Goal: Information Seeking & Learning: Learn about a topic

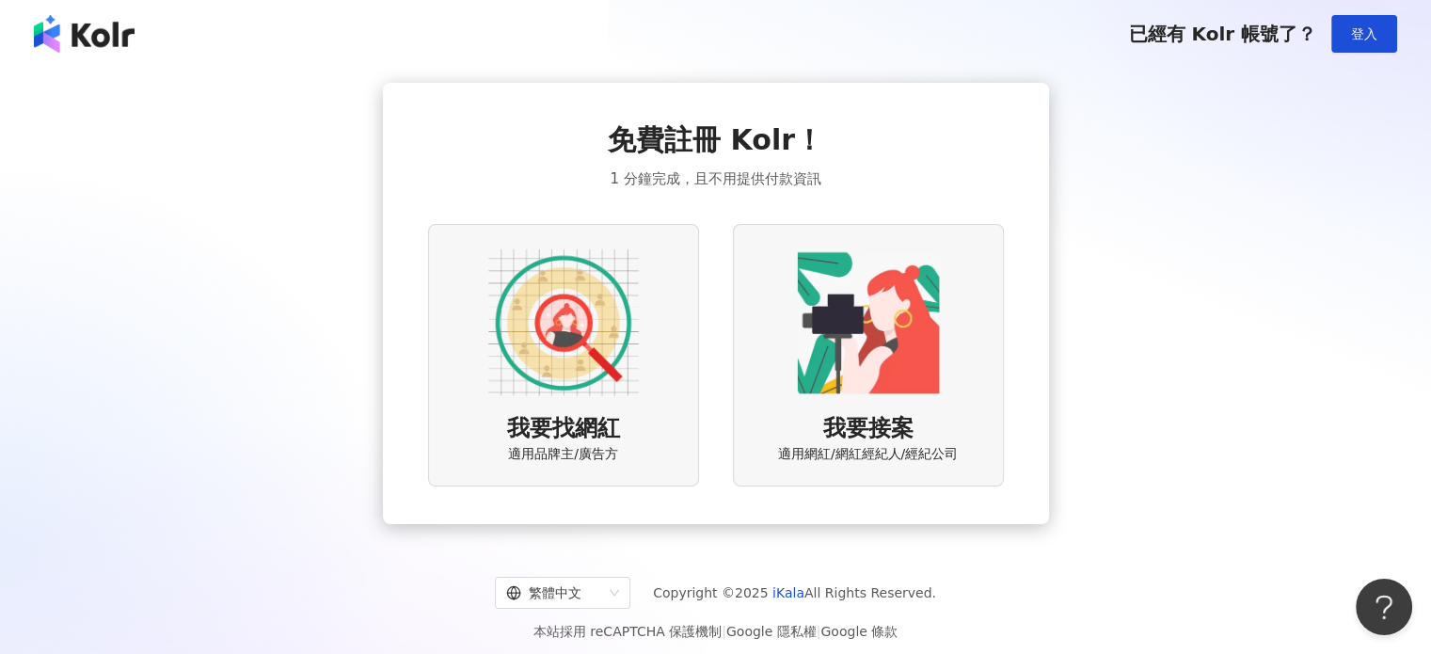
click at [610, 398] on div "我要找網紅 適用品牌主/廣告方" at bounding box center [563, 355] width 271 height 263
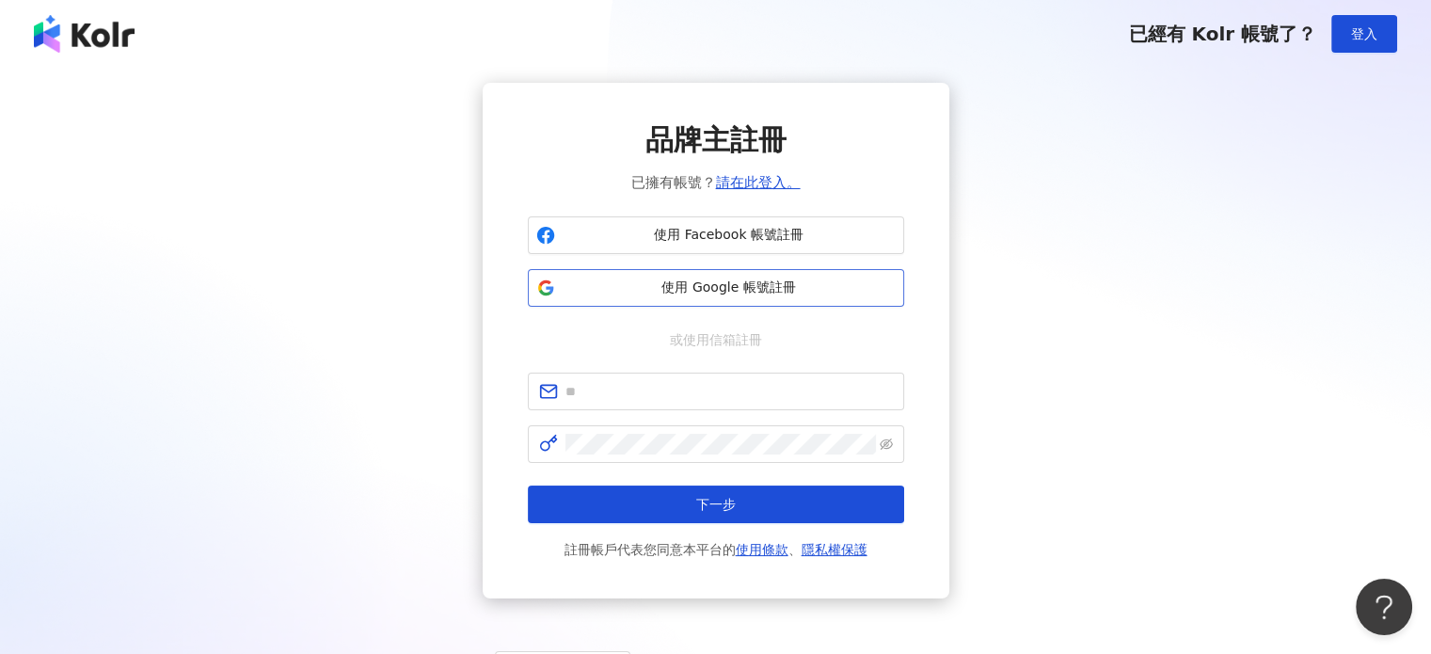
click at [715, 276] on button "使用 Google 帳號註冊" at bounding box center [716, 288] width 376 height 38
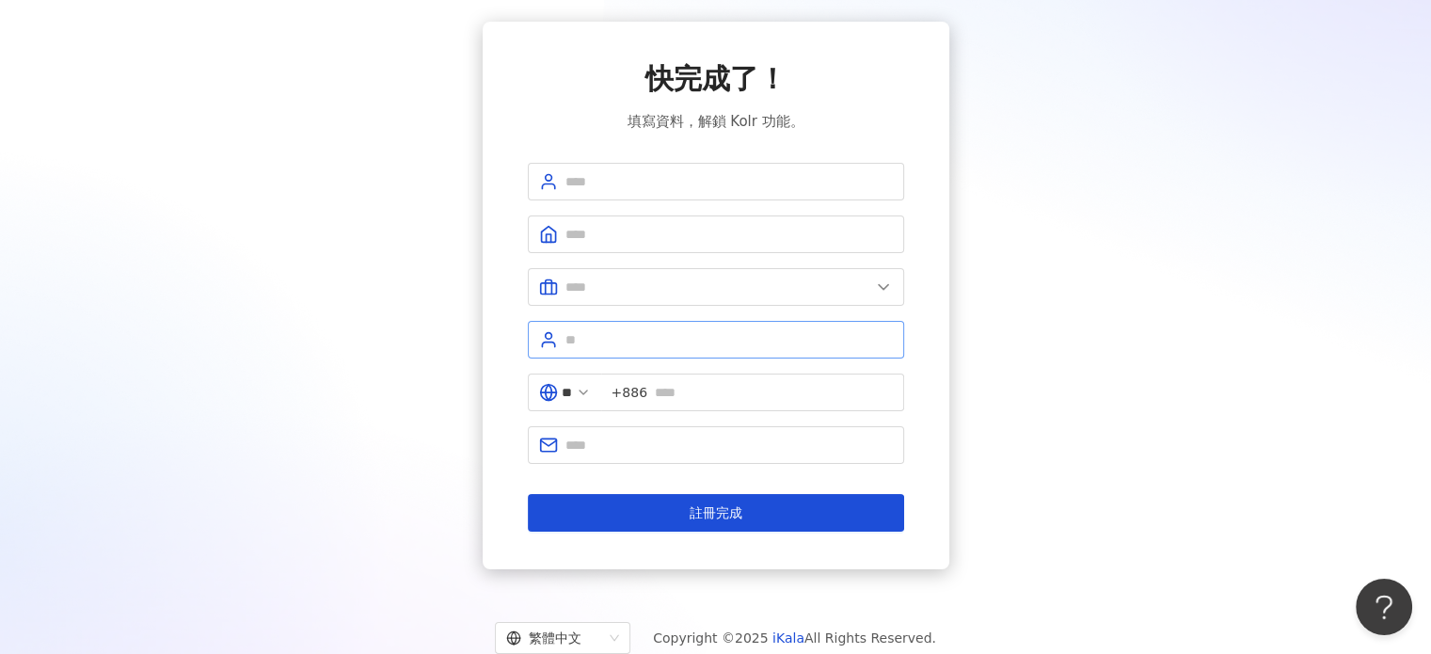
scroll to position [94, 0]
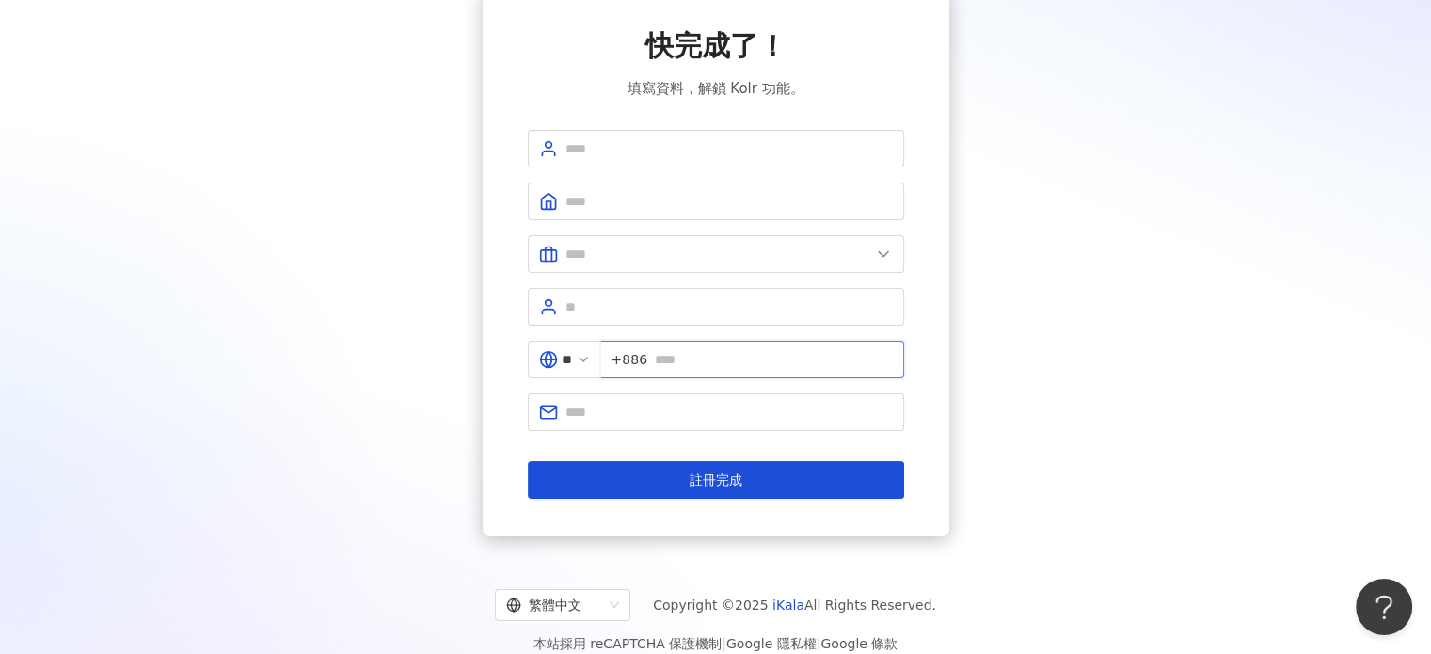
click at [813, 366] on input "text" at bounding box center [774, 359] width 238 height 21
type input "**********"
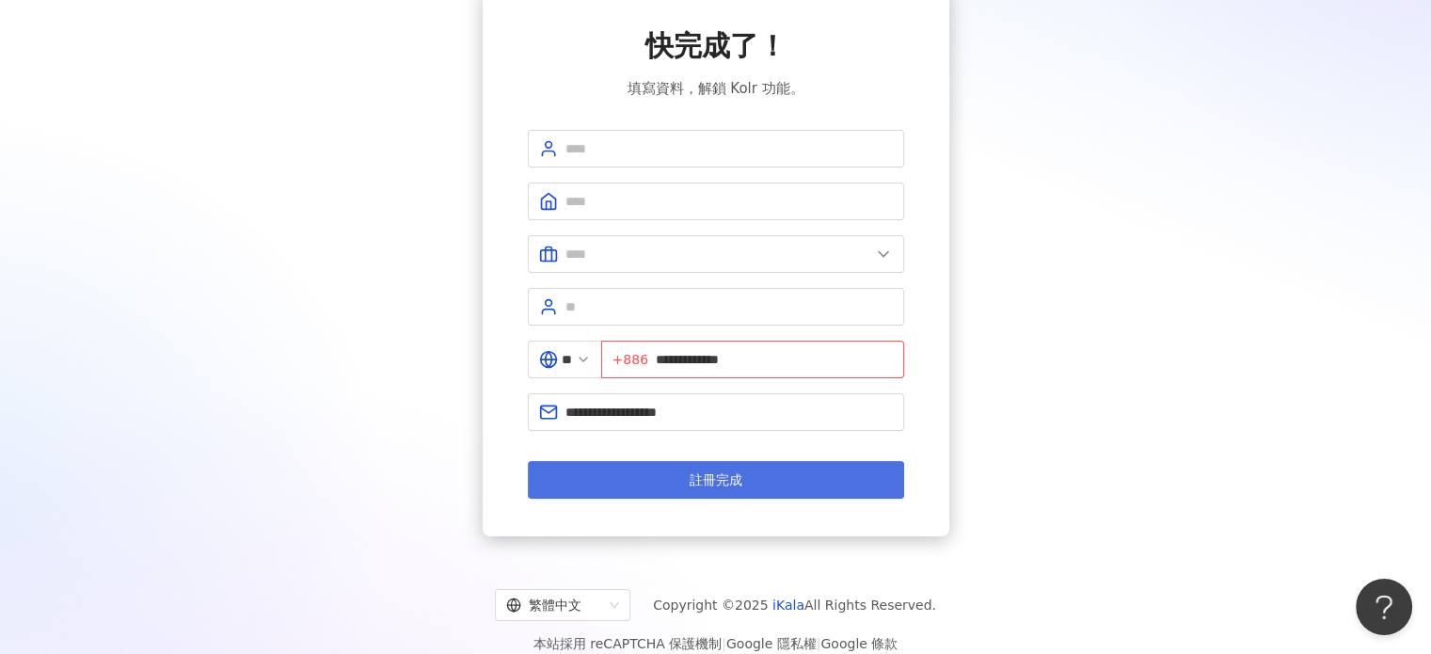
click at [723, 480] on span "註冊完成" at bounding box center [716, 479] width 53 height 15
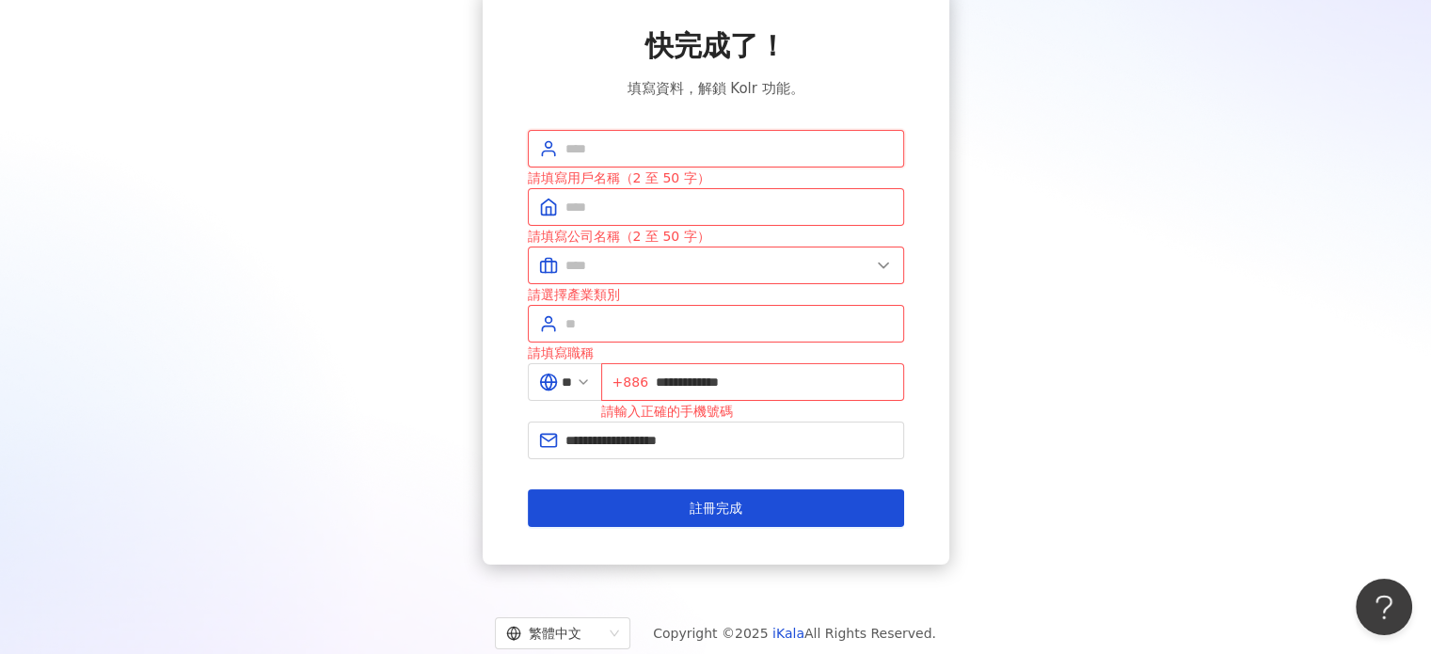
click at [674, 144] on input "text" at bounding box center [730, 148] width 328 height 21
type input "**********"
click at [693, 215] on input "text" at bounding box center [730, 207] width 328 height 21
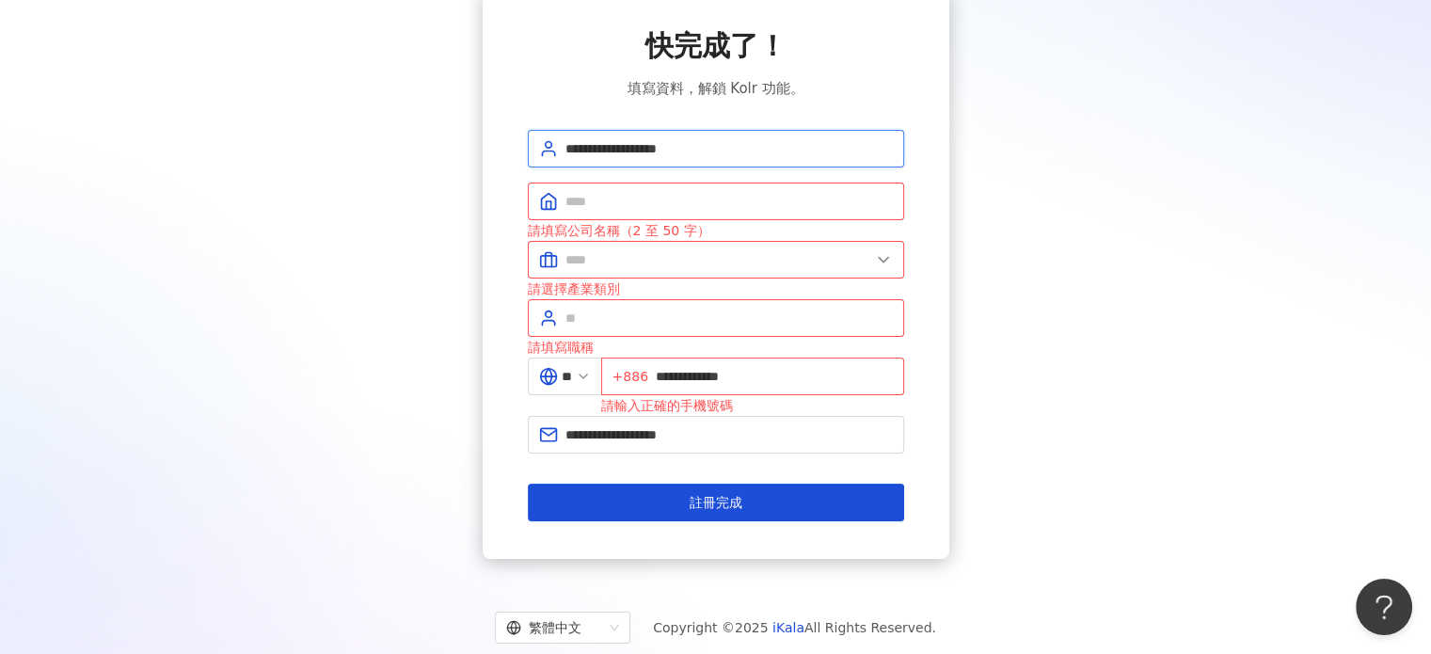
click at [779, 150] on input "**********" at bounding box center [730, 148] width 328 height 21
type input "*"
type input "*****"
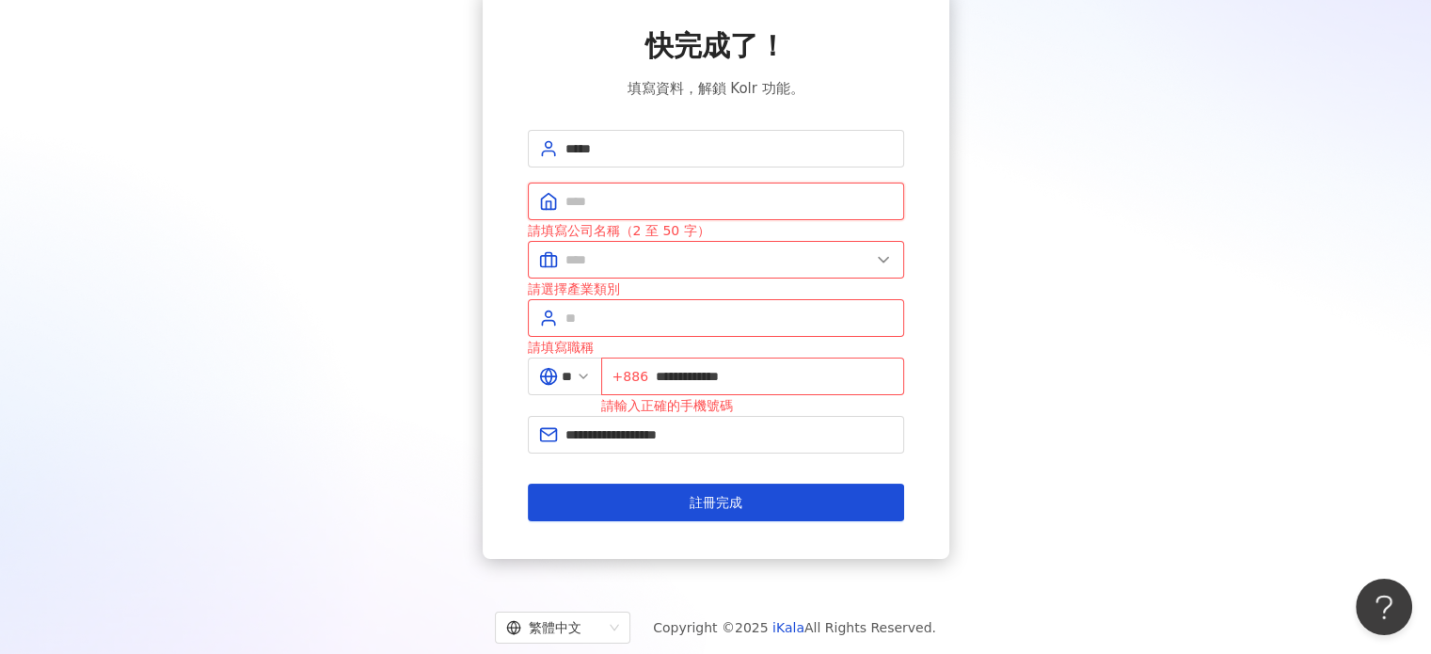
click at [629, 203] on input "text" at bounding box center [730, 201] width 328 height 21
type input "*"
type input "**"
click at [725, 267] on input "text" at bounding box center [718, 259] width 305 height 21
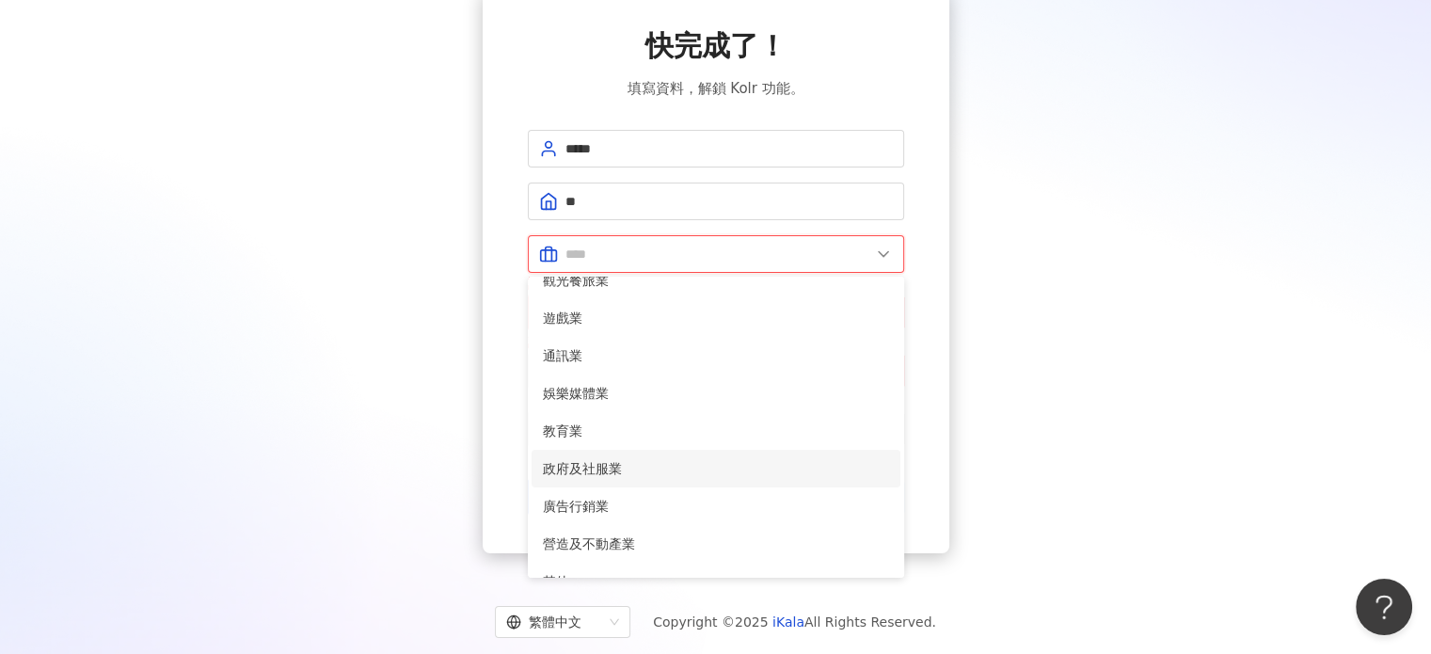
scroll to position [376, 0]
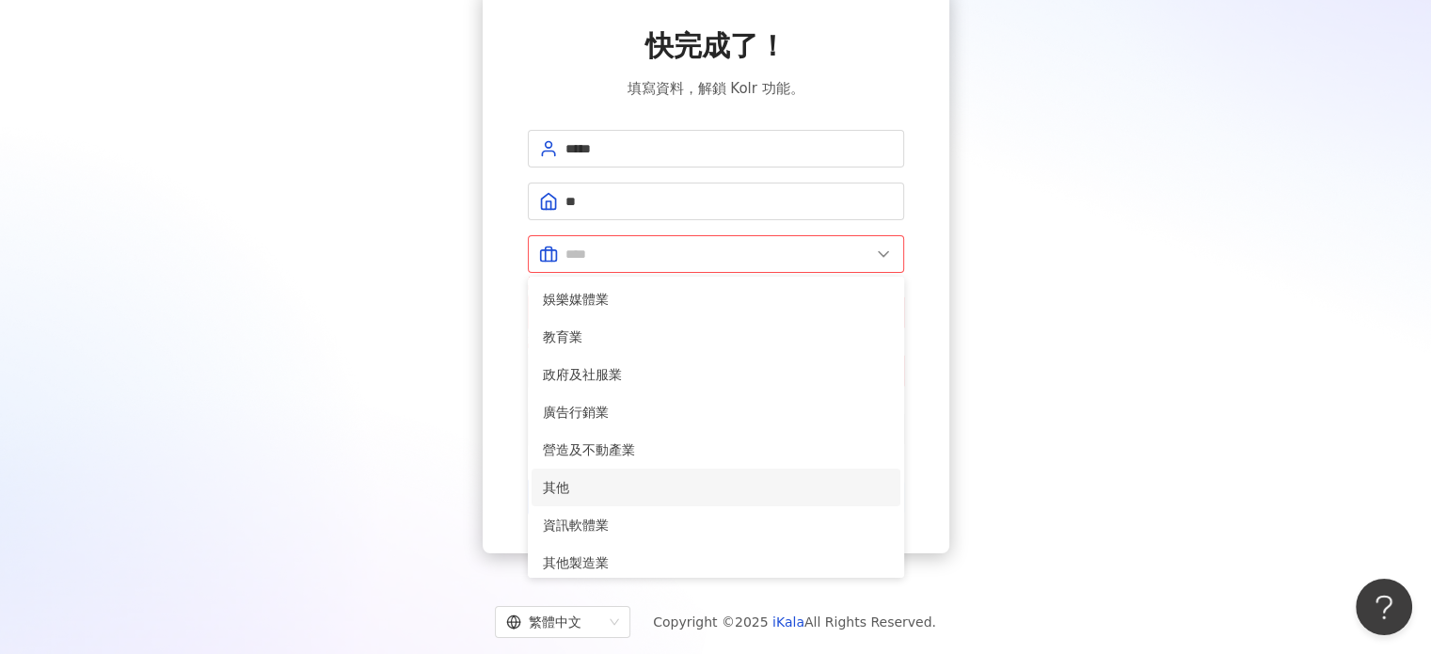
click at [718, 488] on span "其他" at bounding box center [716, 487] width 346 height 21
type input "**"
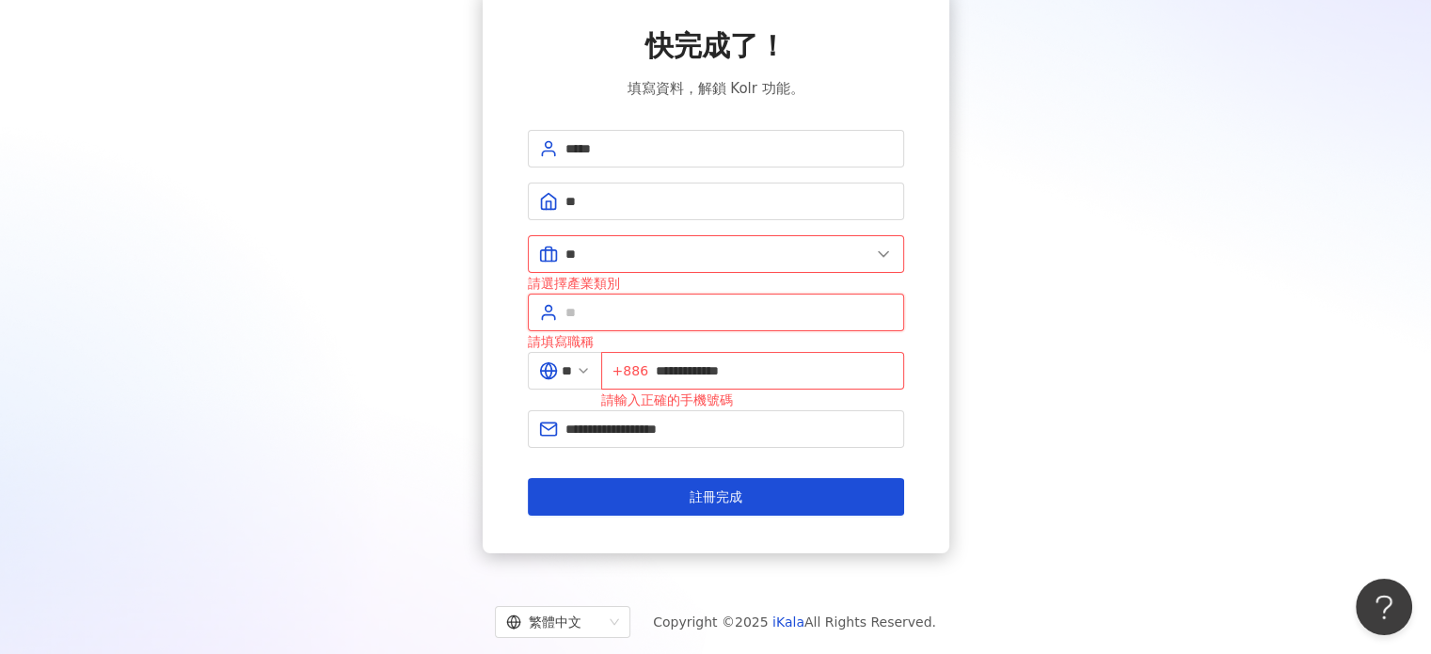
click at [608, 314] on input "text" at bounding box center [730, 312] width 328 height 21
type input "*"
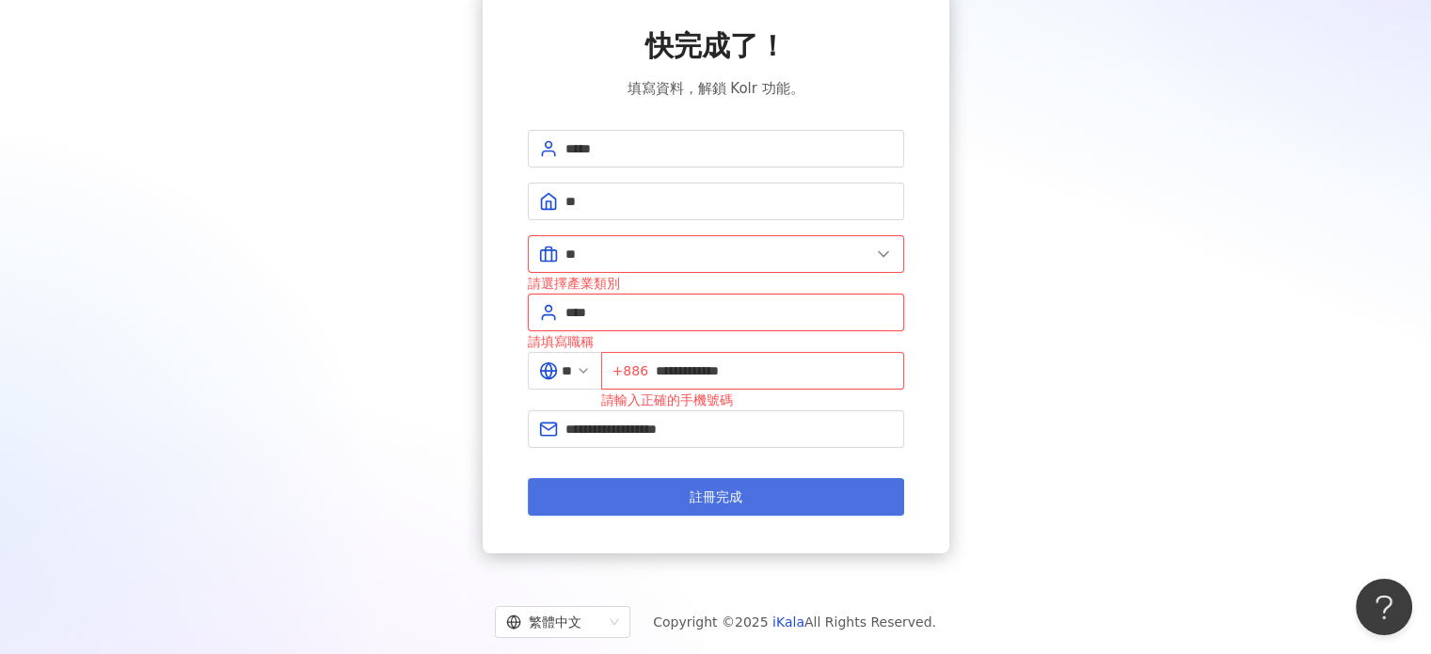
type input "****"
click at [647, 489] on button "註冊完成" at bounding box center [716, 497] width 376 height 38
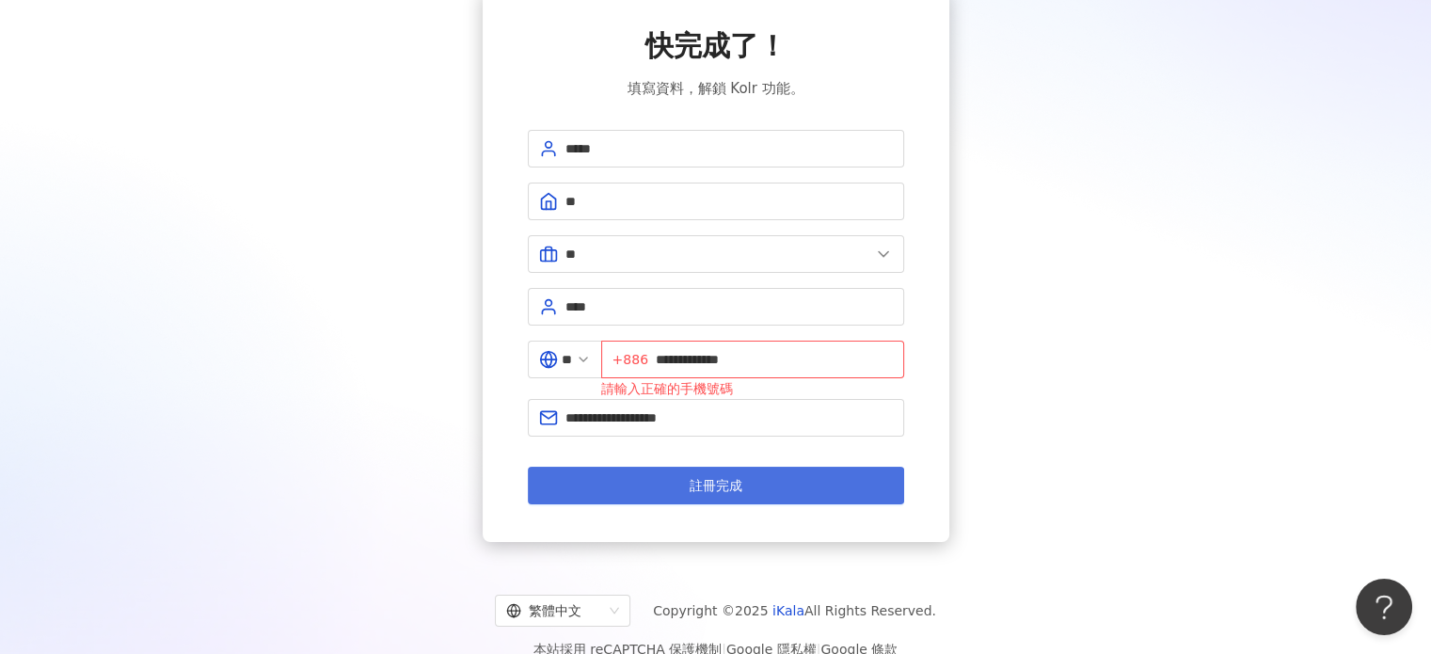
click at [850, 488] on button "註冊完成" at bounding box center [716, 486] width 376 height 38
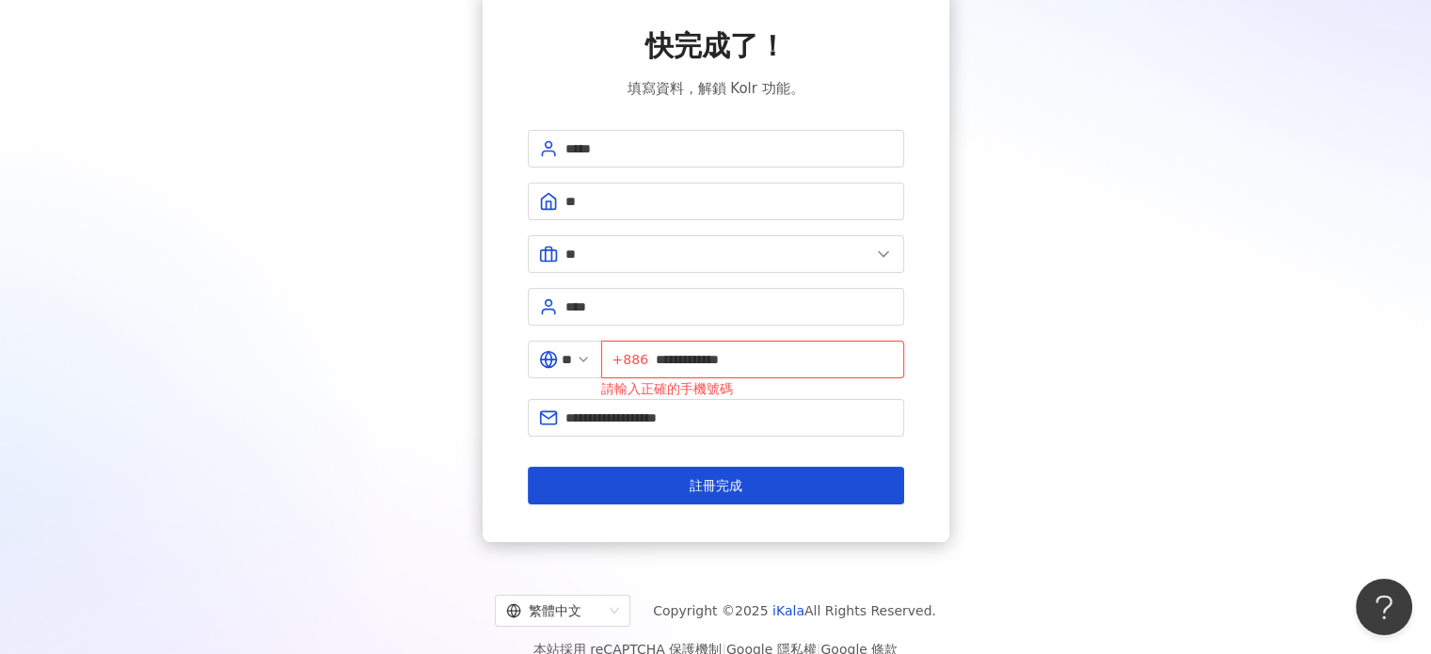
drag, startPoint x: 689, startPoint y: 355, endPoint x: 632, endPoint y: 349, distance: 56.7
click at [632, 349] on span "**********" at bounding box center [752, 360] width 303 height 38
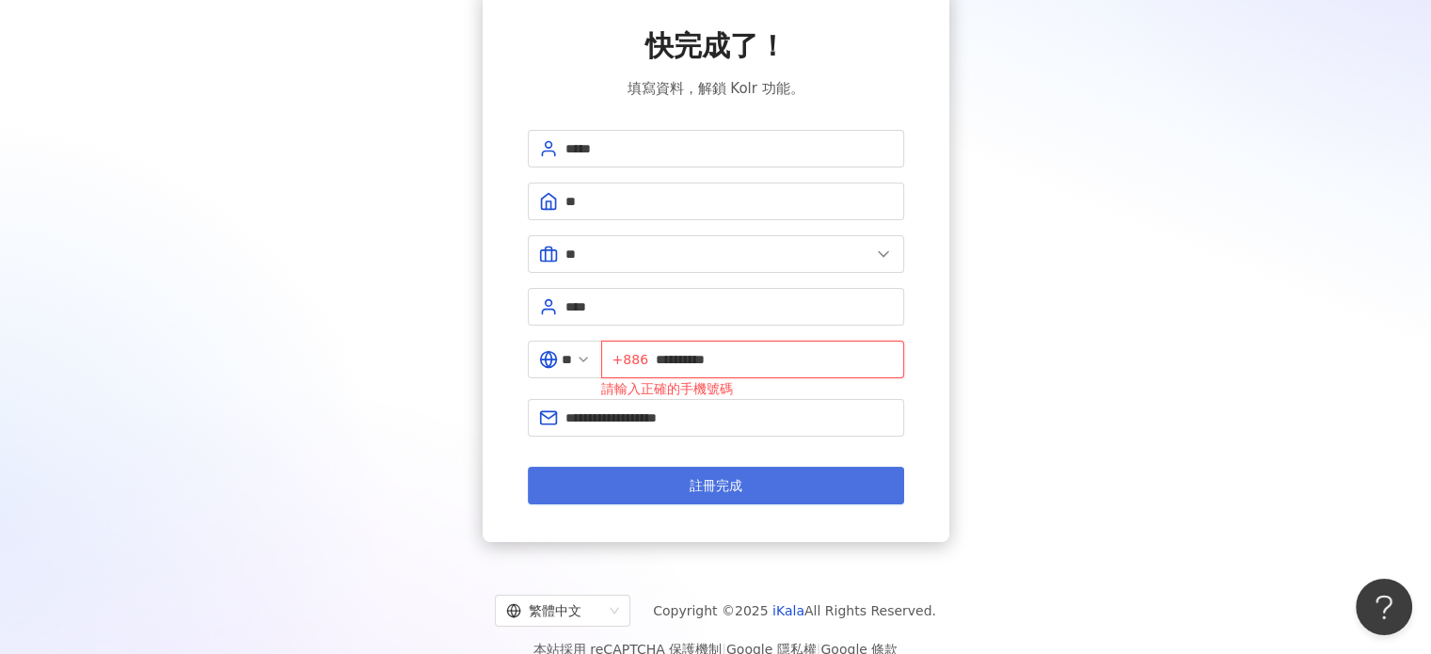
type input "**********"
click at [684, 488] on button "註冊完成" at bounding box center [716, 486] width 376 height 38
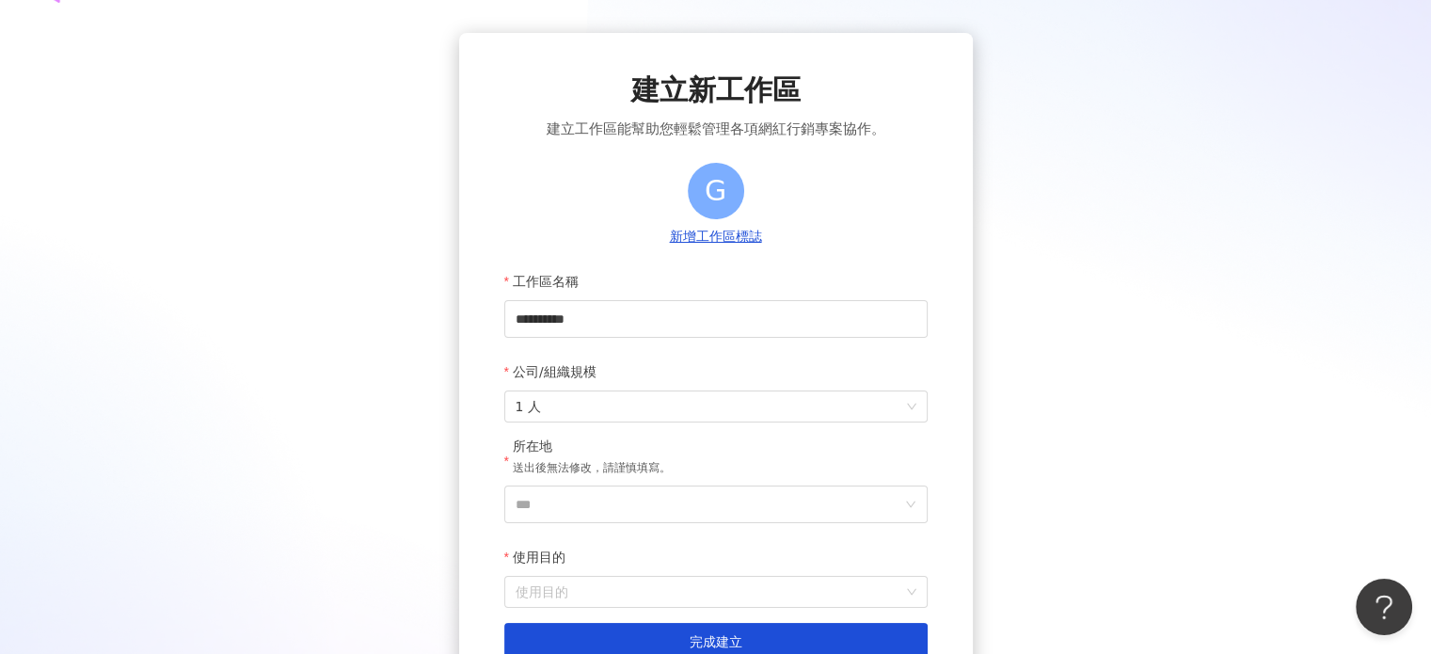
scroll to position [94, 0]
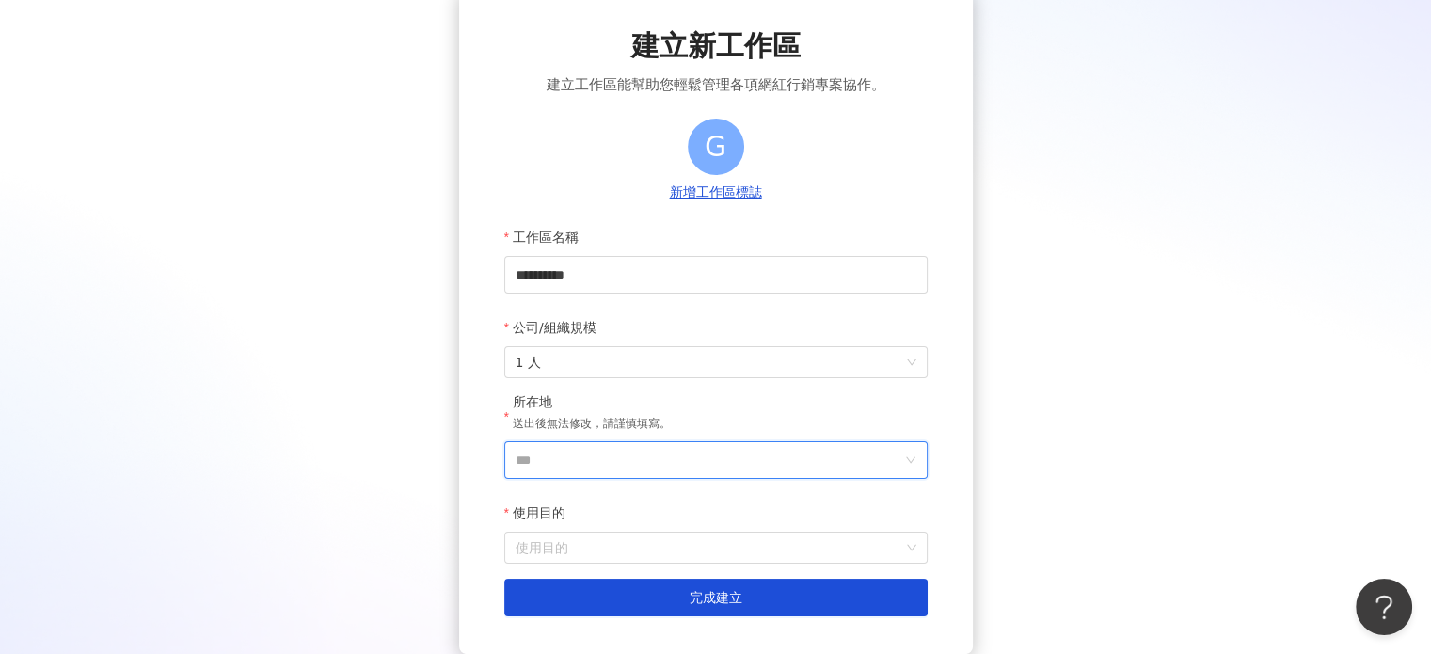
click at [608, 443] on input "***" at bounding box center [709, 460] width 386 height 36
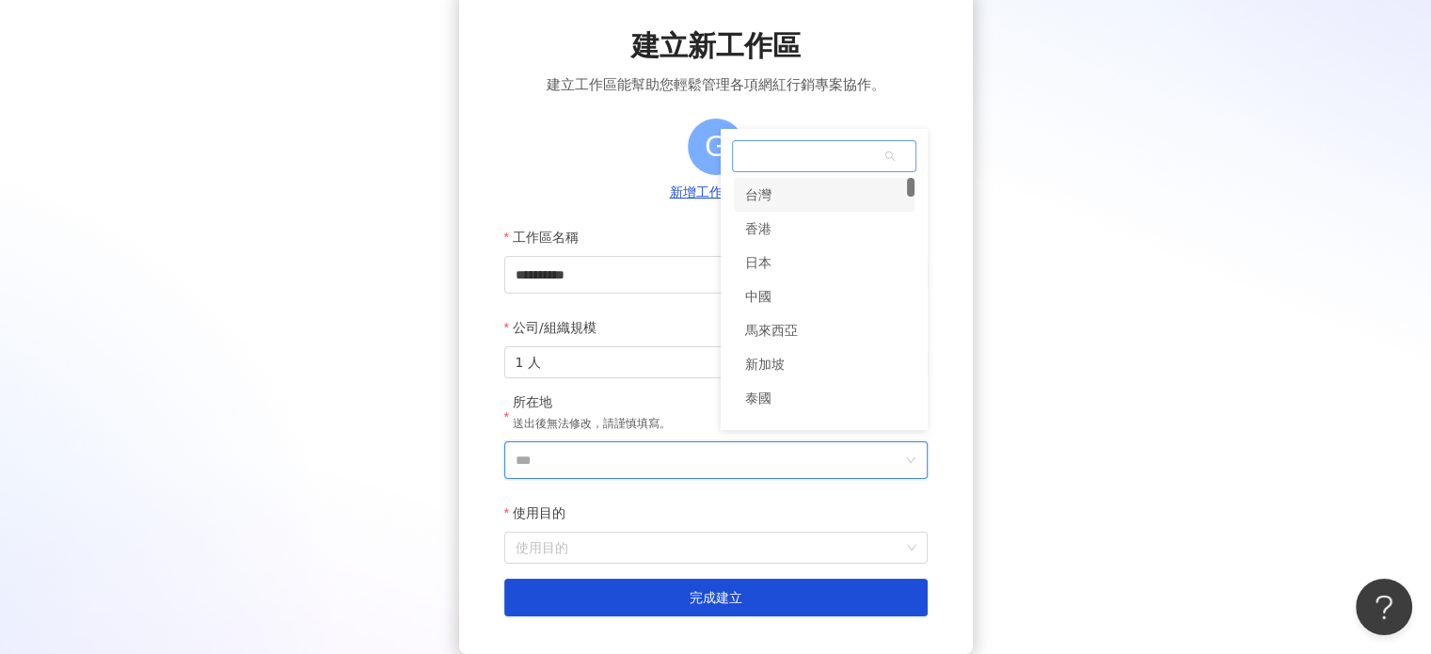
click at [791, 192] on div "台灣" at bounding box center [824, 195] width 181 height 34
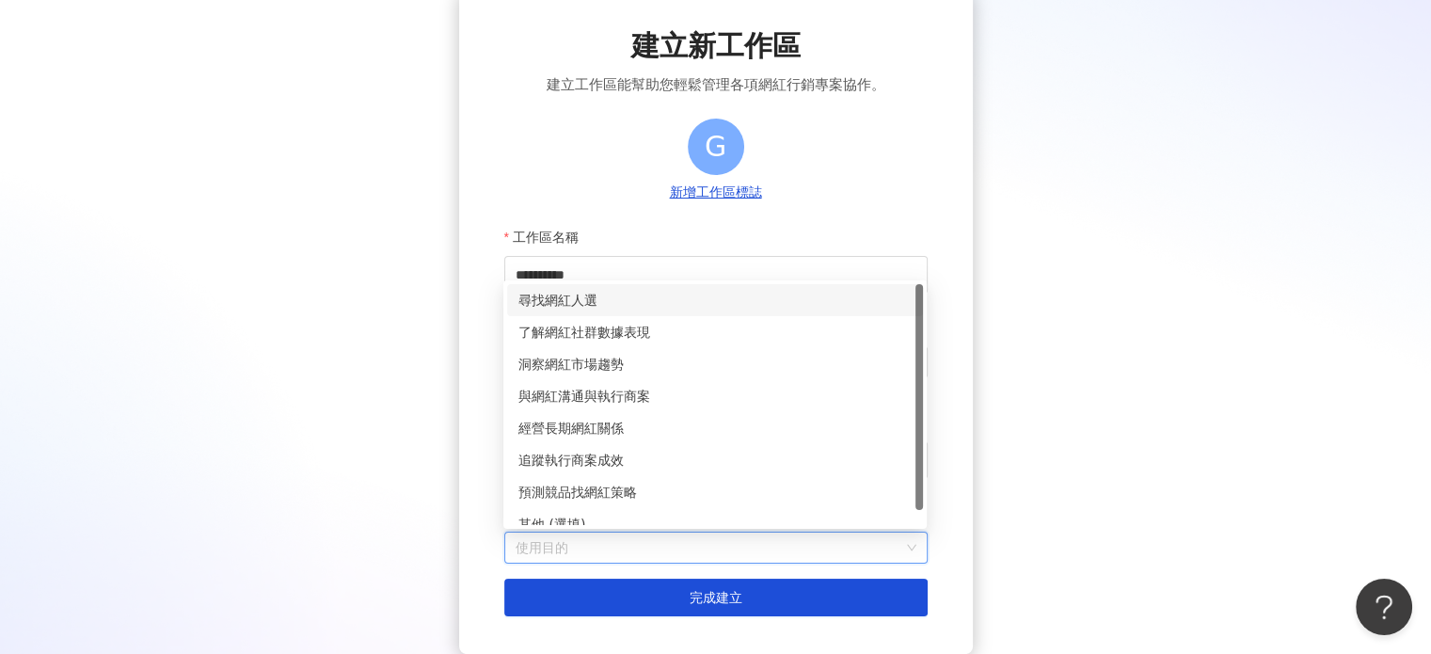
click at [703, 551] on input "使用目的" at bounding box center [716, 548] width 401 height 30
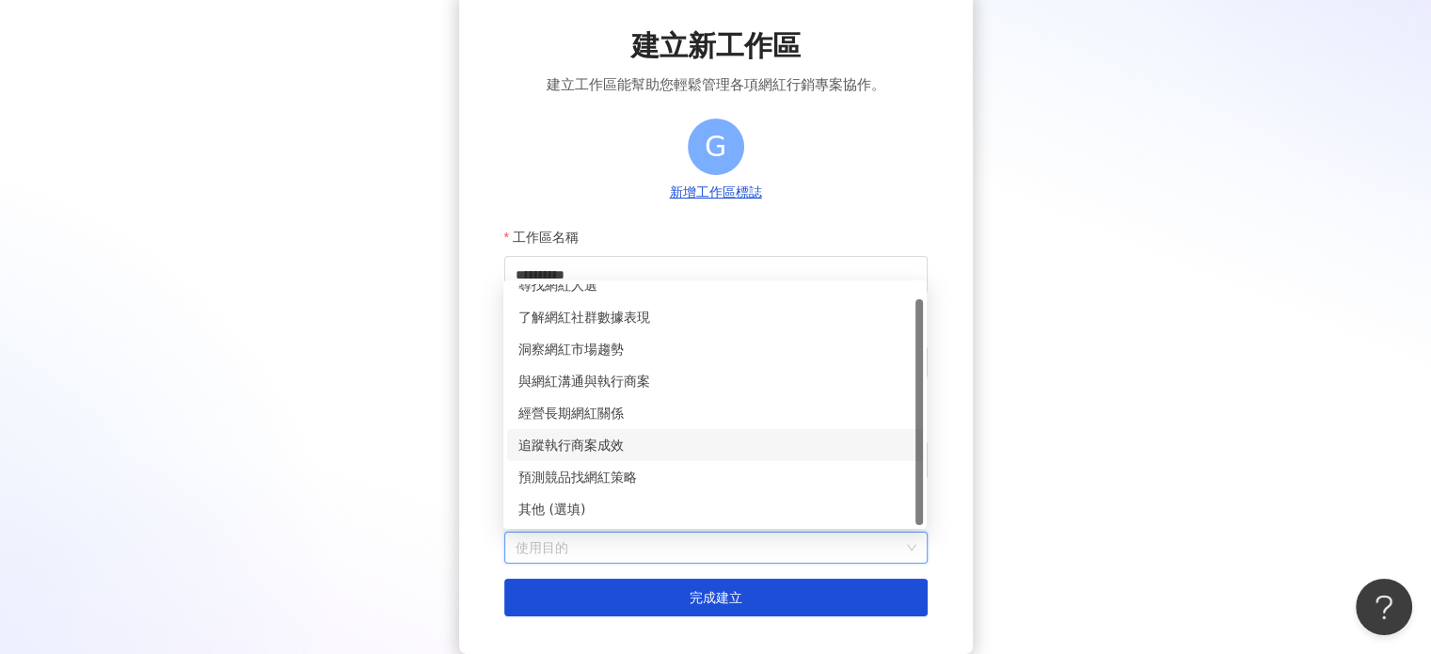
click at [727, 443] on div "追蹤執行商案成效" at bounding box center [715, 445] width 393 height 21
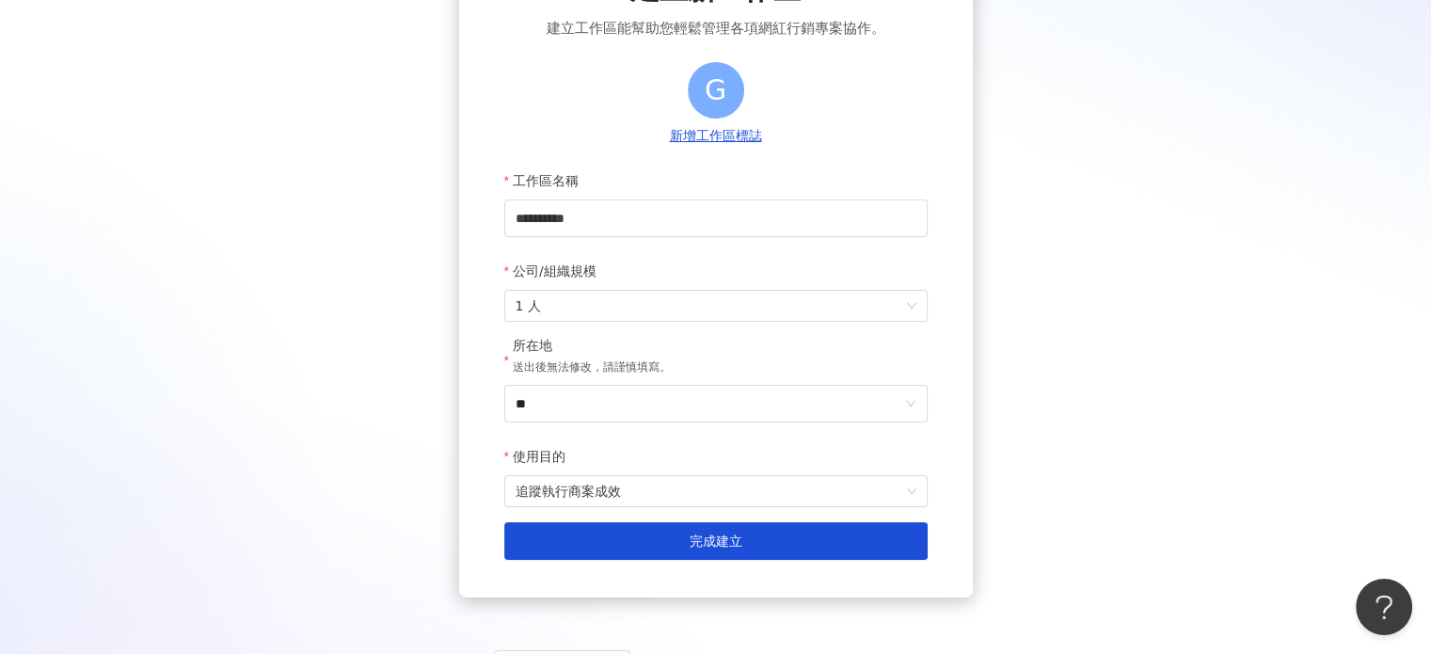
scroll to position [236, 0]
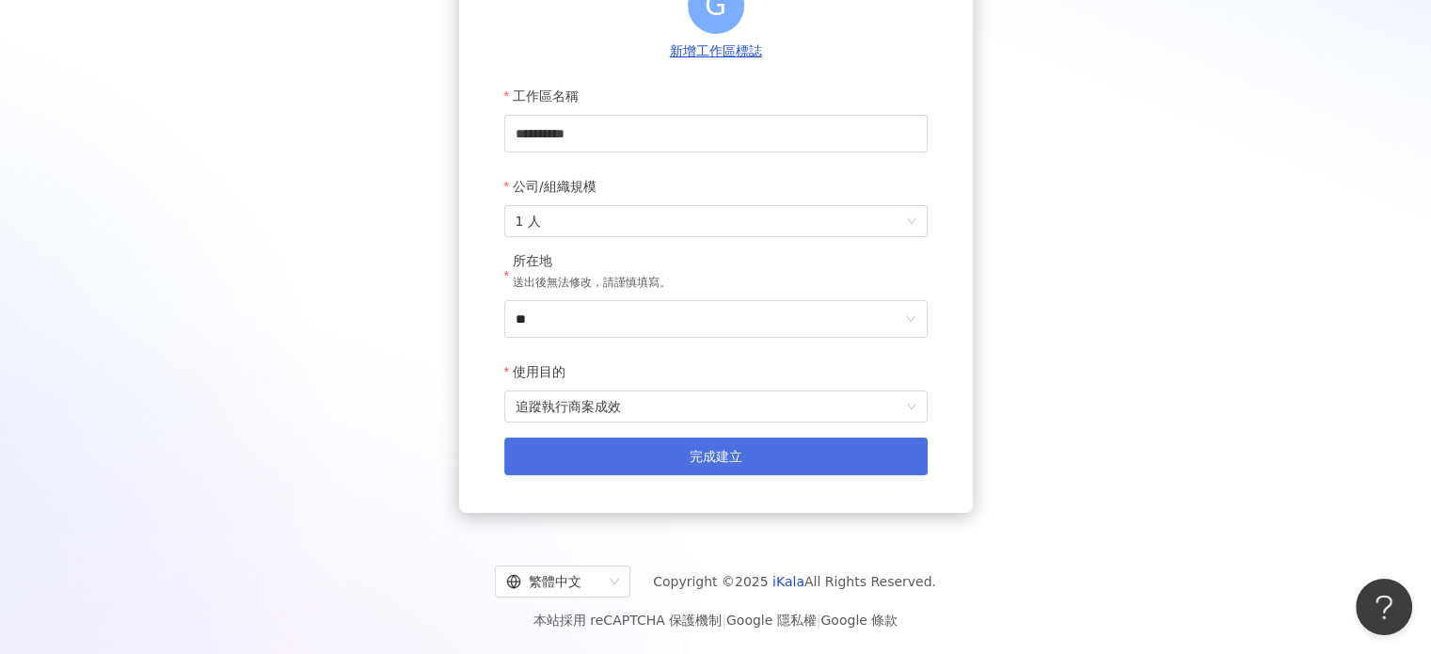
click at [655, 453] on button "完成建立" at bounding box center [715, 457] width 423 height 38
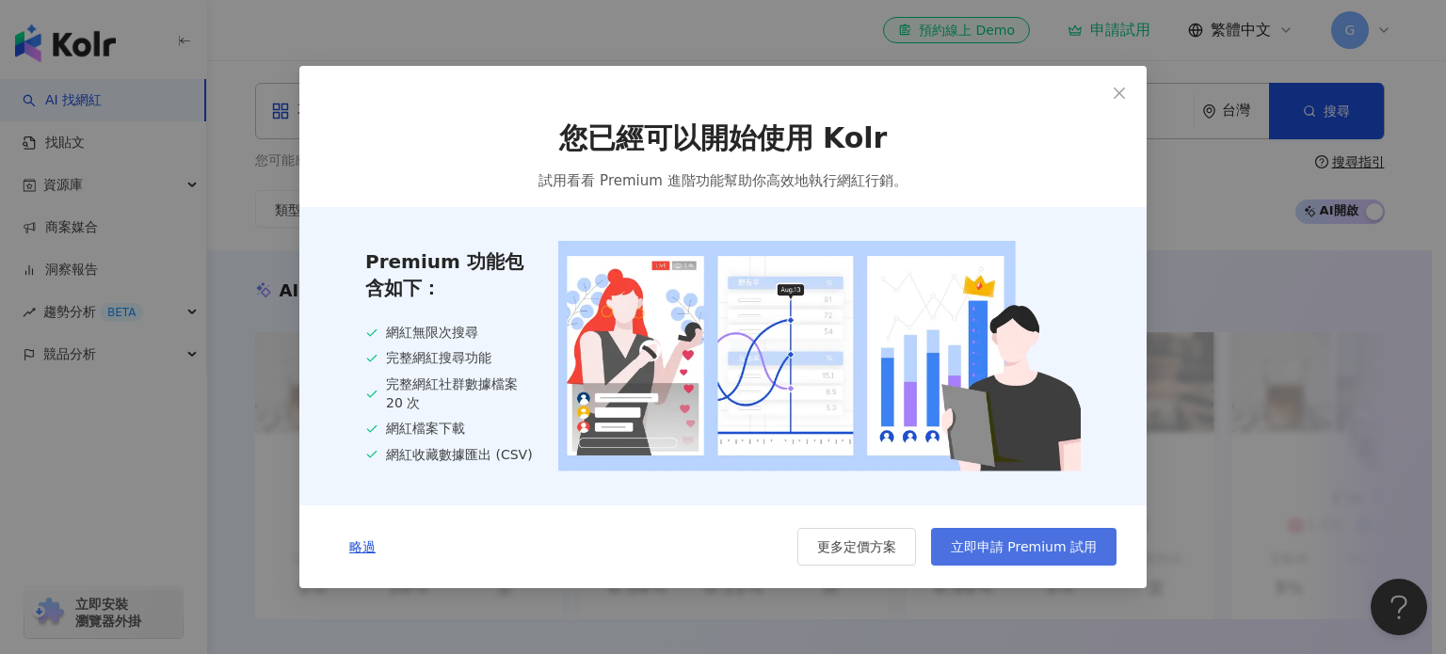
click at [1032, 554] on span "立即申請 Premium 試用" at bounding box center [1024, 546] width 146 height 15
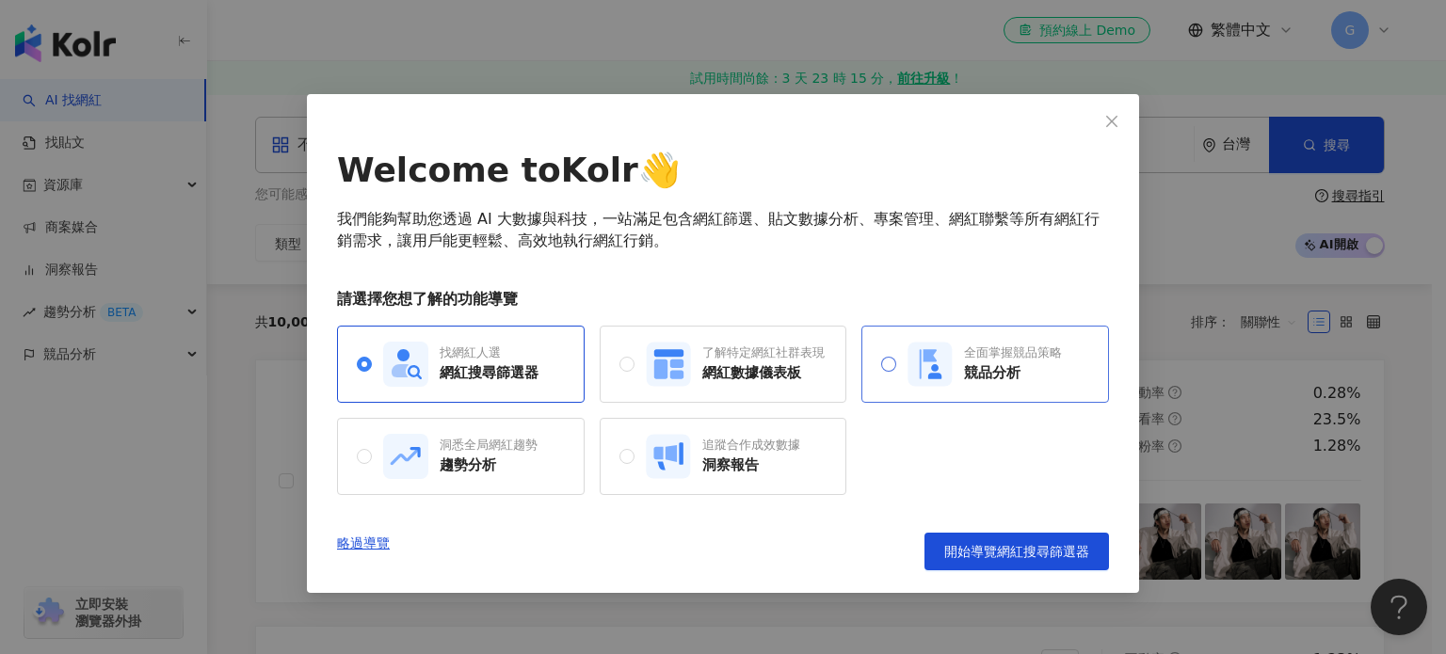
click at [1038, 380] on div "競品分析" at bounding box center [1013, 373] width 98 height 20
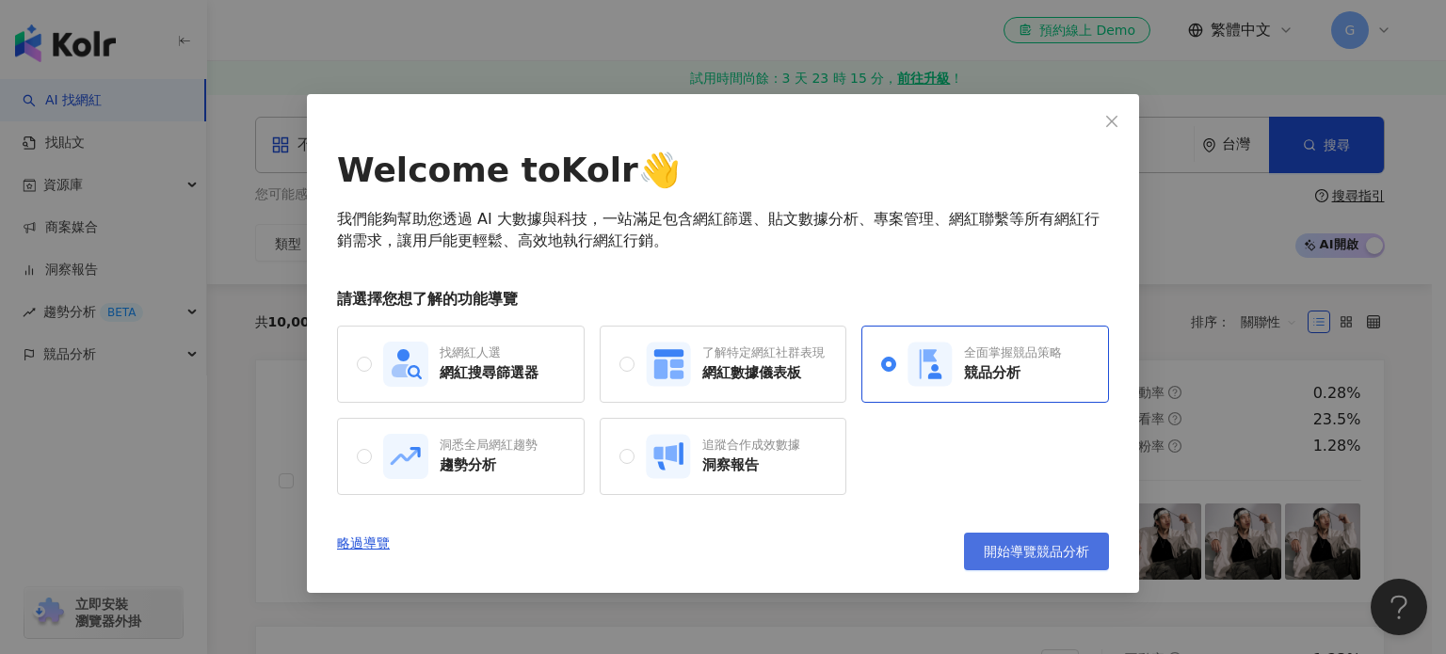
click at [1019, 553] on span "開始導覽競品分析" at bounding box center [1035, 551] width 105 height 15
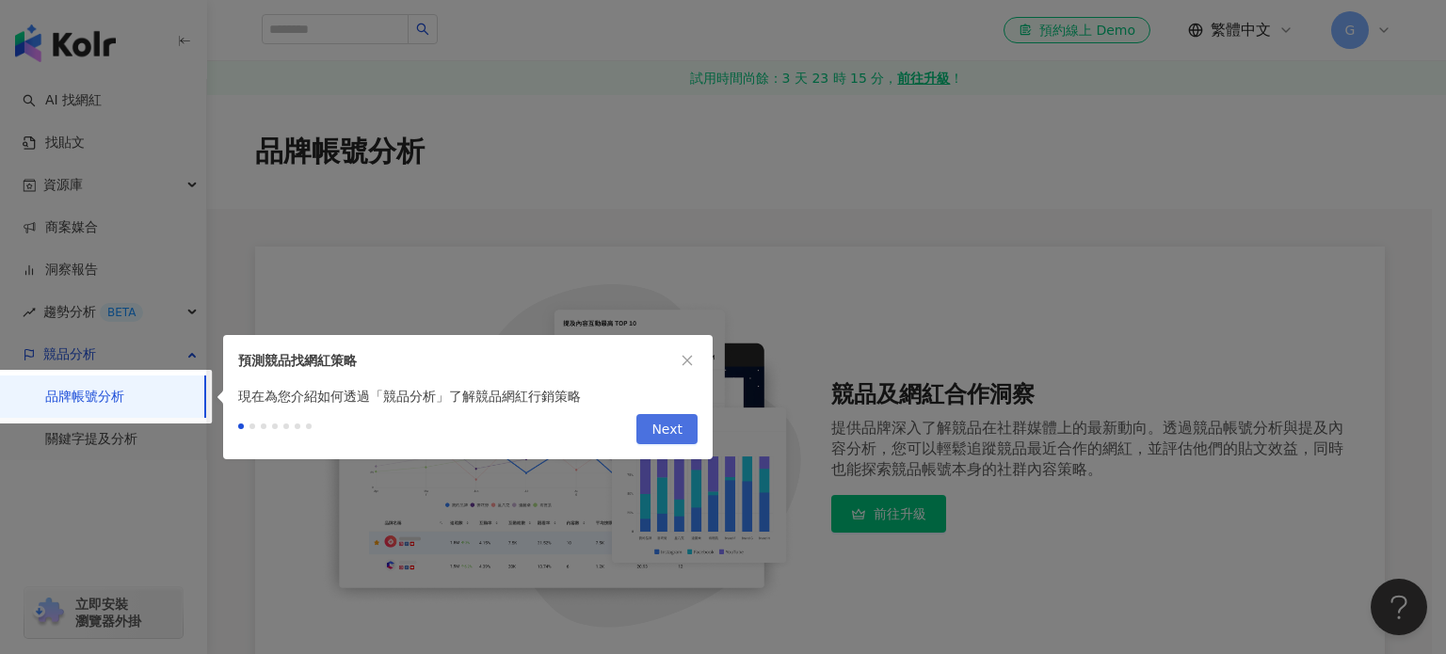
click at [665, 423] on span "Next" at bounding box center [666, 430] width 31 height 30
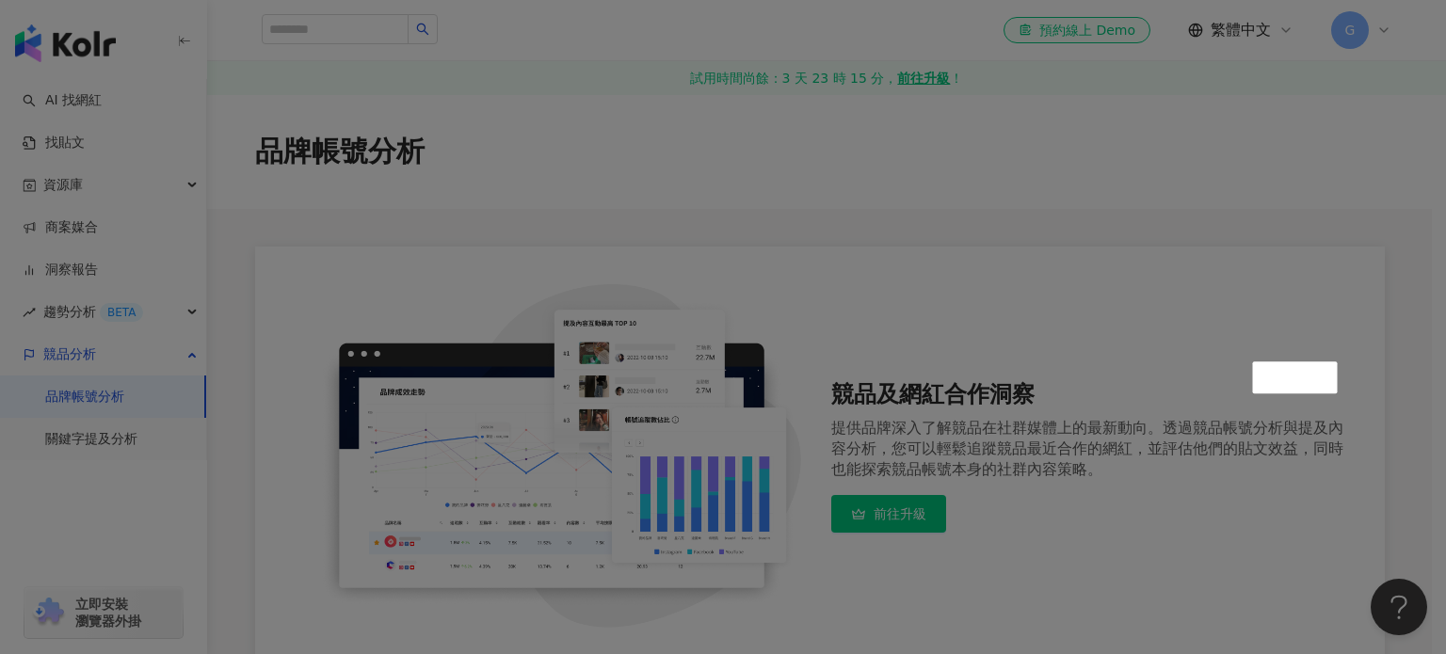
scroll to position [354, 0]
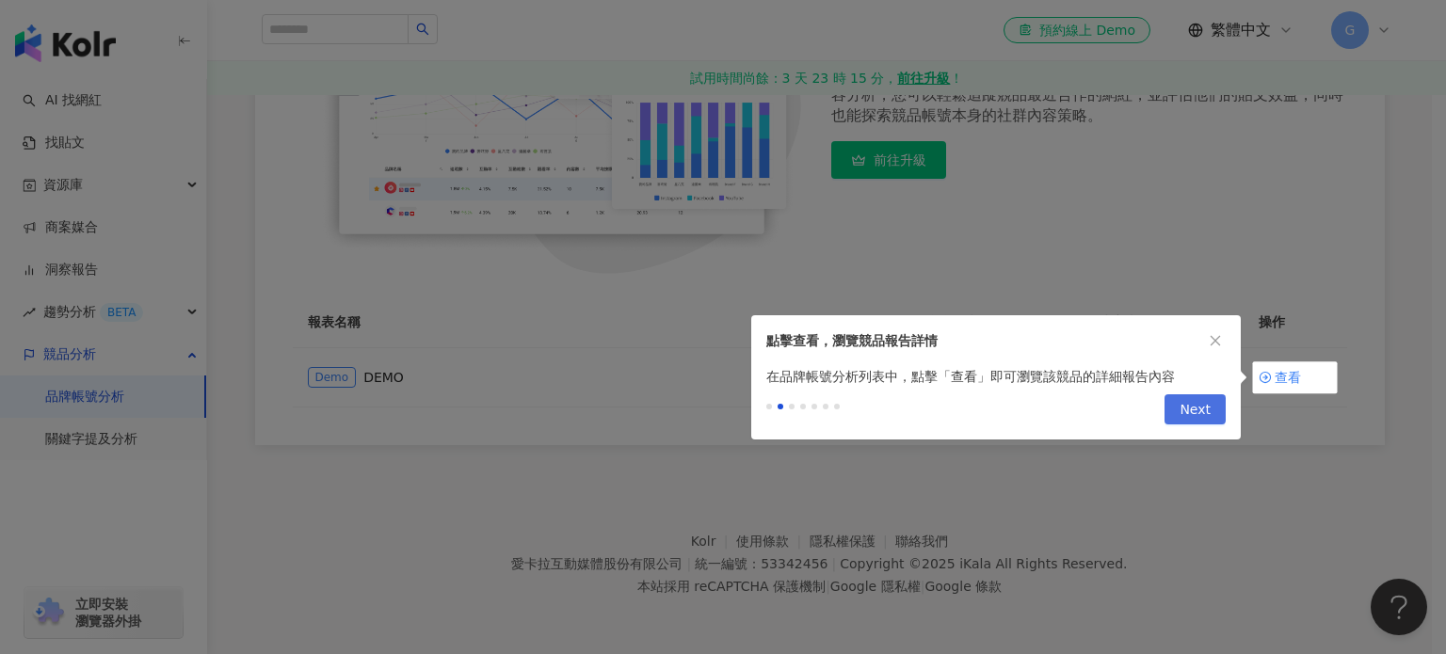
click at [1218, 402] on button "Next" at bounding box center [1194, 409] width 61 height 30
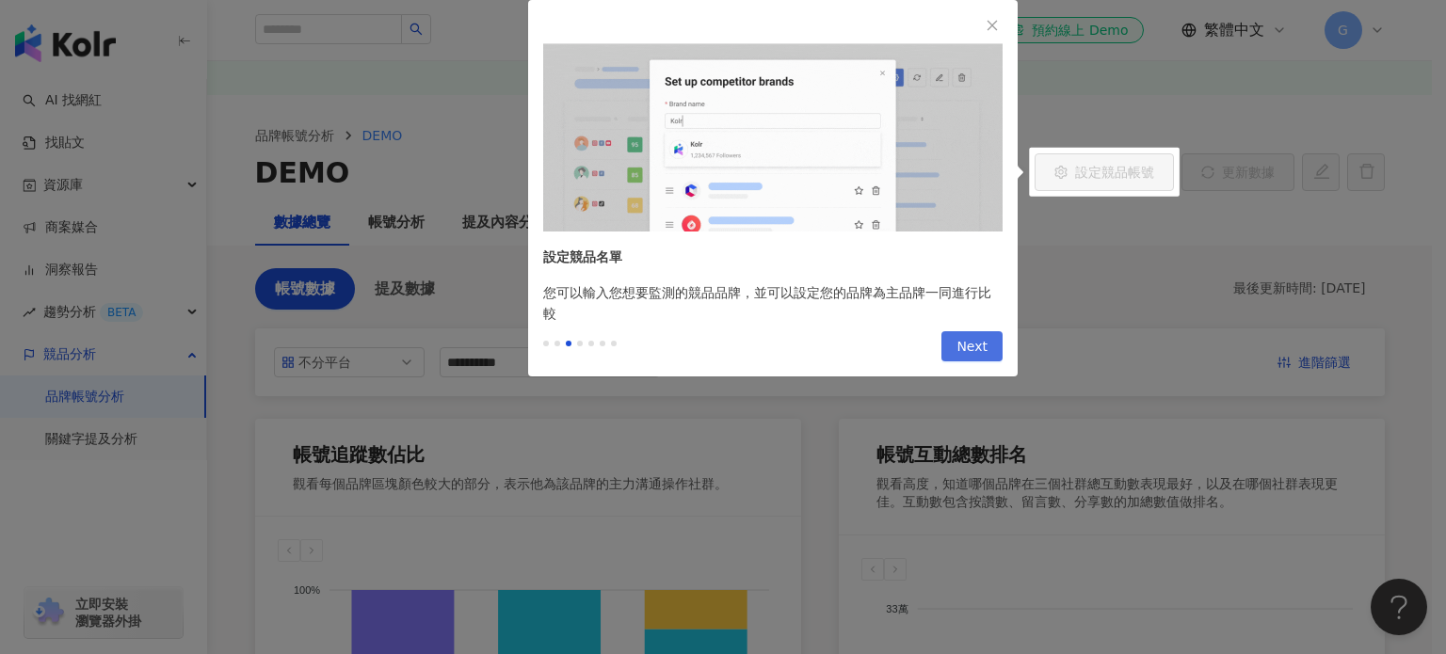
click at [962, 351] on span "Next" at bounding box center [971, 347] width 31 height 30
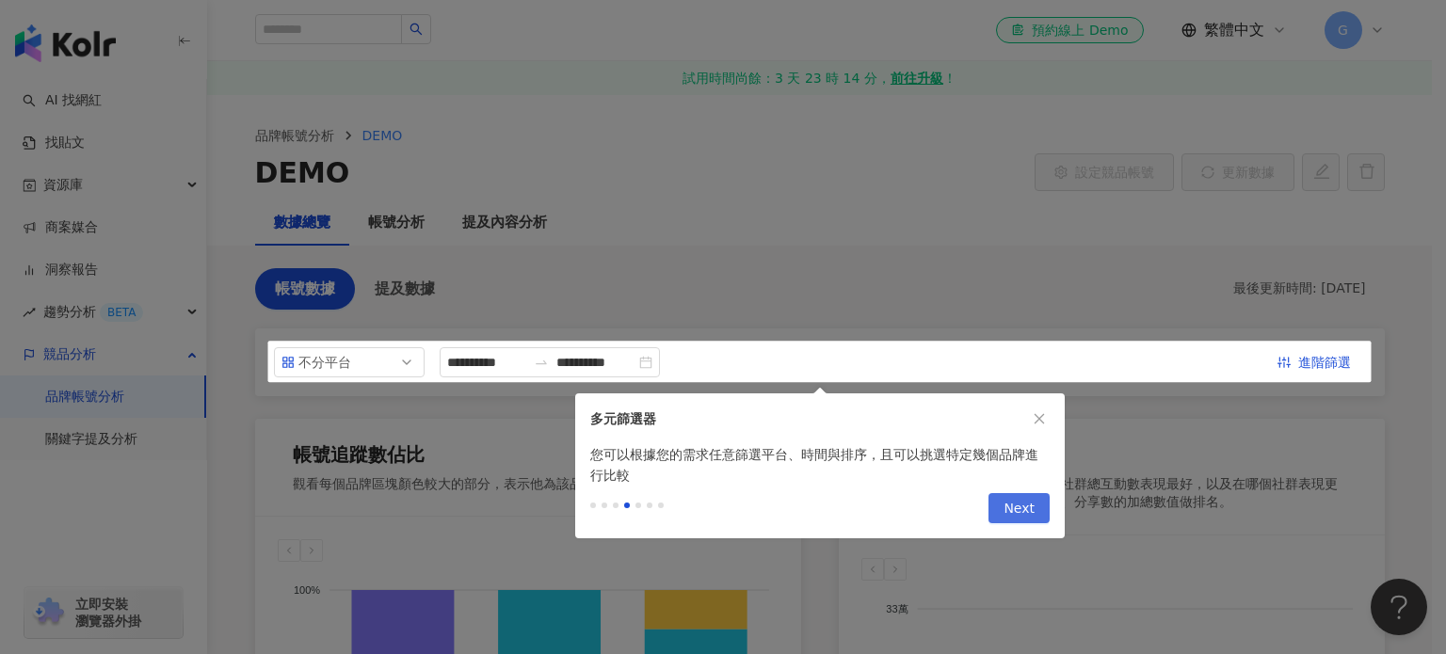
click at [1022, 511] on span "Next" at bounding box center [1018, 509] width 31 height 30
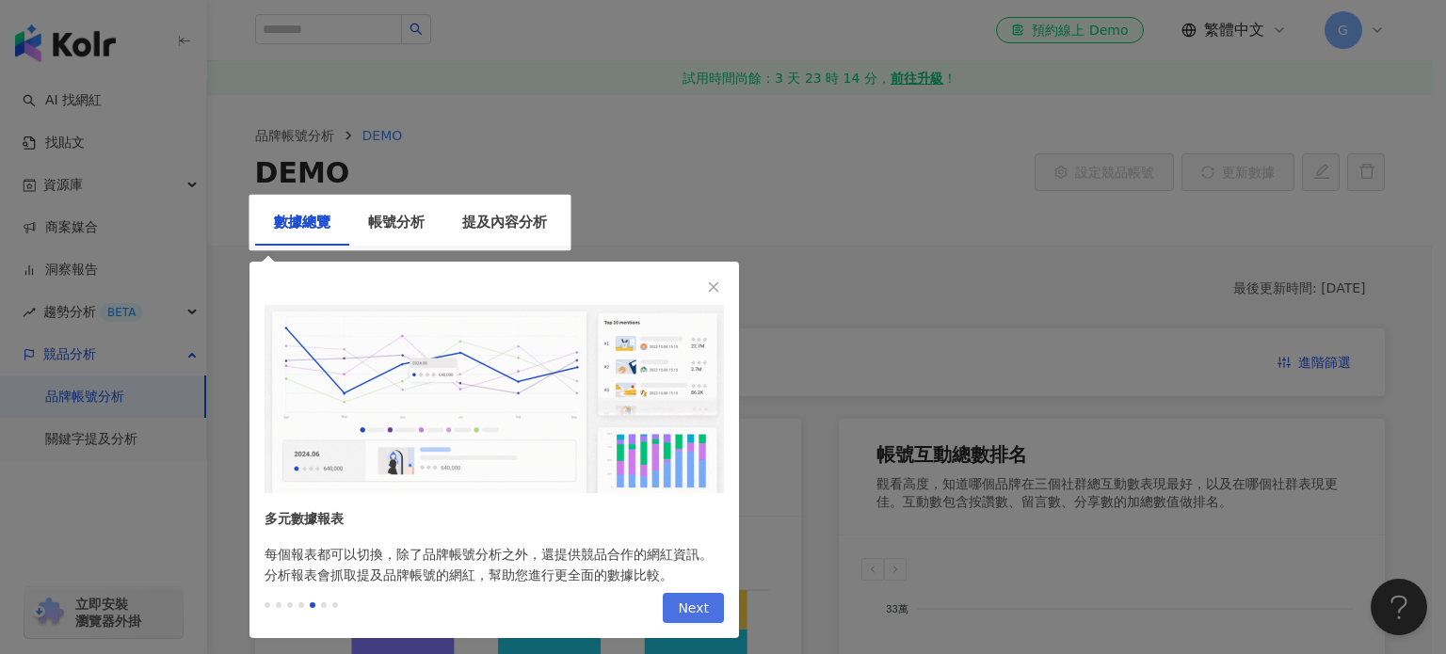
click at [691, 604] on span "Next" at bounding box center [693, 609] width 31 height 30
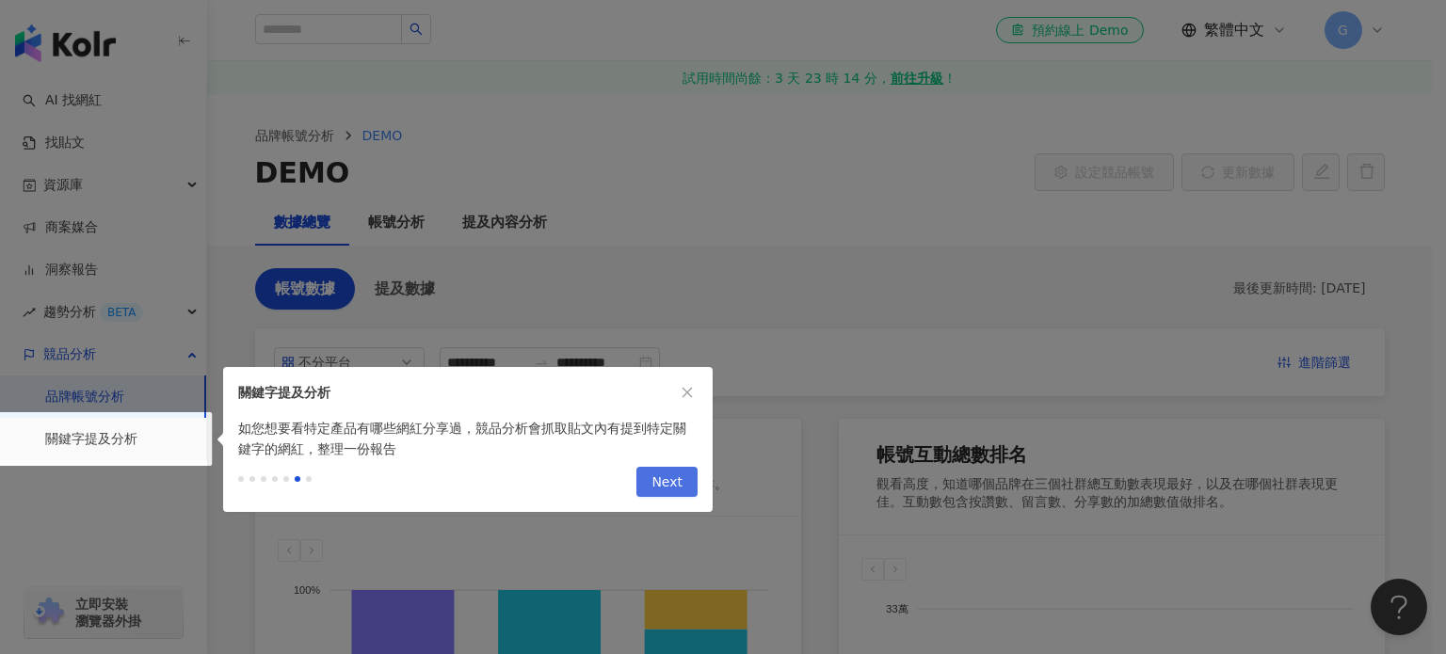
click at [683, 485] on button "Next" at bounding box center [666, 482] width 61 height 30
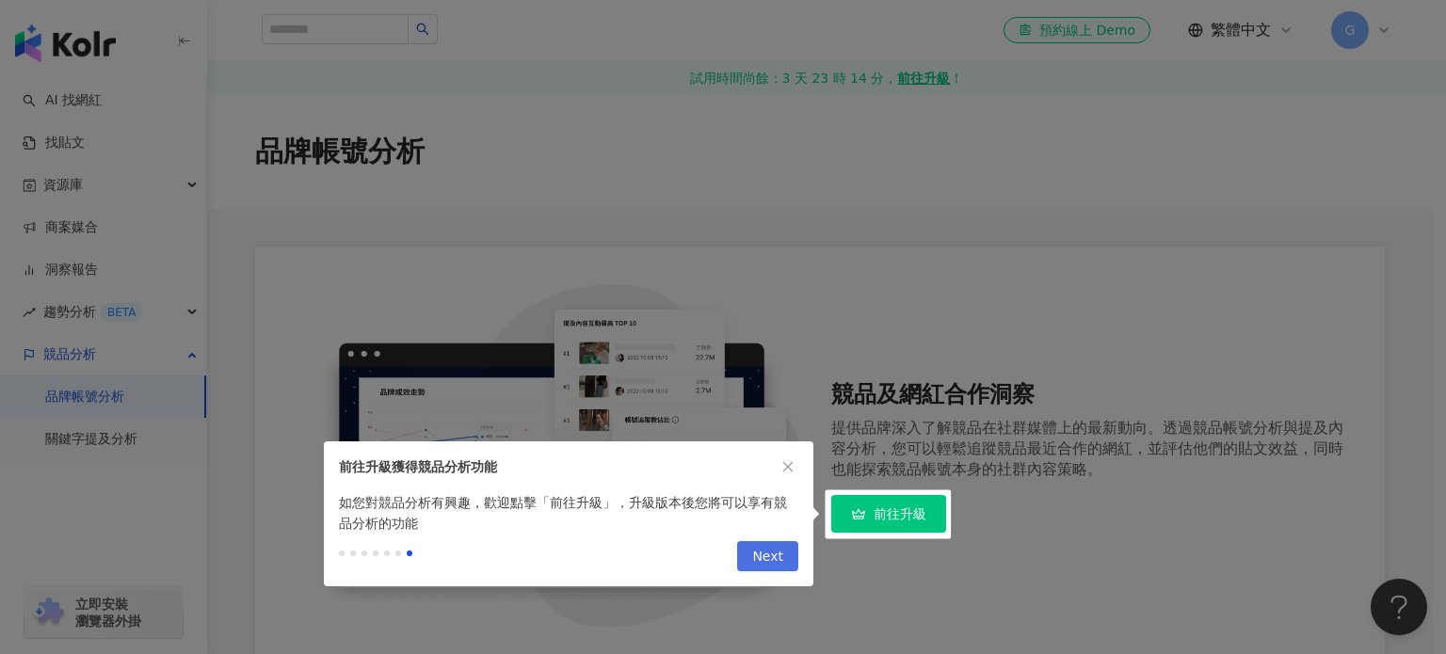
click at [748, 567] on button "Next" at bounding box center [767, 556] width 61 height 30
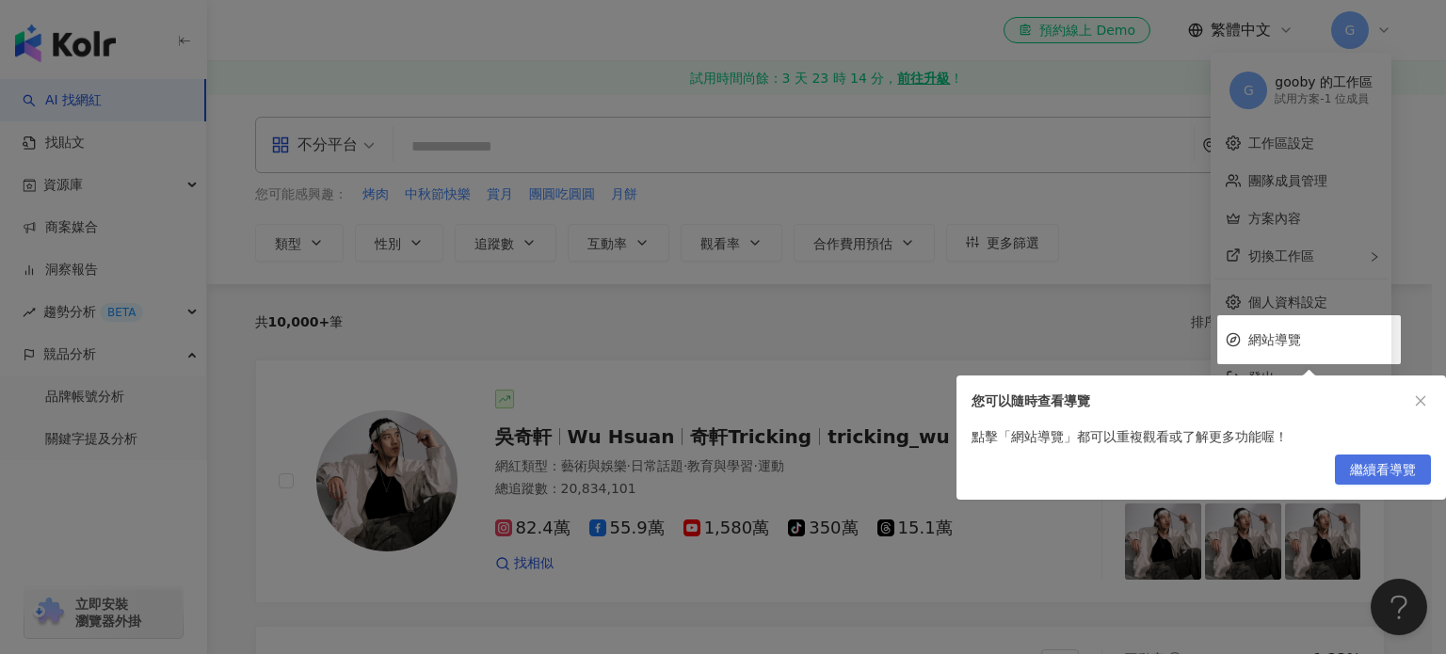
click at [1378, 471] on span "繼續看導覽" at bounding box center [1383, 470] width 66 height 30
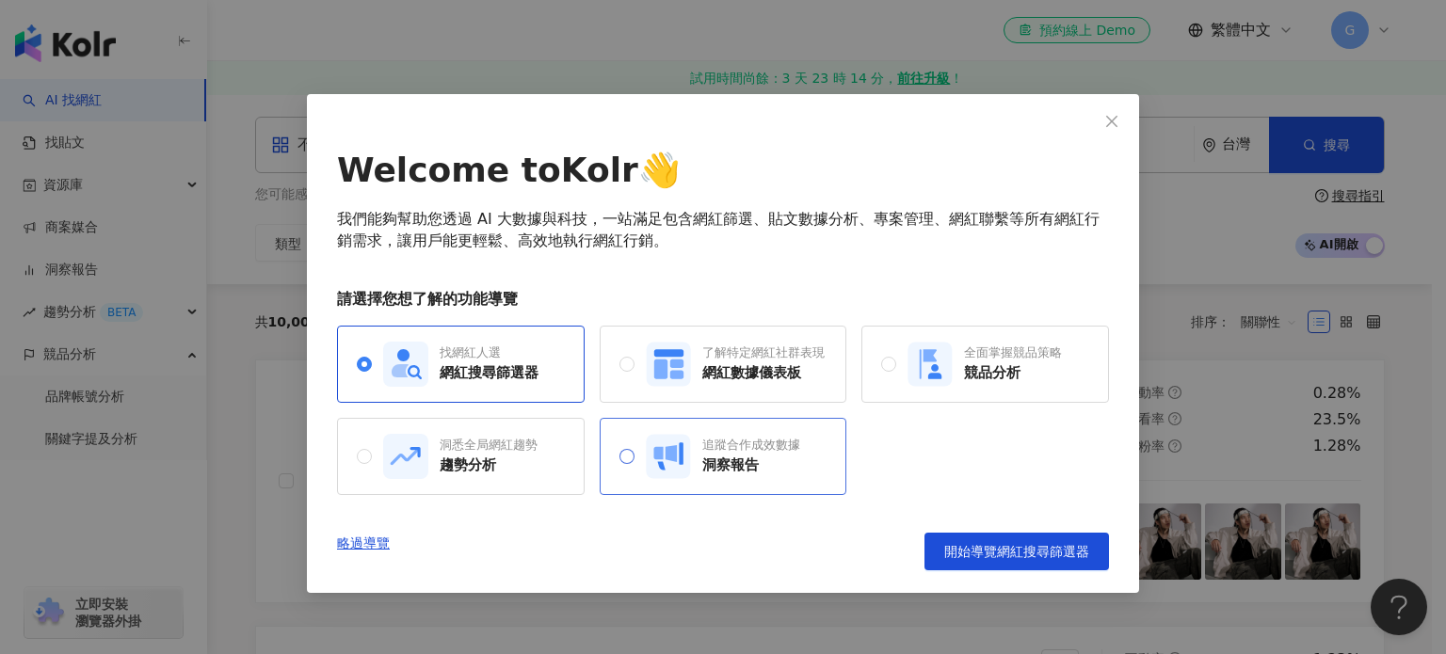
click at [711, 458] on div "洞察報告" at bounding box center [751, 465] width 98 height 20
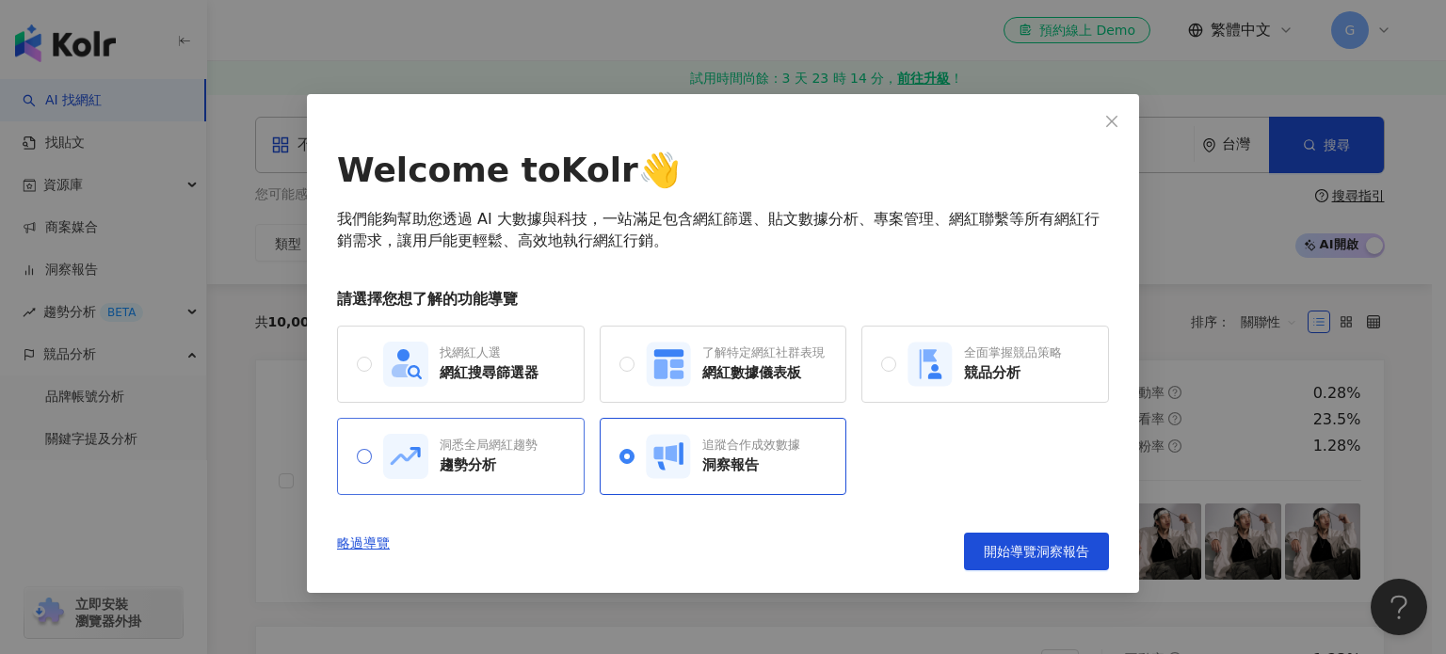
click at [503, 437] on div "洞悉全局網紅趨勢" at bounding box center [488, 445] width 98 height 17
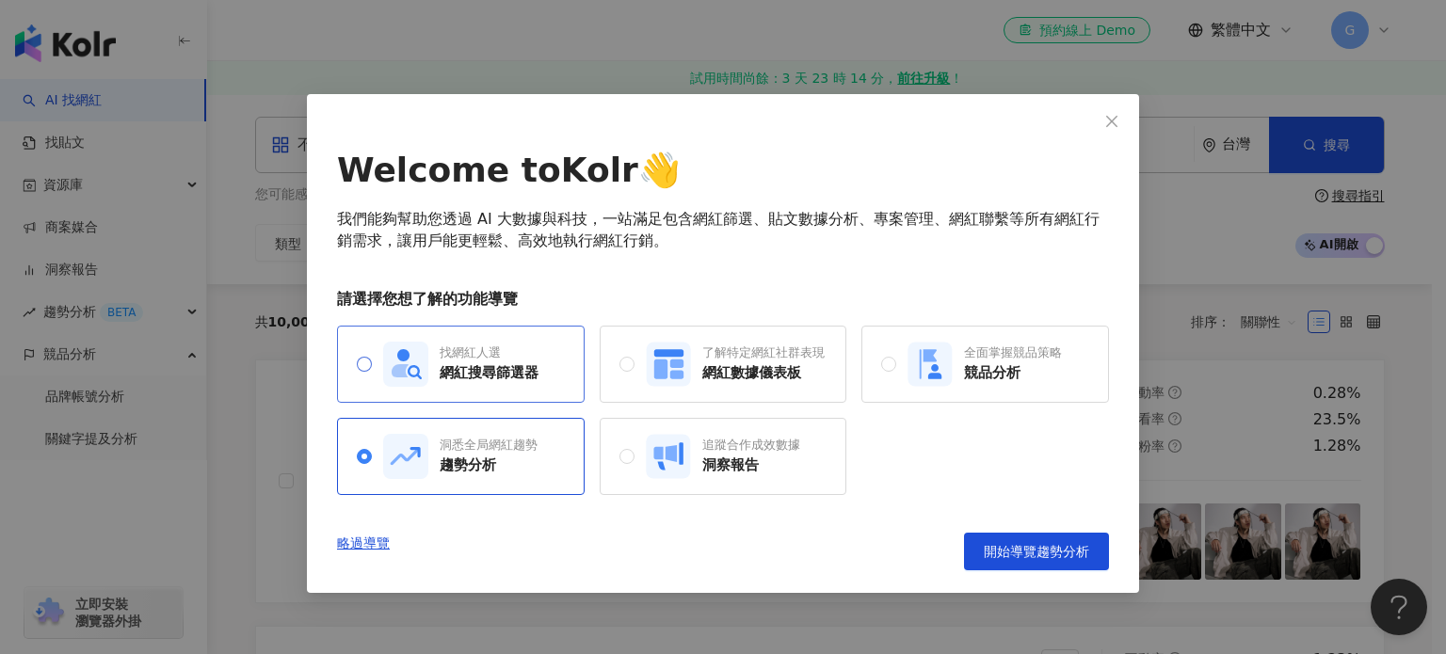
click at [504, 372] on div "網紅搜尋篩選器" at bounding box center [488, 373] width 99 height 20
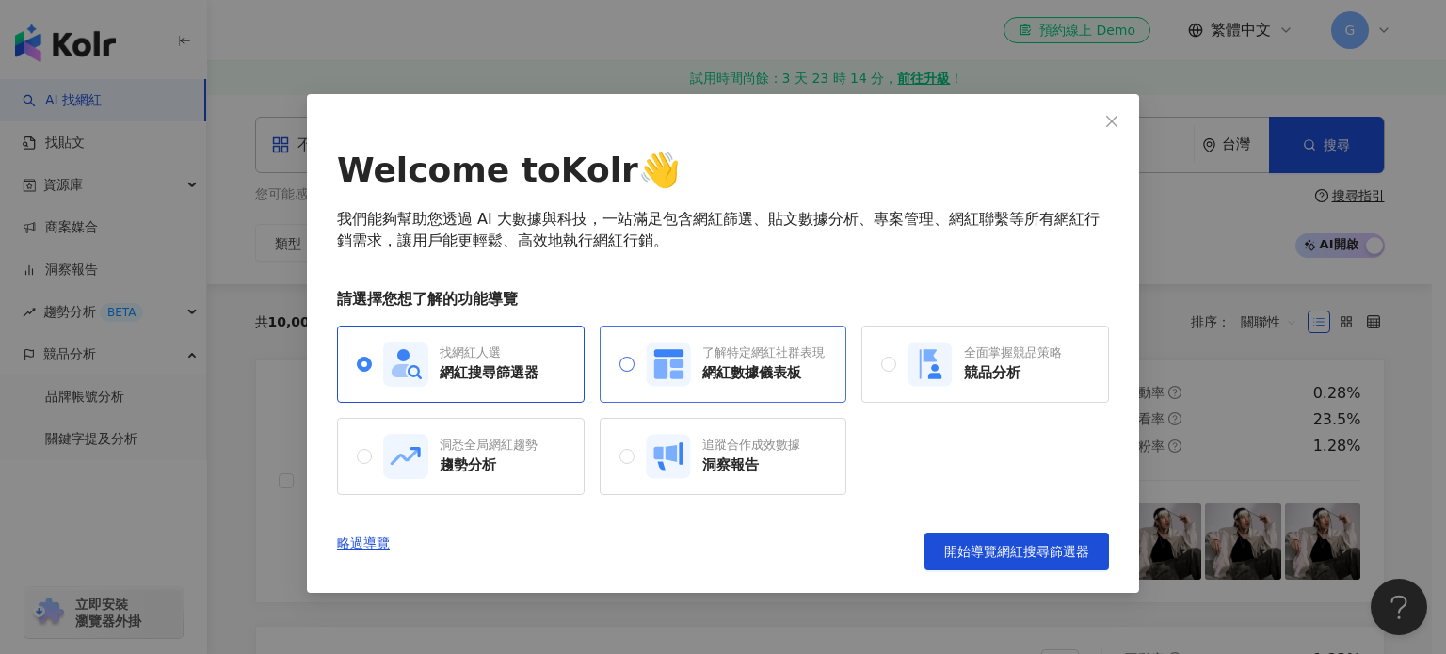
click at [698, 359] on div "了解特定網紅社群表現 網紅數據儀表板" at bounding box center [735, 364] width 179 height 45
click at [1110, 123] on icon "close" at bounding box center [1111, 121] width 15 height 15
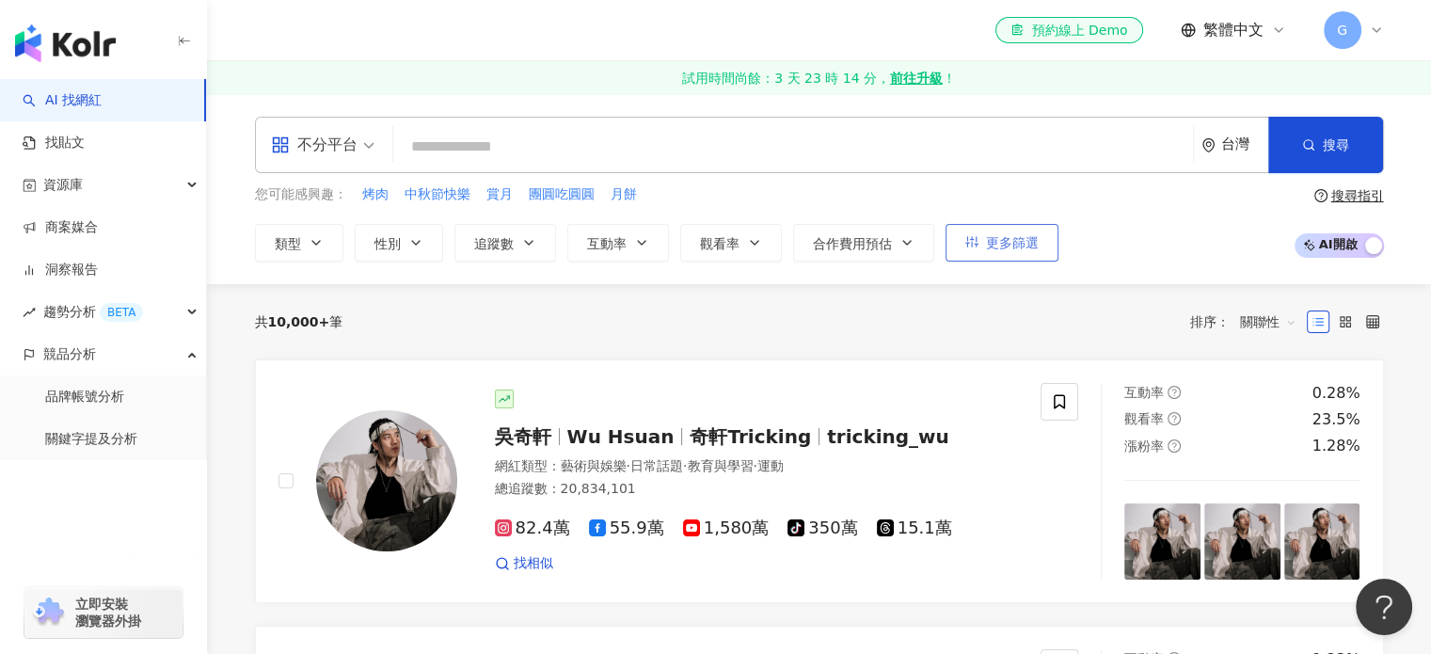
click at [979, 248] on button "更多篩選" at bounding box center [1002, 243] width 113 height 38
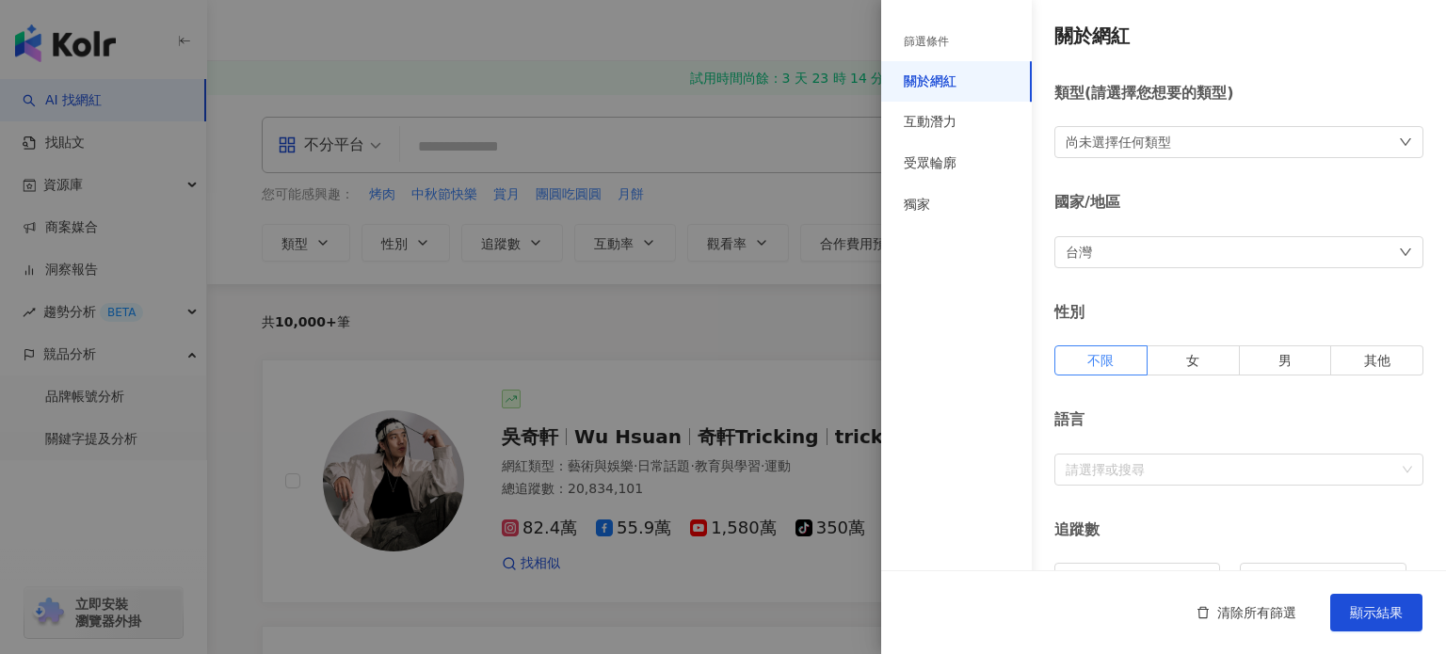
click at [708, 282] on div at bounding box center [723, 327] width 1446 height 654
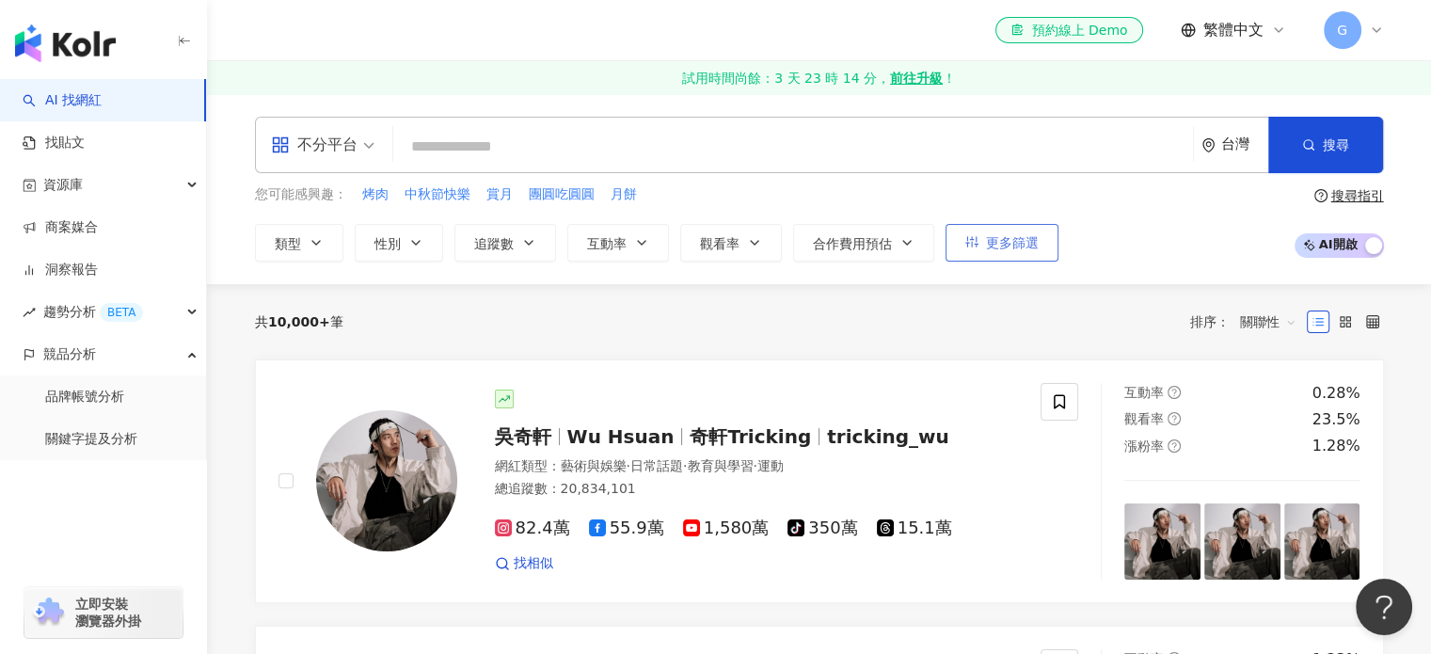
click at [1024, 240] on span "更多篩選" at bounding box center [1012, 242] width 53 height 15
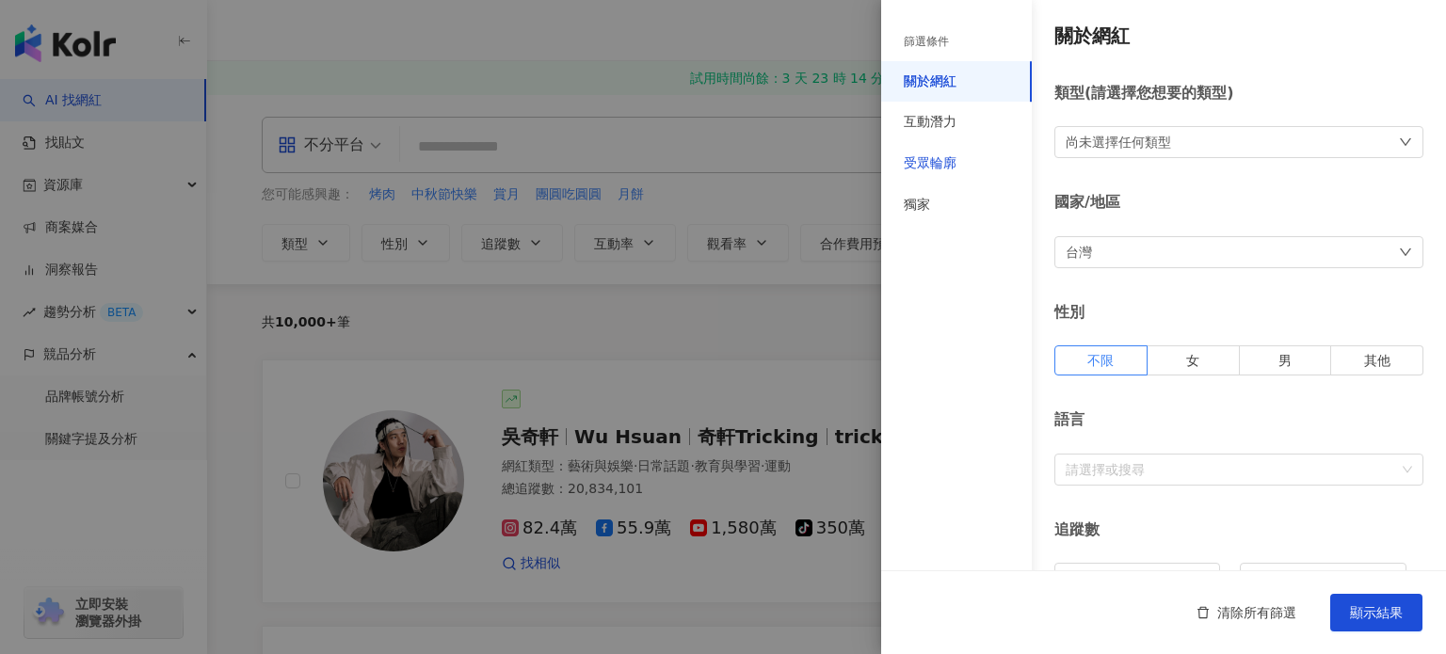
click at [952, 156] on div "受眾輪廓" at bounding box center [929, 163] width 53 height 19
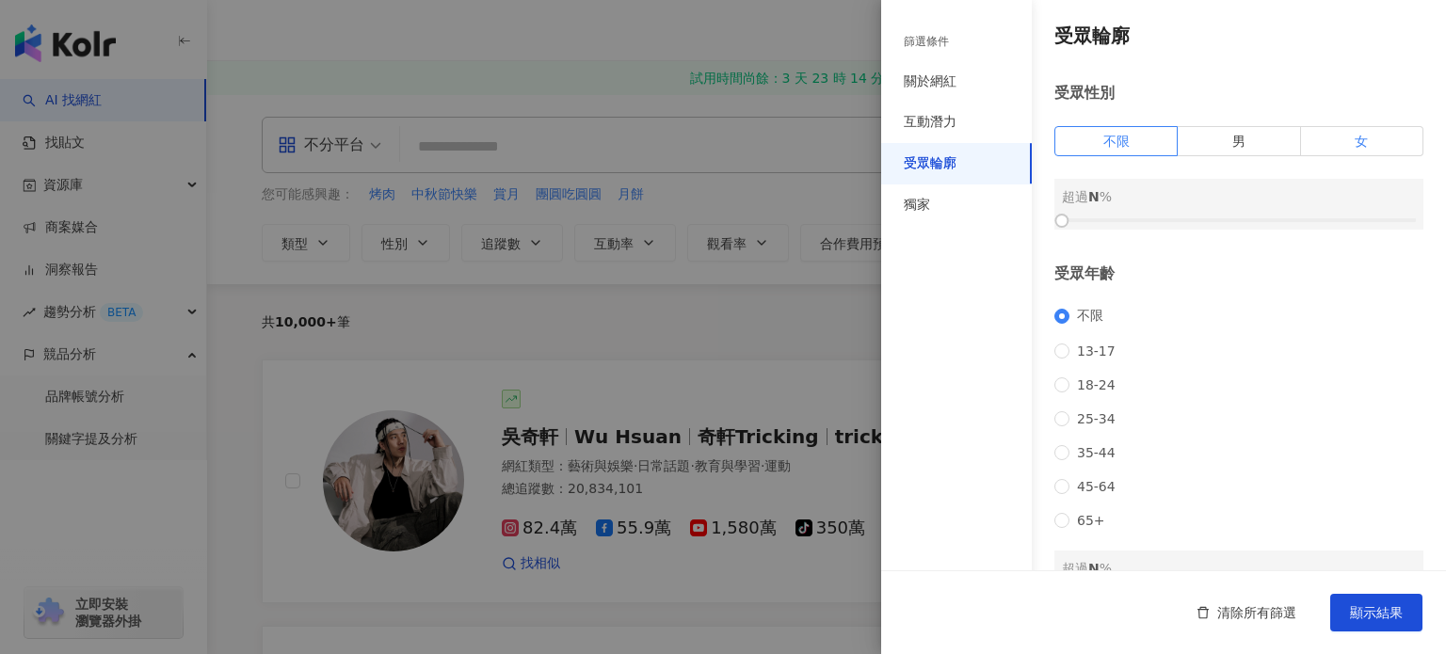
click at [1355, 146] on label "女" at bounding box center [1362, 141] width 122 height 30
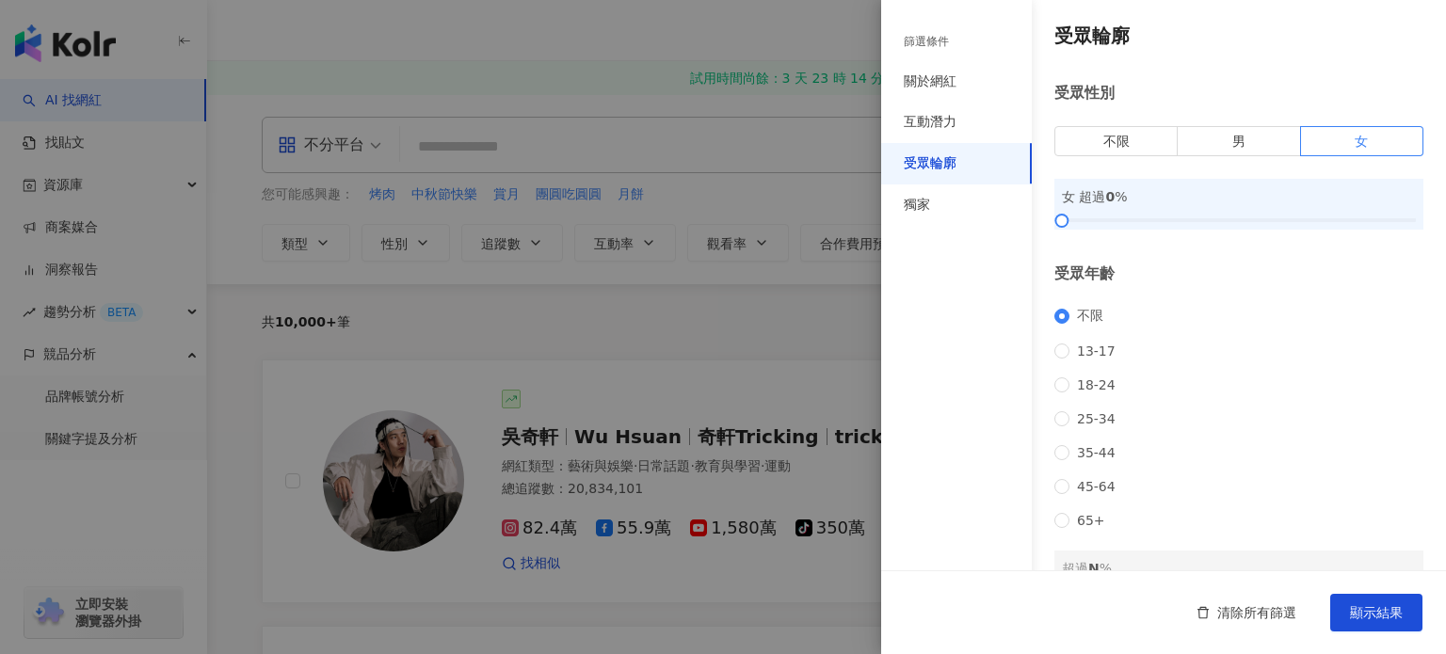
scroll to position [188, 0]
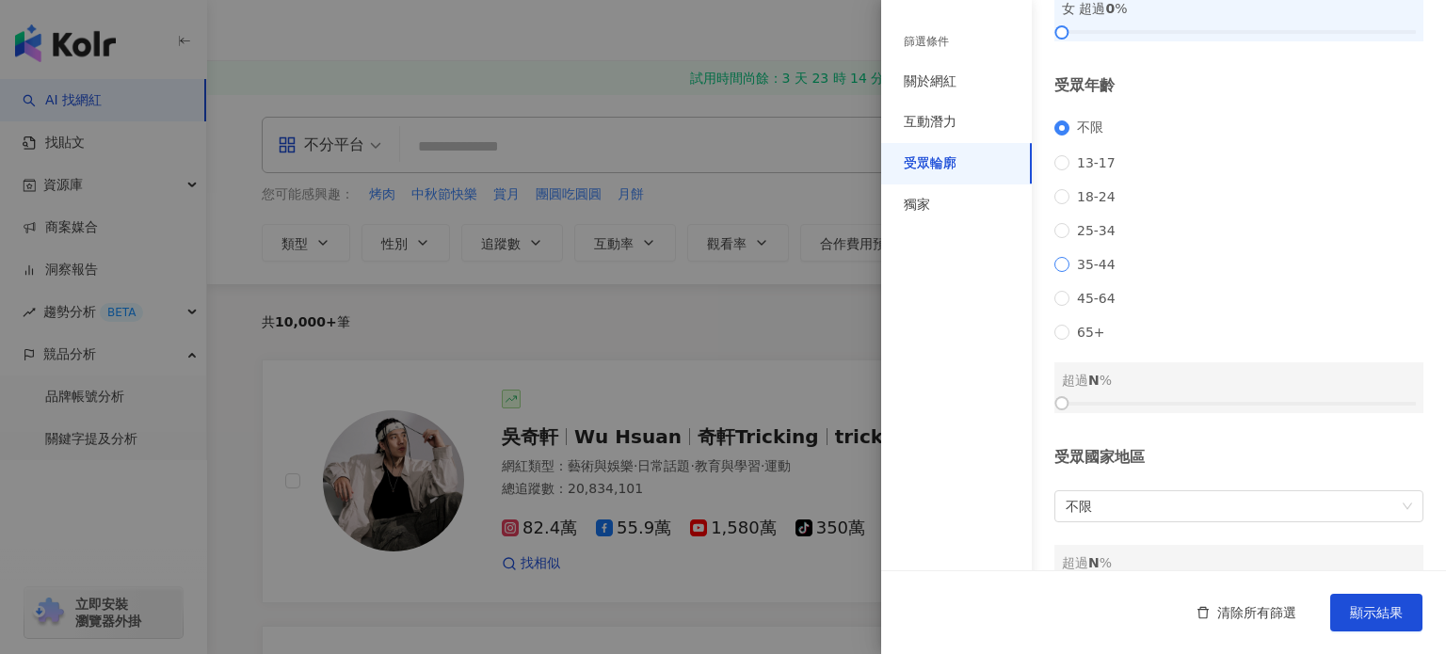
click at [1103, 272] on span "35-44" at bounding box center [1096, 264] width 54 height 15
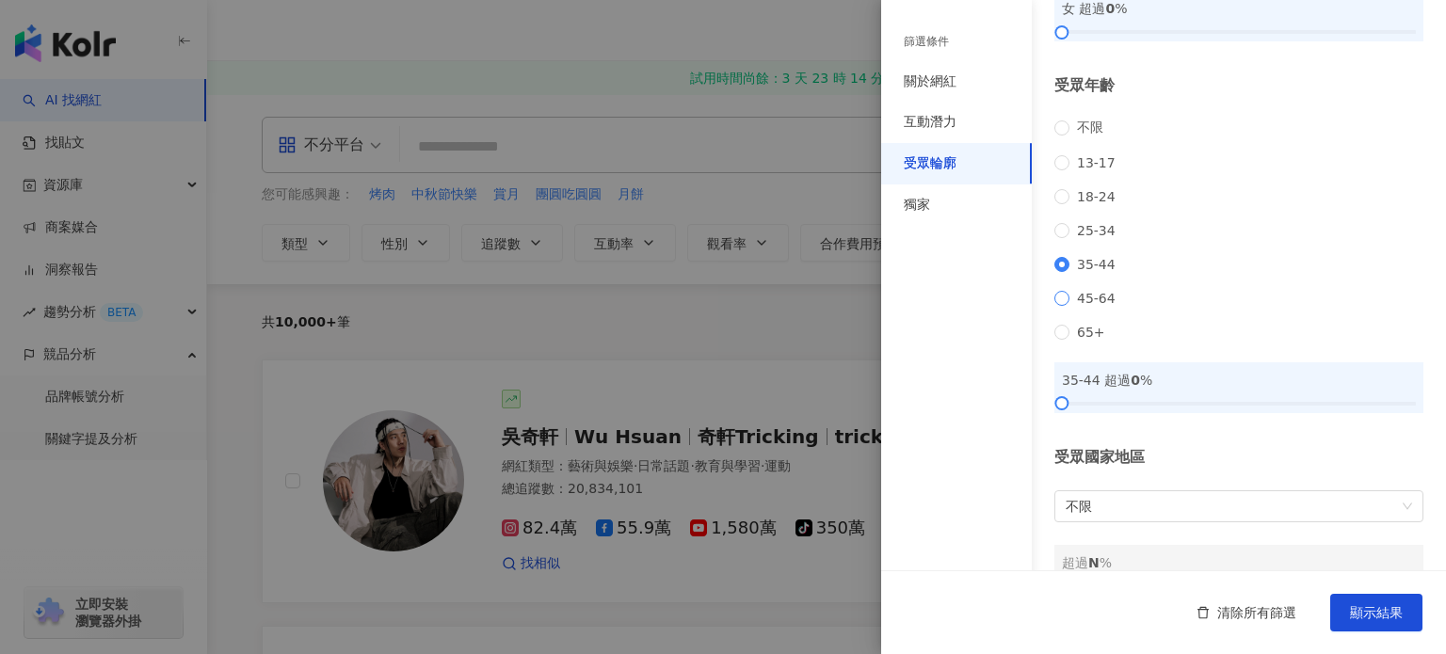
click at [1092, 306] on span "45-64" at bounding box center [1096, 298] width 54 height 15
click at [1089, 272] on span "35-44" at bounding box center [1096, 264] width 54 height 15
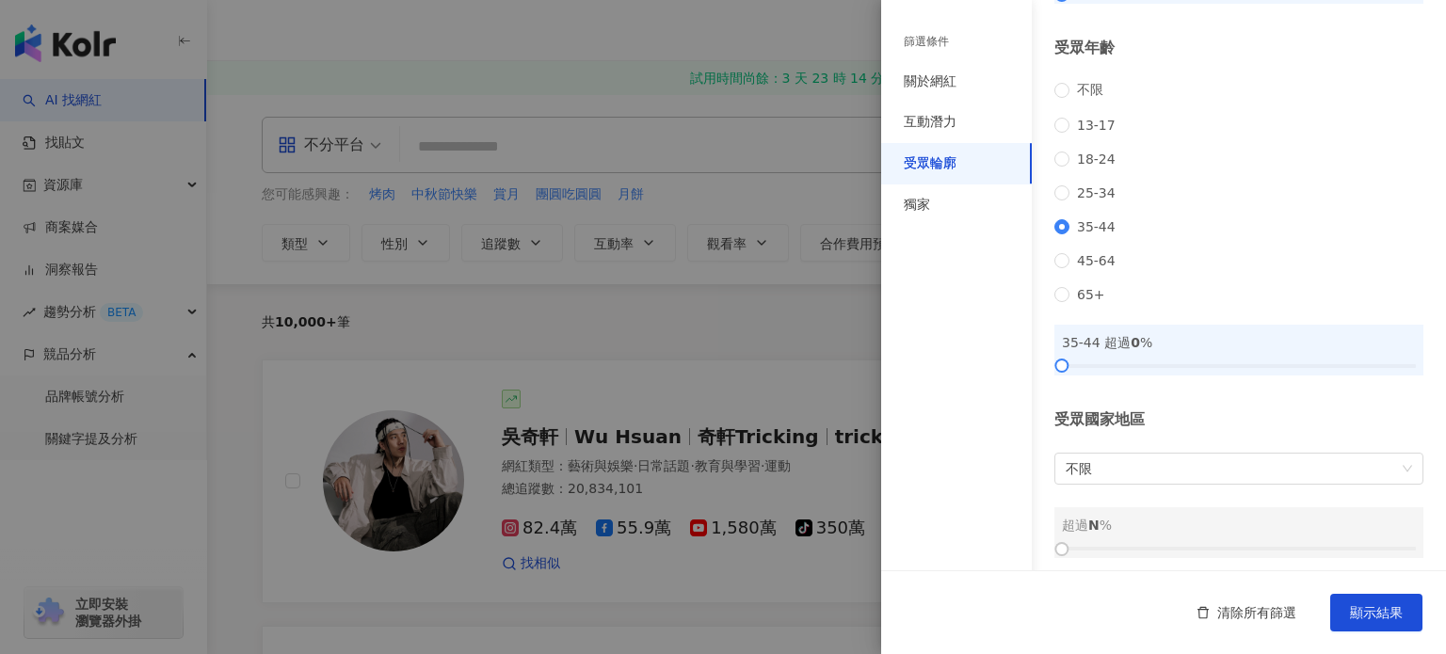
scroll to position [260, 0]
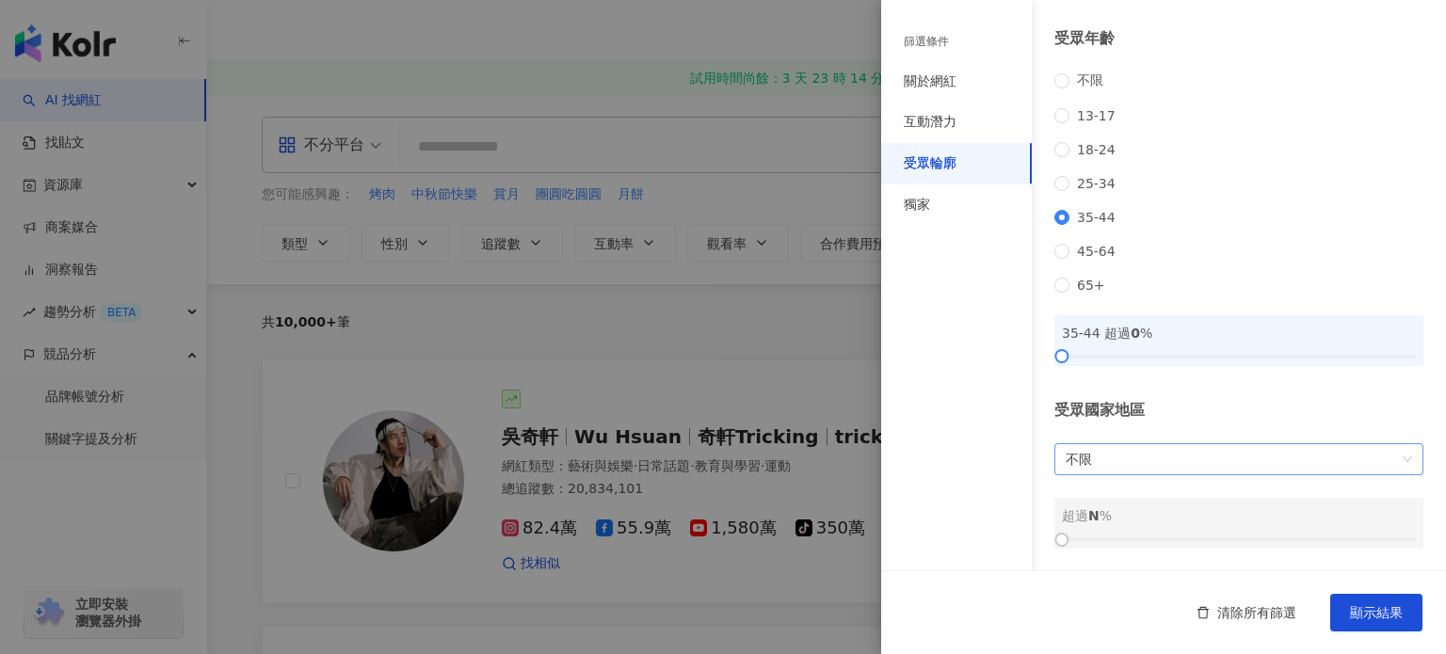
click at [1130, 447] on span "不限" at bounding box center [1238, 459] width 346 height 30
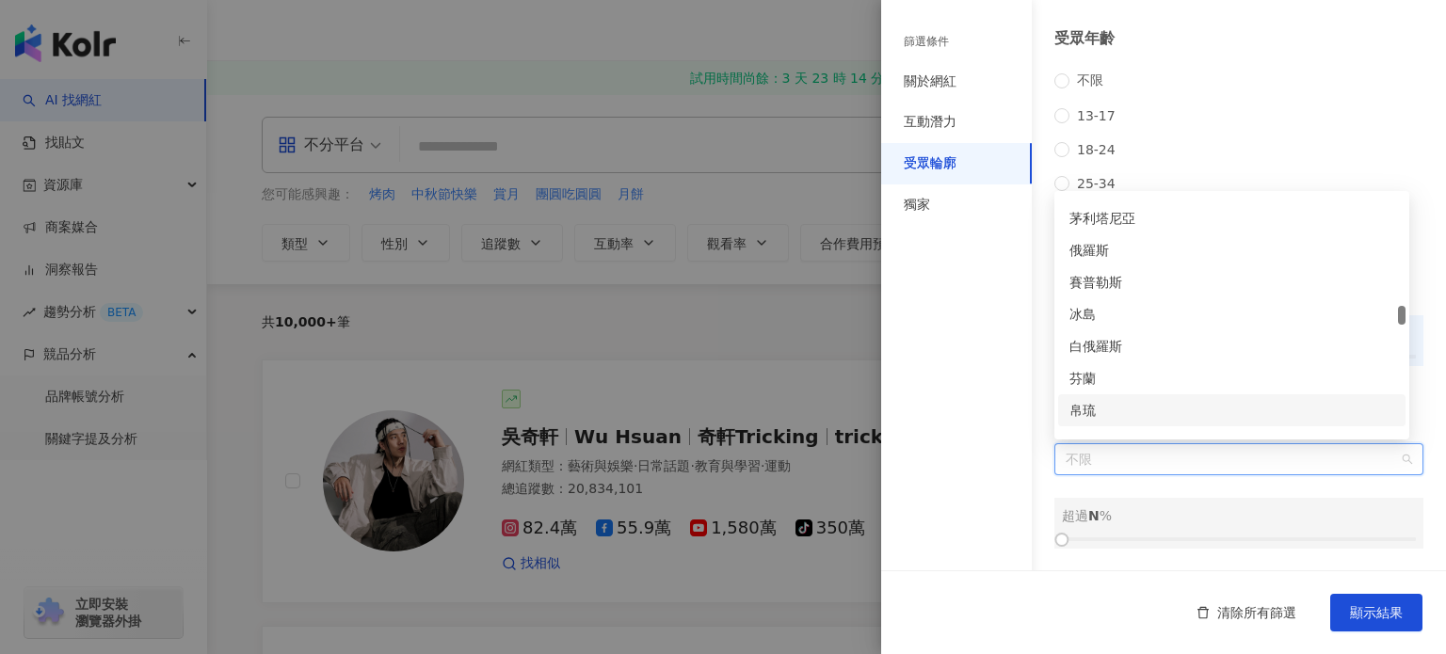
scroll to position [4047, 0]
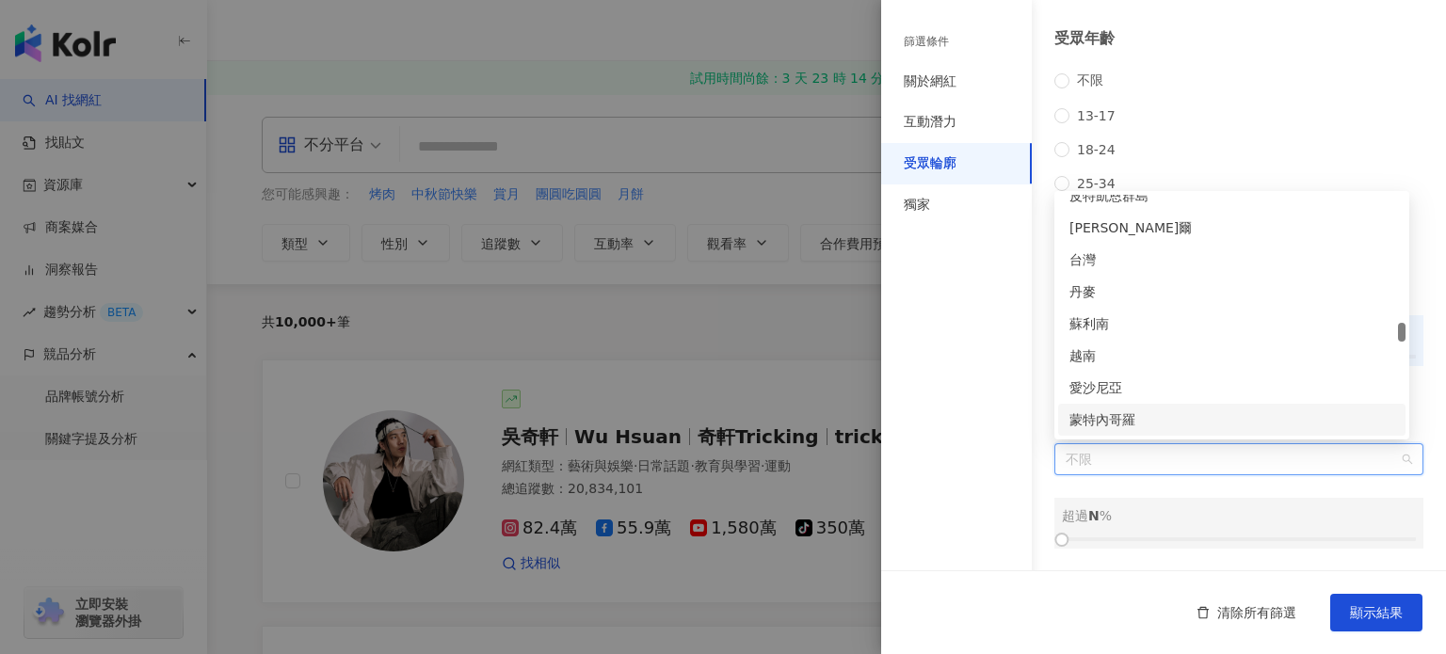
click at [1151, 451] on span "不限" at bounding box center [1238, 459] width 346 height 30
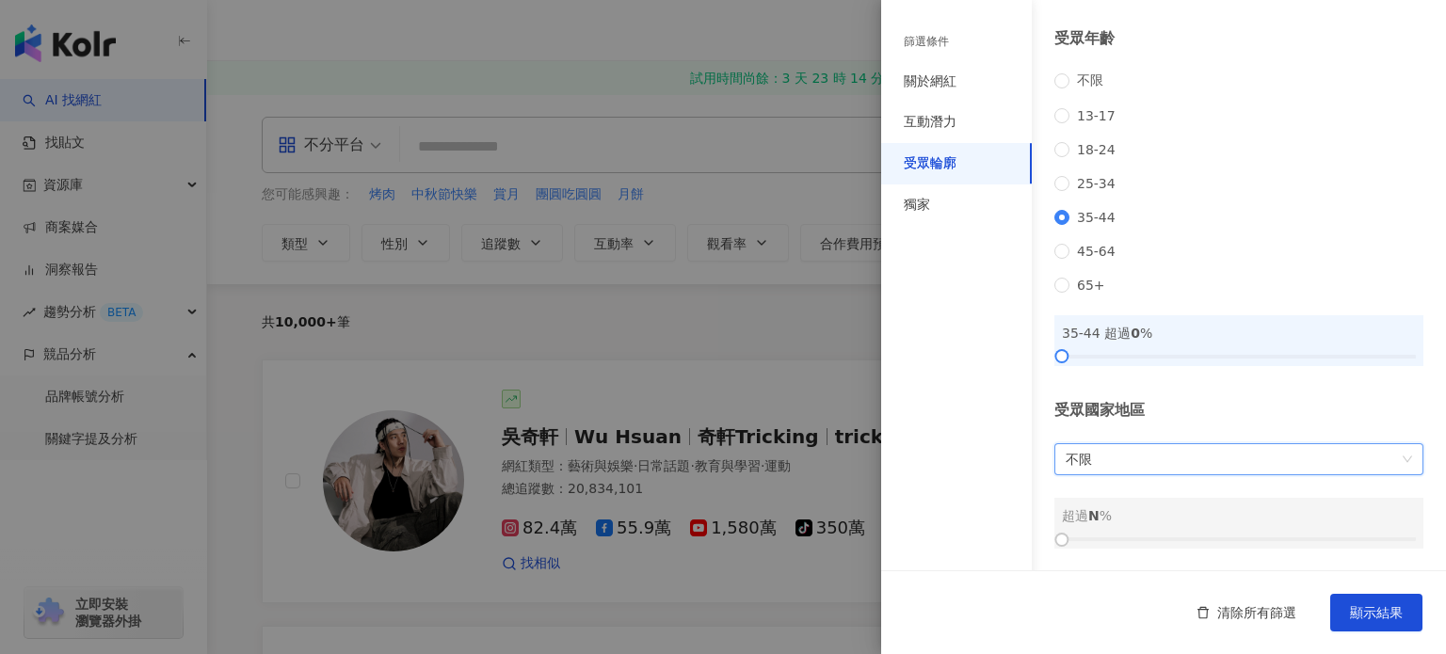
click at [1151, 451] on span "不限" at bounding box center [1238, 459] width 346 height 30
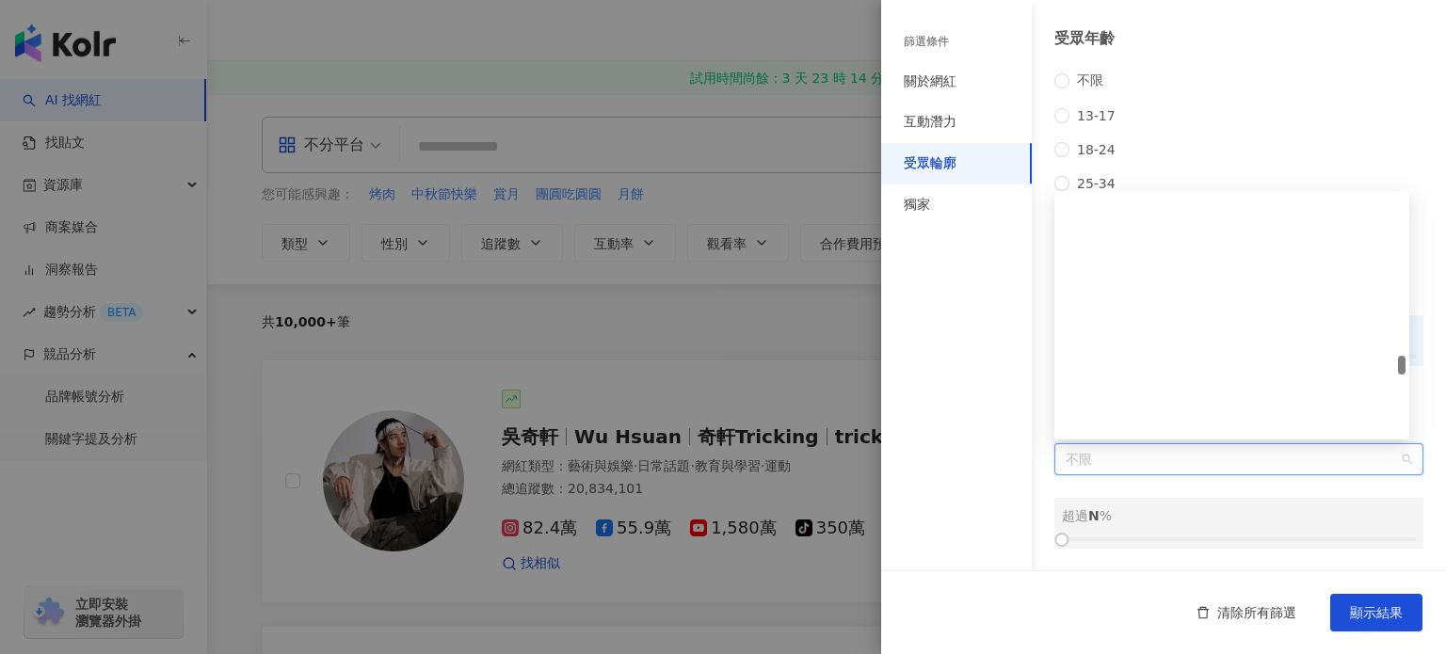
scroll to position [5082, 0]
type input "*"
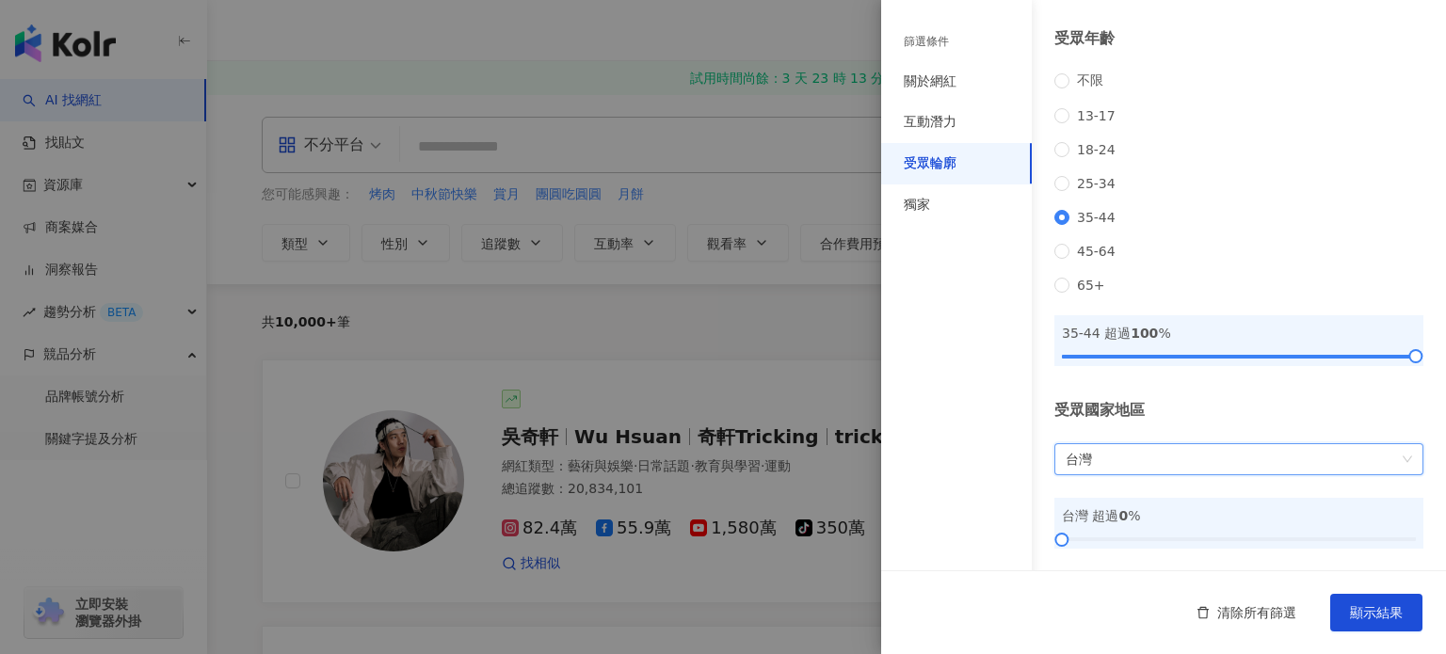
drag, startPoint x: 1170, startPoint y: 352, endPoint x: 1415, endPoint y: 345, distance: 245.7
click at [1415, 345] on div "受眾輪廓 受眾性別 不限 男 女 女 超過 0 % 受眾年齡 不限 13-17 18-24 25-34 35-44 45-64 65+ 35-44 超過 10…" at bounding box center [1163, 168] width 565 height 807
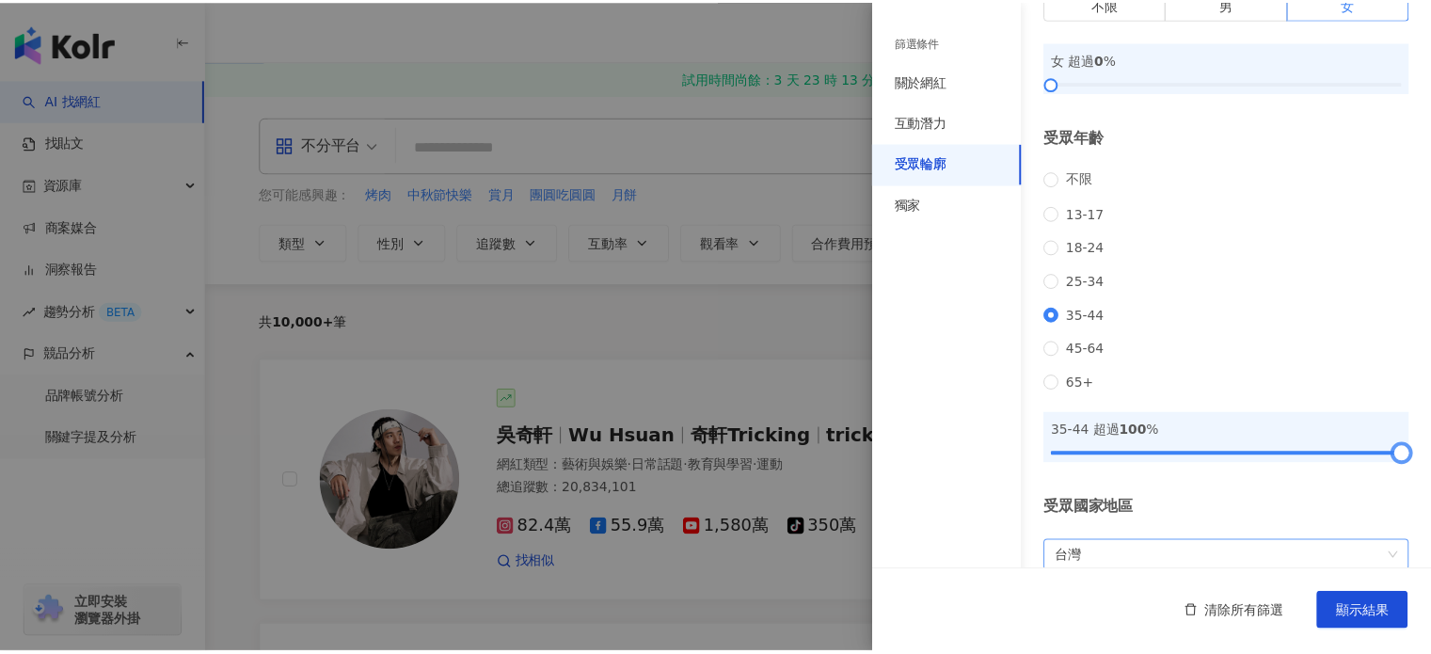
scroll to position [72, 0]
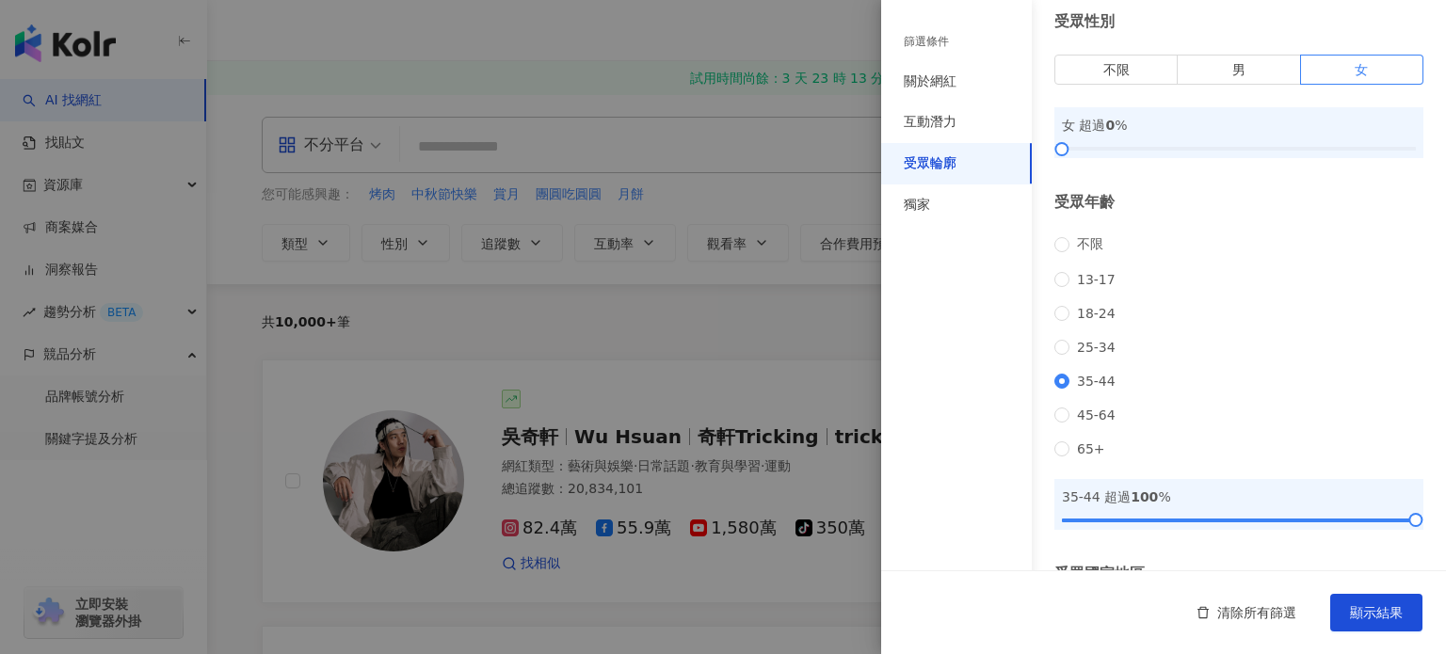
click at [1402, 635] on div "清除所有篩選 顯示結果" at bounding box center [1163, 612] width 565 height 84
click at [1392, 619] on span "顯示結果" at bounding box center [1376, 612] width 53 height 15
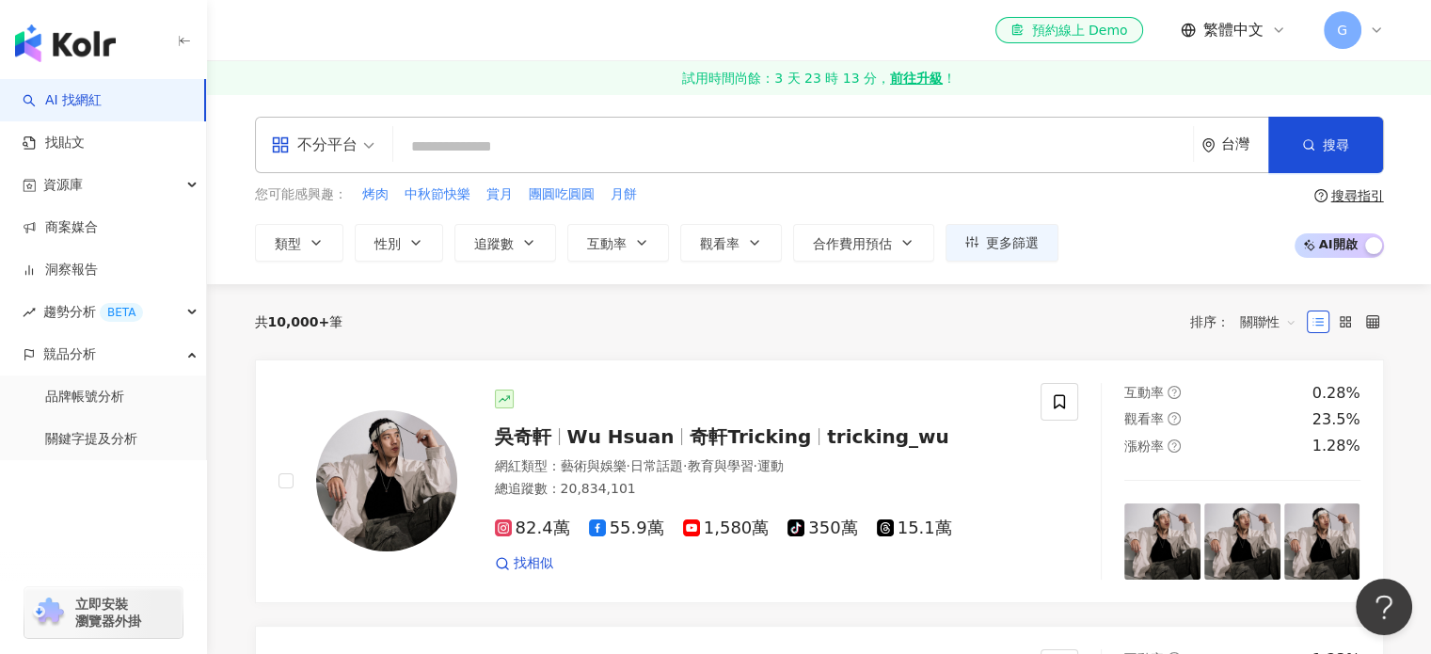
click at [764, 164] on input "search" at bounding box center [793, 147] width 785 height 36
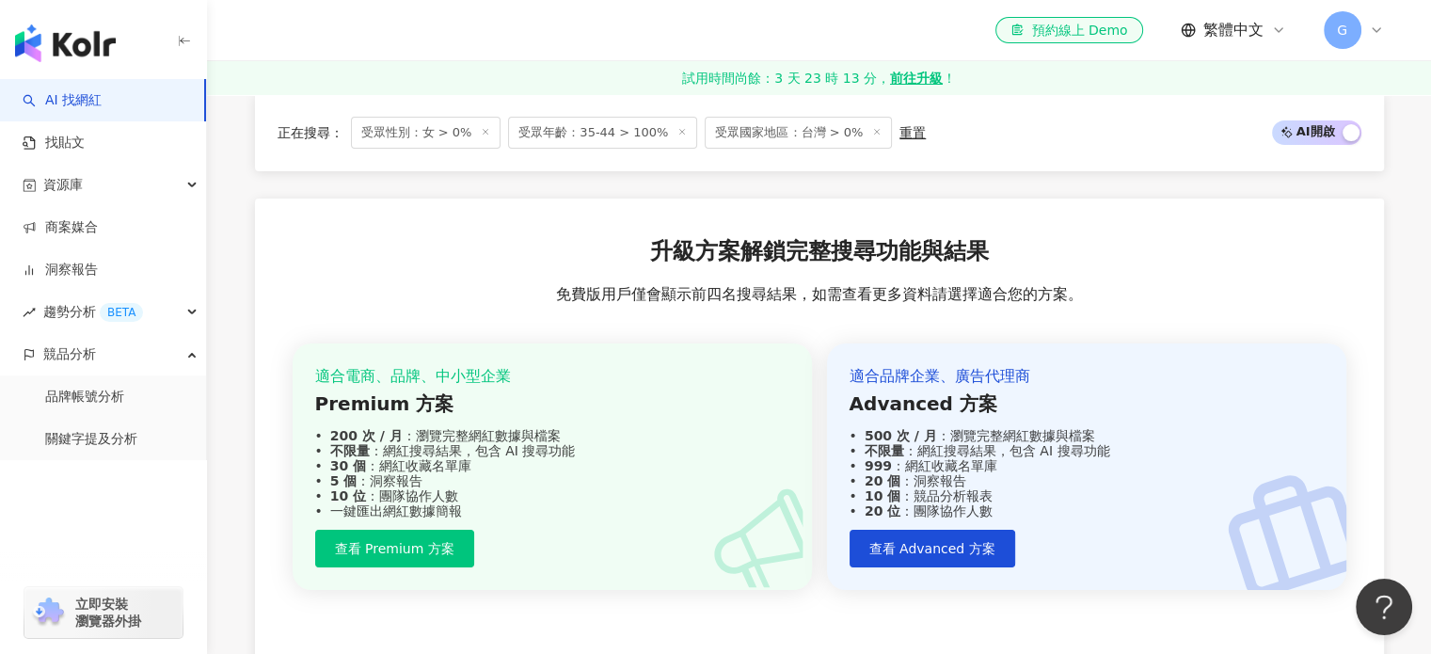
scroll to position [94, 0]
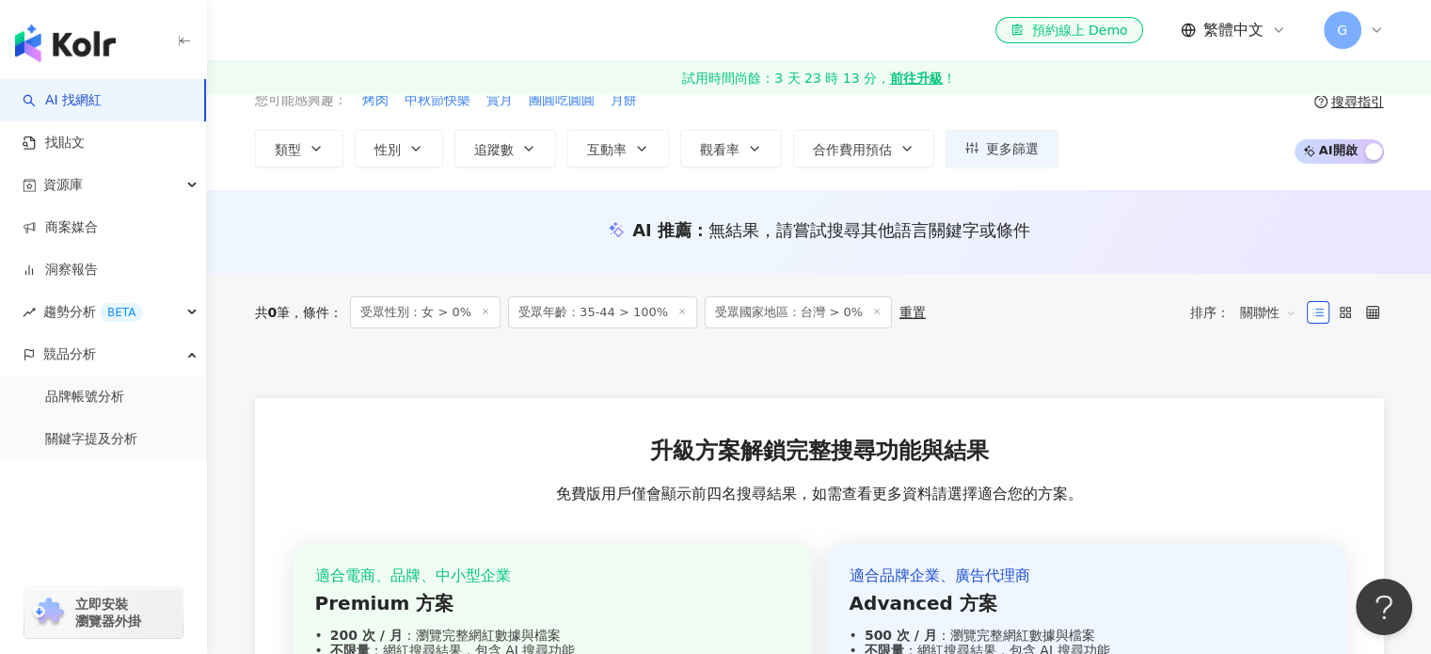
click at [788, 310] on span "受眾國家地區：台灣 > 0%" at bounding box center [798, 312] width 187 height 32
click at [872, 311] on icon at bounding box center [876, 311] width 9 height 9
click at [862, 308] on span "受眾國家地區：台灣 > 0%" at bounding box center [798, 312] width 187 height 32
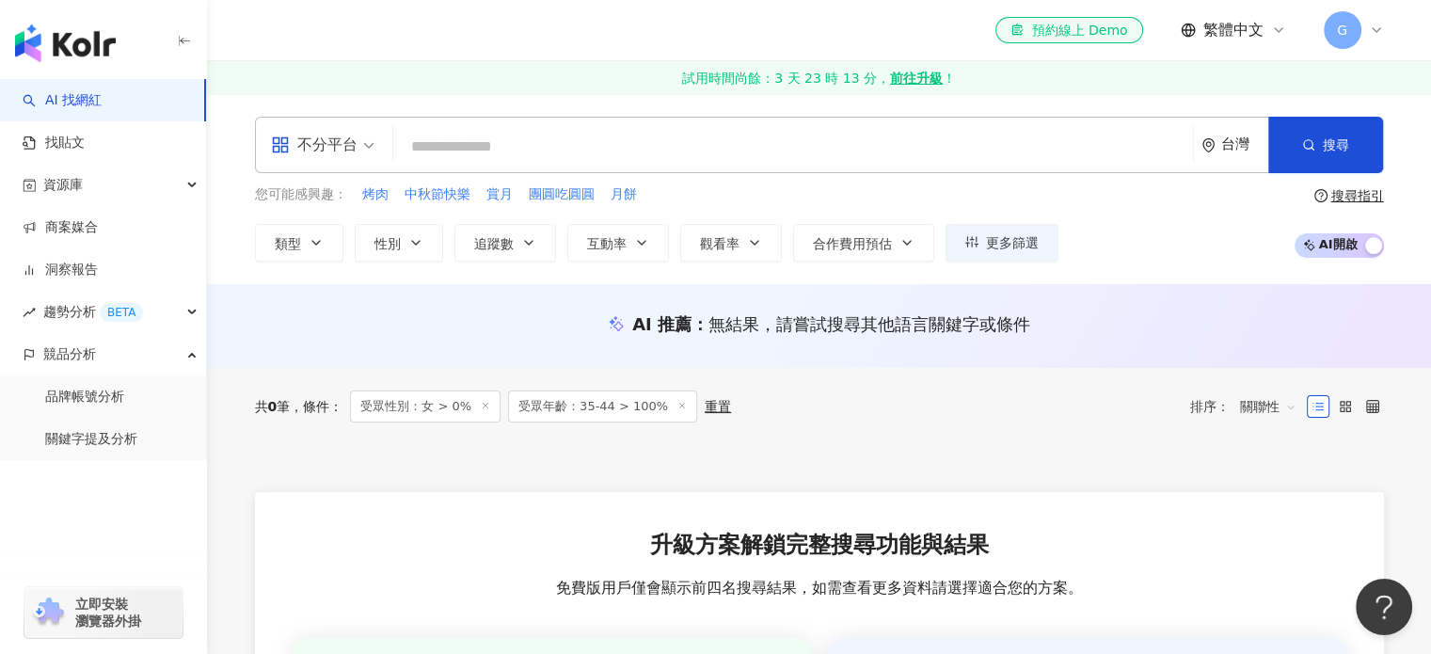
click at [484, 405] on line at bounding box center [486, 405] width 5 height 5
click at [688, 143] on input "search" at bounding box center [793, 147] width 785 height 36
click at [410, 248] on icon "button" at bounding box center [415, 242] width 15 height 15
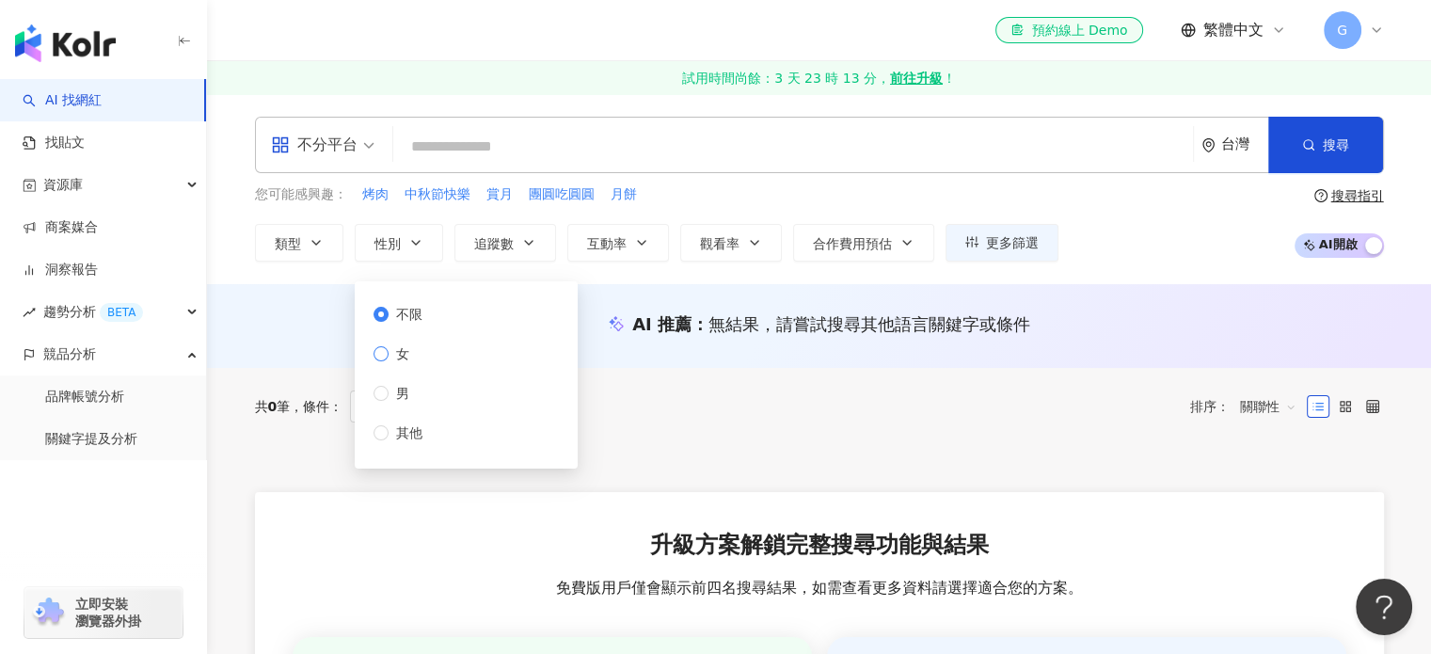
click at [422, 356] on label "女" at bounding box center [402, 354] width 56 height 21
click at [275, 245] on span "類型" at bounding box center [288, 243] width 26 height 15
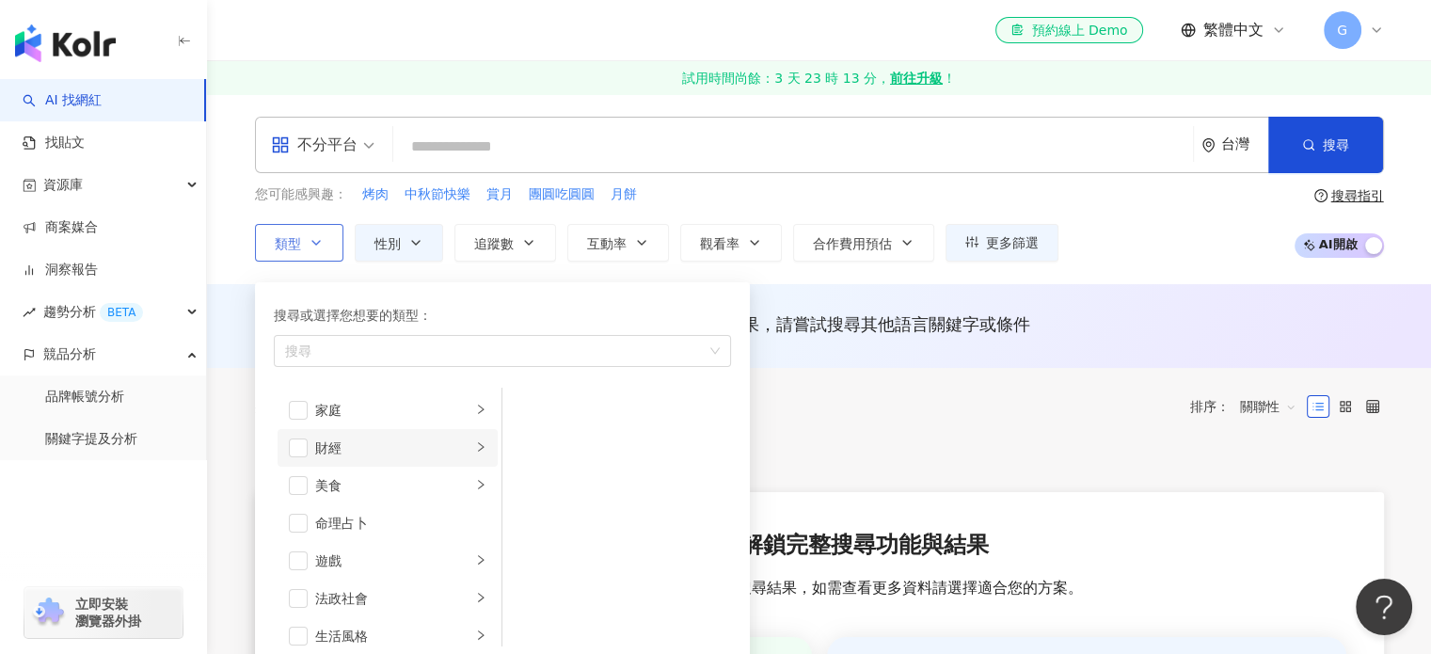
scroll to position [94, 0]
click at [393, 432] on div "日常話題" at bounding box center [393, 429] width 156 height 21
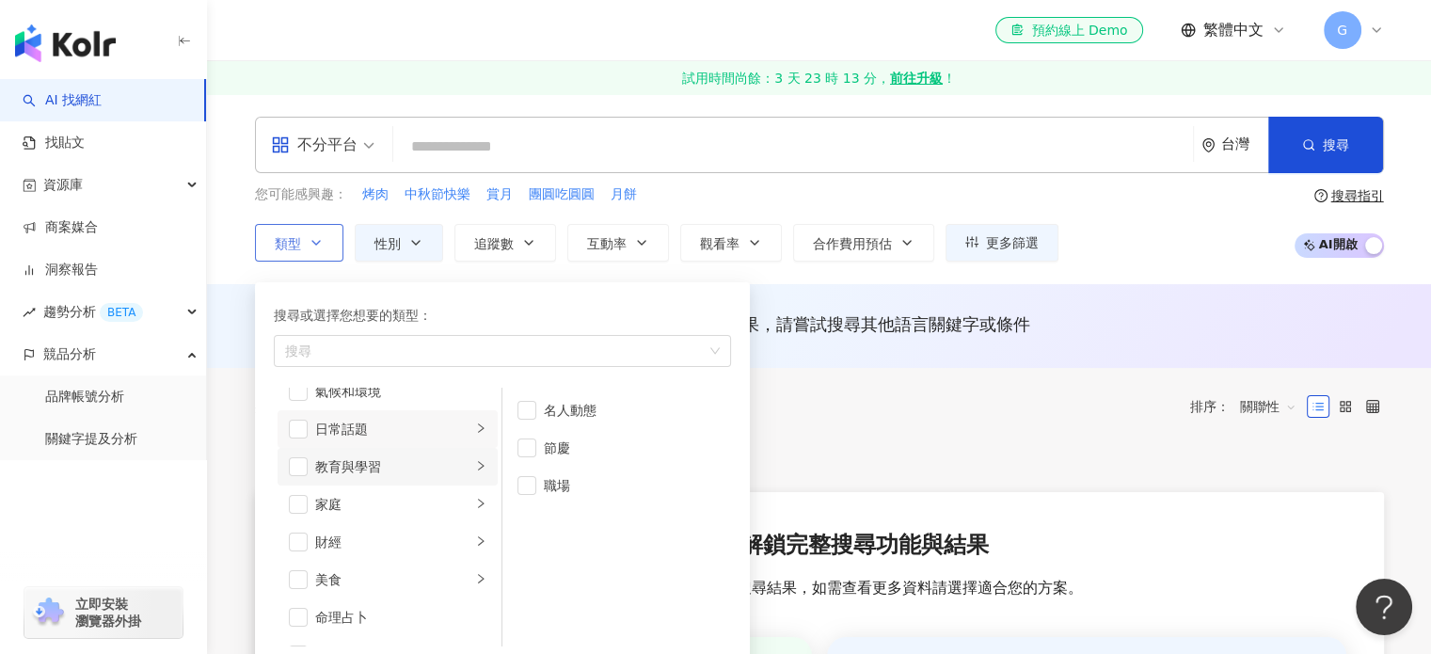
click at [341, 476] on li "教育與學習" at bounding box center [388, 467] width 220 height 38
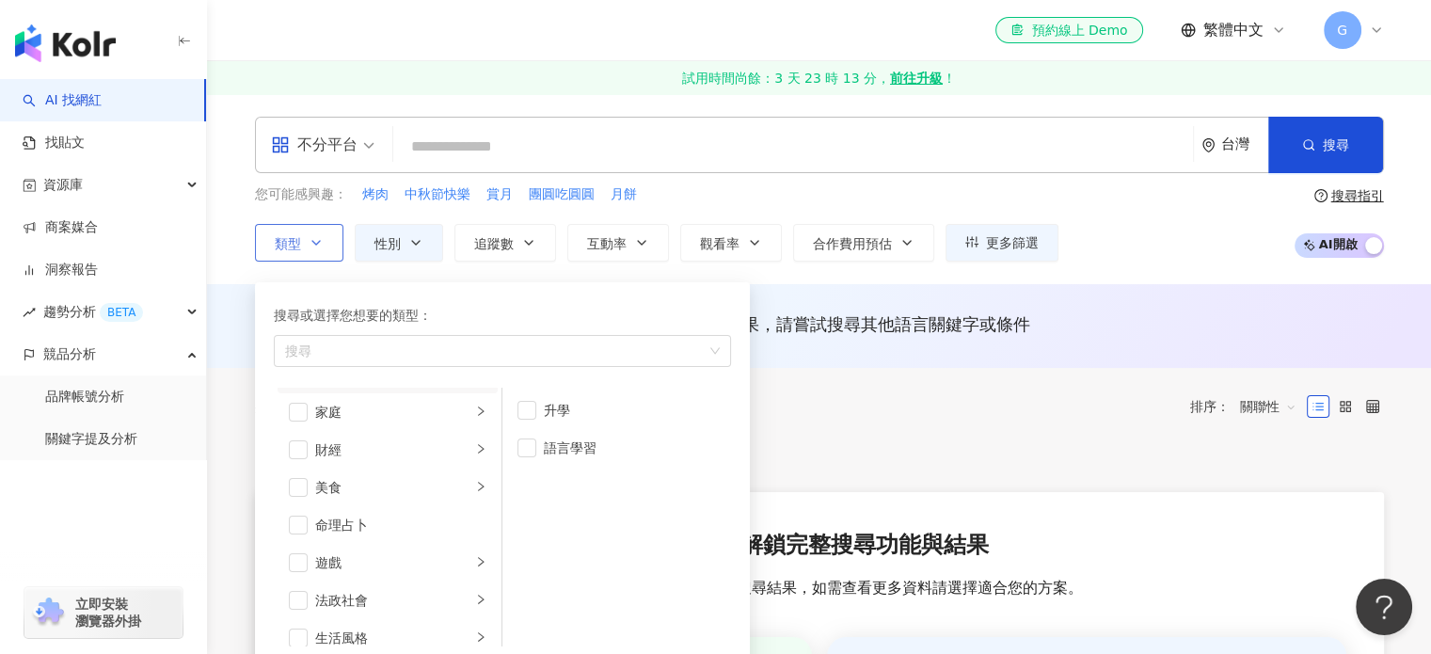
scroll to position [188, 0]
click at [296, 401] on span "button" at bounding box center [298, 410] width 19 height 19
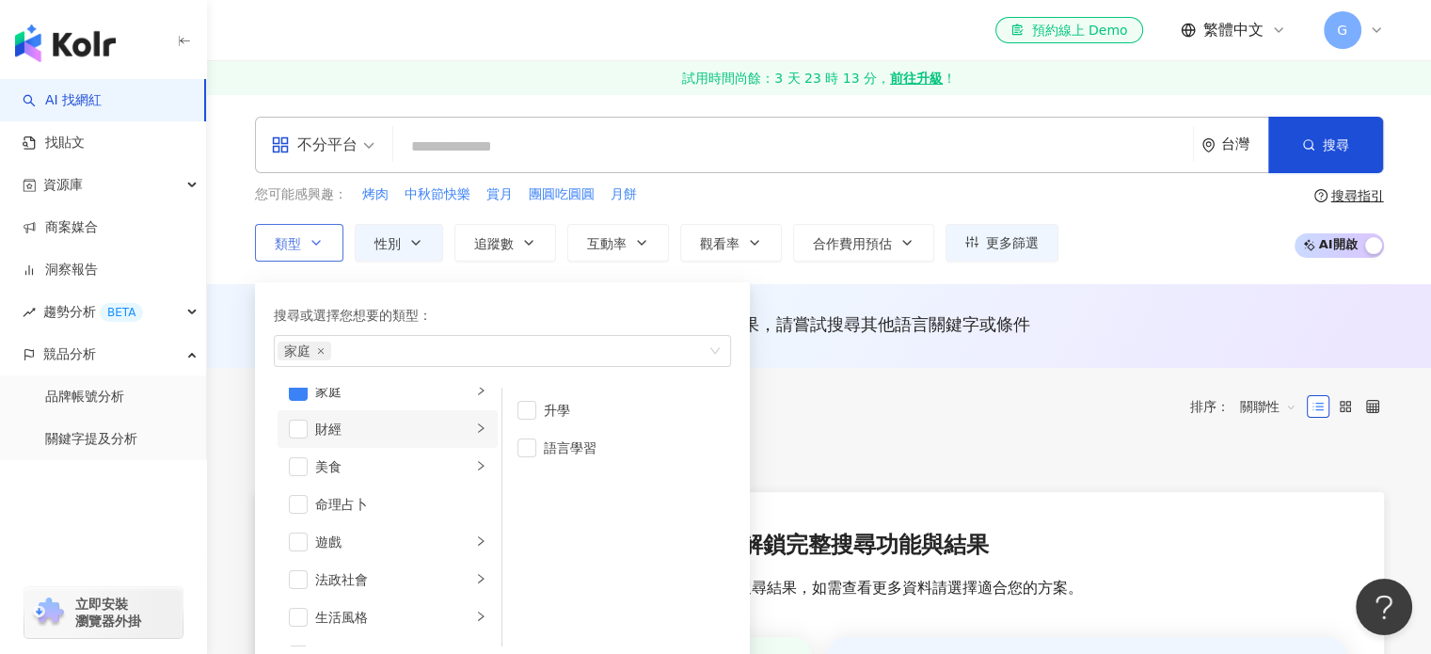
scroll to position [94, 0]
click at [301, 428] on span "button" at bounding box center [298, 429] width 19 height 19
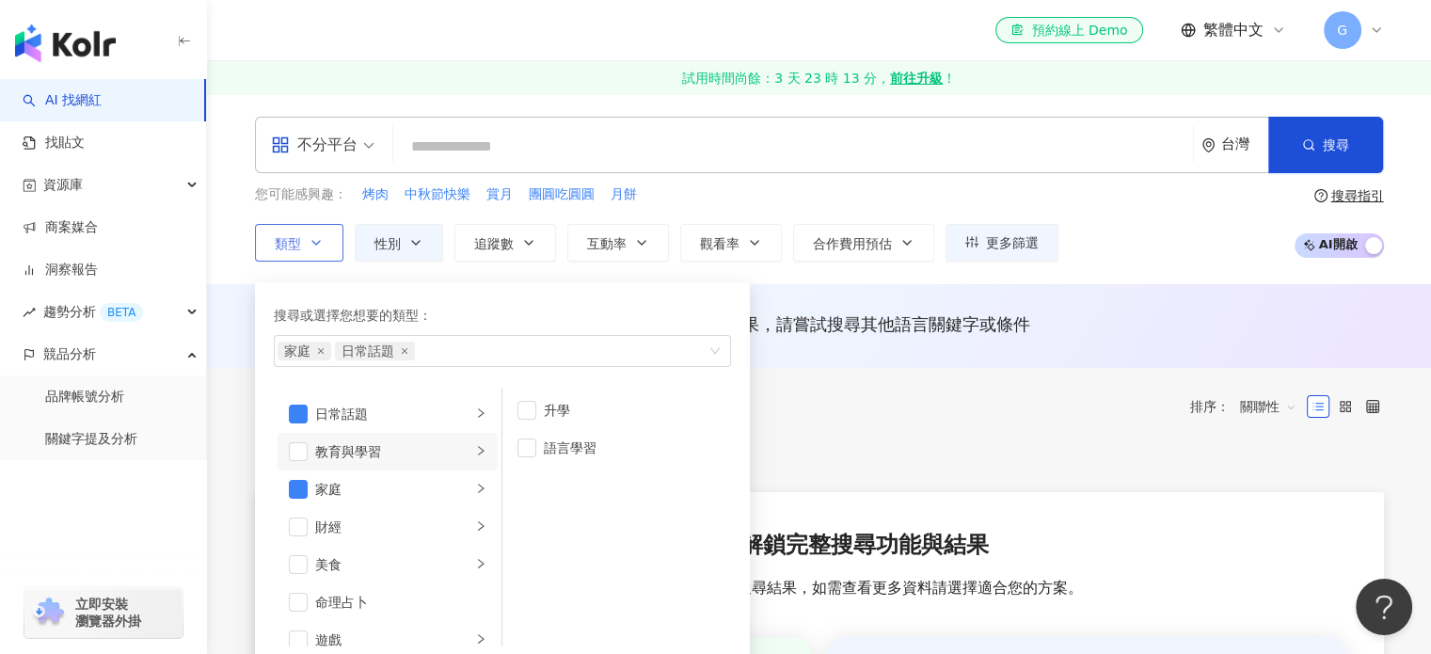
scroll to position [0, 0]
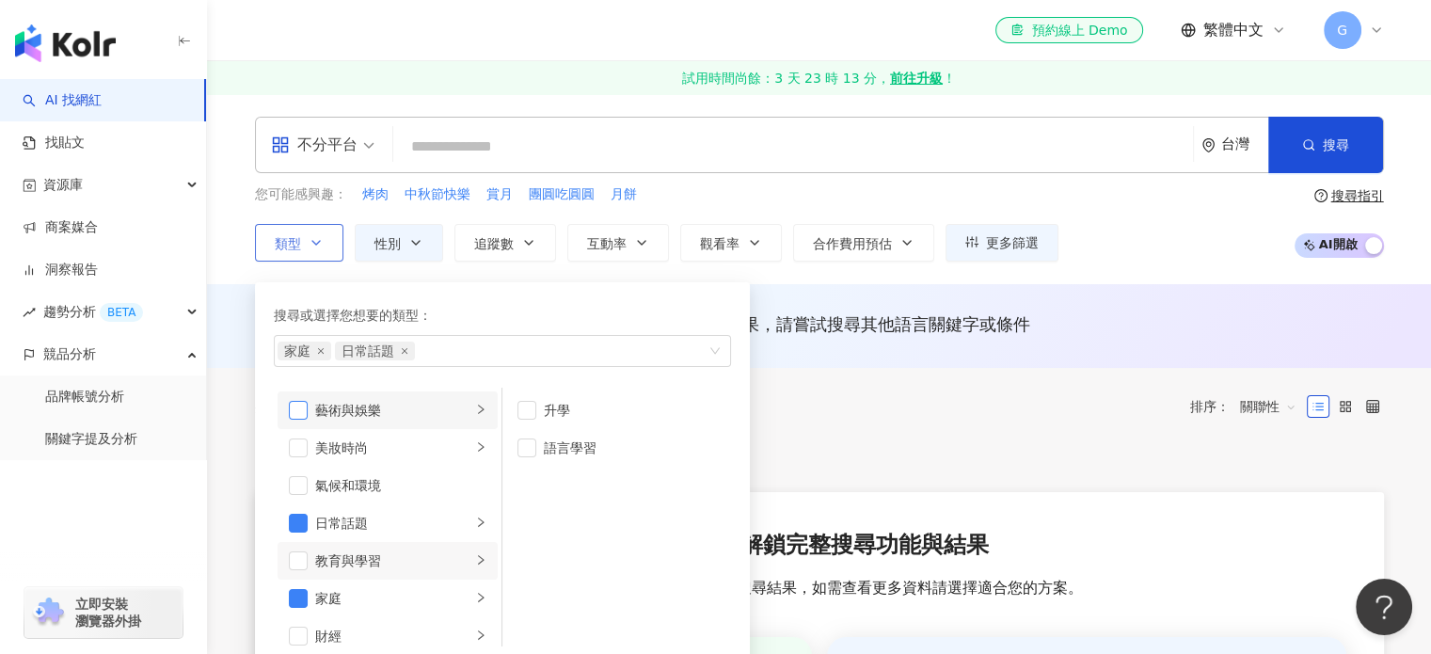
click at [297, 401] on span "button" at bounding box center [298, 410] width 19 height 19
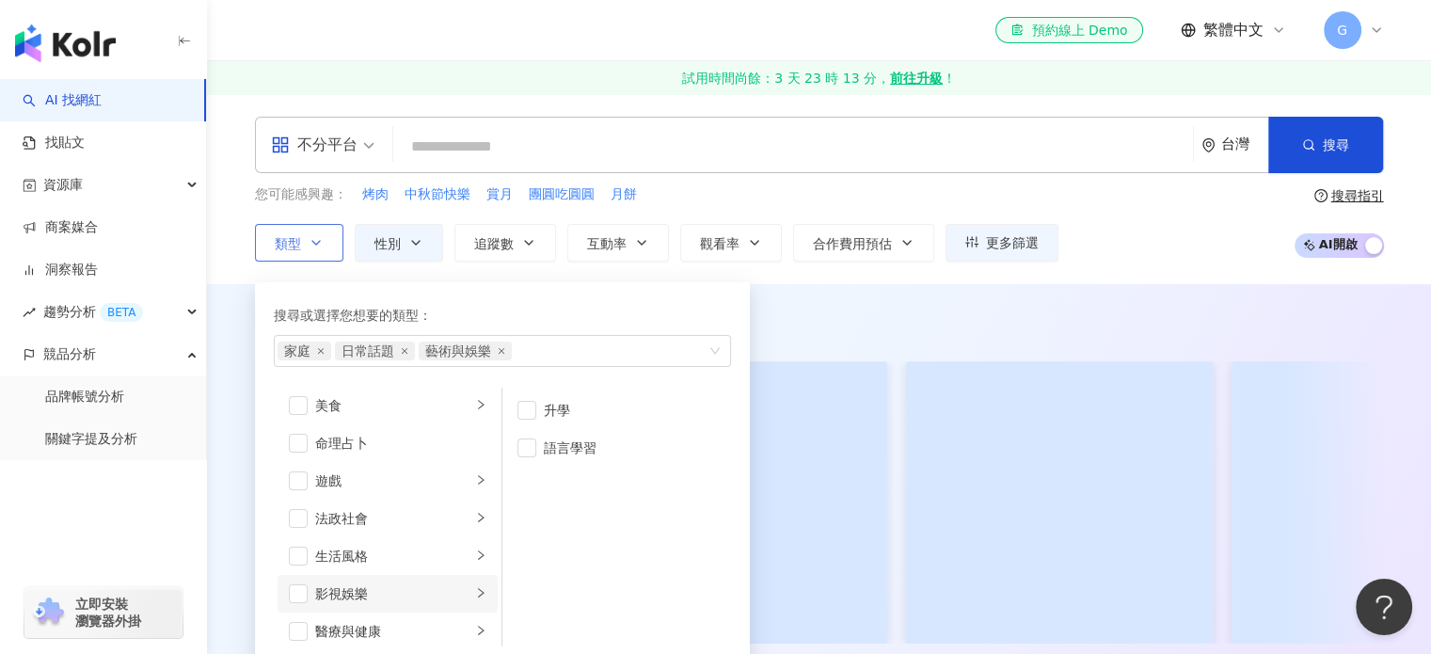
scroll to position [376, 0]
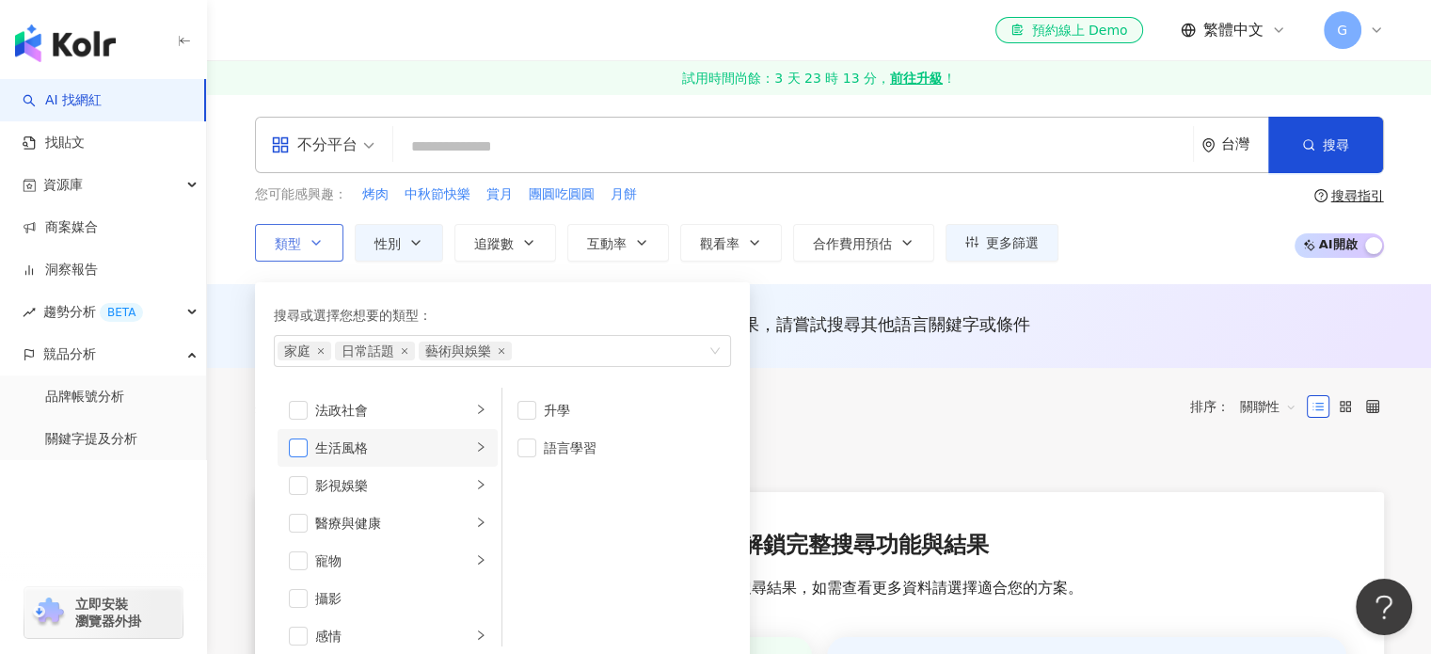
click at [294, 443] on span "button" at bounding box center [298, 448] width 19 height 19
click at [295, 438] on span "button" at bounding box center [298, 436] width 19 height 19
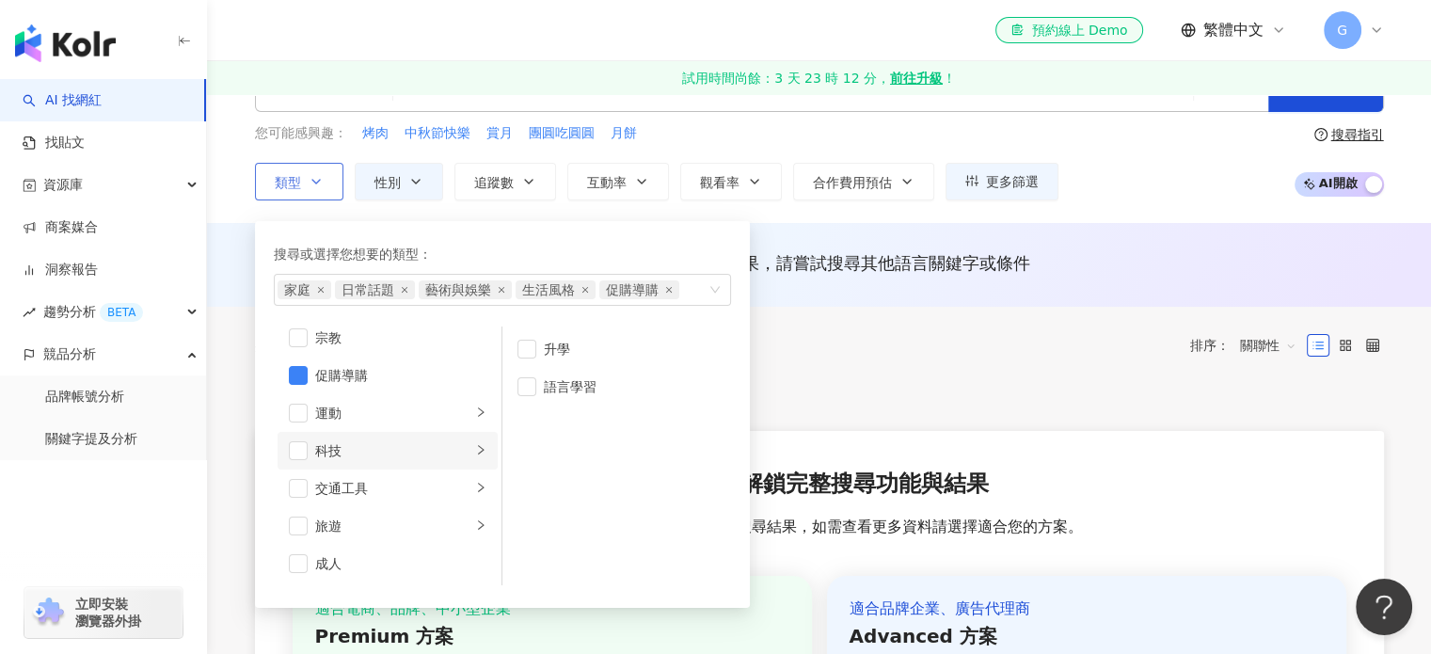
scroll to position [94, 0]
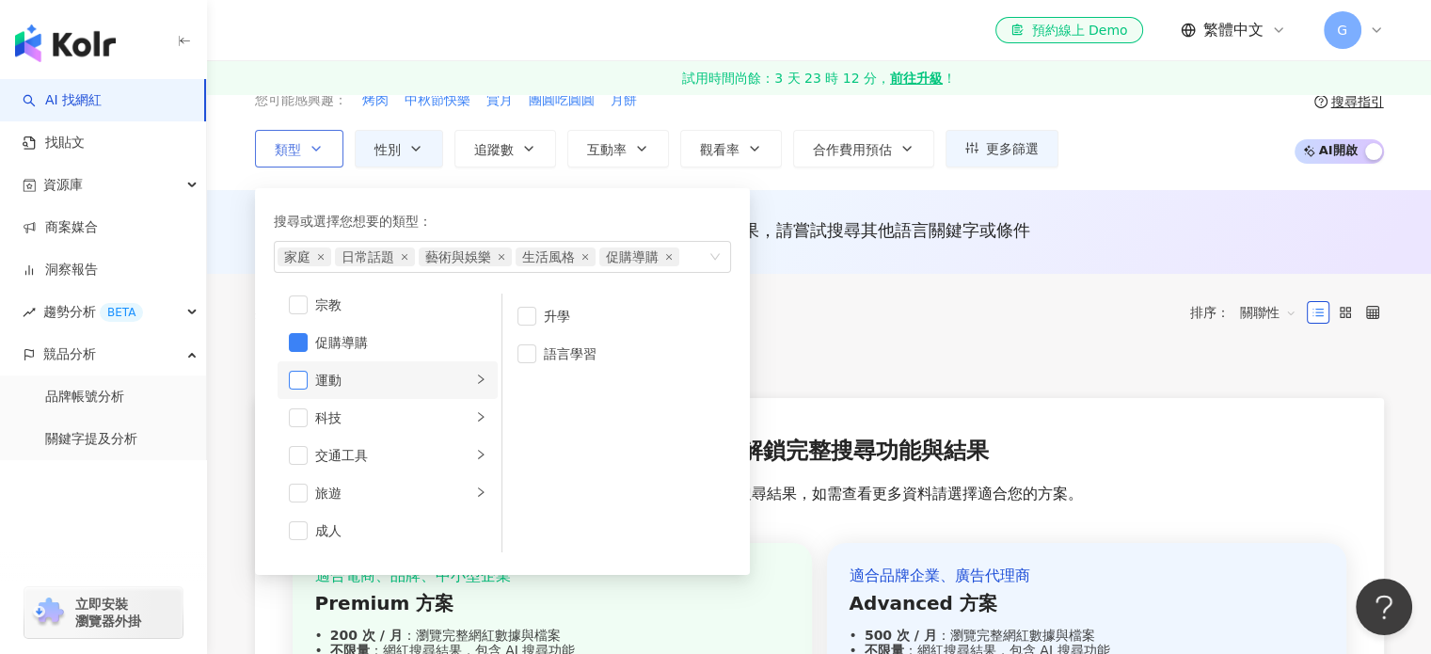
click at [301, 381] on span "button" at bounding box center [298, 380] width 19 height 19
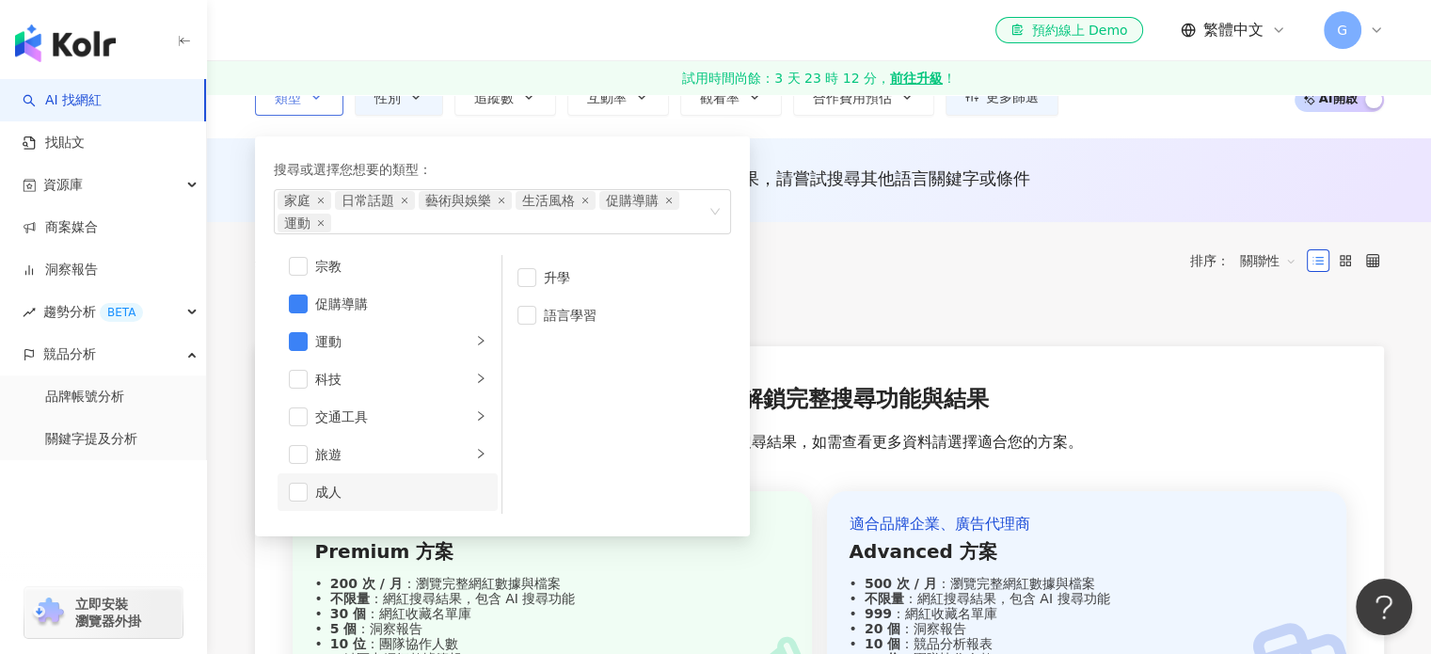
scroll to position [188, 0]
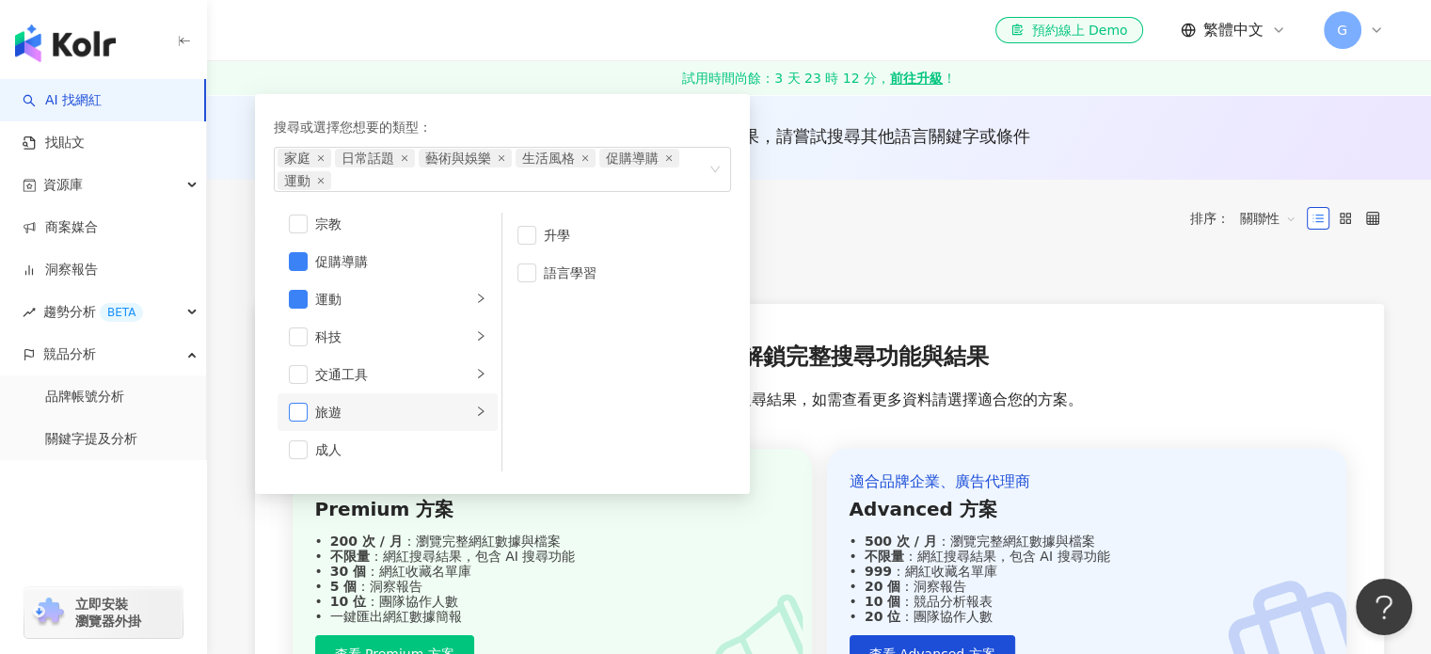
click at [298, 414] on span "button" at bounding box center [298, 412] width 19 height 19
click at [255, 36] on button "類型 搜尋或選擇您想要的類型： 家庭 日常話題 藝術與娛樂 生活風格 促購導購 運動 旅遊 藝術與娛樂 美妝時尚 氣候和環境 日常話題 教育與學習 家庭 財經…" at bounding box center [299, 55] width 88 height 38
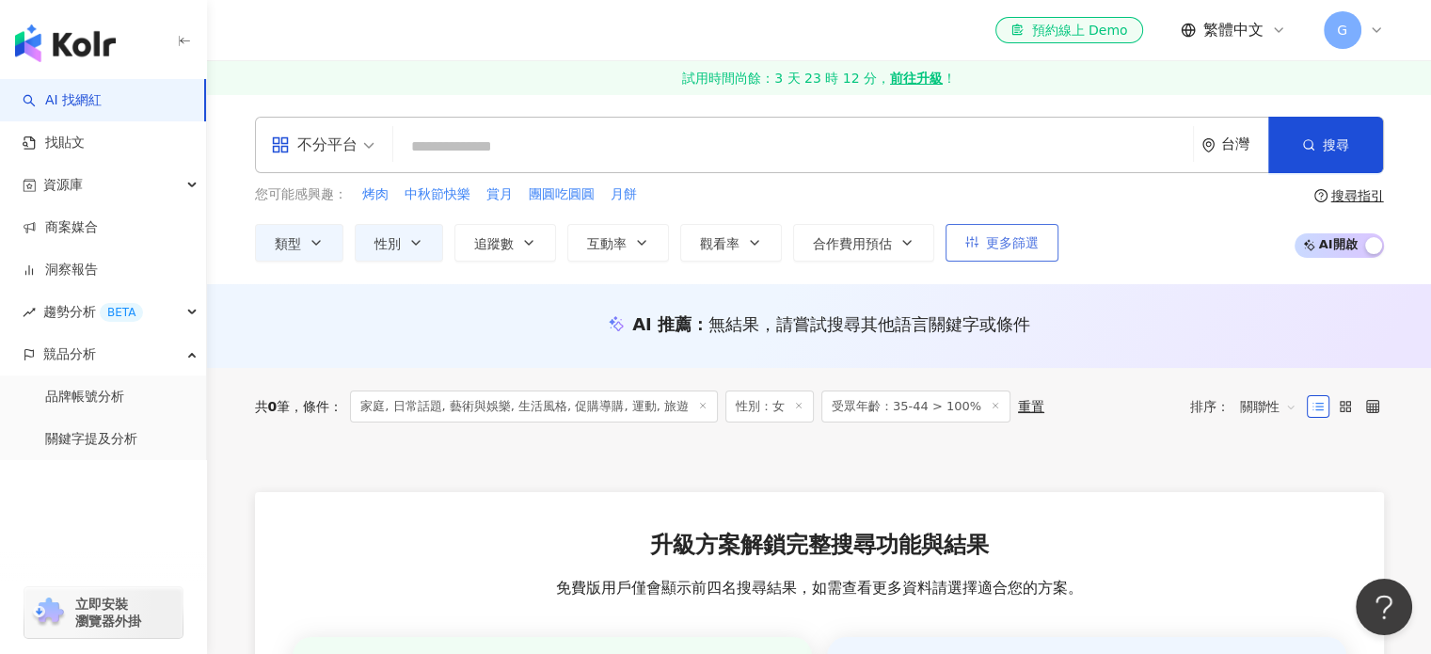
click at [1037, 240] on button "更多篩選" at bounding box center [1002, 243] width 113 height 38
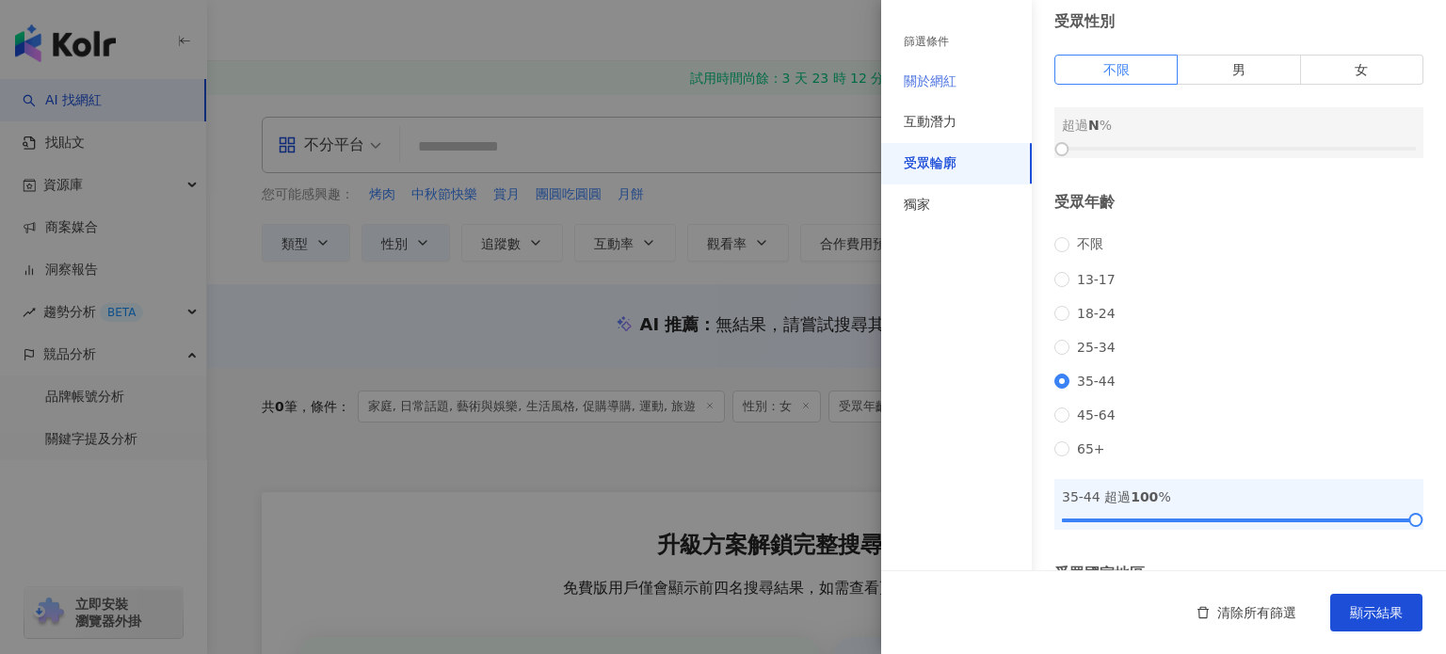
click at [958, 67] on div "關於網紅" at bounding box center [956, 81] width 151 height 41
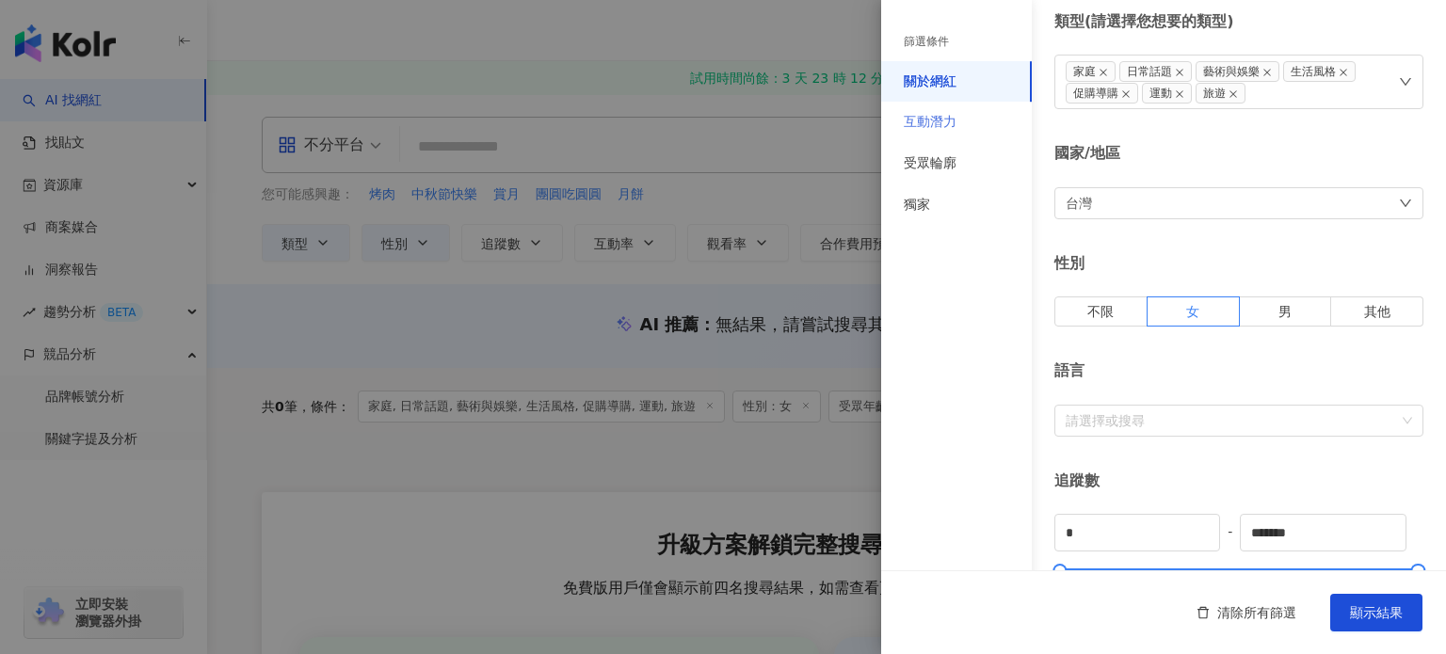
click at [969, 122] on div "互動潛力" at bounding box center [956, 122] width 151 height 41
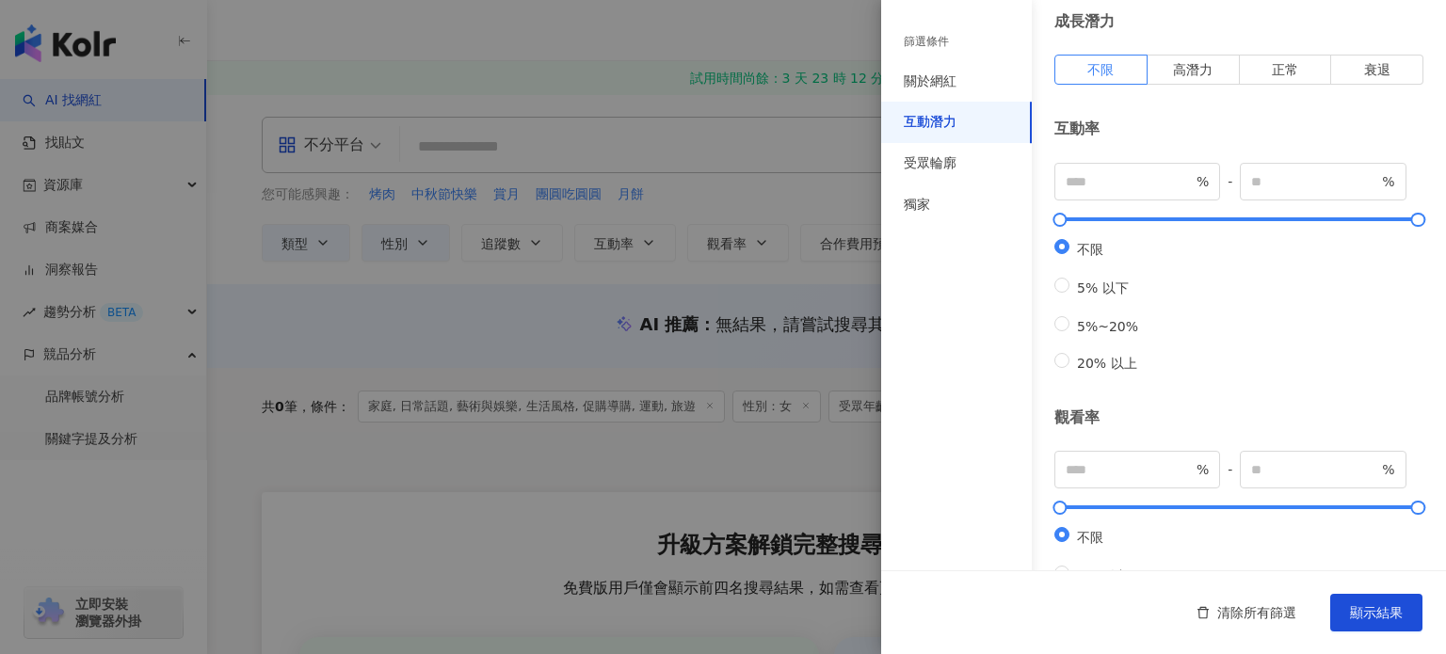
click at [961, 41] on div "篩選條件" at bounding box center [956, 42] width 151 height 39
click at [936, 211] on div "獨家" at bounding box center [956, 204] width 151 height 41
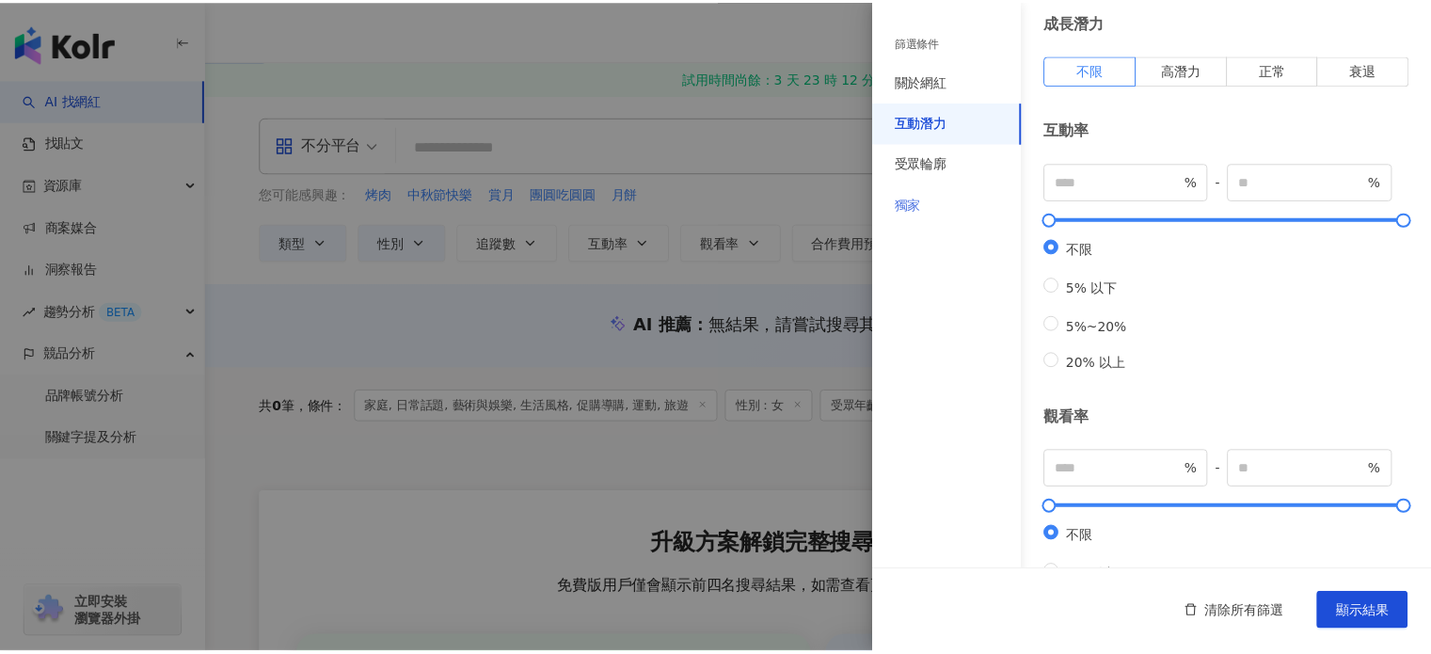
scroll to position [38, 0]
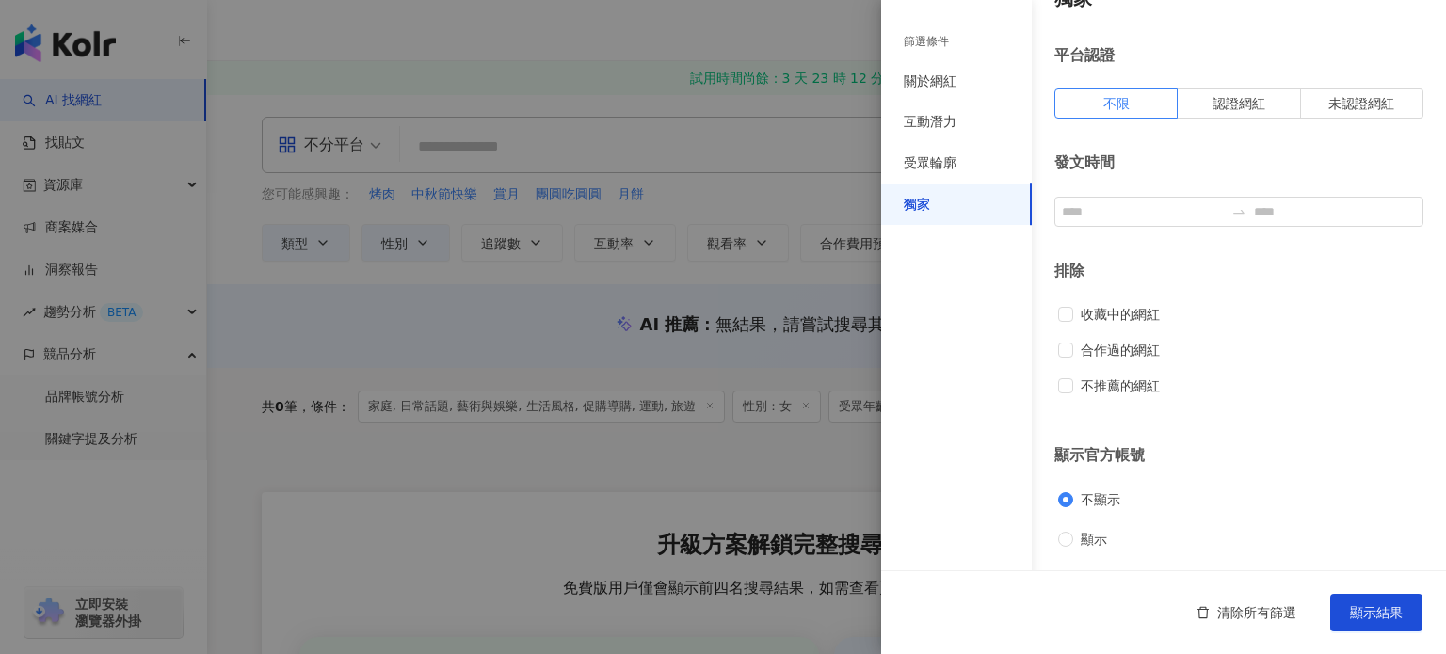
click at [437, 318] on div at bounding box center [723, 327] width 1446 height 654
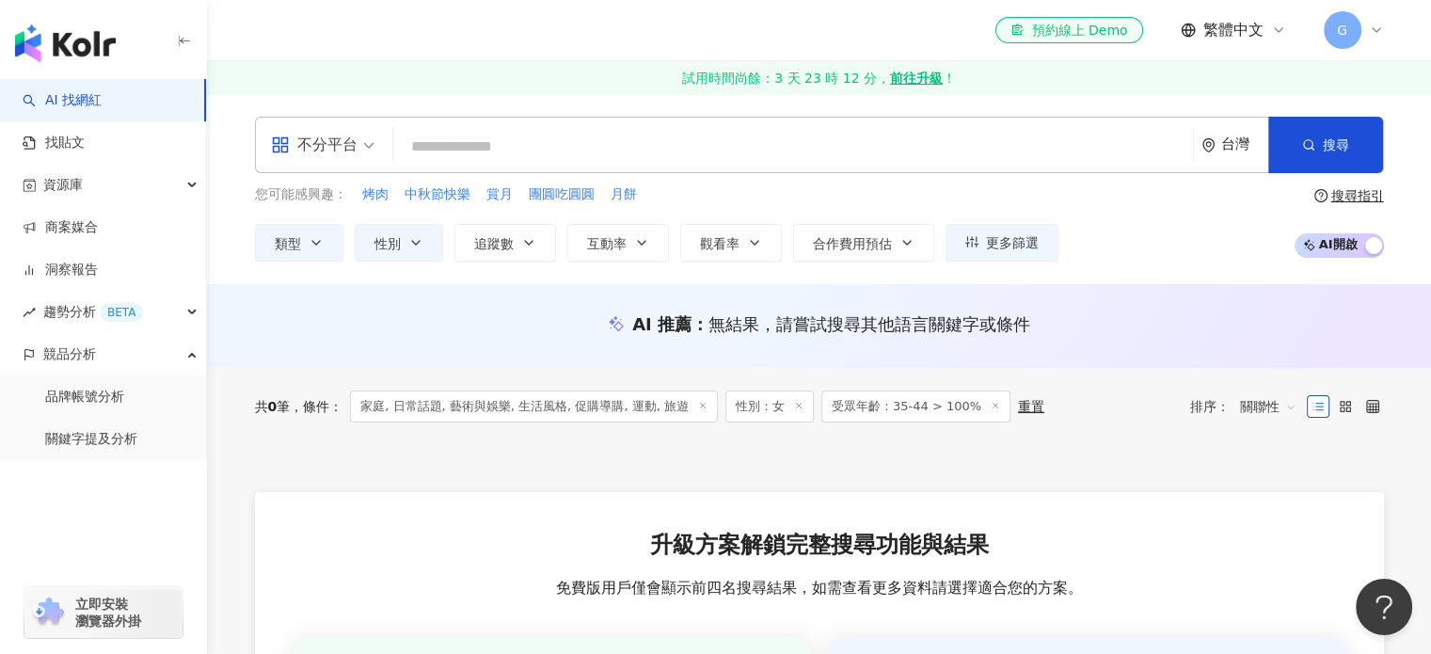
click at [1019, 407] on div "重置" at bounding box center [1031, 406] width 26 height 15
click at [1018, 409] on div "重置" at bounding box center [1031, 406] width 26 height 15
click at [1081, 401] on div "共 0 筆 條件 ： 家庭, 日常話題, 藝術與娛樂, 生活風格, 促購導購, 運動, 旅遊 性別：女 受眾年齡：35-44 > 100% 重置 排序： 關聯性" at bounding box center [819, 407] width 1129 height 32
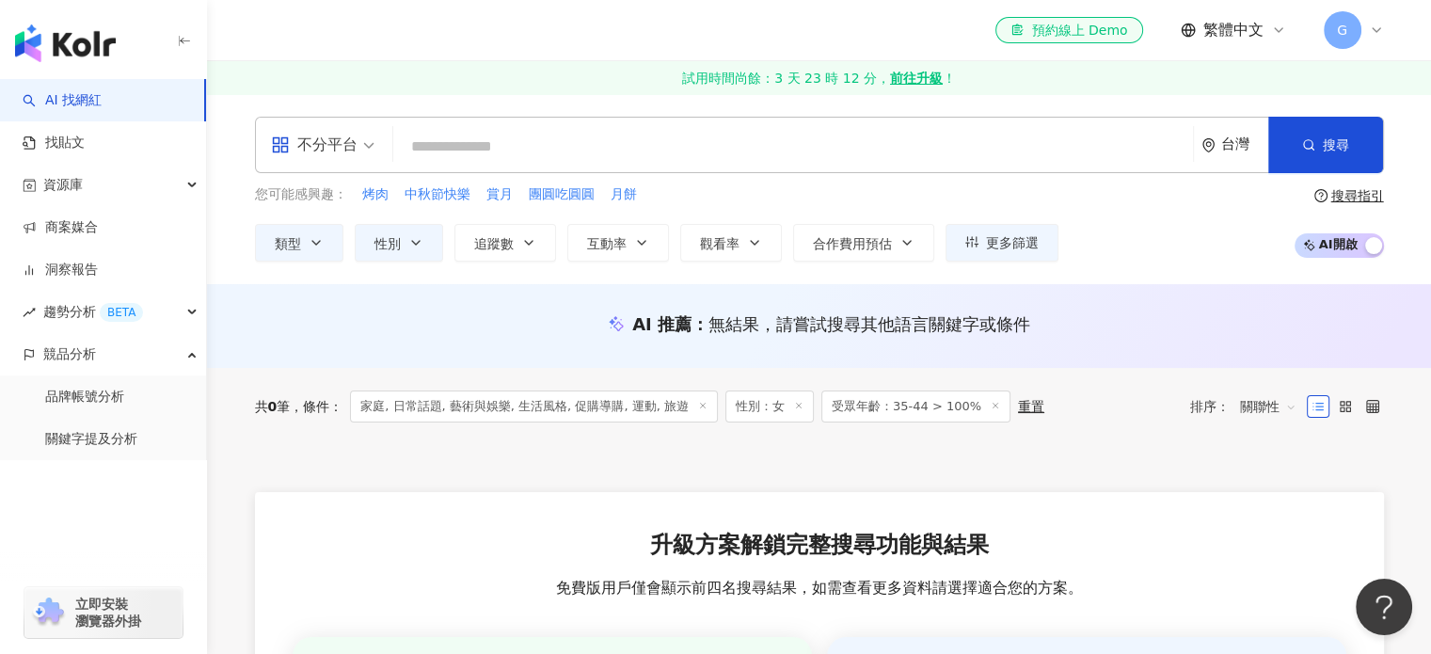
click at [1018, 399] on div "重置" at bounding box center [1031, 406] width 26 height 15
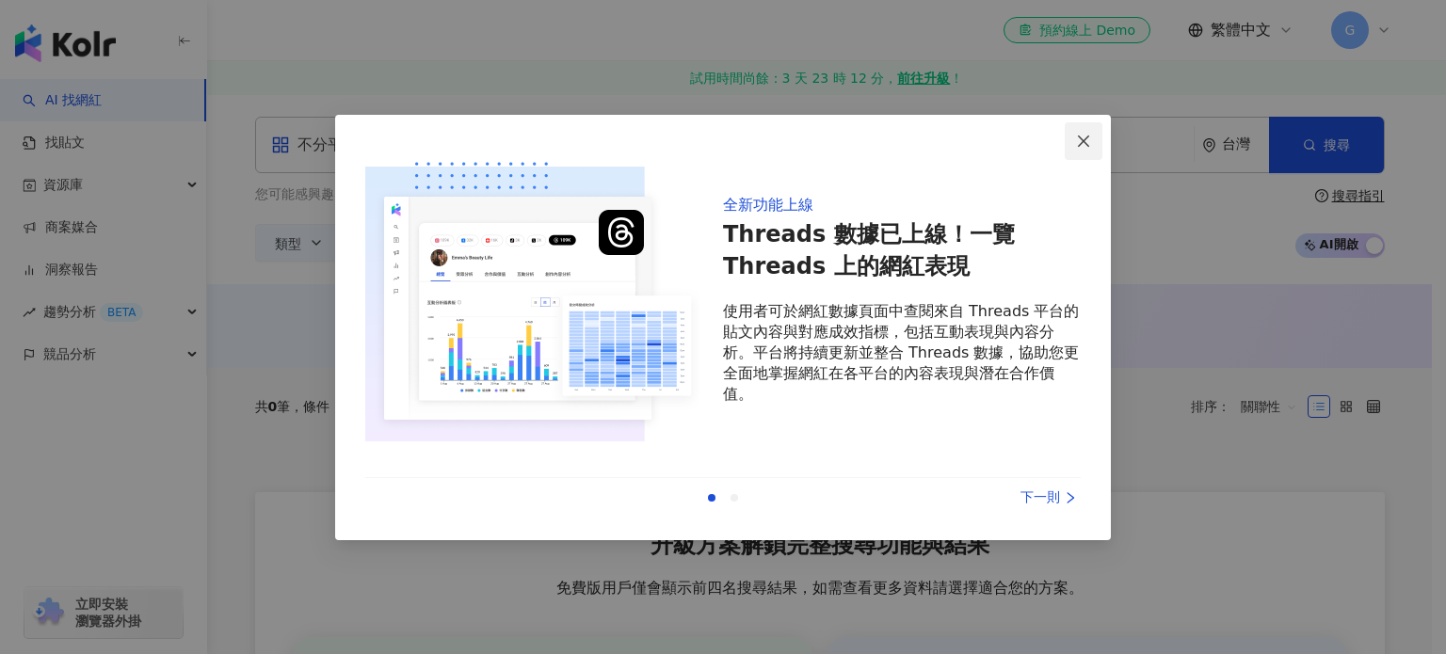
click at [1086, 145] on icon "close" at bounding box center [1083, 141] width 11 height 11
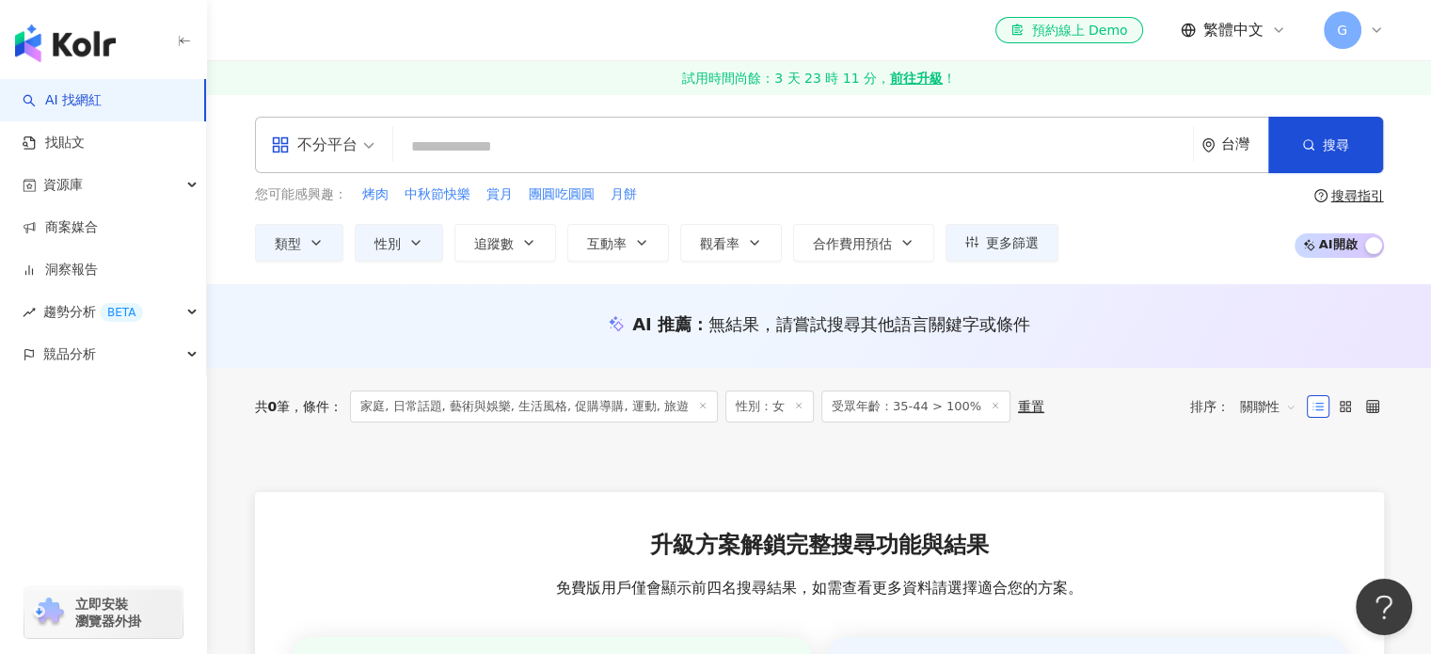
click at [576, 143] on input "search" at bounding box center [793, 147] width 785 height 36
paste input "**********"
type input "**********"
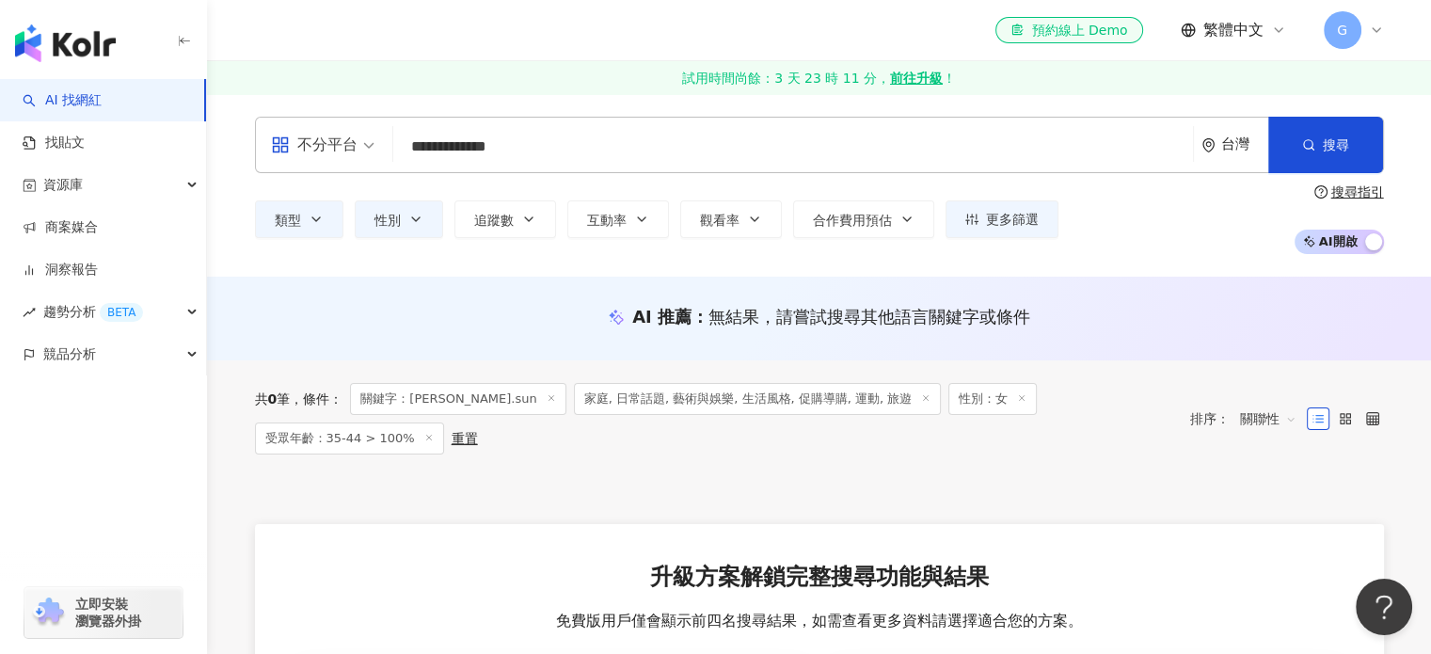
click at [434, 433] on icon at bounding box center [428, 437] width 9 height 9
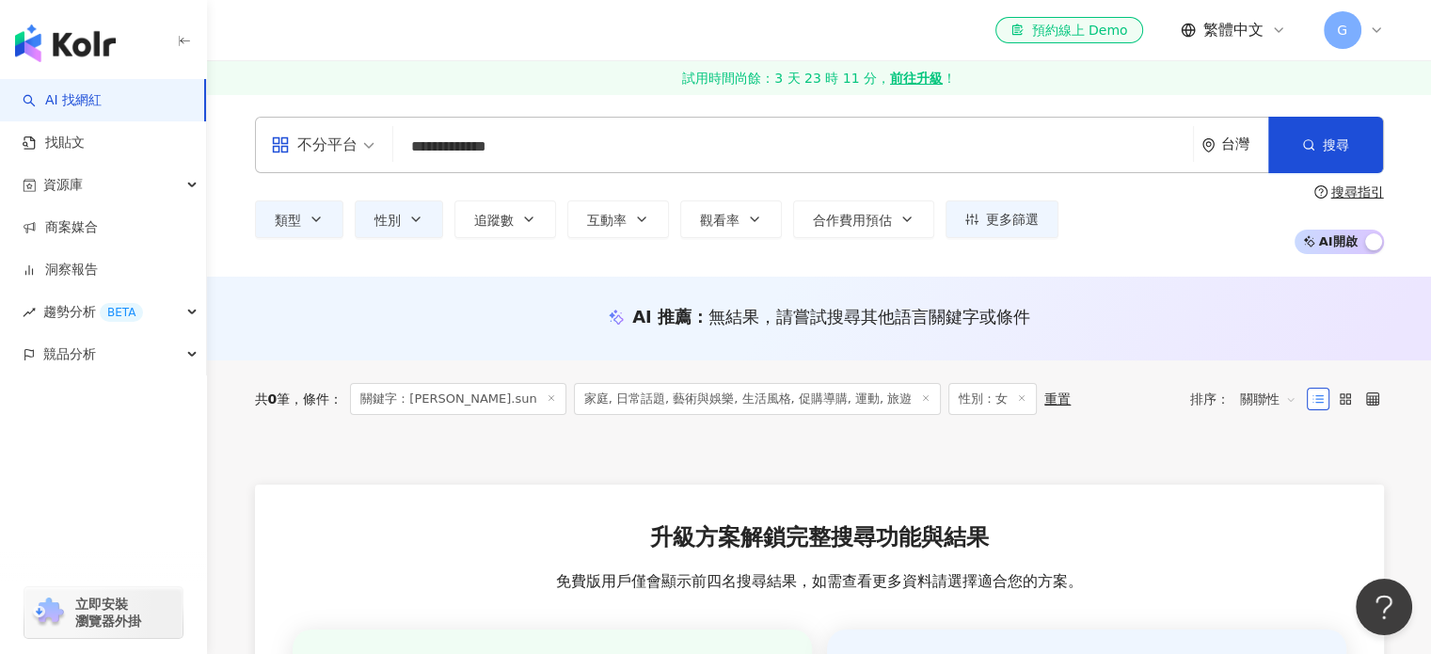
click at [1045, 391] on div "重置" at bounding box center [1058, 398] width 26 height 15
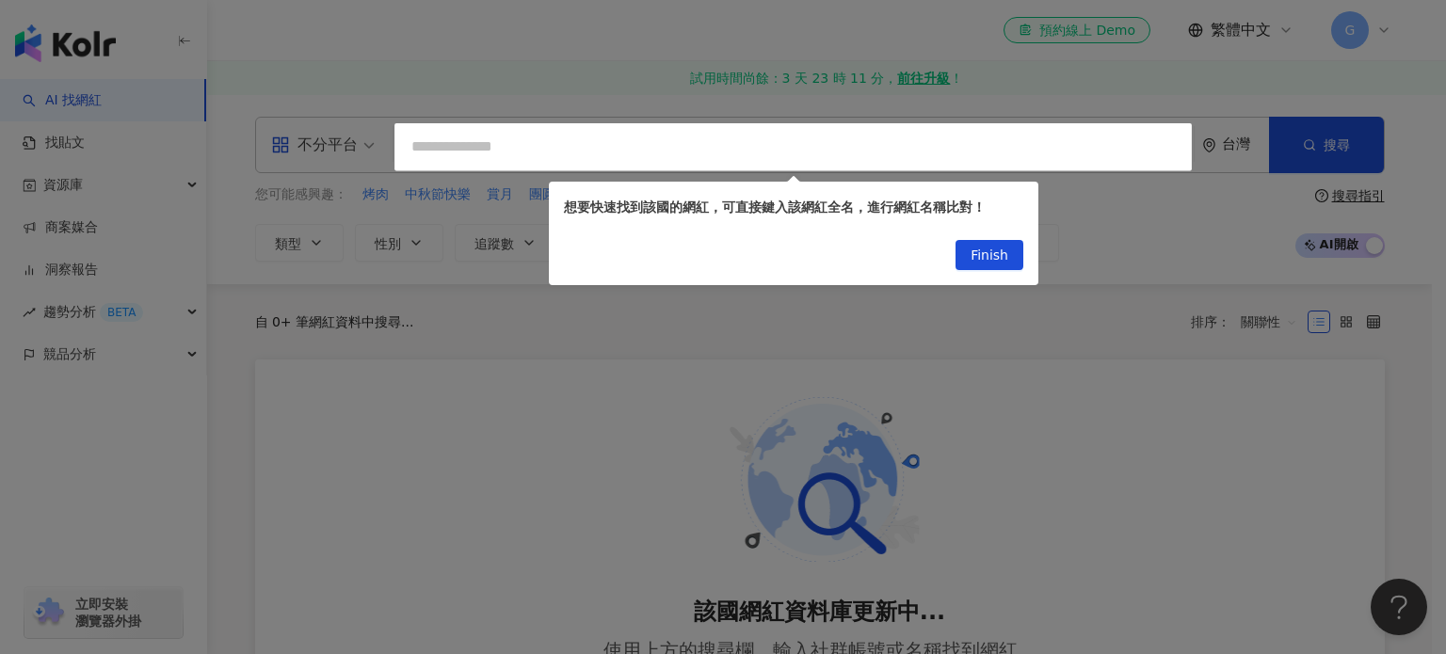
click at [1144, 256] on div at bounding box center [723, 327] width 1446 height 654
click at [986, 251] on span "Finish" at bounding box center [989, 256] width 38 height 30
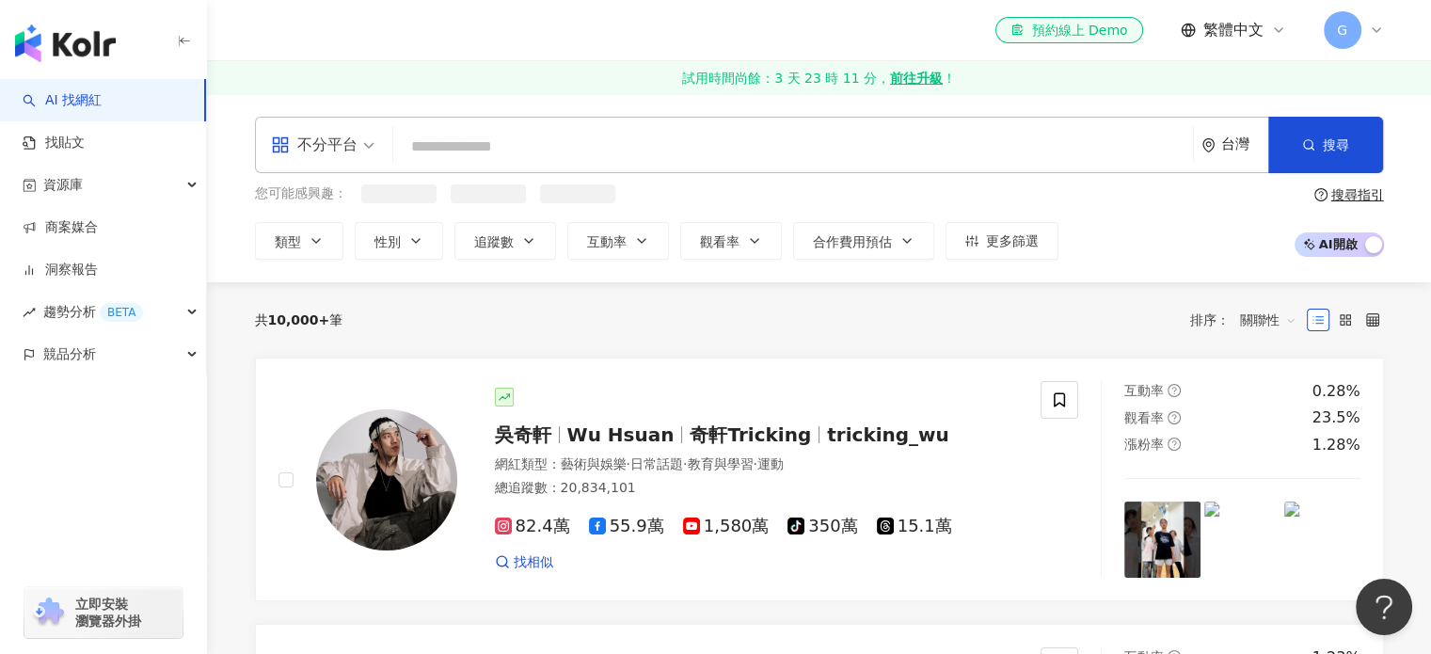
click at [835, 153] on input "search" at bounding box center [793, 147] width 785 height 36
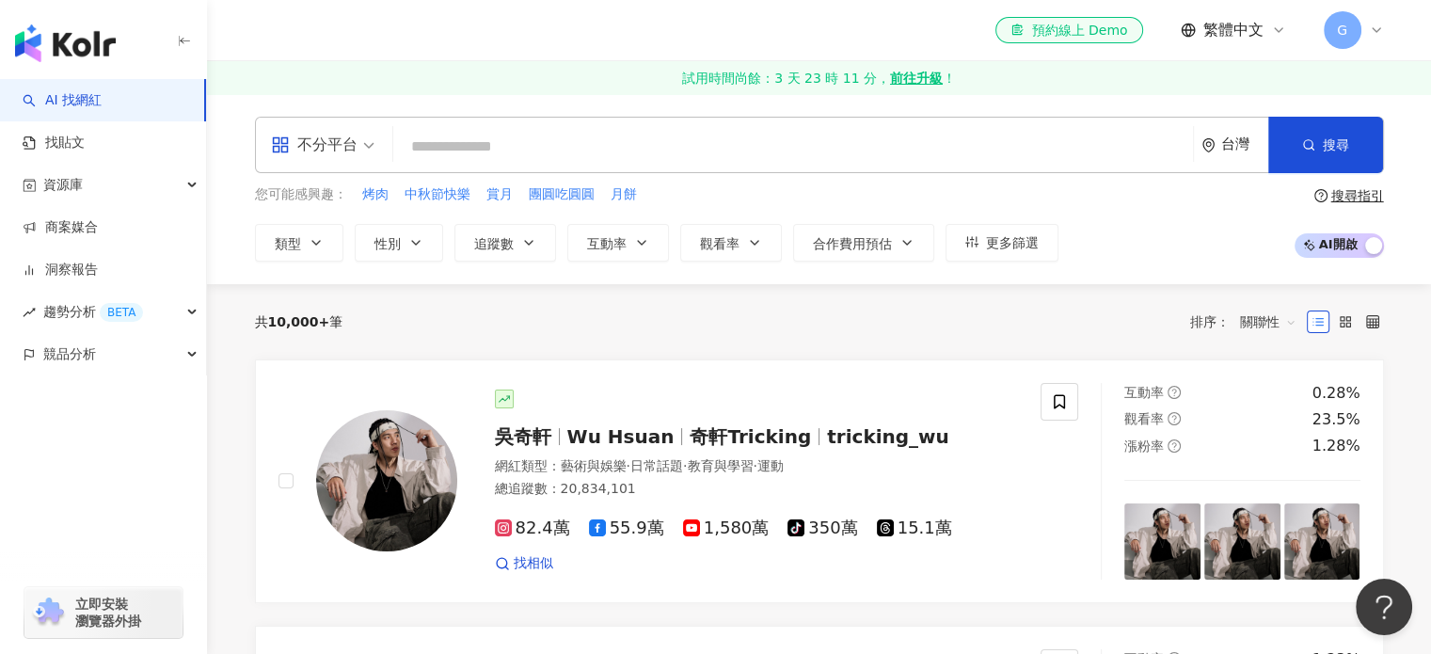
paste input "**********"
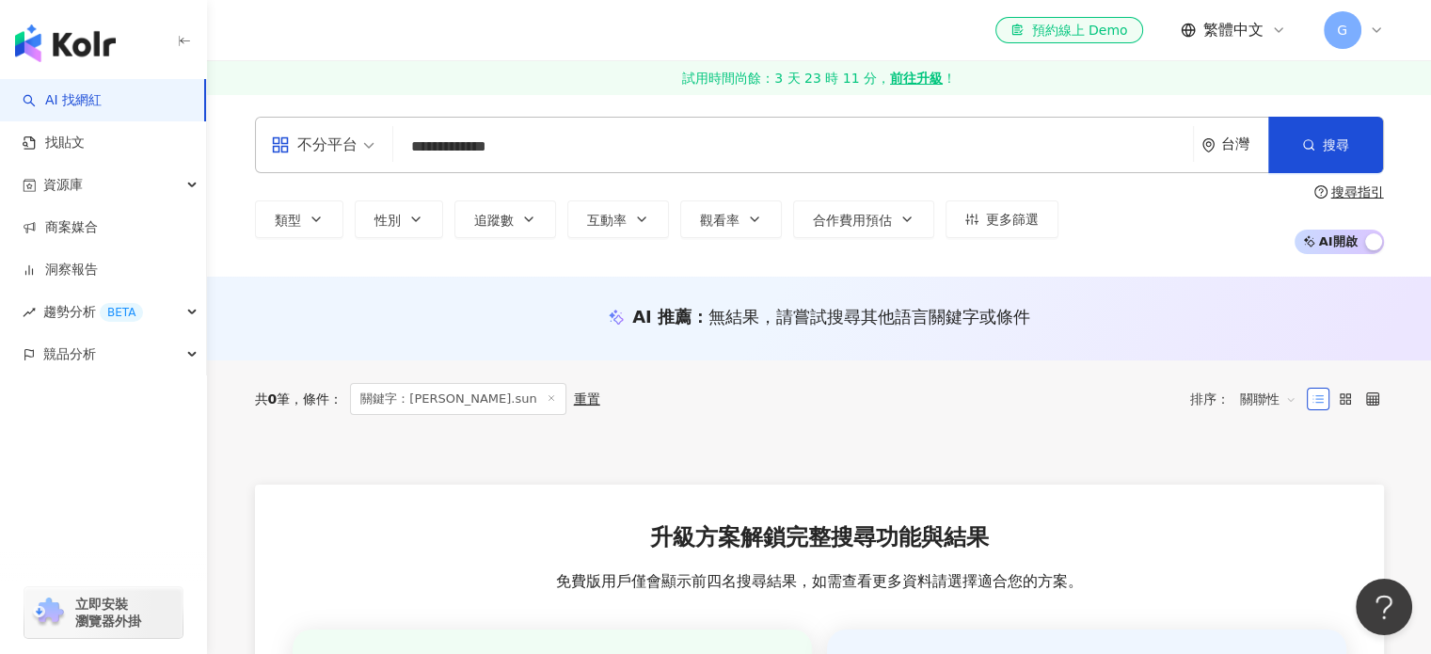
click at [1318, 398] on icon at bounding box center [1318, 398] width 13 height 13
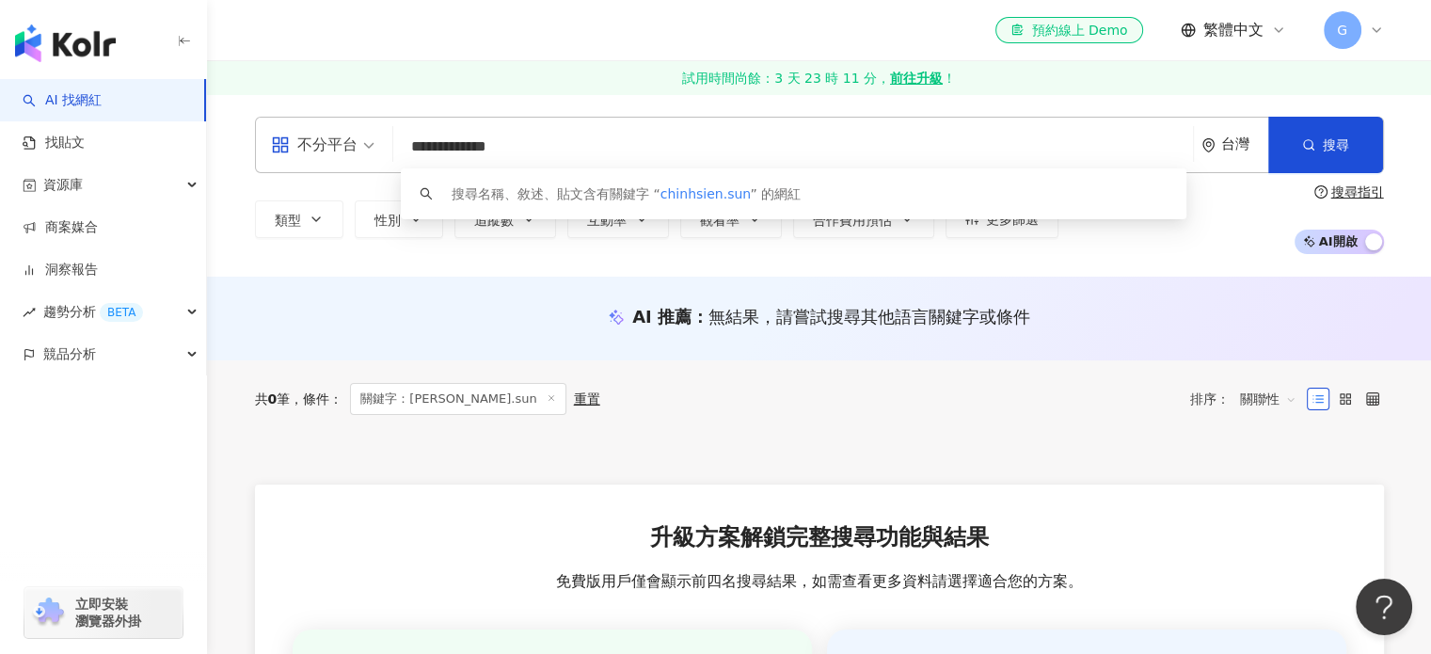
click at [653, 145] on input "**********" at bounding box center [793, 147] width 785 height 36
click at [587, 147] on input "**********" at bounding box center [793, 147] width 785 height 36
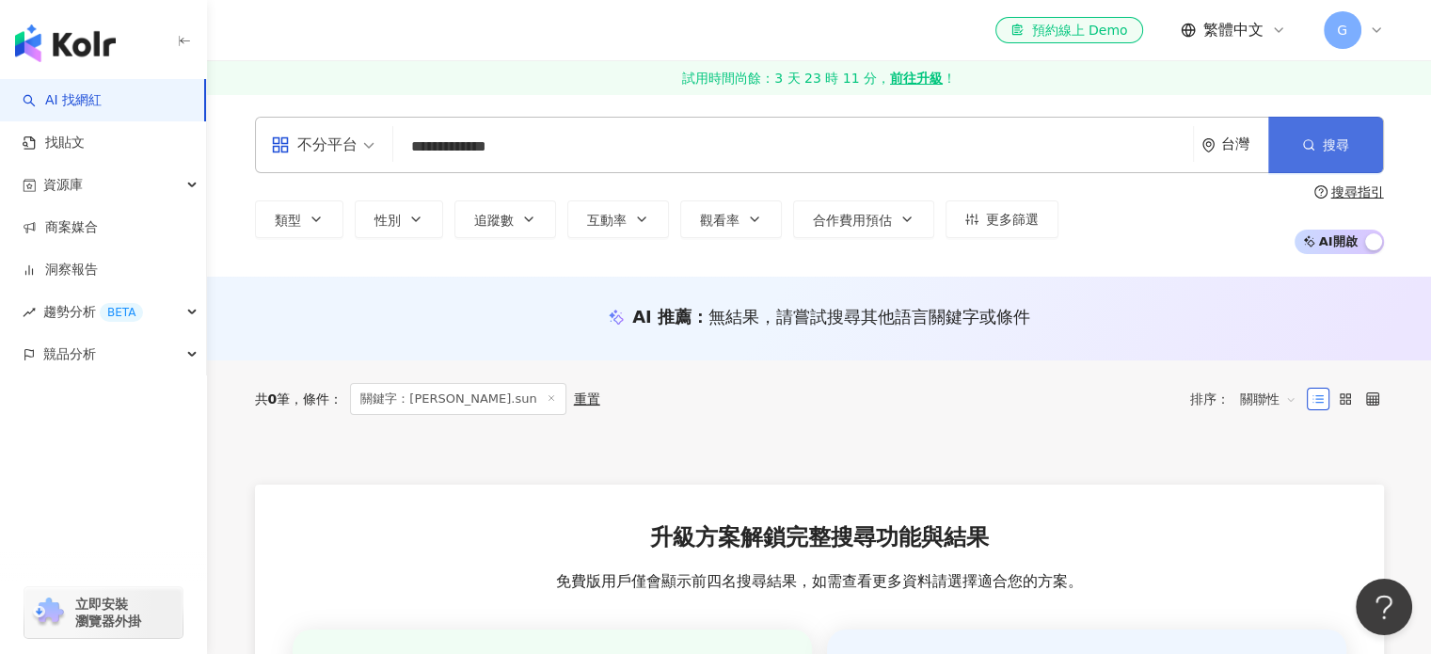
click at [1334, 123] on button "搜尋" at bounding box center [1326, 145] width 115 height 56
click at [549, 145] on input "**********" at bounding box center [793, 147] width 785 height 36
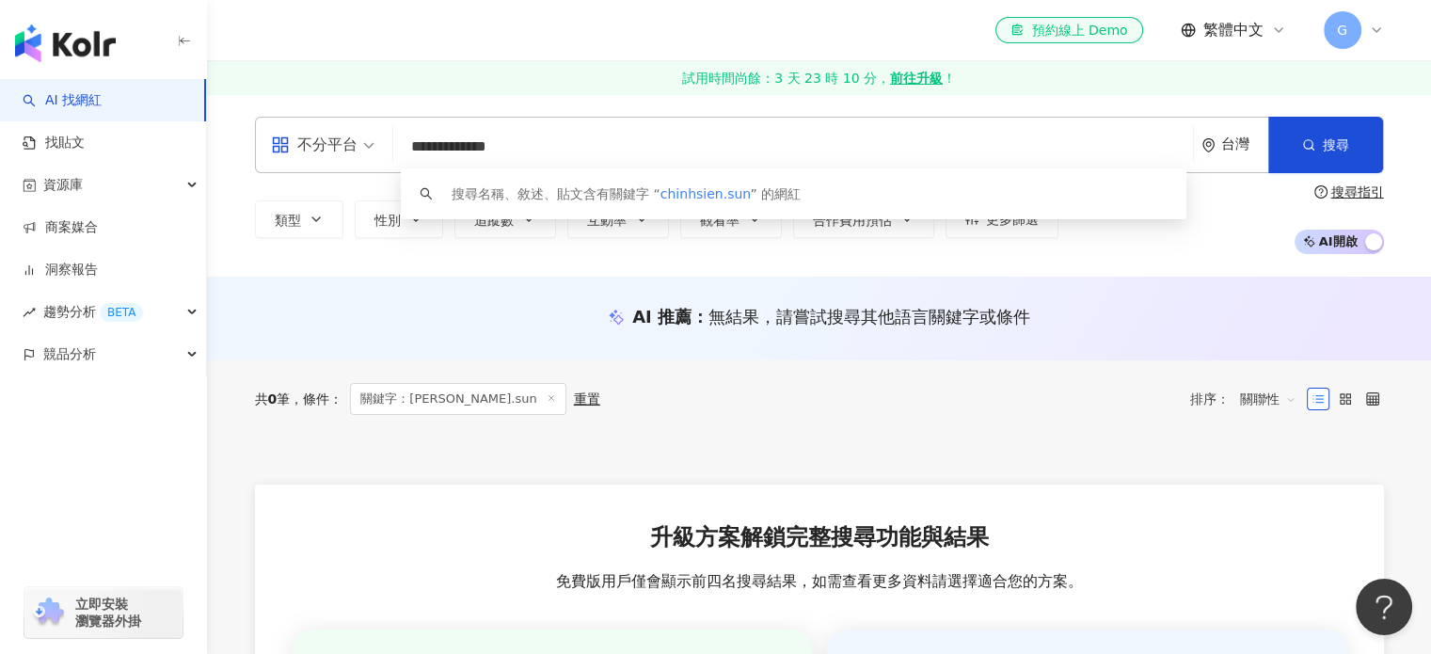
click at [549, 145] on input "**********" at bounding box center [793, 147] width 785 height 36
paste input "search"
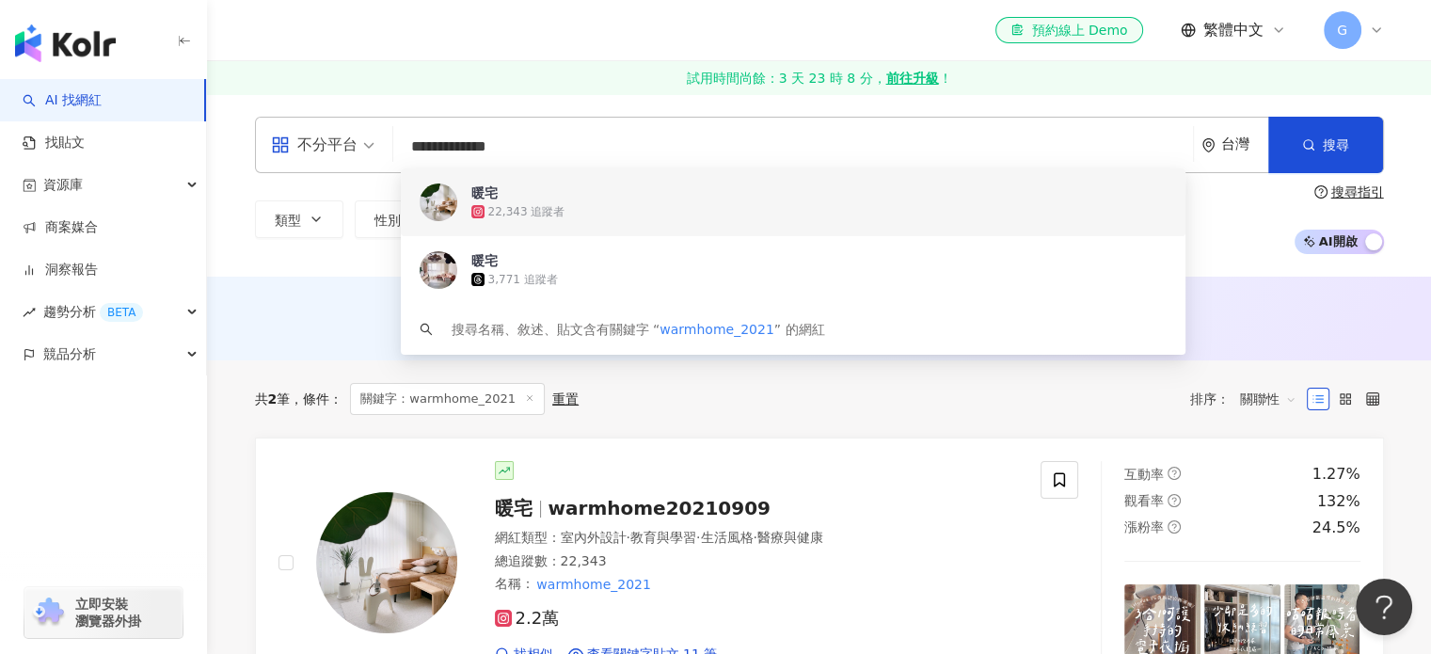
click at [551, 143] on input "**********" at bounding box center [793, 147] width 785 height 36
paste input "search"
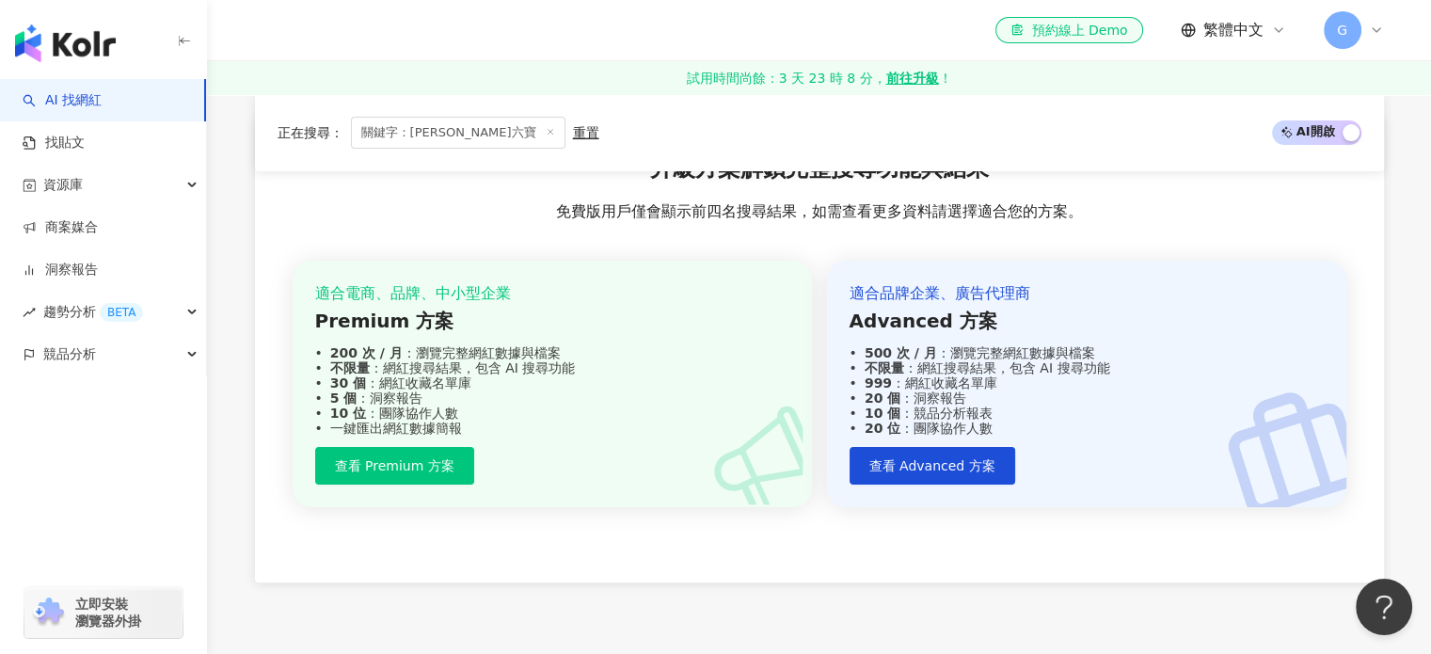
scroll to position [513, 0]
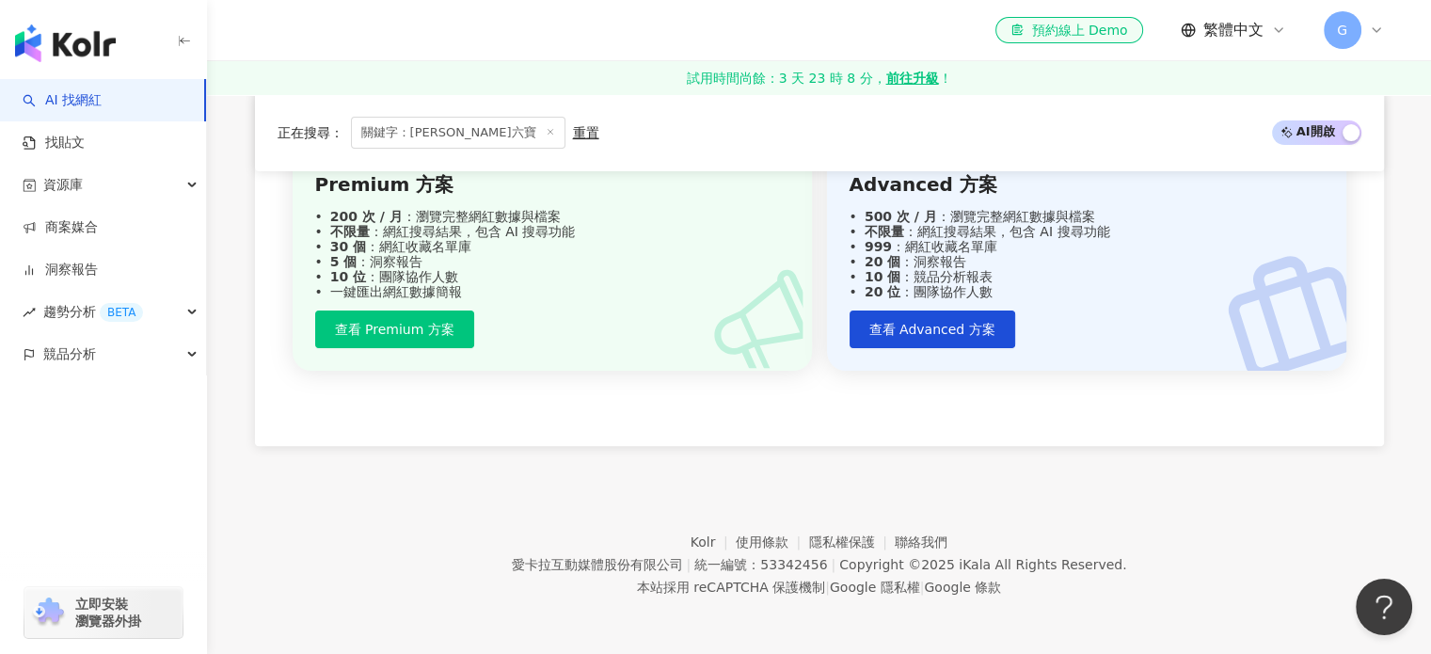
type input "****"
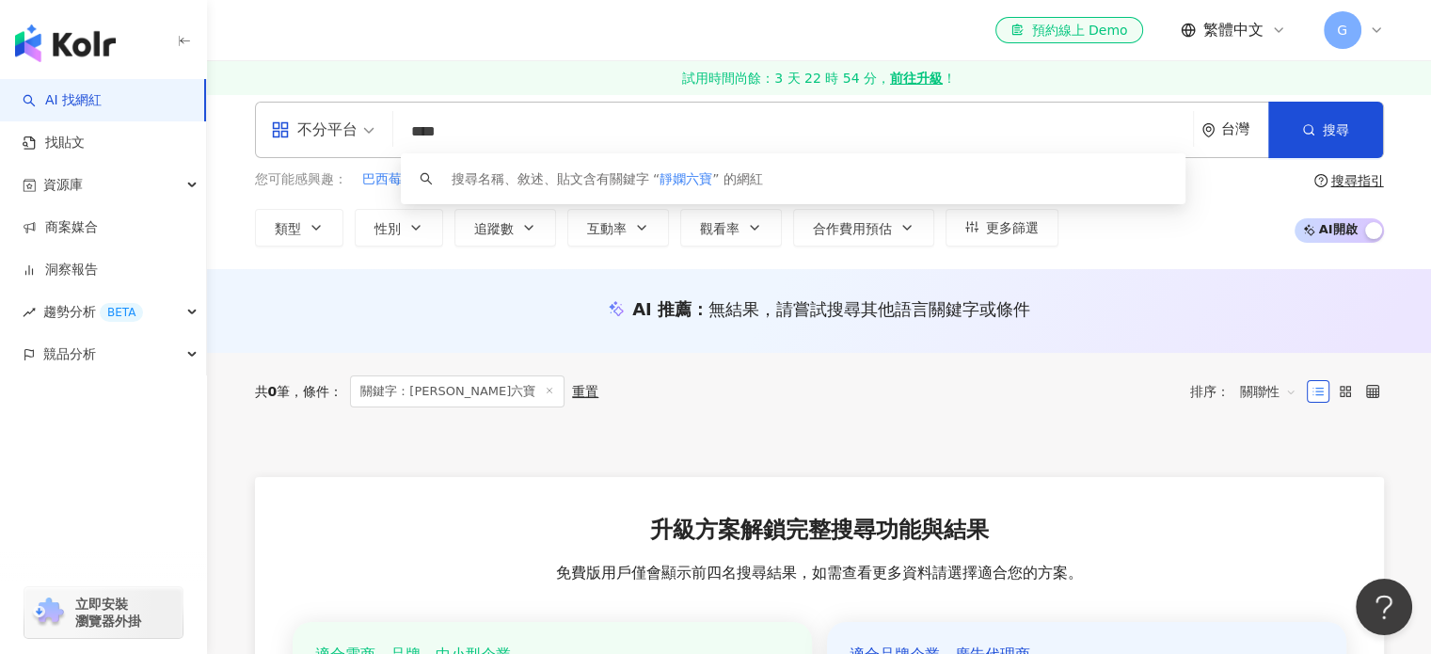
scroll to position [0, 0]
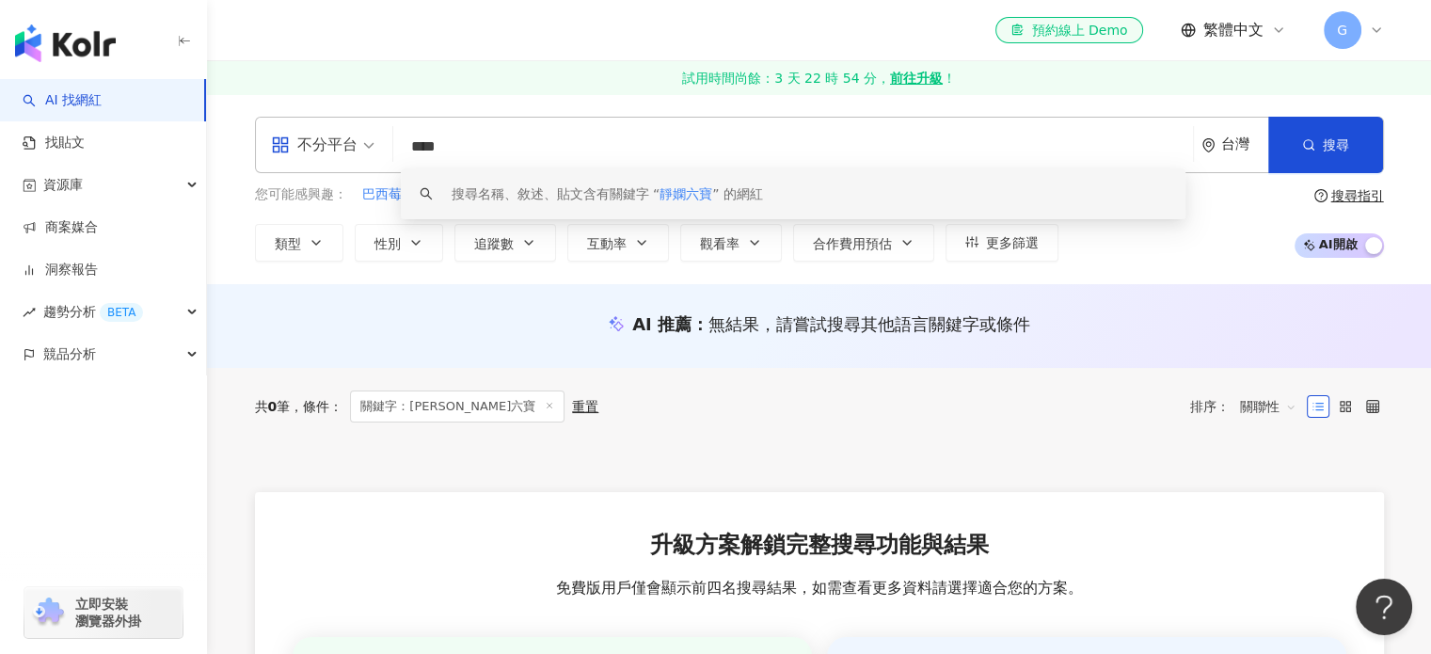
click at [661, 137] on input "****" at bounding box center [793, 147] width 785 height 36
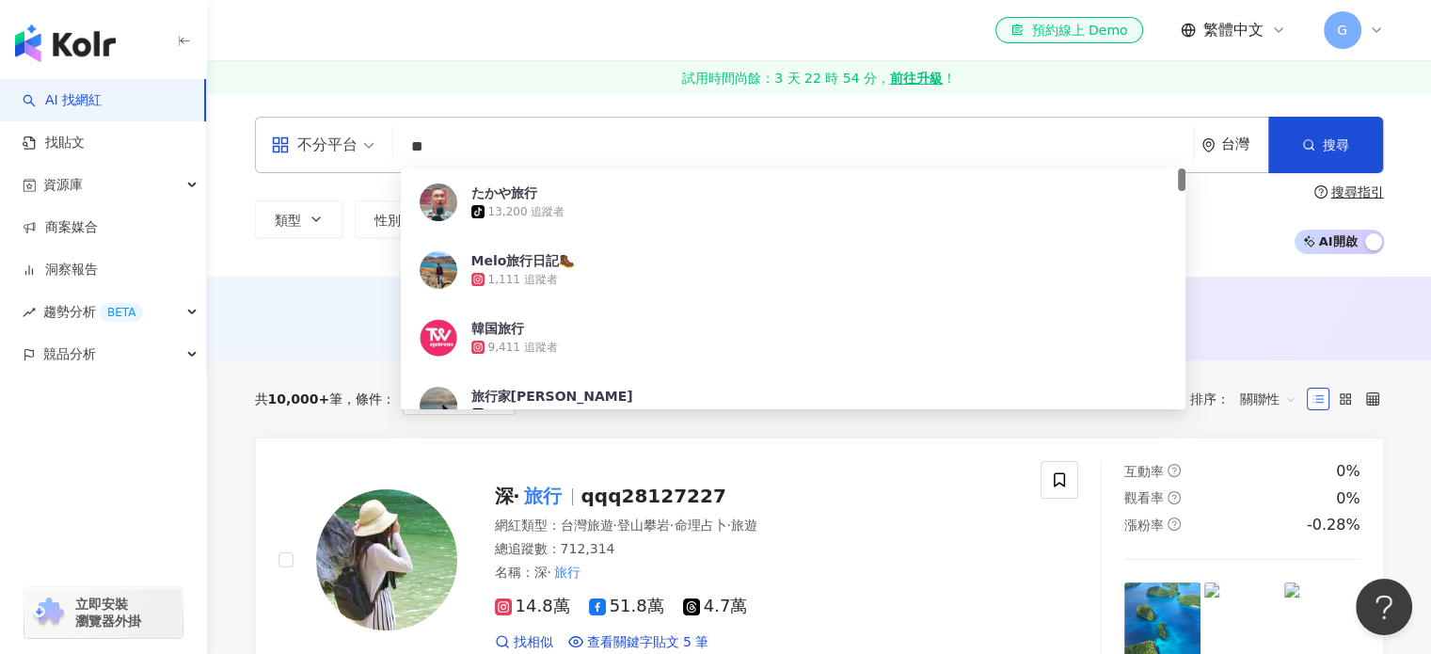
click at [661, 137] on input "**" at bounding box center [793, 147] width 785 height 36
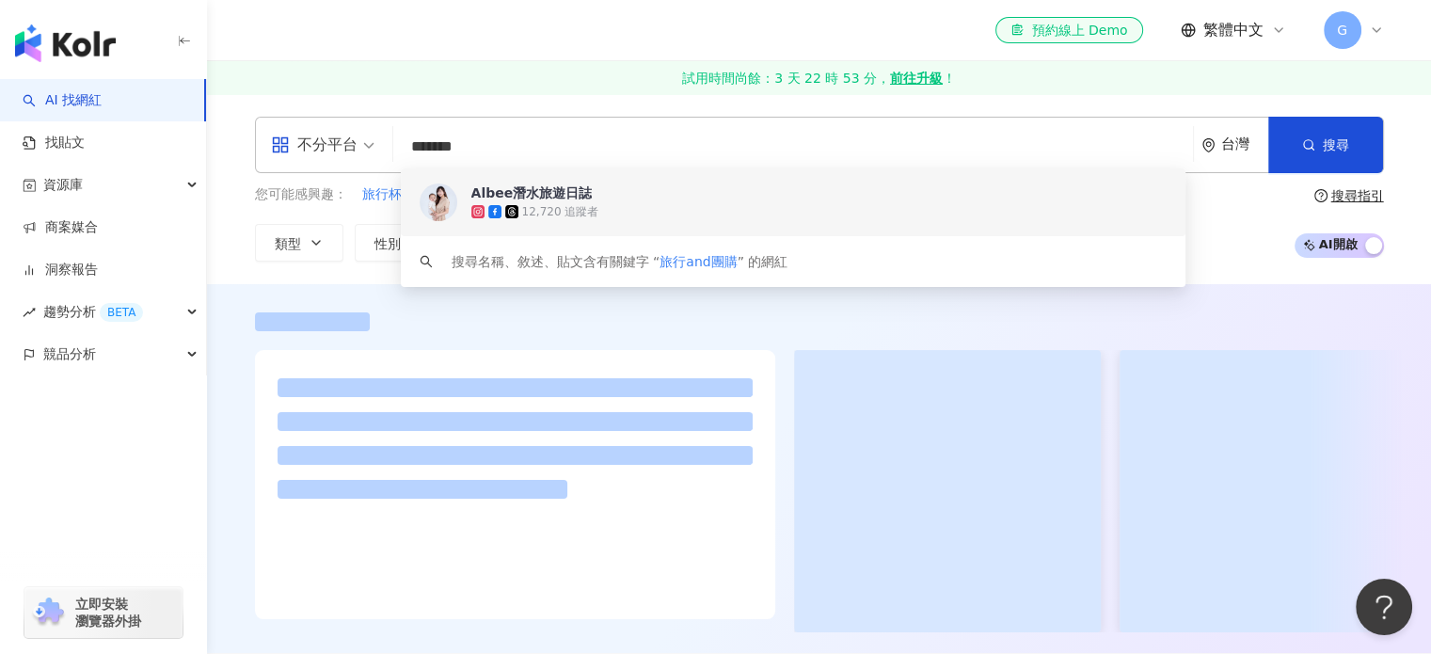
type input "*******"
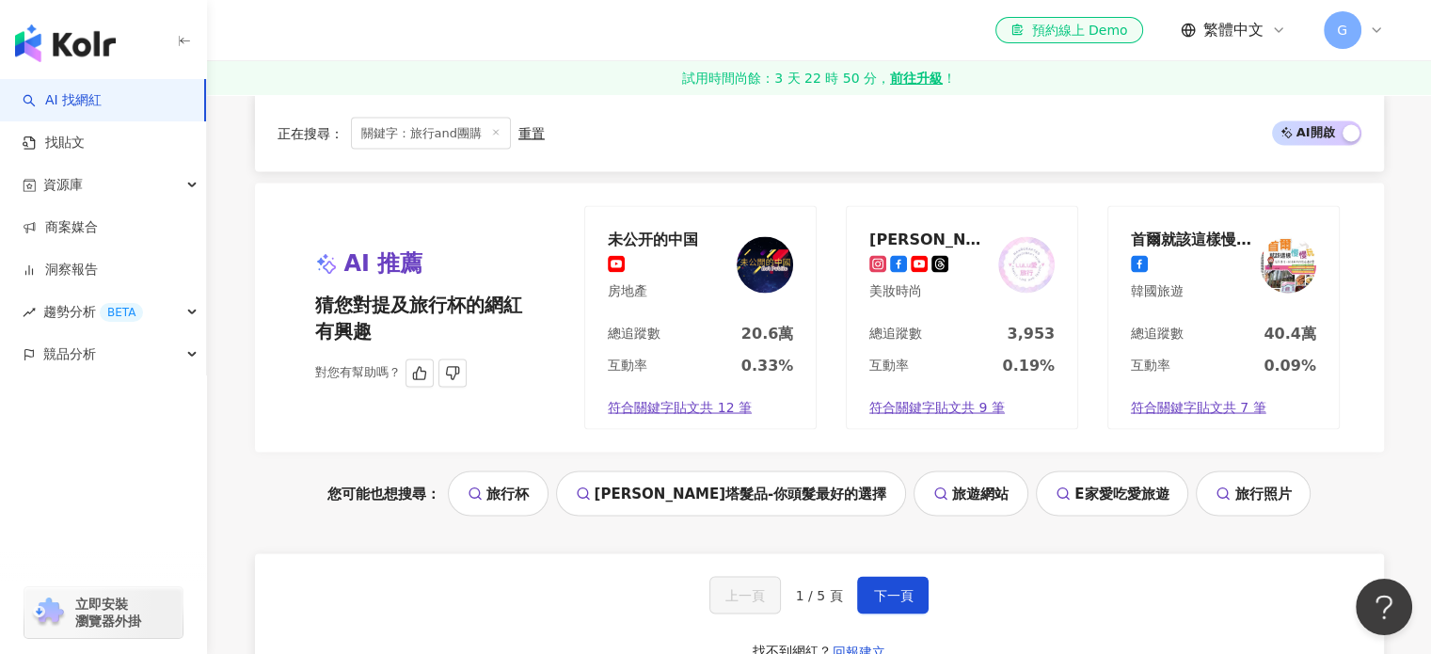
scroll to position [3482, 0]
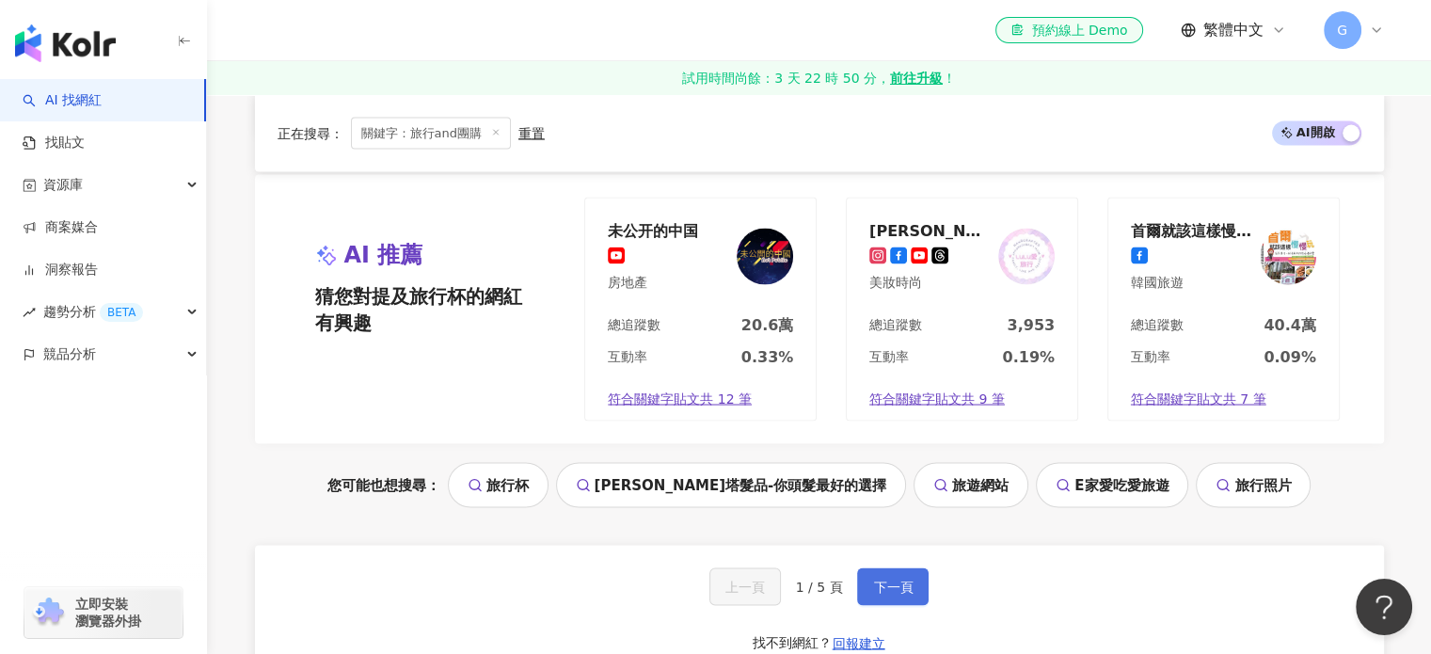
click at [892, 591] on span "下一頁" at bounding box center [893, 586] width 40 height 15
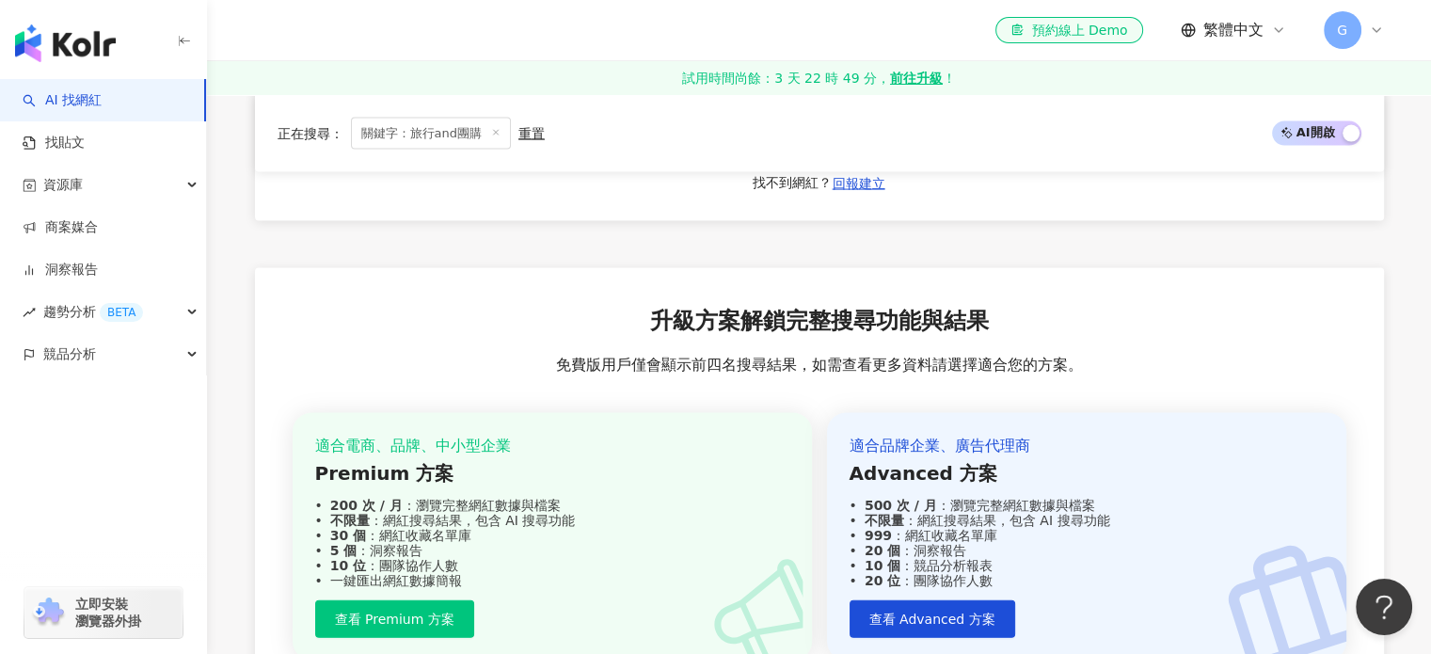
scroll to position [3659, 0]
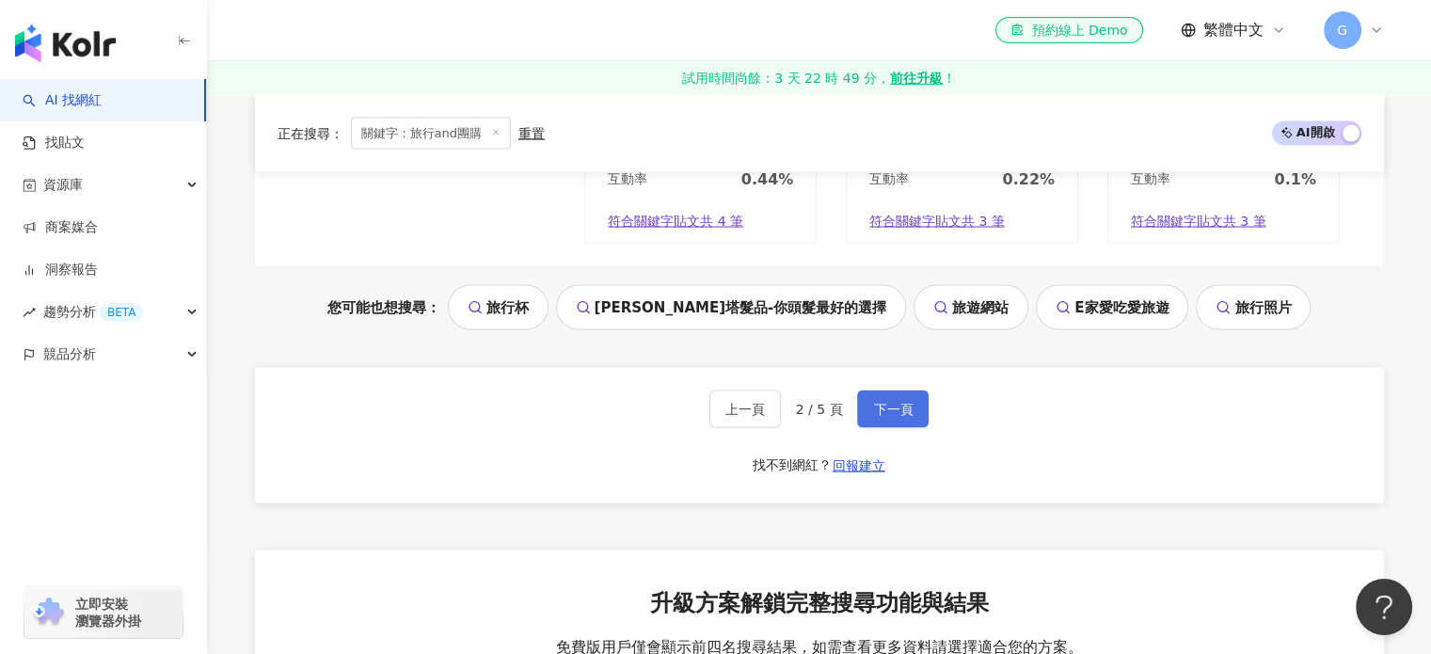
click at [890, 404] on span "下一頁" at bounding box center [893, 409] width 40 height 15
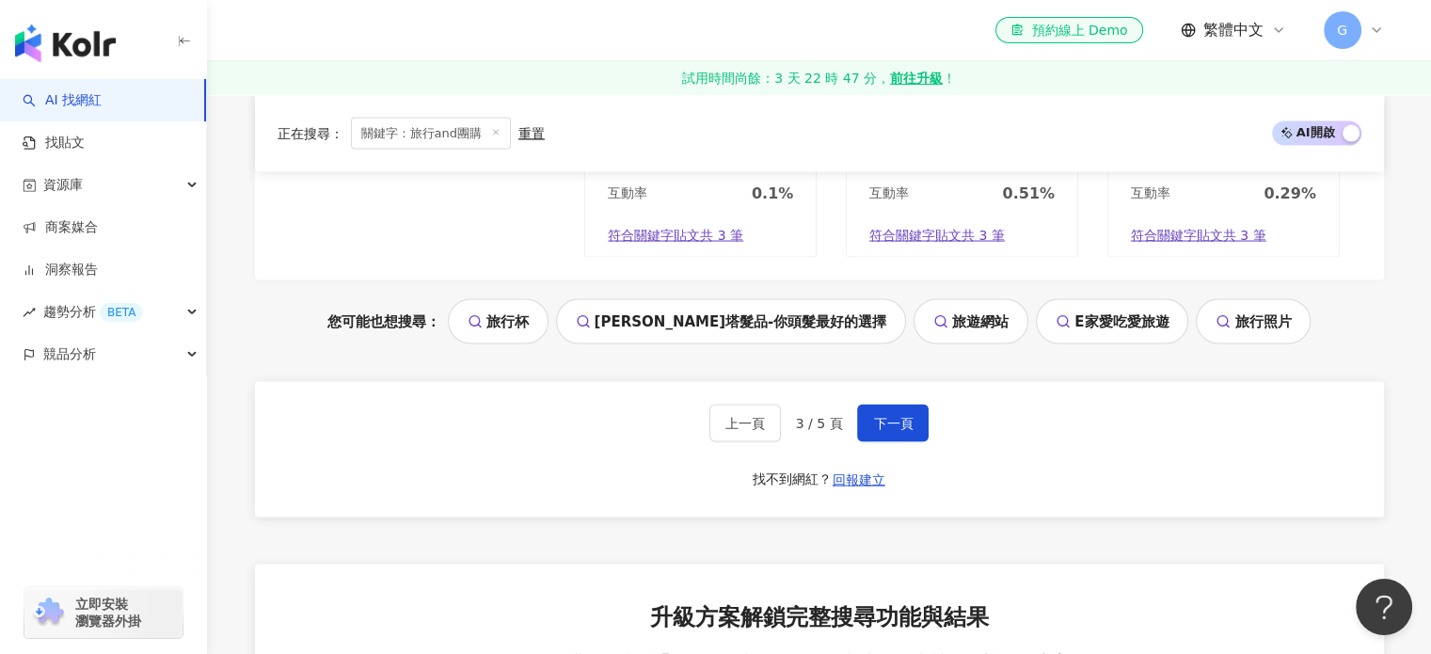
scroll to position [4224, 0]
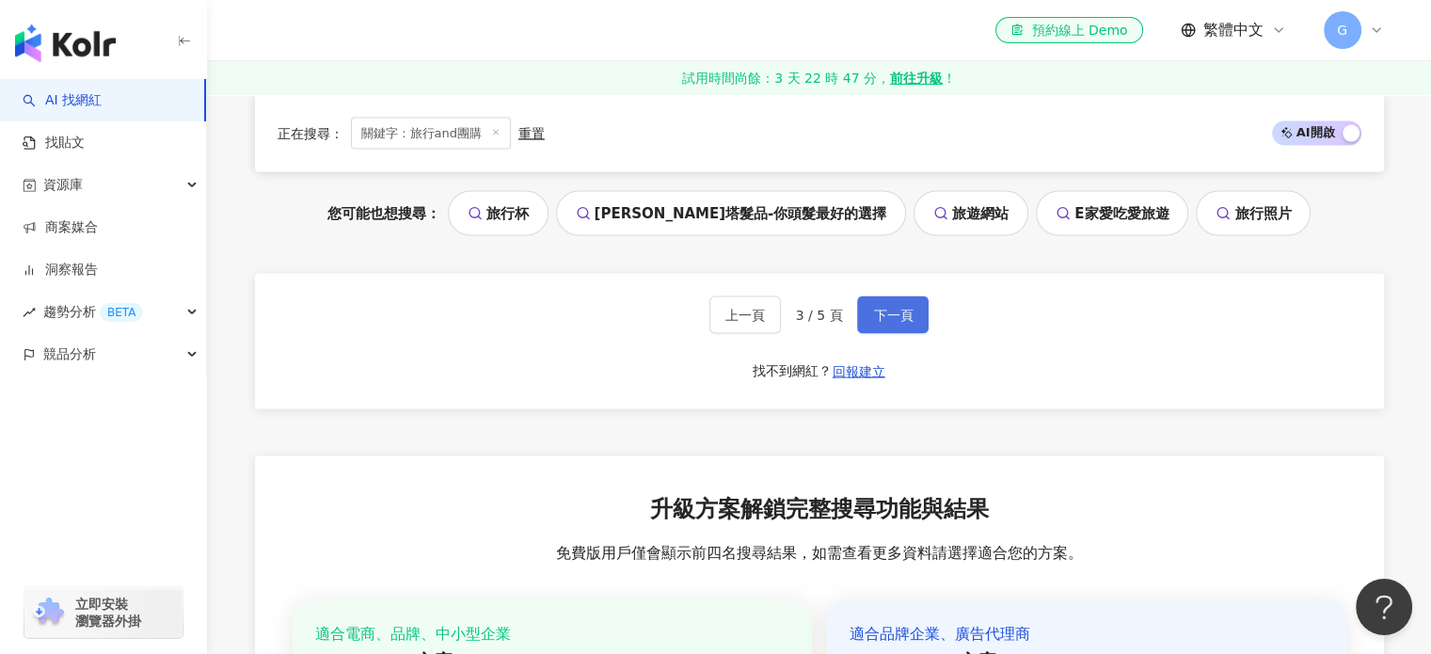
click at [875, 308] on span "下一頁" at bounding box center [893, 315] width 40 height 15
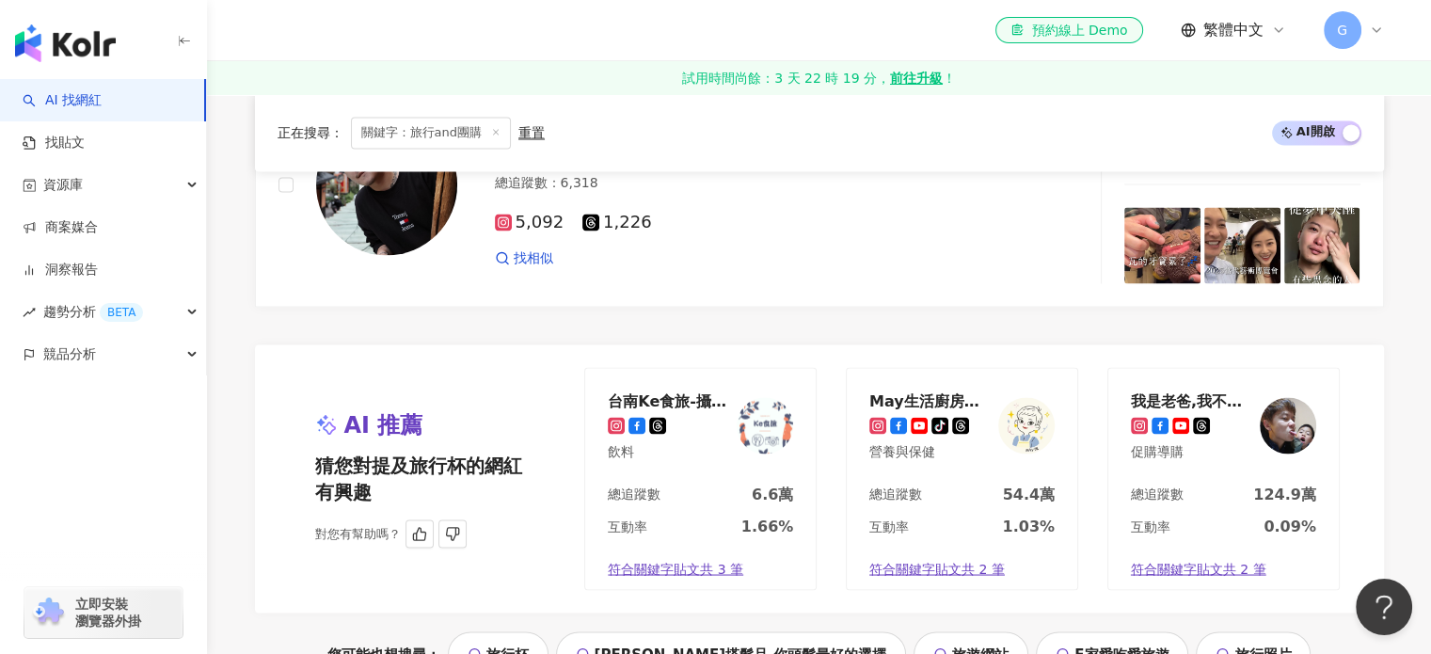
scroll to position [3377, 0]
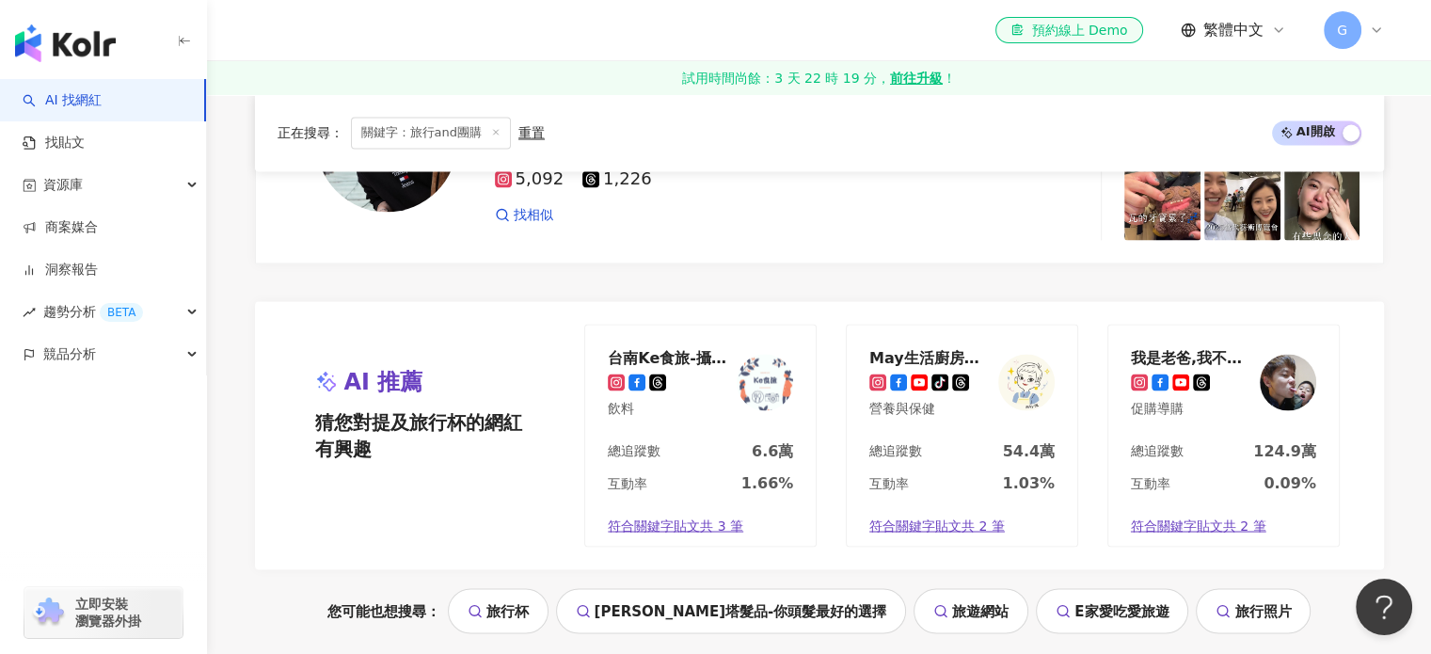
click at [102, 102] on link "AI 找網紅" at bounding box center [62, 100] width 79 height 19
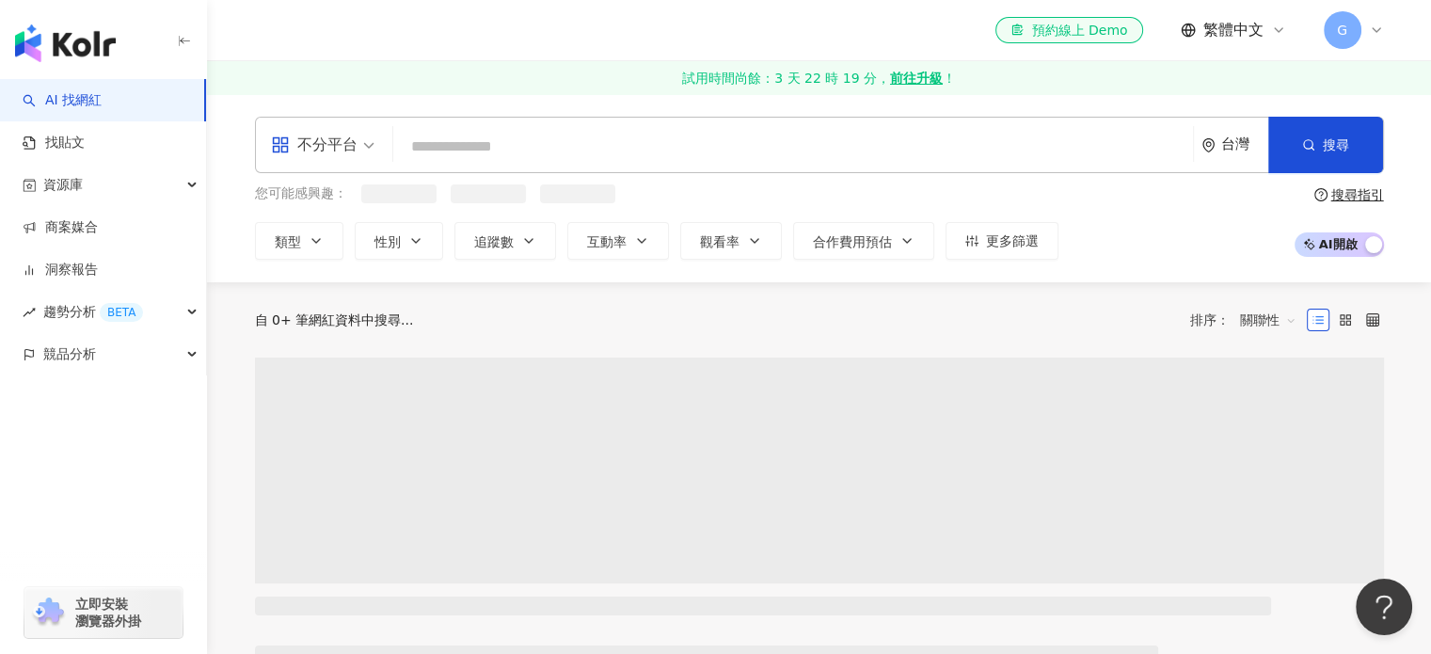
click at [468, 152] on input "search" at bounding box center [793, 147] width 785 height 36
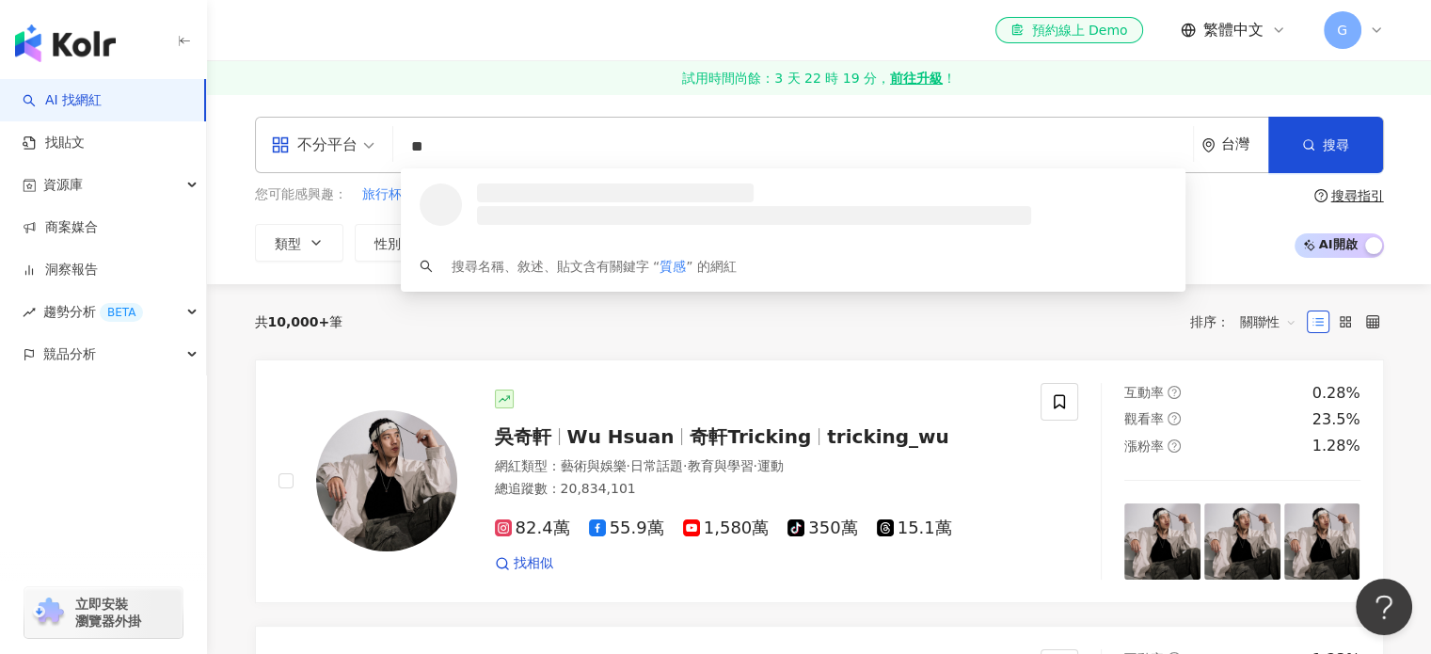
type input "*"
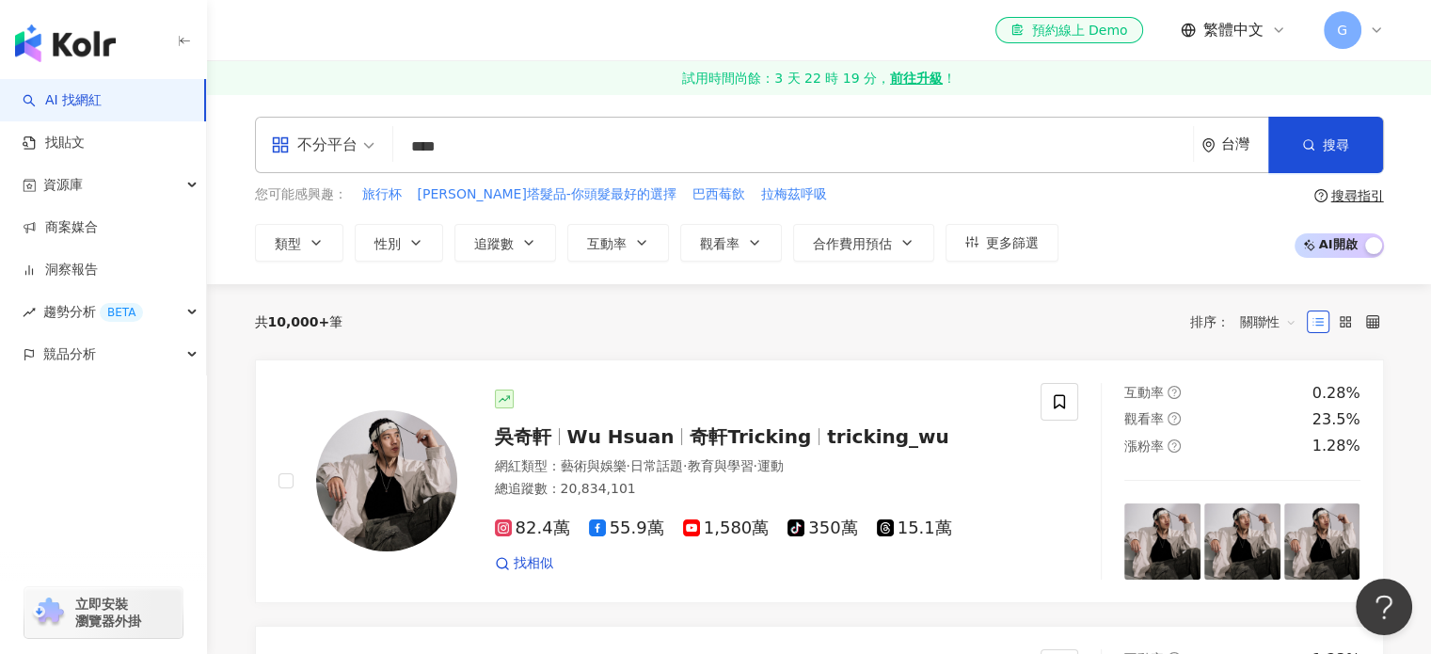
type input "****"
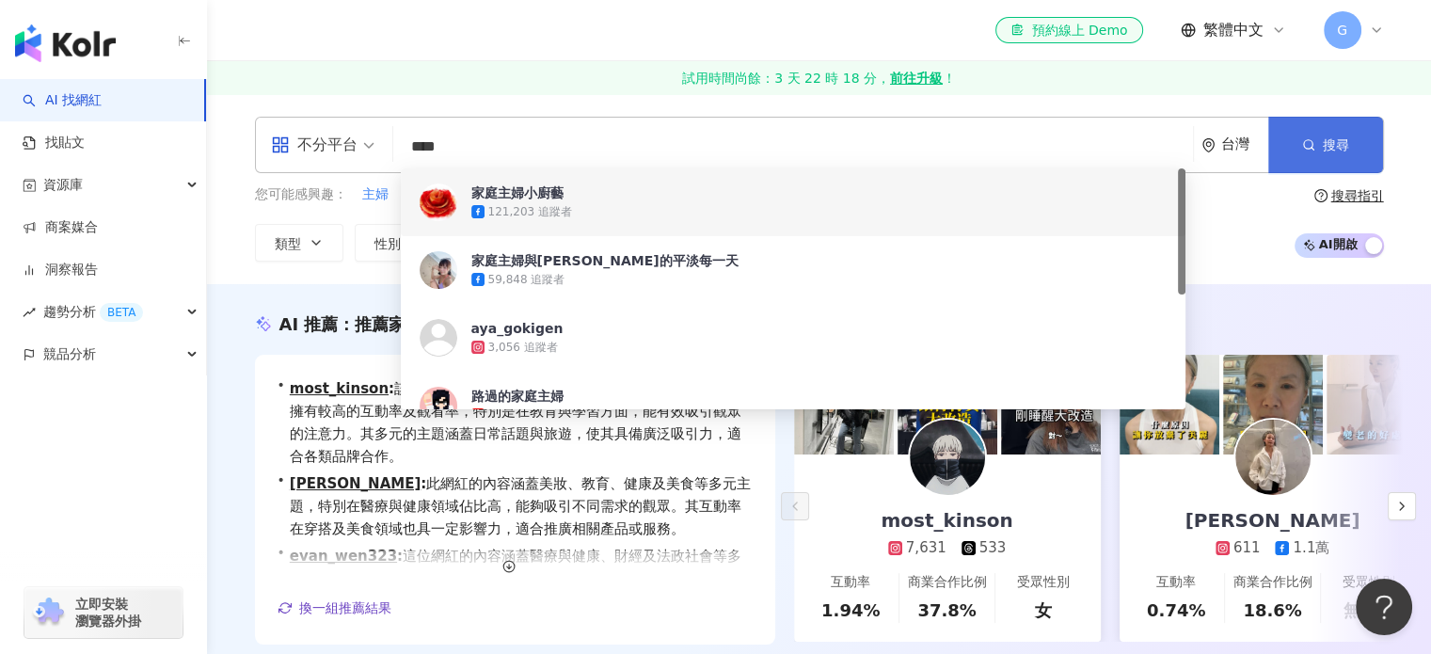
click at [1309, 150] on icon "button" at bounding box center [1308, 144] width 13 height 13
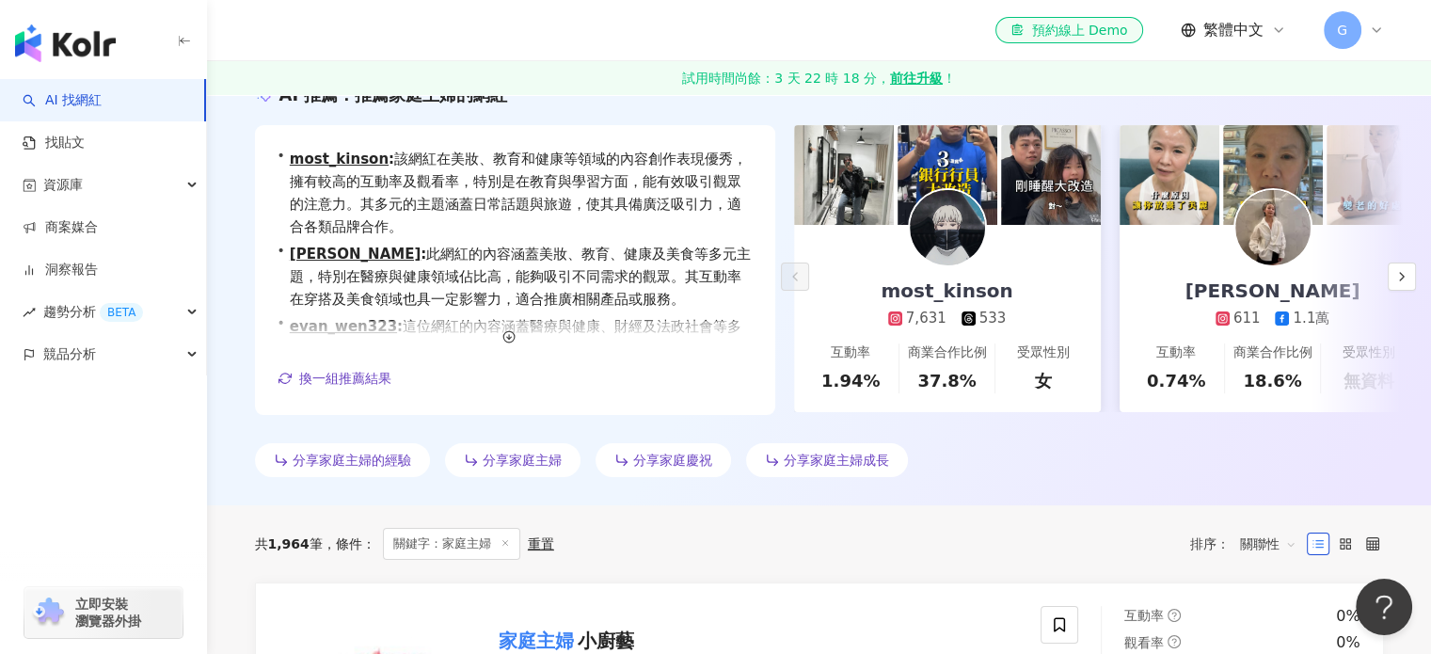
scroll to position [188, 0]
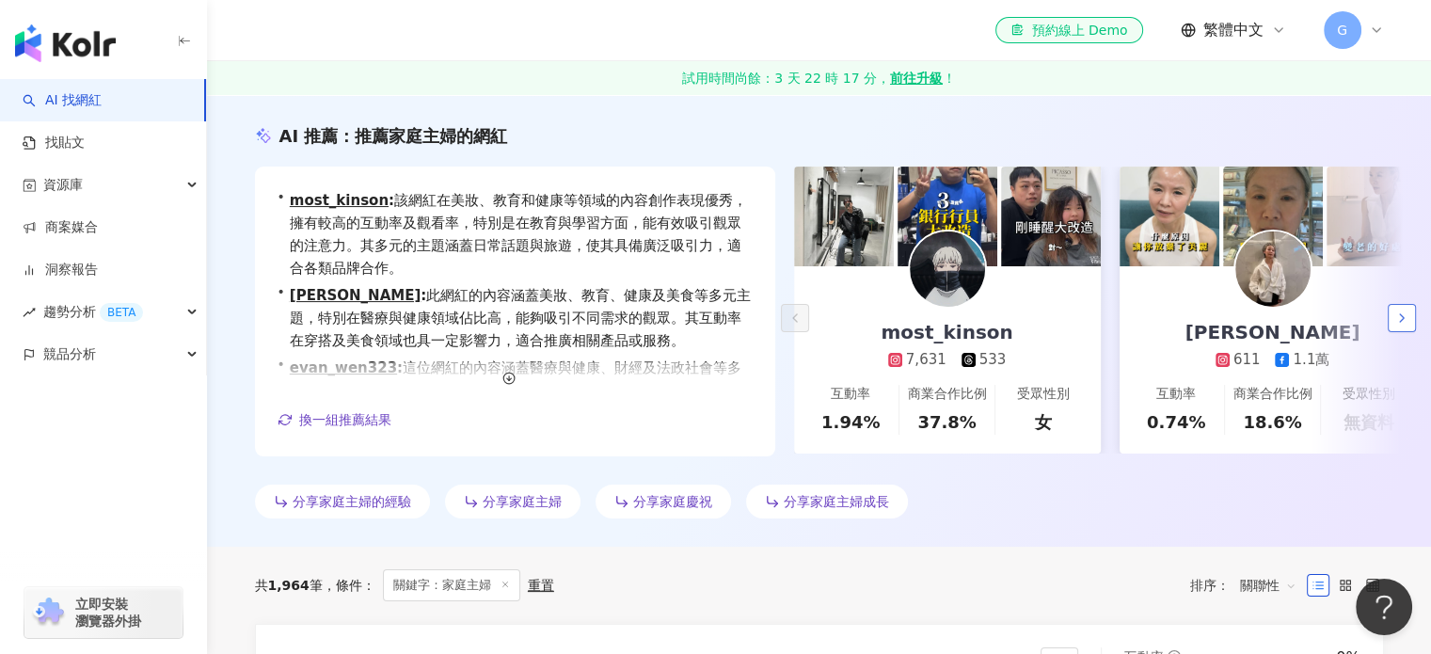
click at [1407, 319] on icon "button" at bounding box center [1402, 318] width 15 height 15
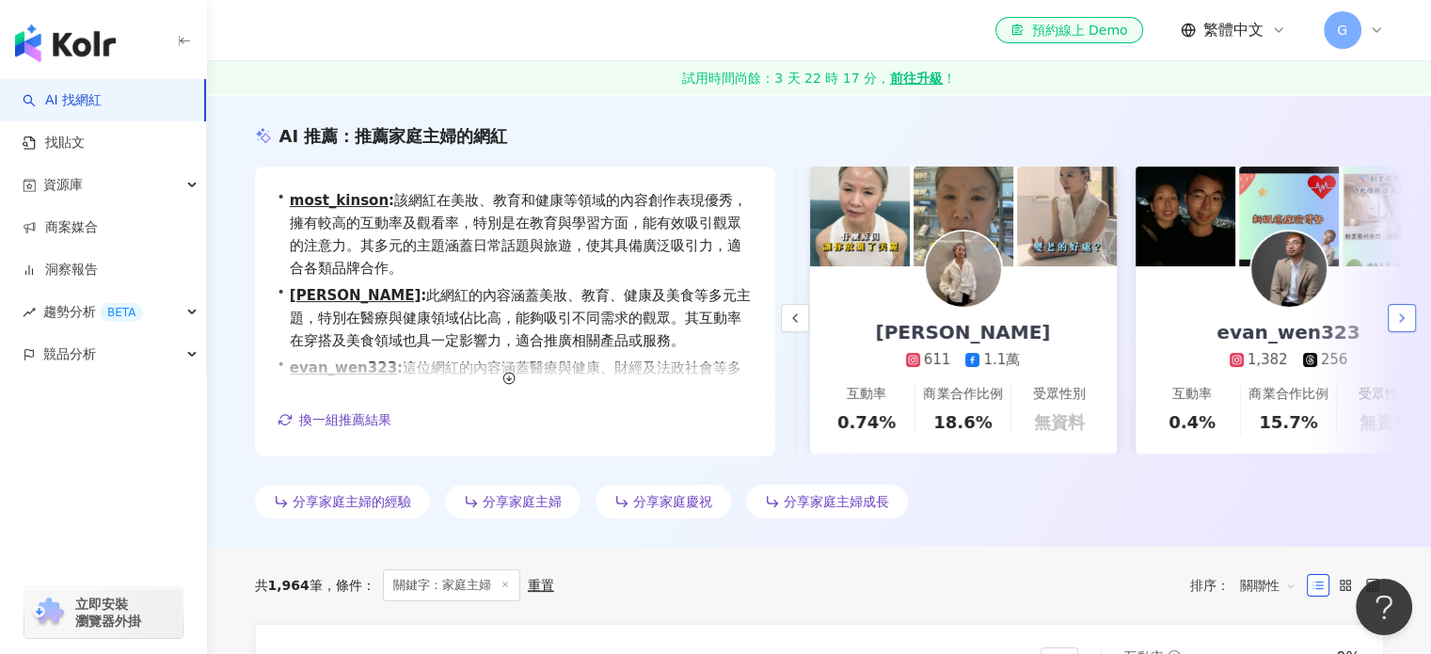
scroll to position [0, 326]
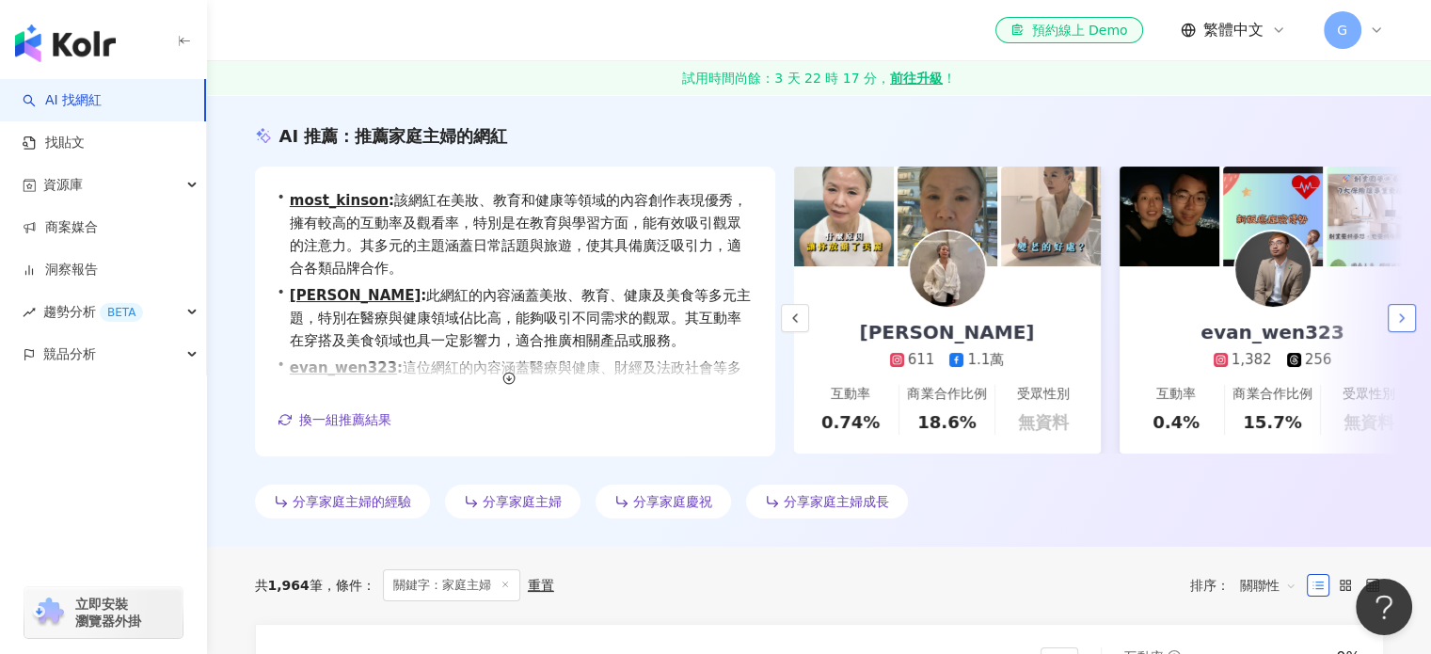
click at [1398, 328] on button "button" at bounding box center [1402, 318] width 28 height 28
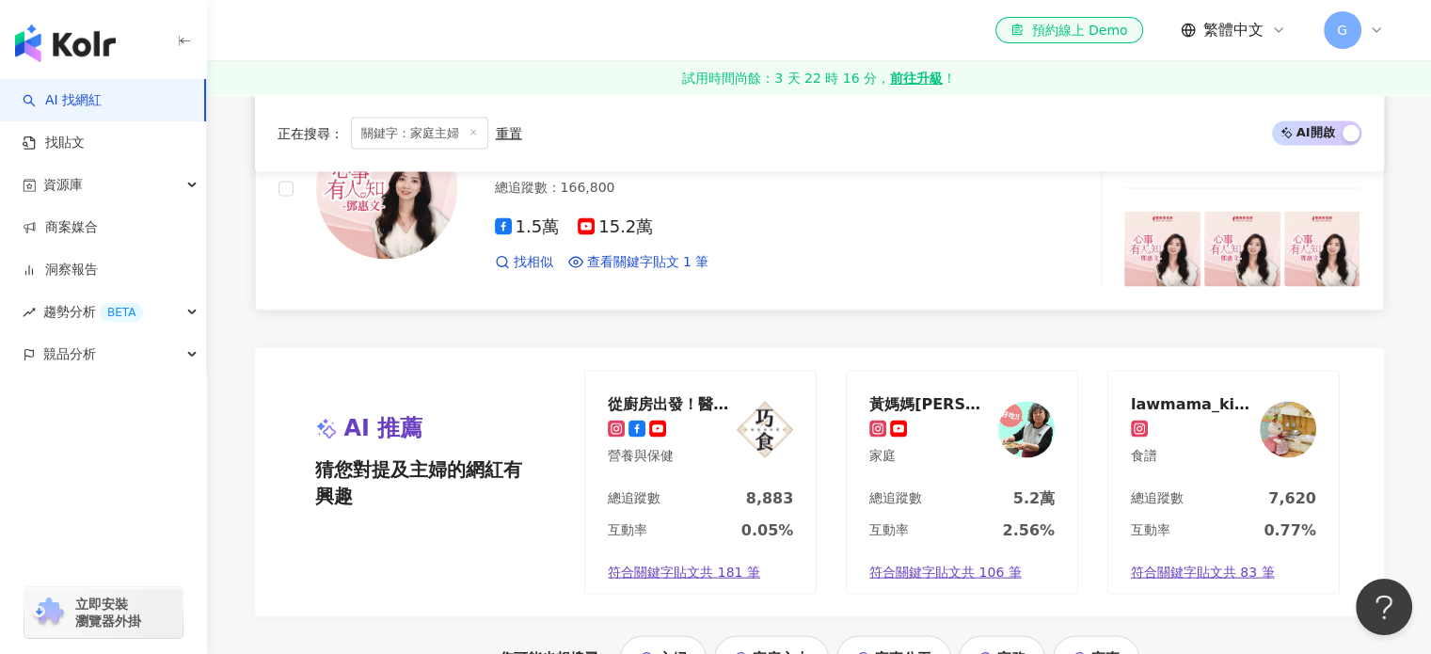
scroll to position [3859, 0]
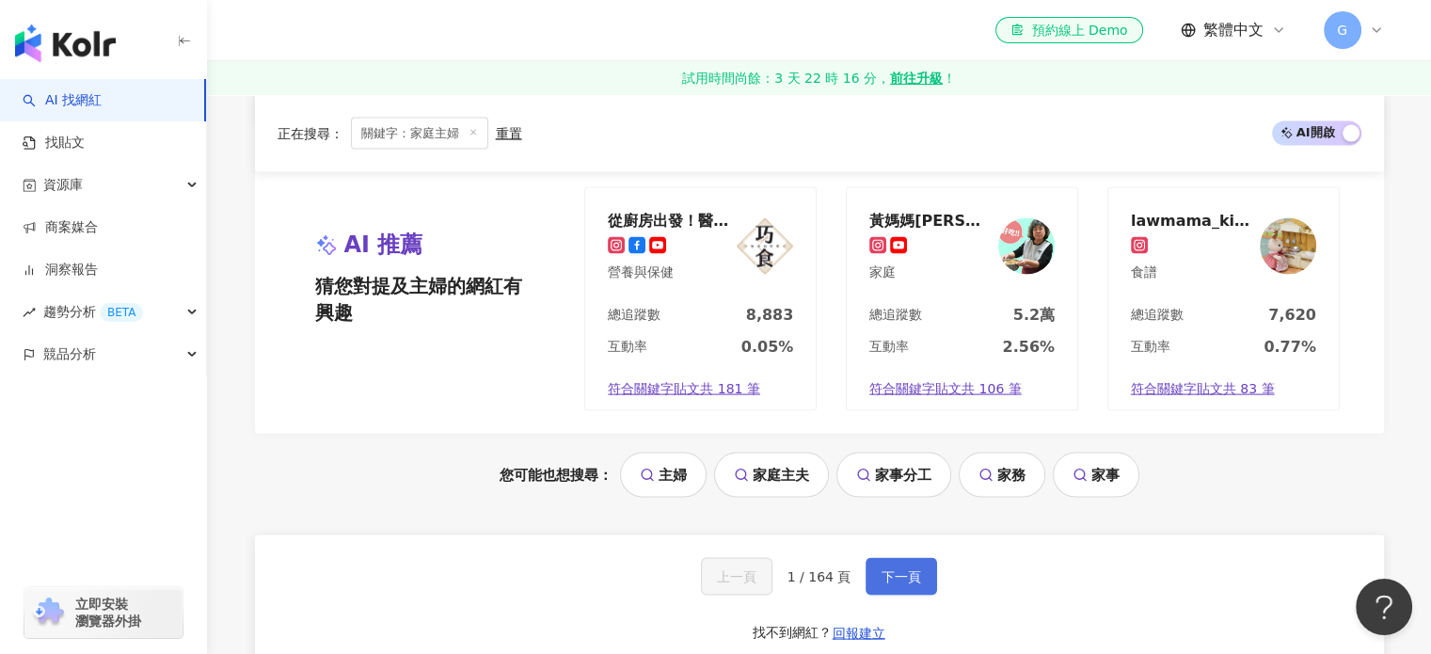
click at [921, 558] on button "下一頁" at bounding box center [902, 577] width 72 height 38
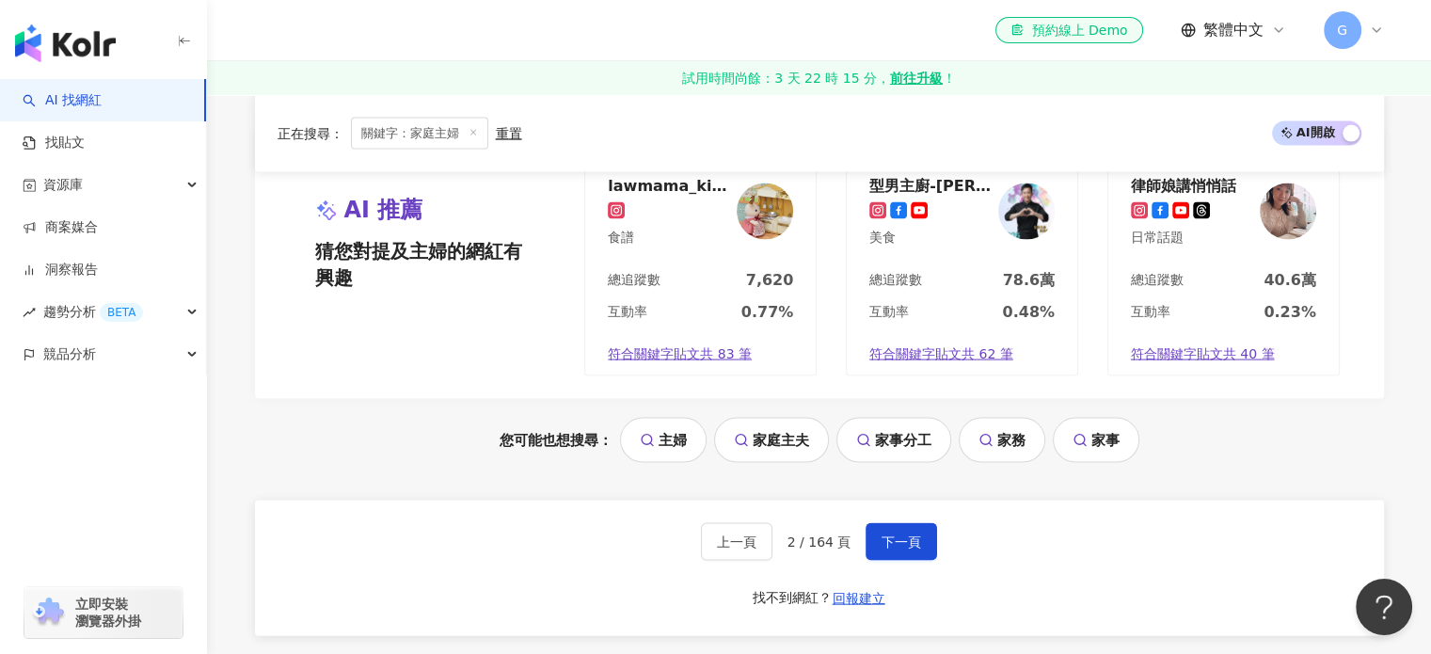
scroll to position [4047, 0]
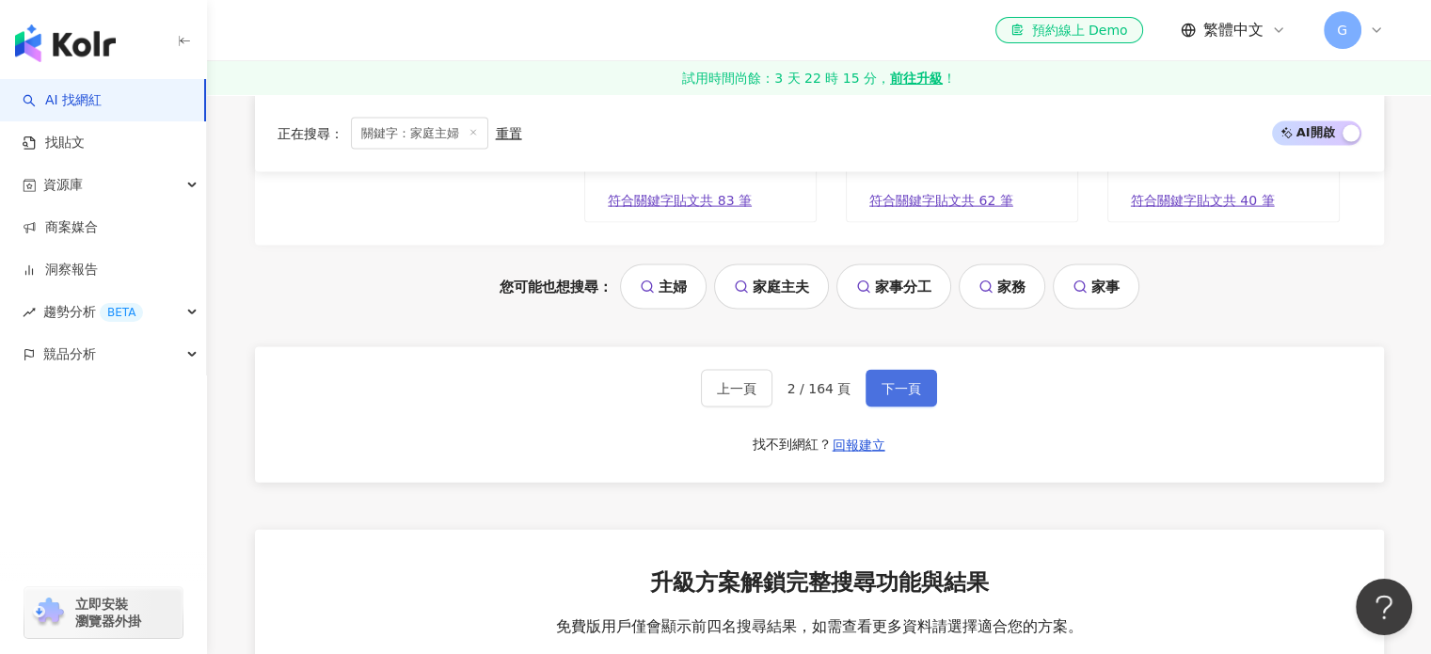
click at [922, 391] on button "下一頁" at bounding box center [902, 389] width 72 height 38
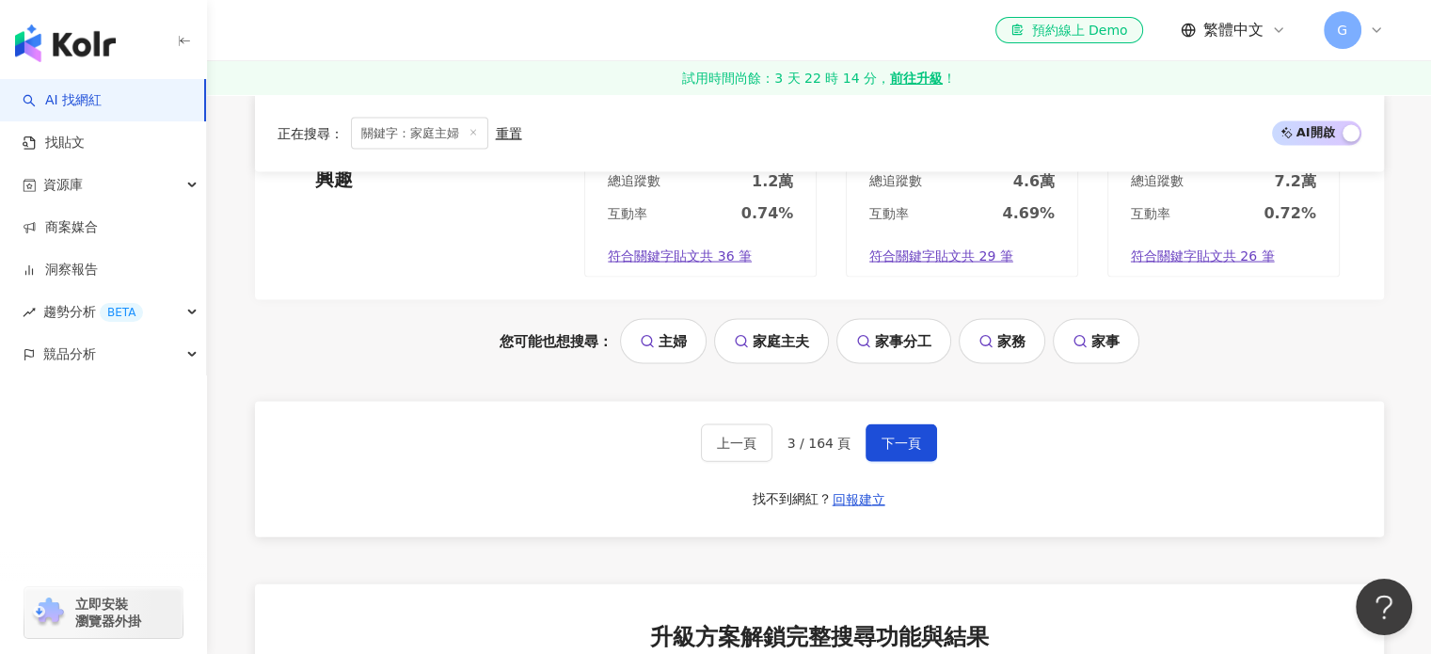
scroll to position [3968, 0]
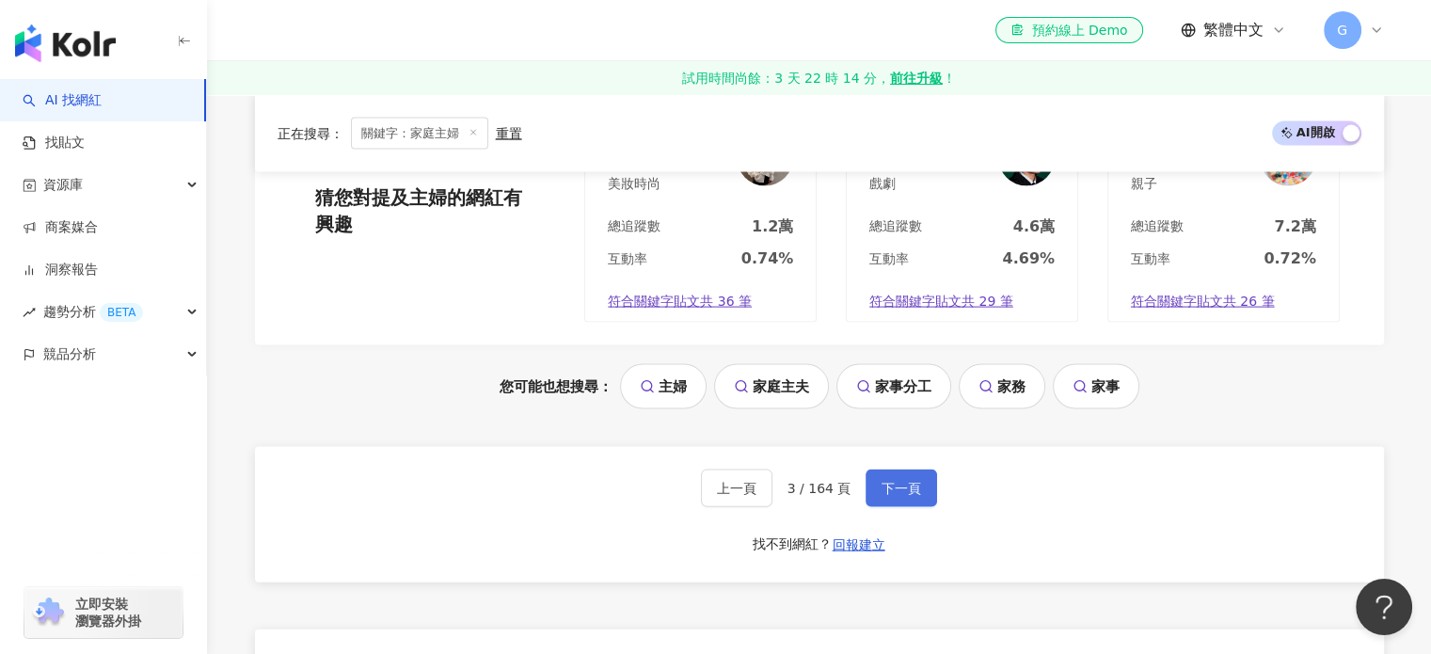
click at [900, 481] on span "下一頁" at bounding box center [902, 488] width 40 height 15
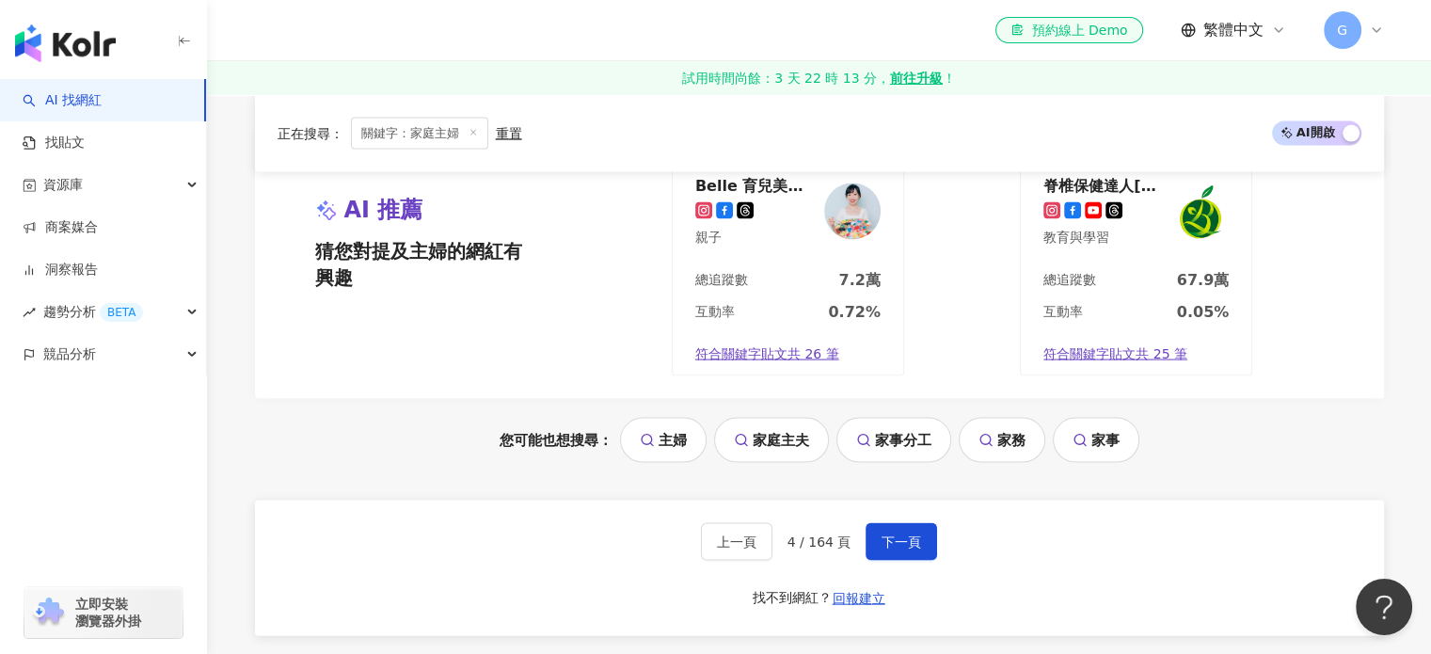
scroll to position [3843, 0]
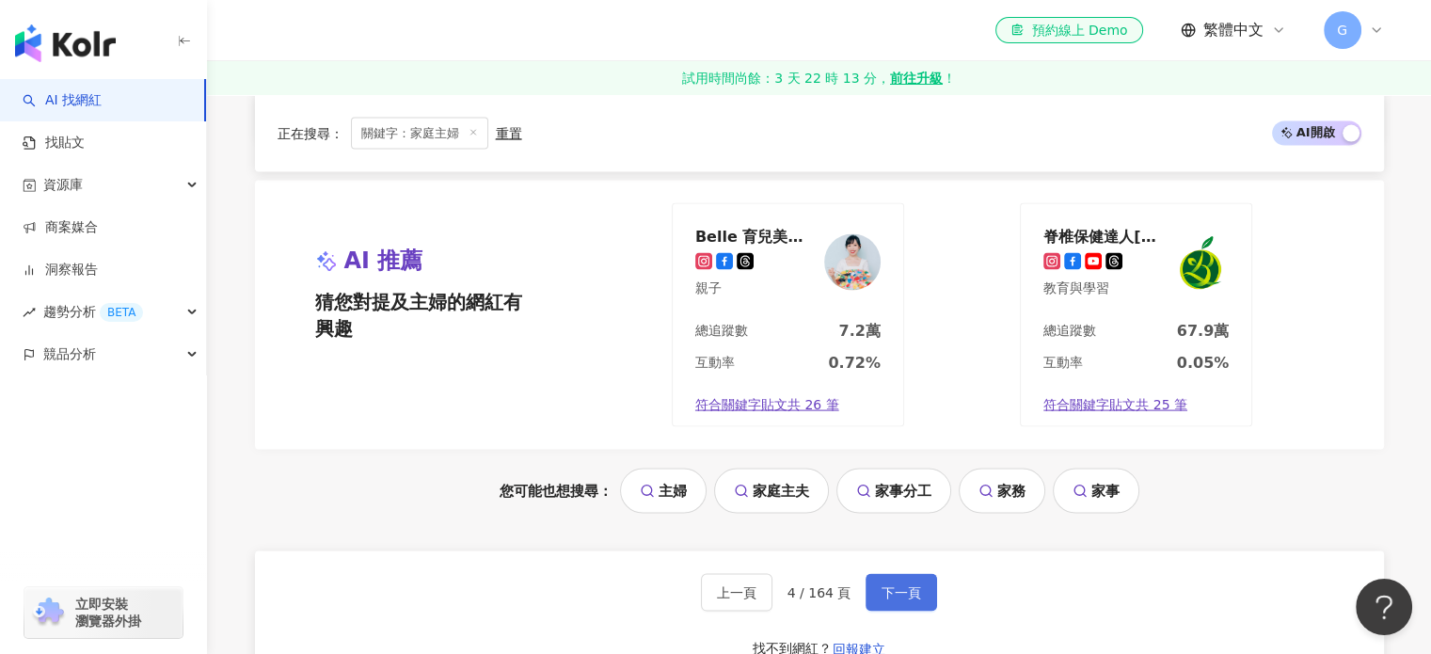
click at [888, 585] on span "下一頁" at bounding box center [902, 592] width 40 height 15
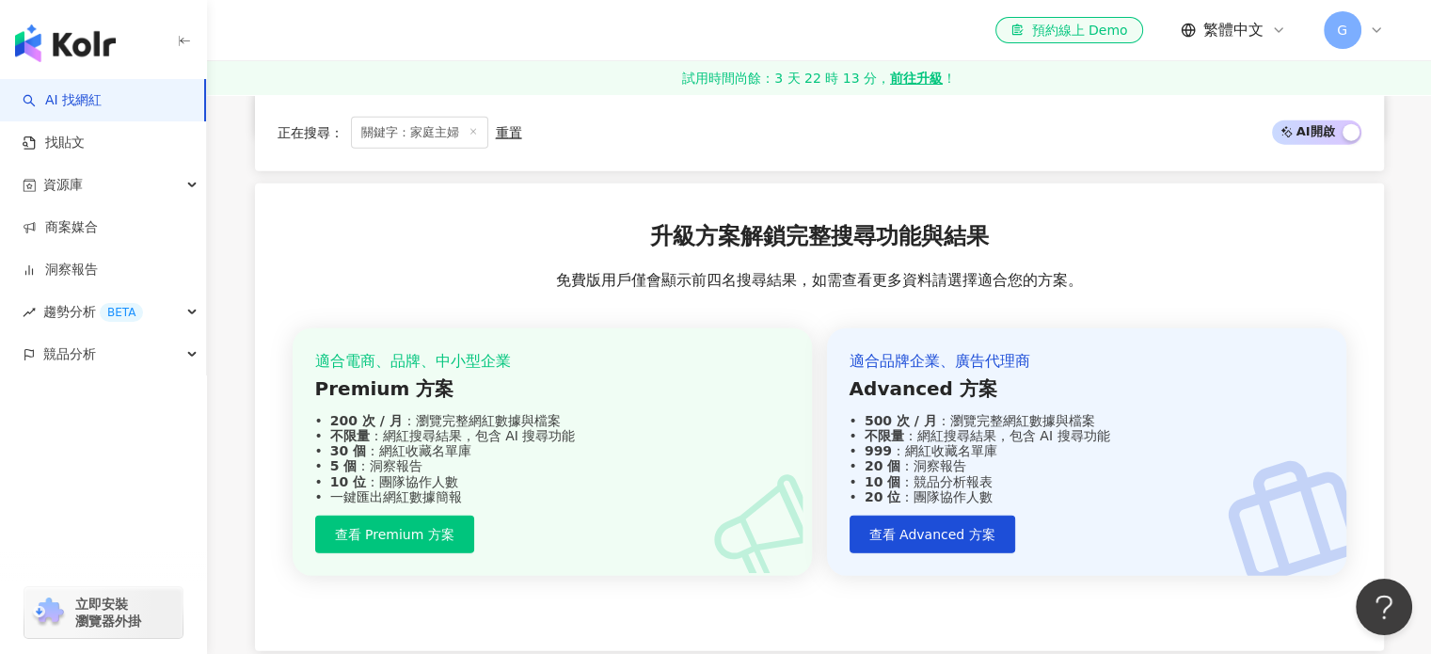
scroll to position [4171, 0]
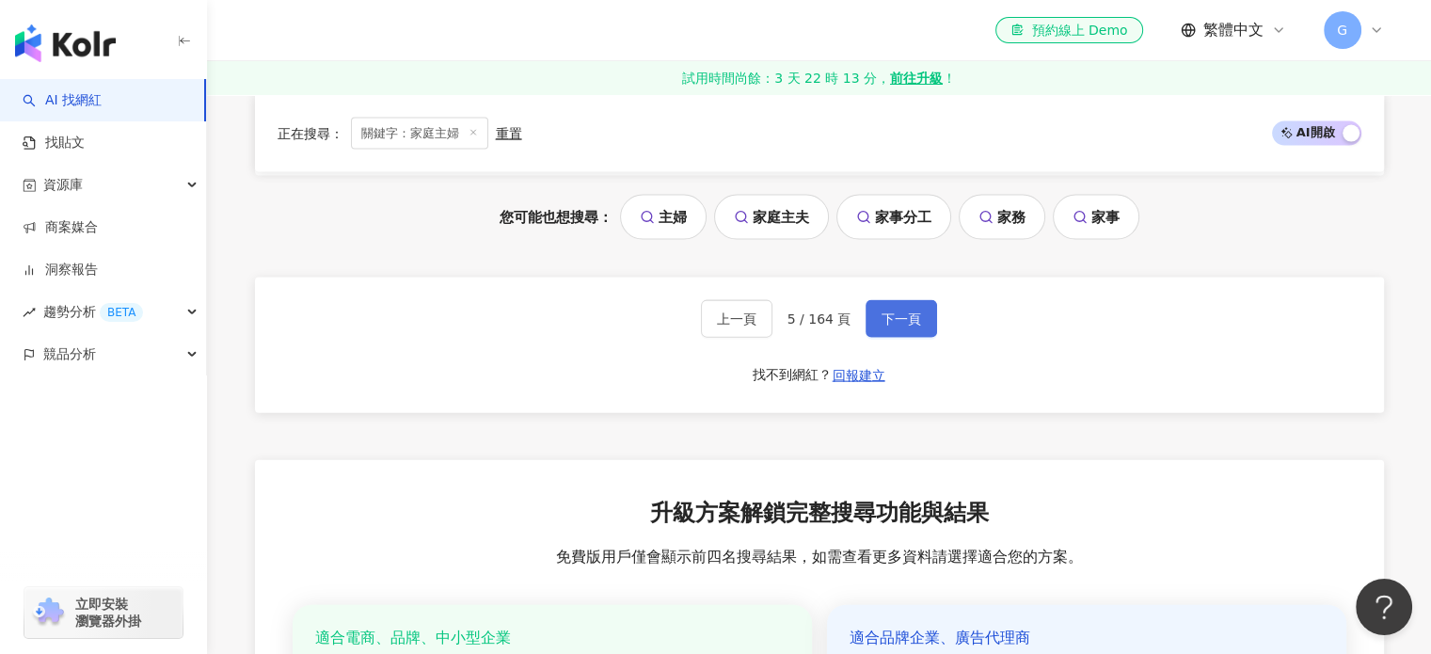
click at [896, 312] on span "下一頁" at bounding box center [902, 319] width 40 height 15
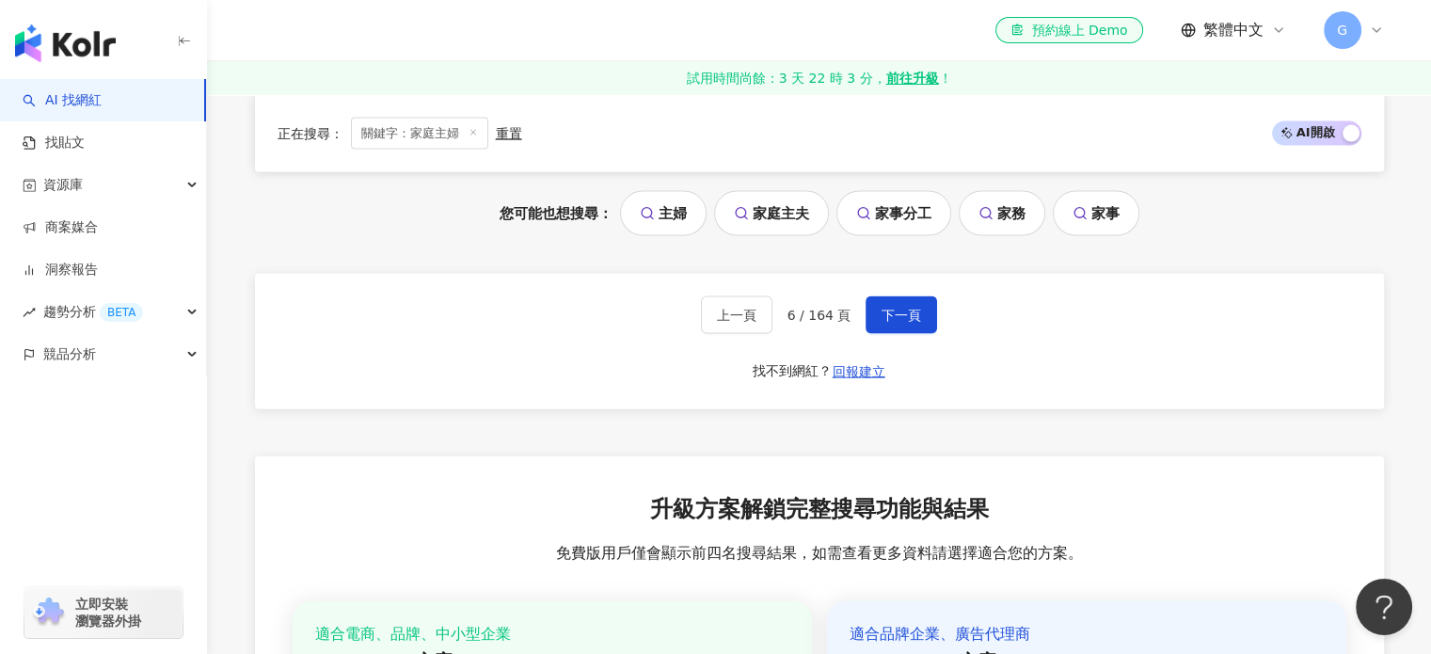
scroll to position [3838, 0]
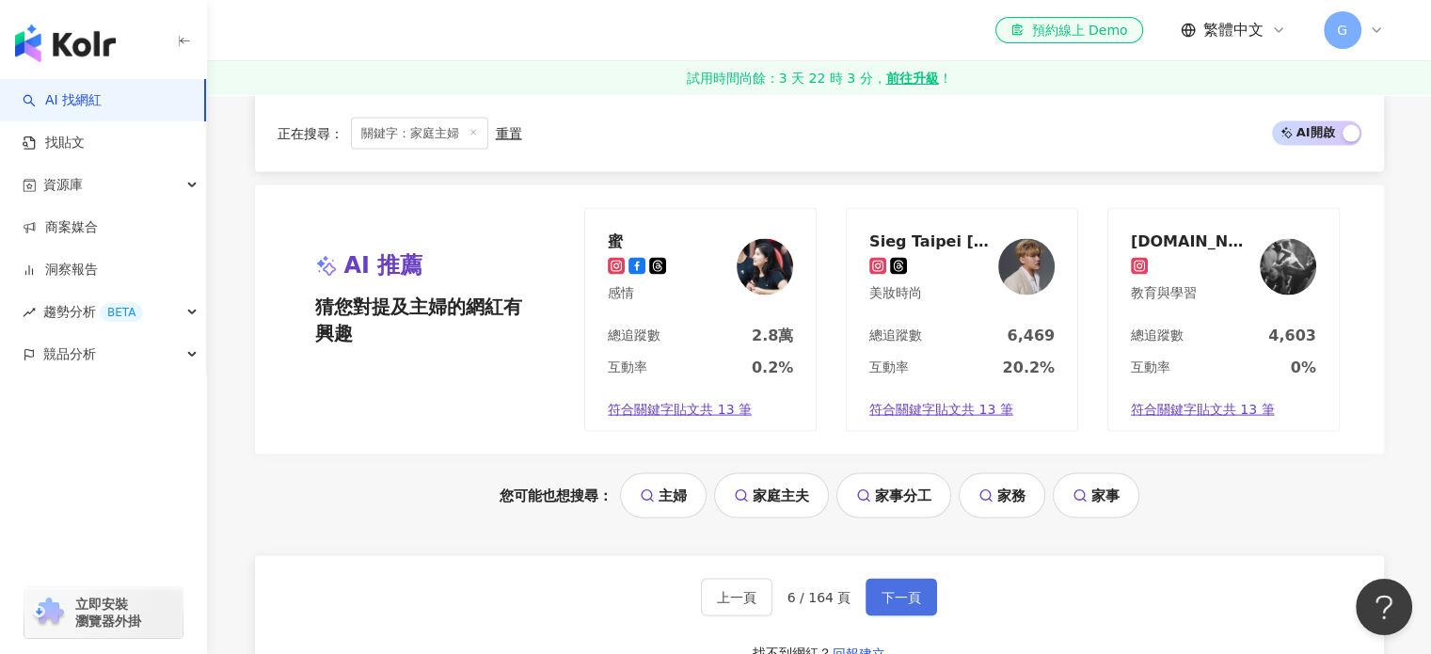
click at [908, 590] on span "下一頁" at bounding box center [902, 597] width 40 height 15
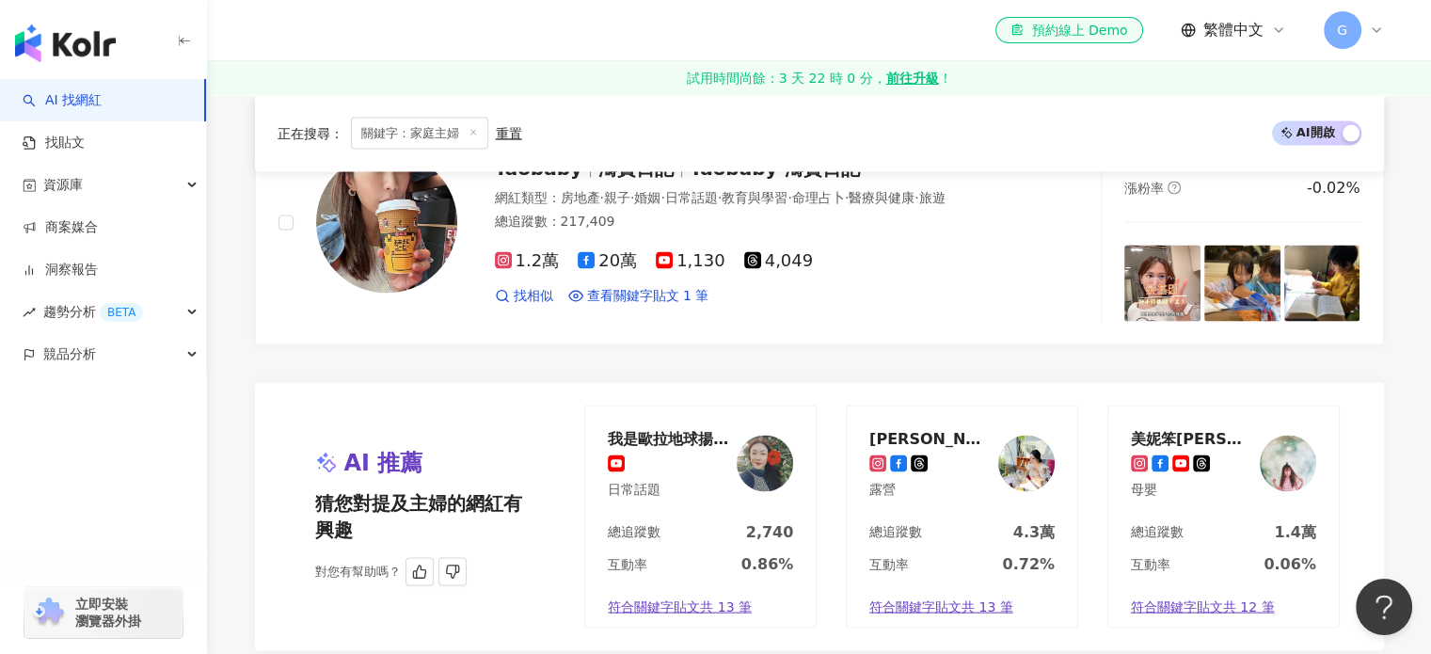
scroll to position [3944, 0]
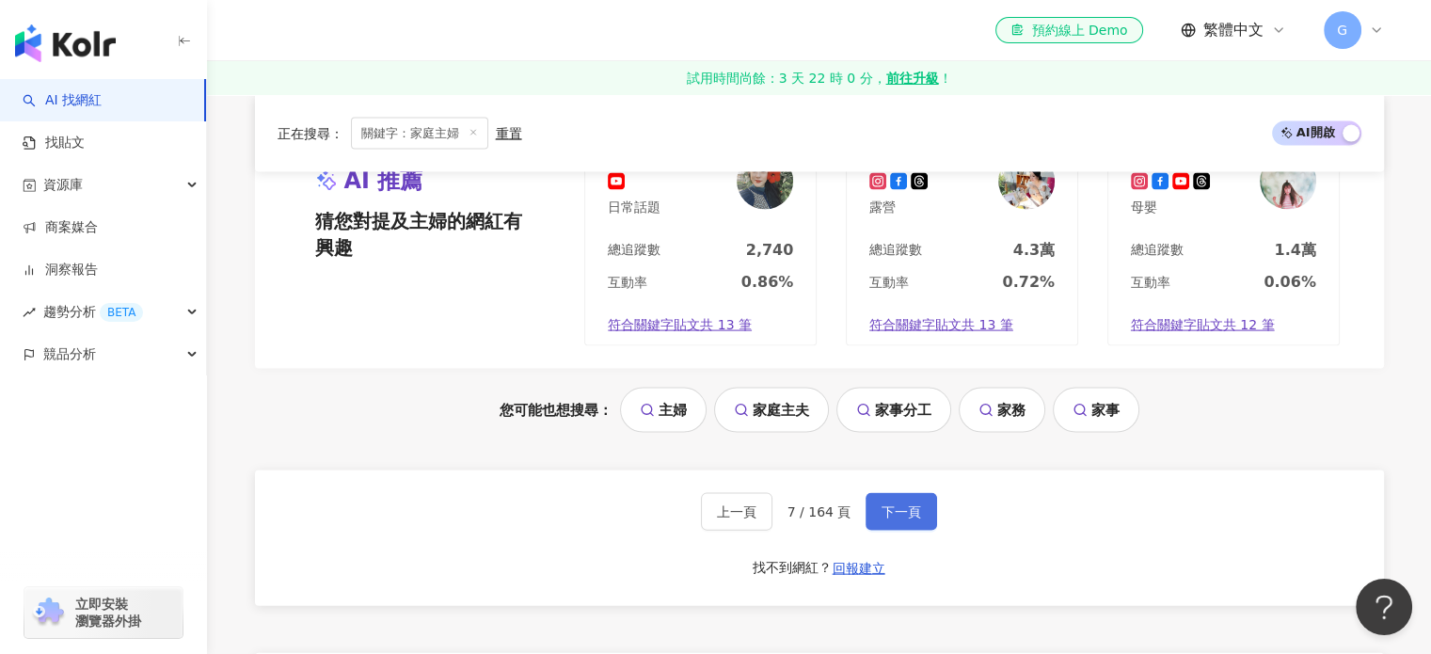
click at [903, 504] on span "下一頁" at bounding box center [902, 511] width 40 height 15
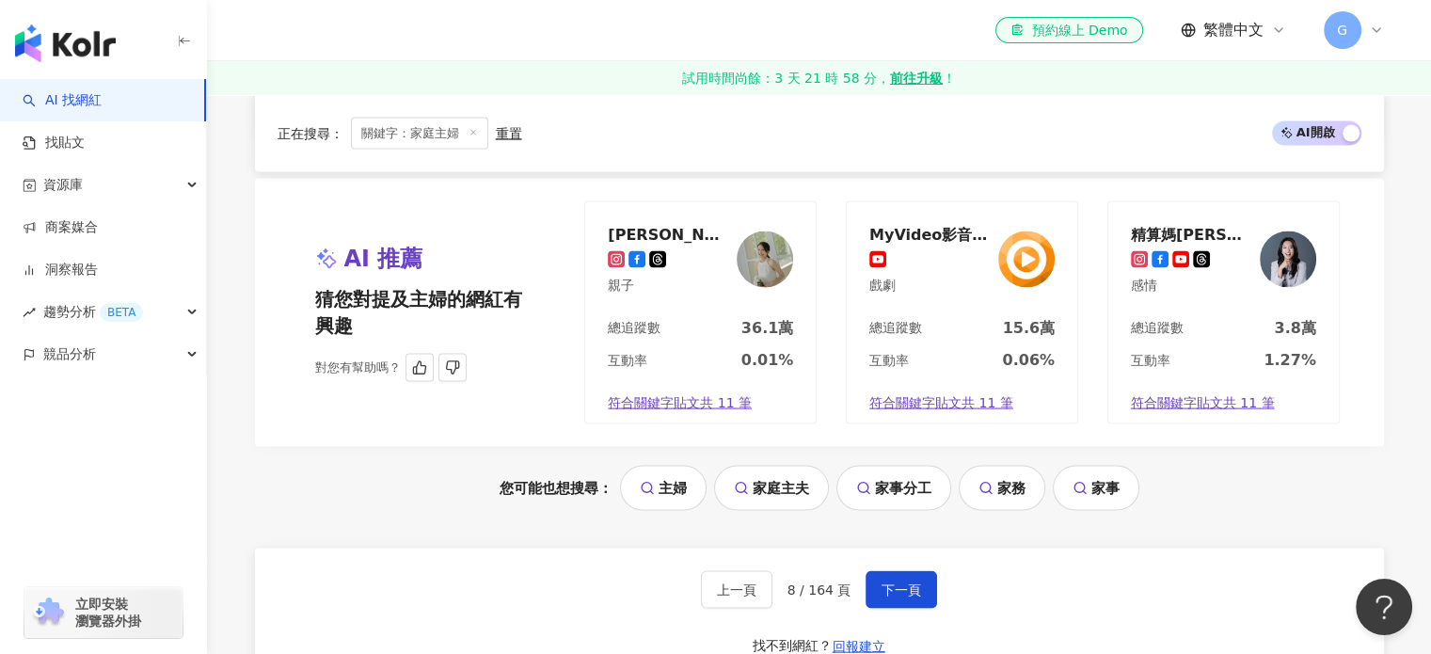
scroll to position [3902, 0]
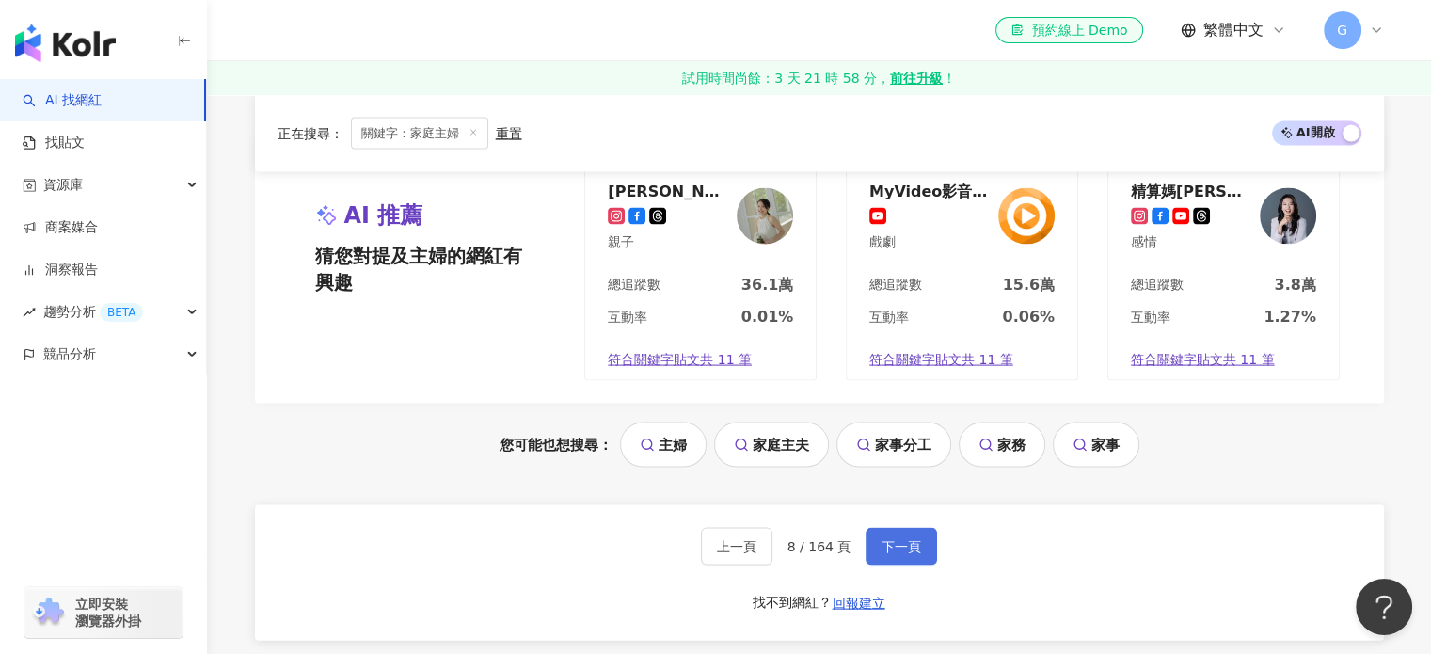
click at [897, 539] on span "下一頁" at bounding box center [902, 546] width 40 height 15
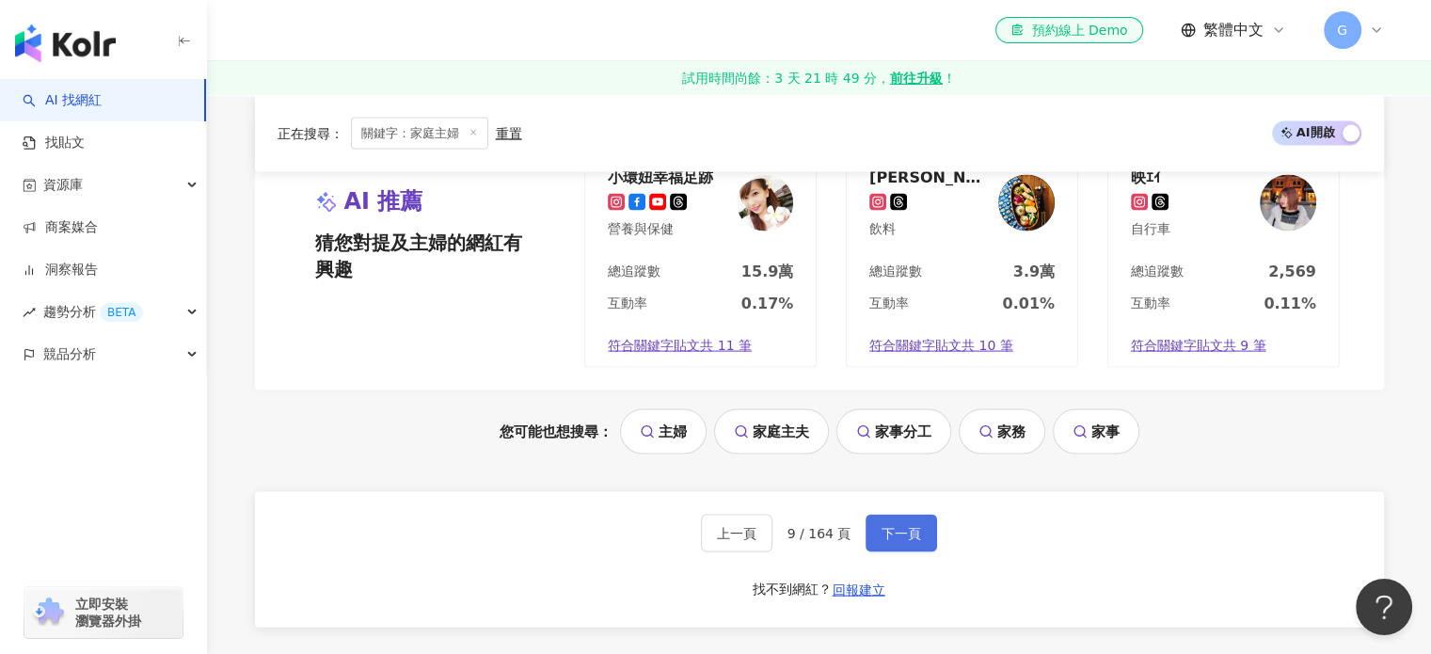
click at [894, 526] on span "下一頁" at bounding box center [902, 533] width 40 height 15
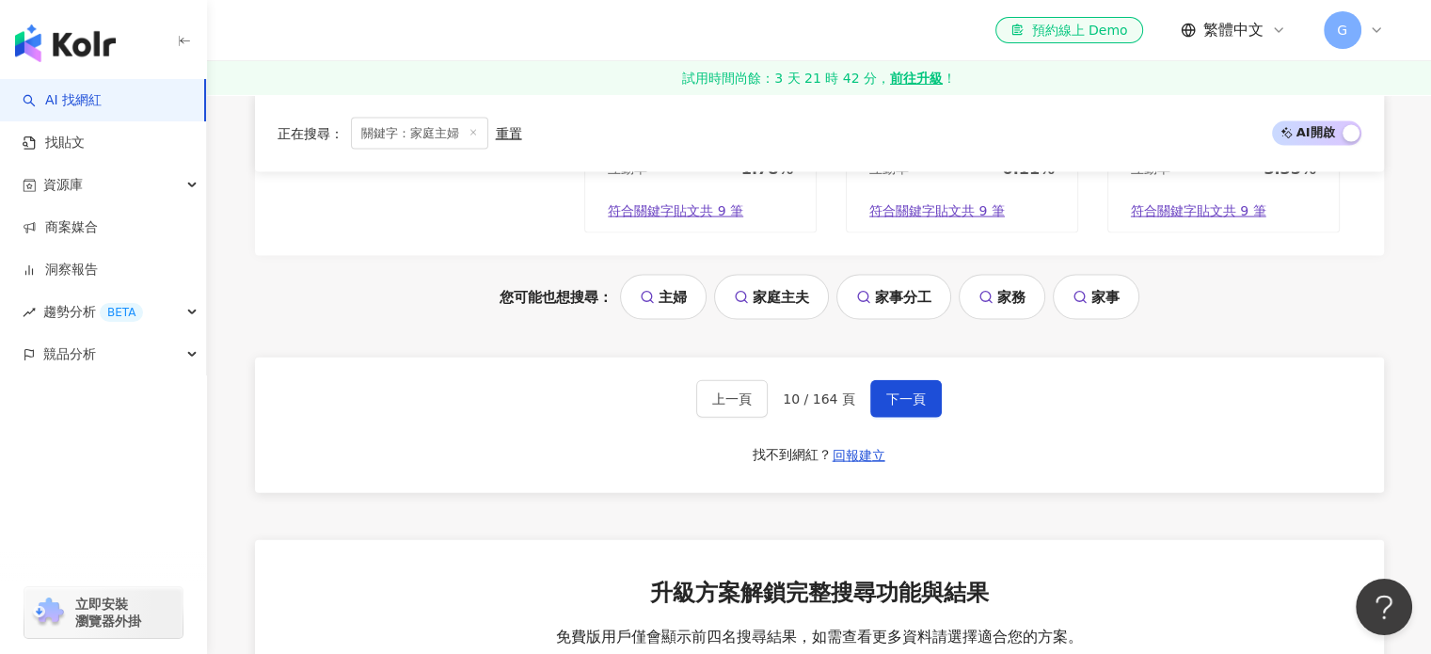
scroll to position [4098, 0]
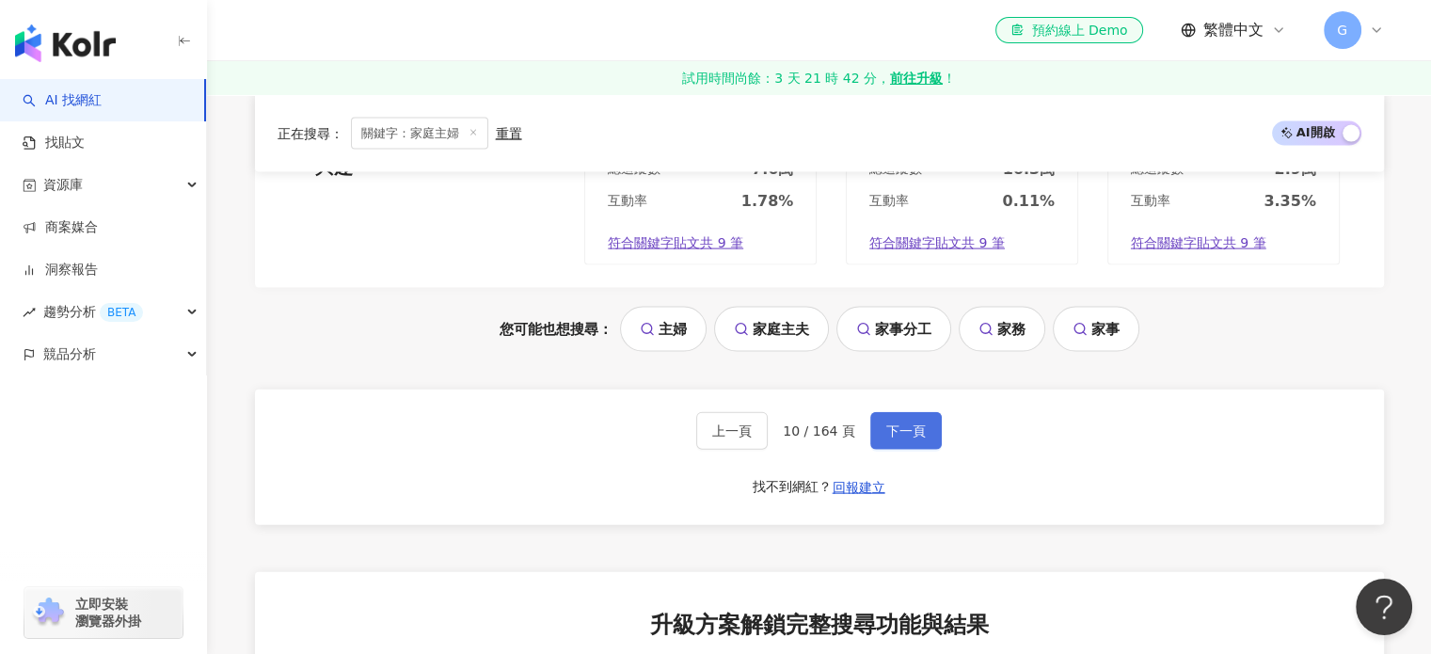
click at [891, 412] on button "下一頁" at bounding box center [907, 431] width 72 height 38
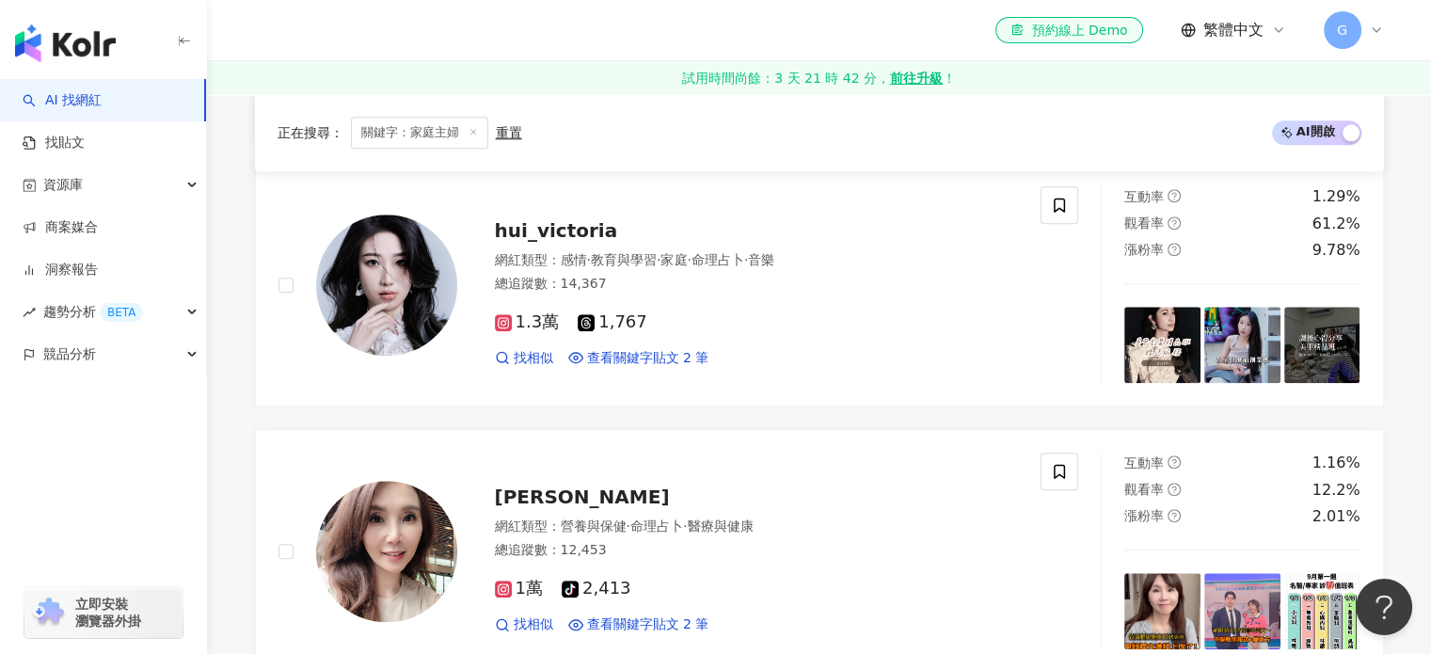
scroll to position [4085, 0]
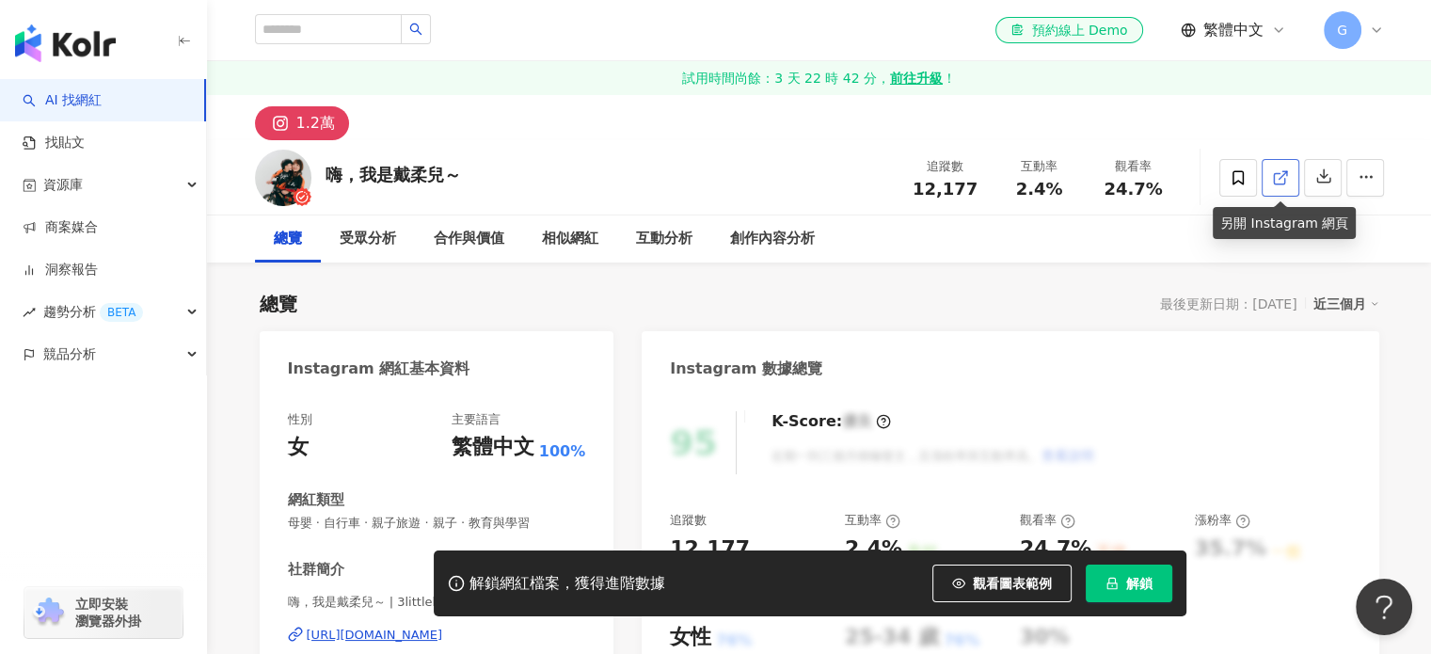
click at [1288, 168] on link at bounding box center [1281, 178] width 38 height 38
click at [1286, 184] on icon at bounding box center [1280, 177] width 17 height 17
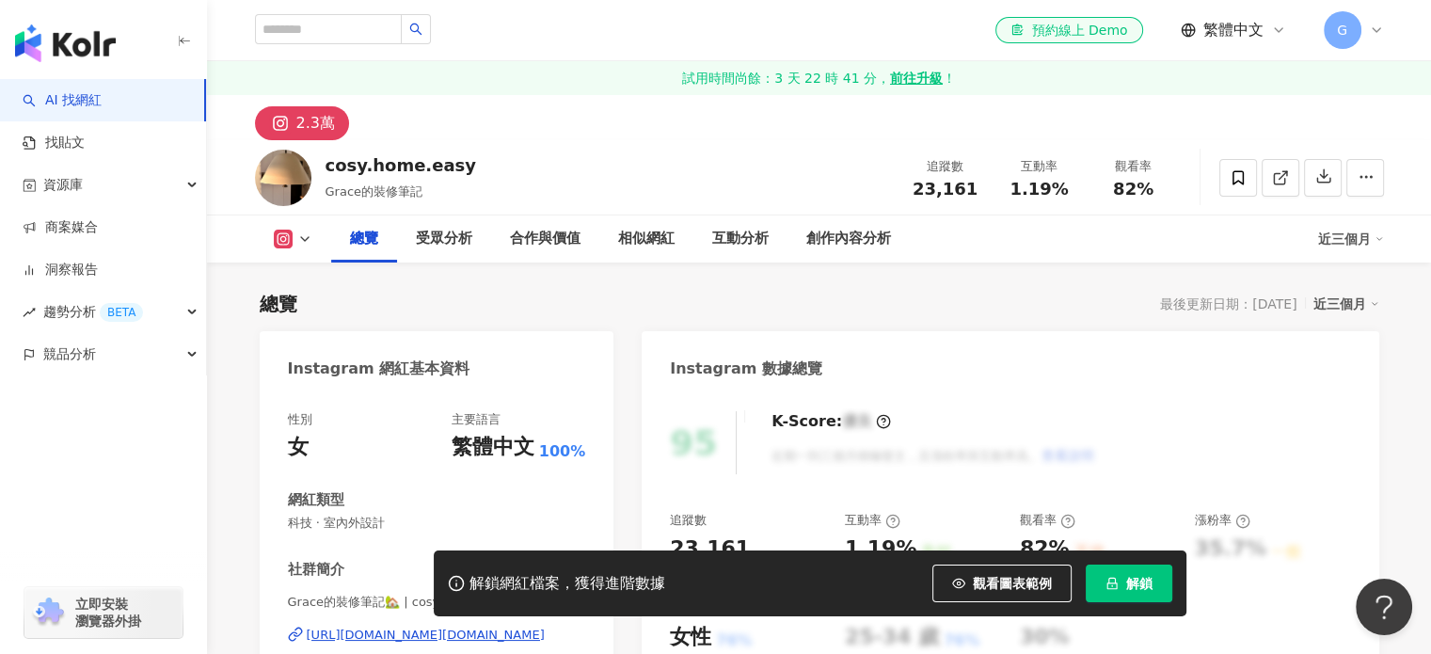
scroll to position [188, 0]
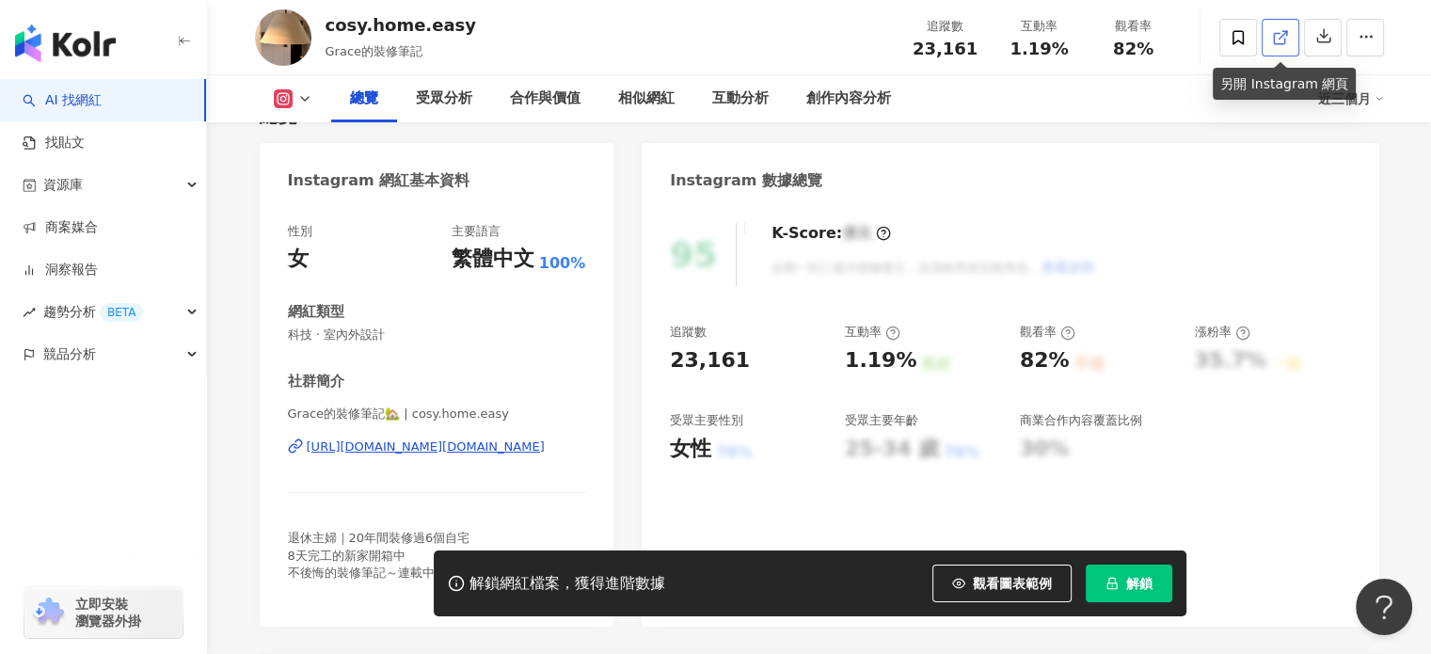
click at [1290, 52] on link at bounding box center [1281, 38] width 38 height 38
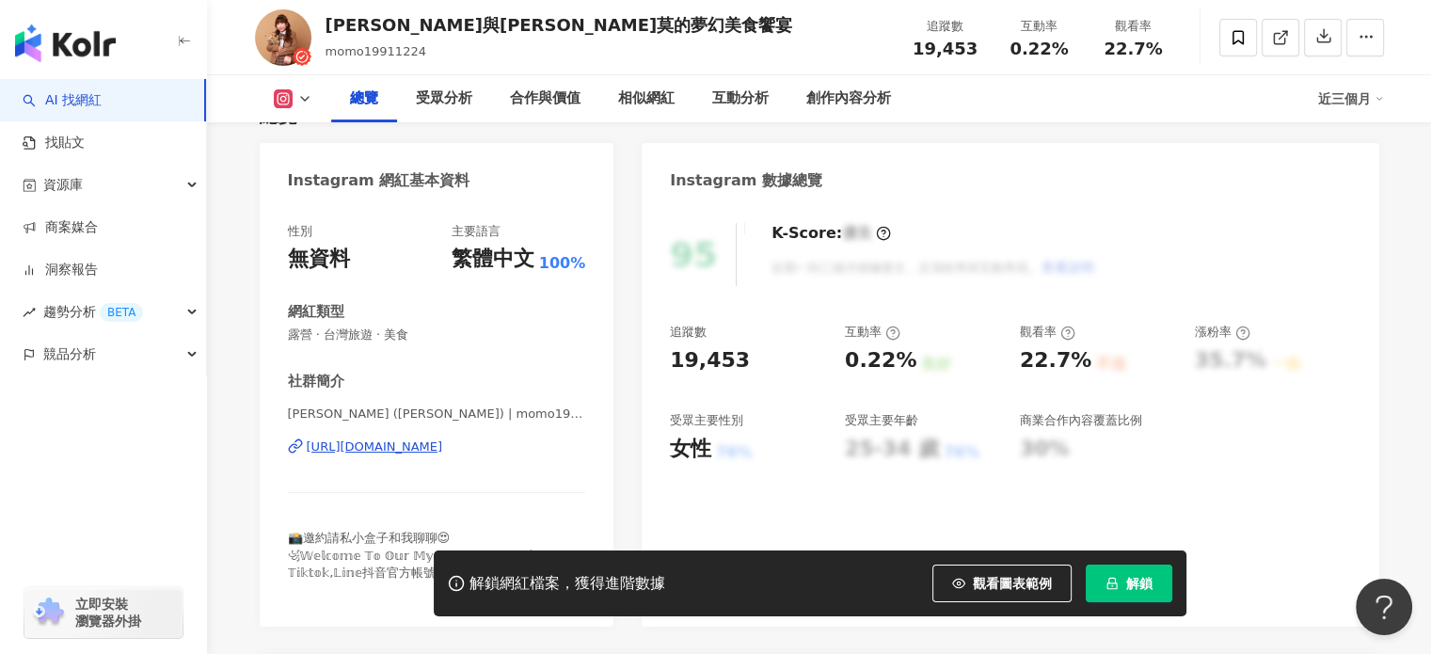
scroll to position [376, 0]
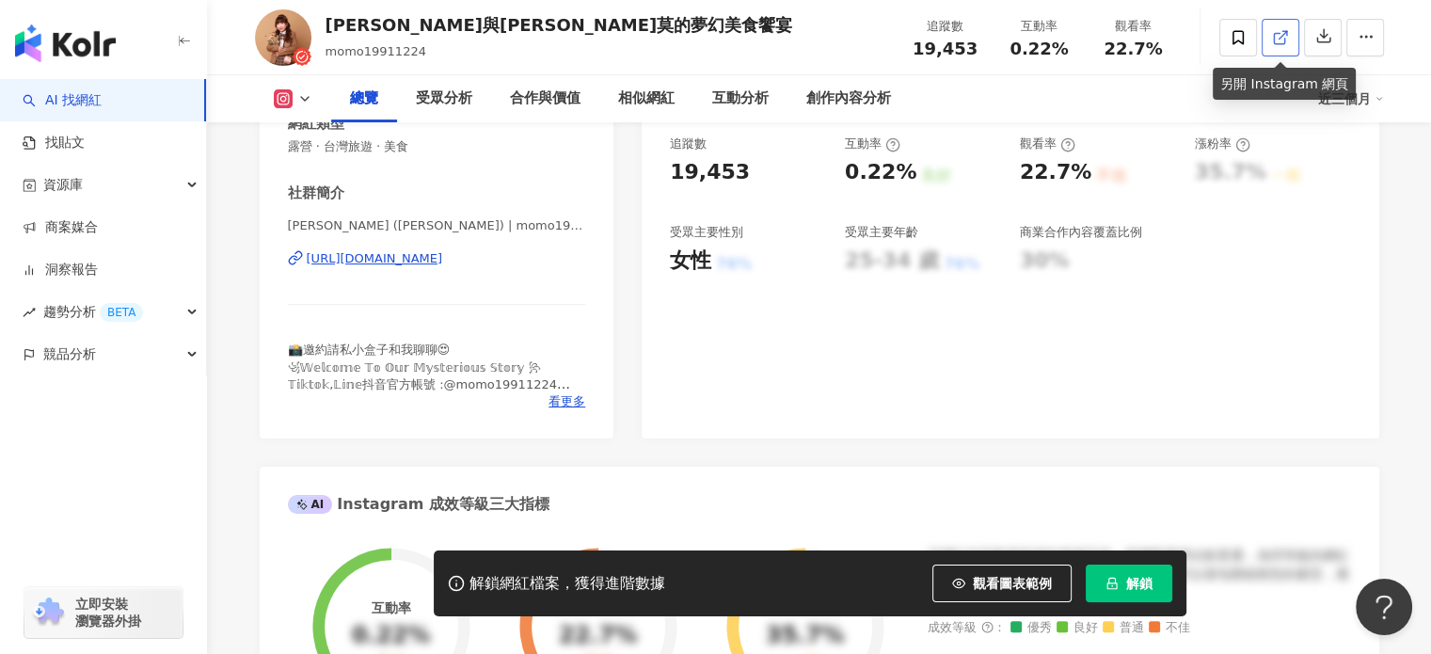
click at [1267, 44] on link at bounding box center [1281, 38] width 38 height 38
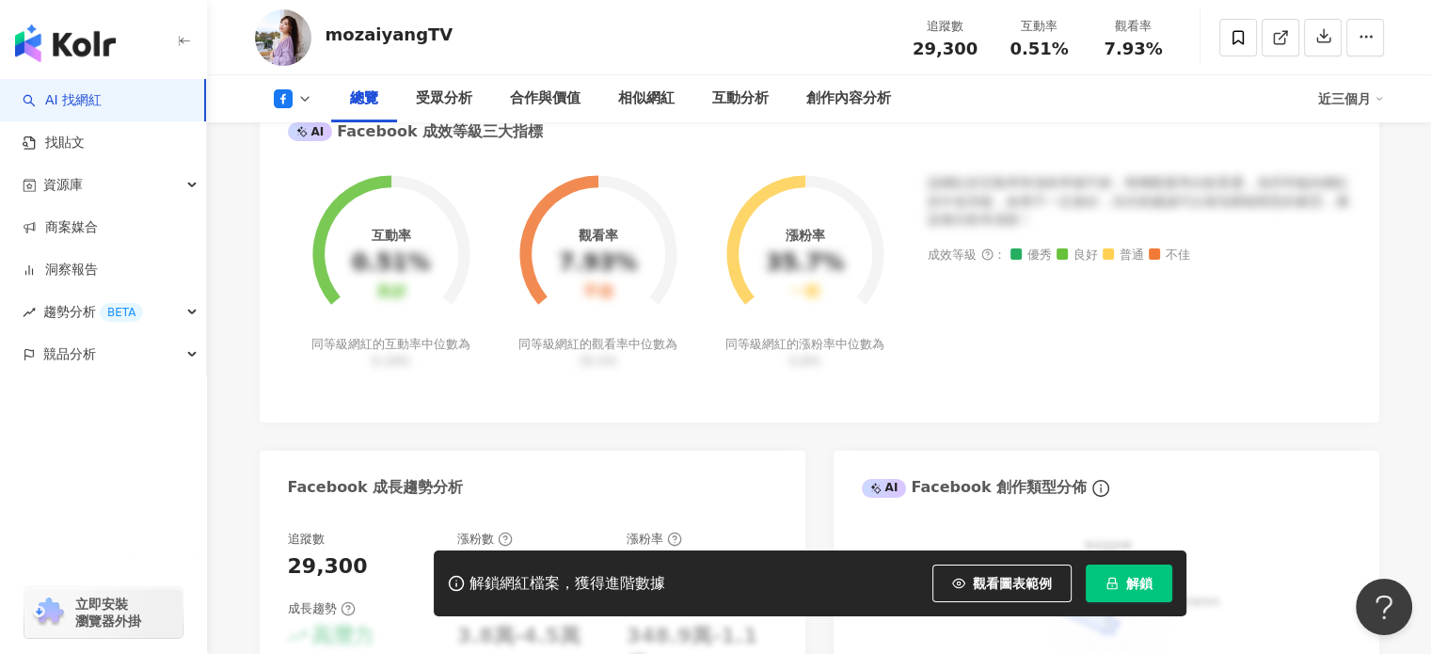
scroll to position [753, 0]
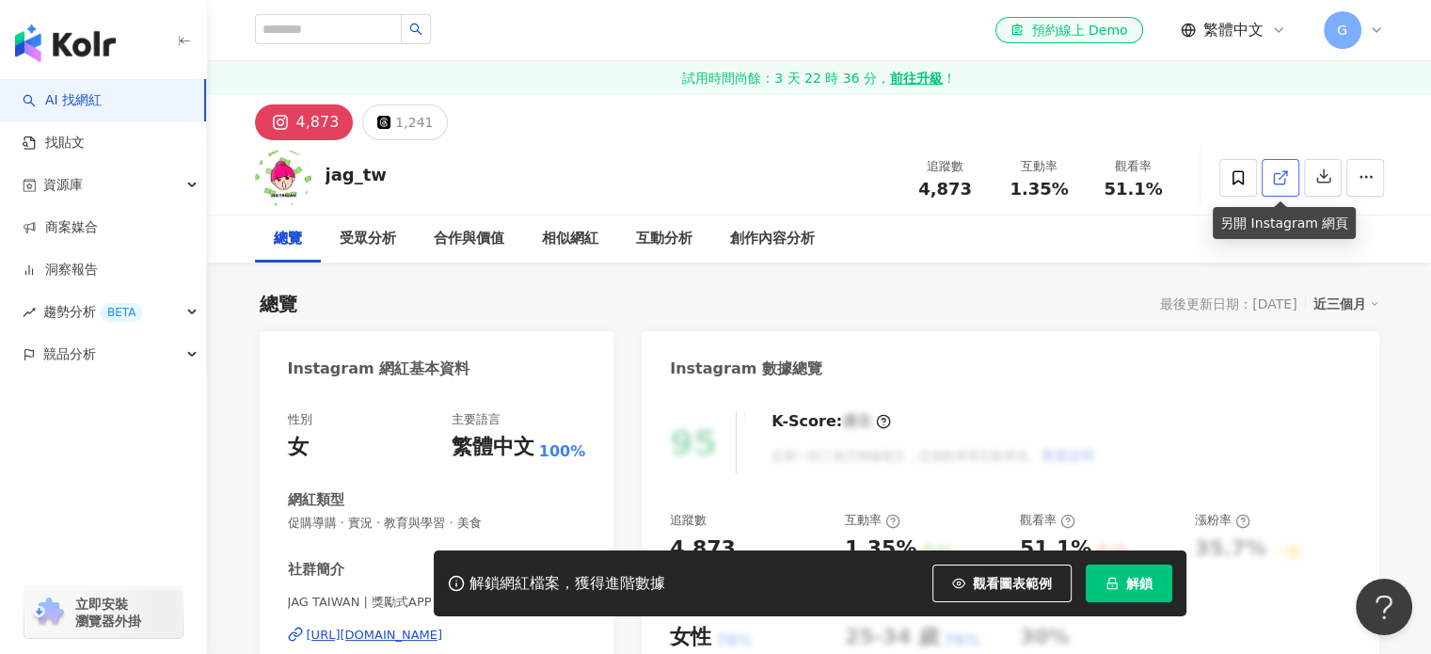
click at [1280, 168] on span at bounding box center [1280, 178] width 17 height 20
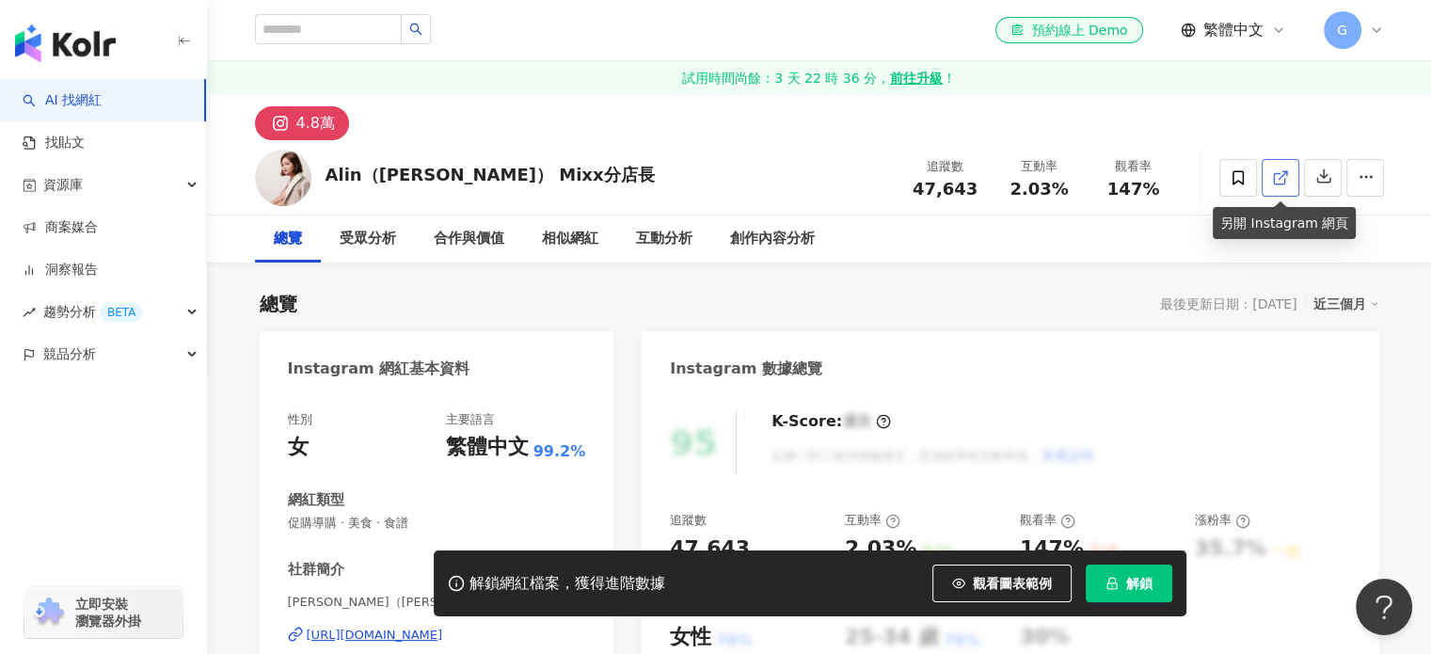
click at [1289, 173] on link at bounding box center [1281, 178] width 38 height 38
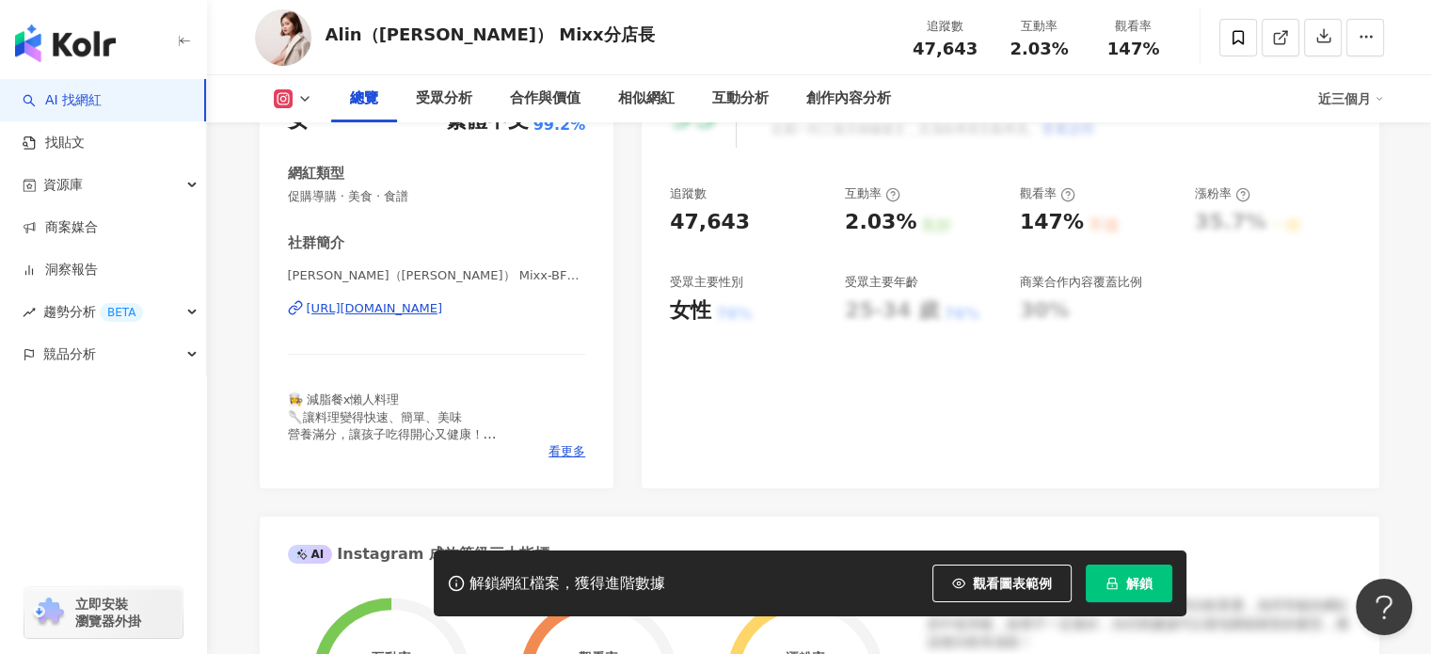
scroll to position [376, 0]
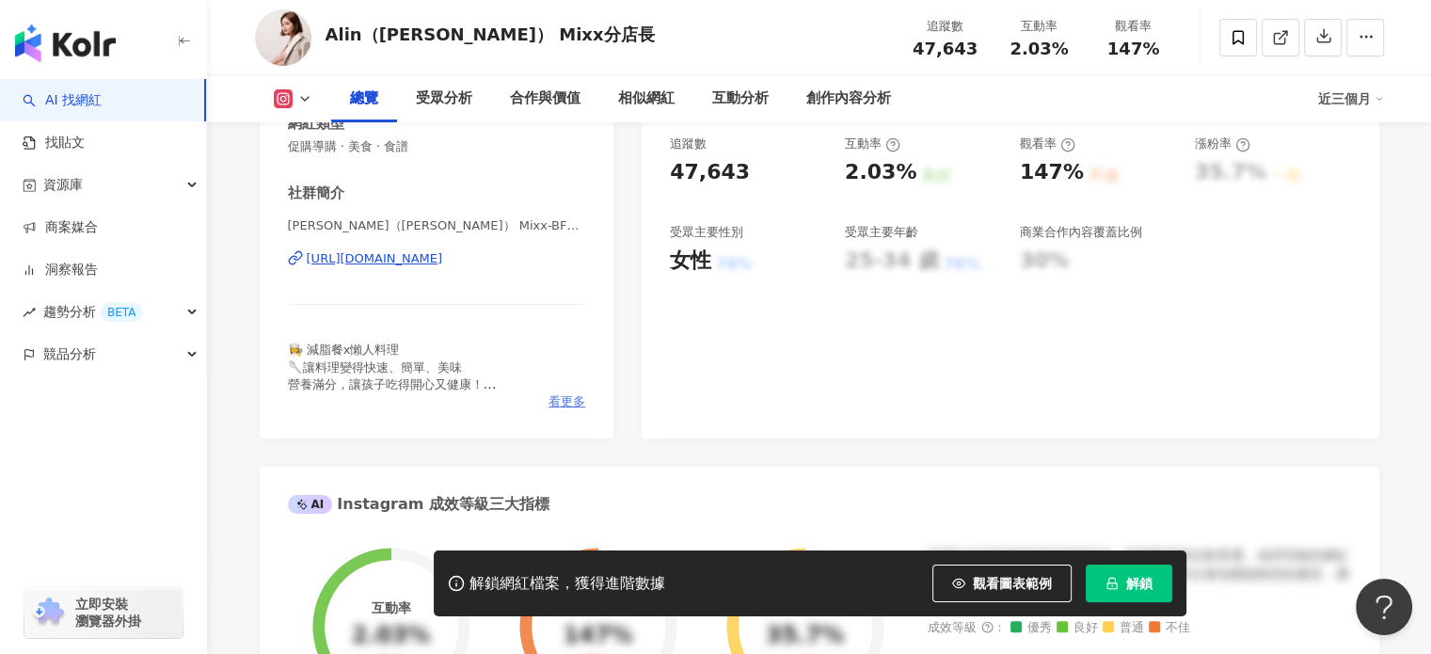
click at [561, 407] on span "看更多" at bounding box center [567, 401] width 37 height 17
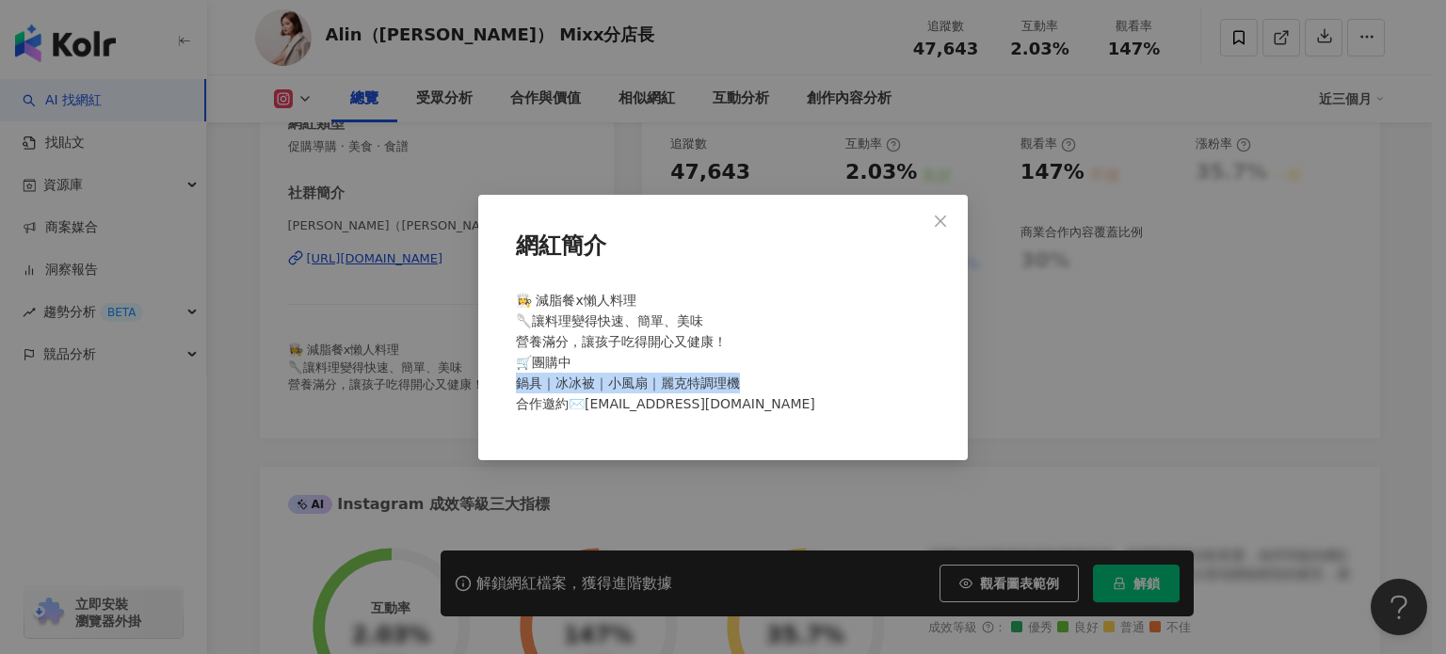
drag, startPoint x: 515, startPoint y: 385, endPoint x: 751, endPoint y: 381, distance: 236.2
click at [751, 381] on div "👩‍🍳 減脂餐x懶人料理 🥄讓料理變得快速、簡單、美味 營養滿分，讓孩子吃得開心又健康！ 🛒團購中 鍋具｜冰冰被｜小風扇｜麗克特調理機 合作邀約✉️alini…" at bounding box center [722, 359] width 429 height 155
click at [759, 373] on div "👩‍🍳 減脂餐x懶人料理 🥄讓料理變得快速、簡單、美味 營養滿分，讓孩子吃得開心又健康！ 🛒團購中 鍋具｜冰冰被｜小風扇｜麗克特調理機 合作邀約✉️alini…" at bounding box center [722, 359] width 429 height 155
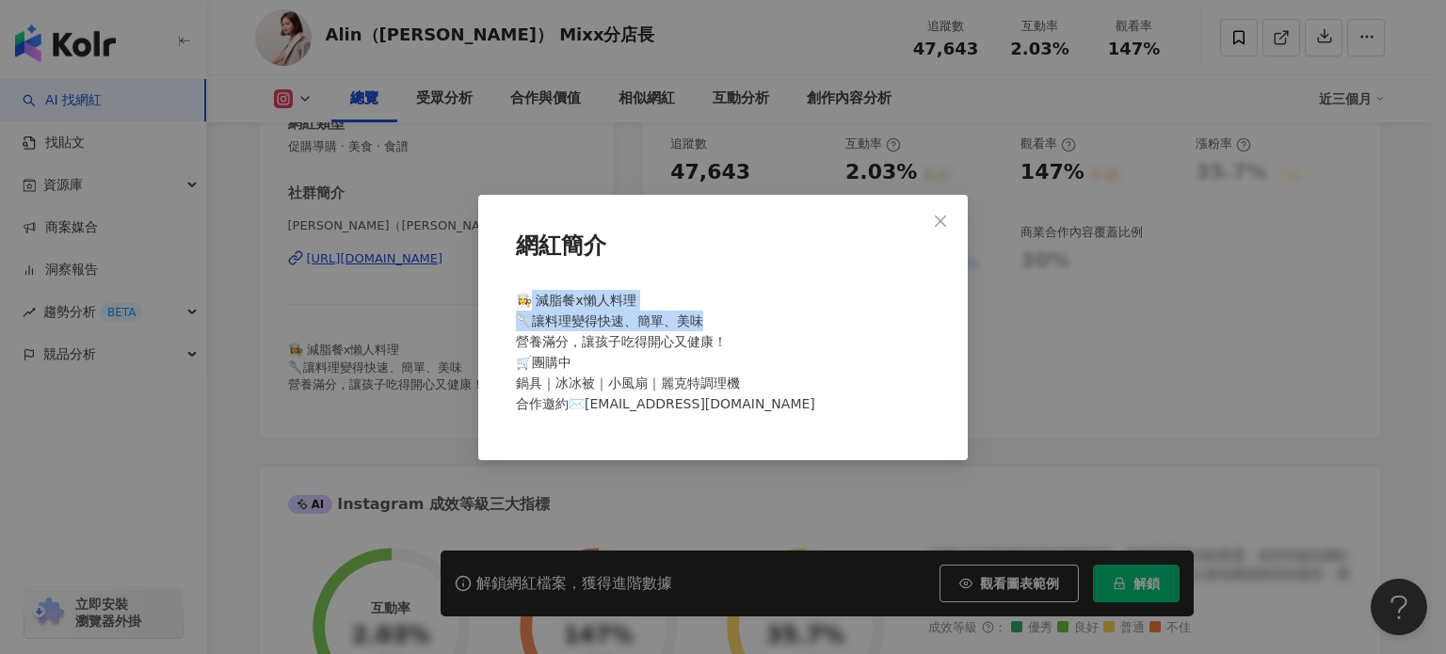
drag, startPoint x: 532, startPoint y: 300, endPoint x: 703, endPoint y: 313, distance: 171.8
click at [703, 313] on span "👩‍🍳 減脂餐x懶人料理 🥄讓料理變得快速、簡單、美味 營養滿分，讓孩子吃得開心又健康！ 🛒團購中 鍋具｜冰冰被｜小風扇｜麗克特調理機 合作邀約✉️alini…" at bounding box center [665, 352] width 299 height 119
click at [941, 219] on icon "close" at bounding box center [940, 221] width 11 height 11
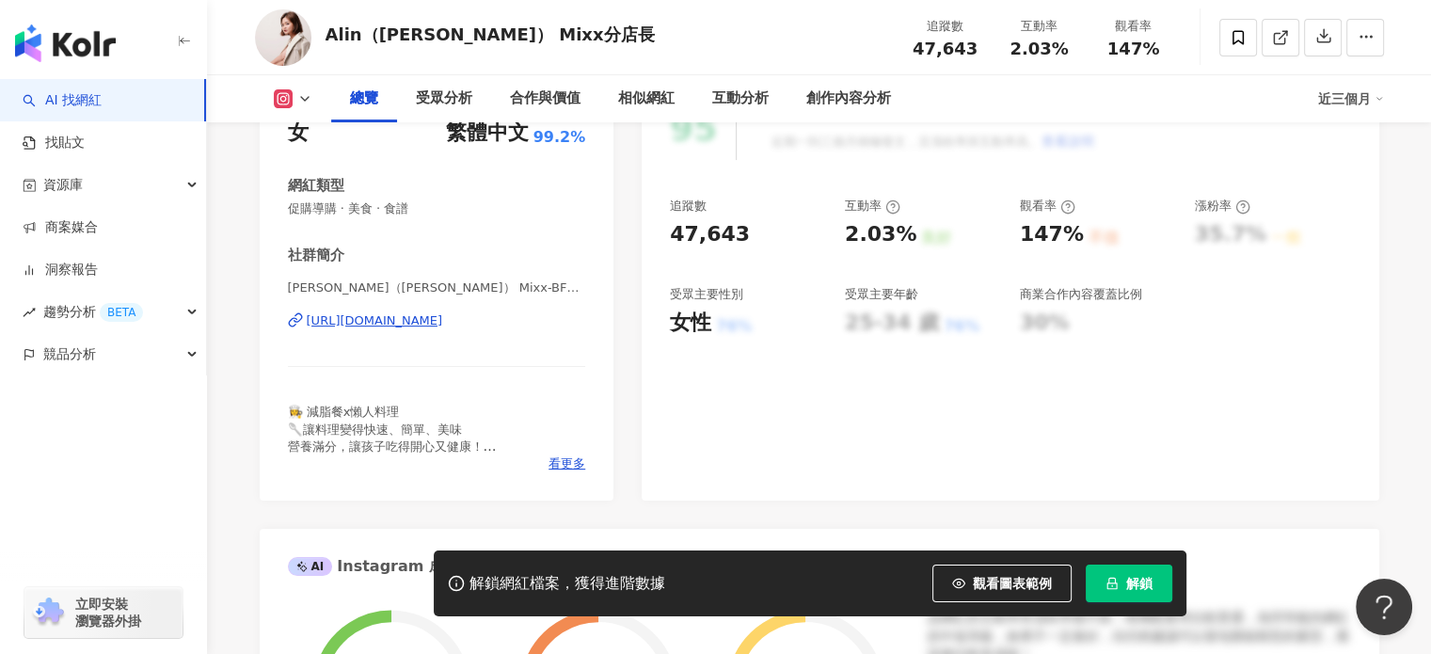
scroll to position [188, 0]
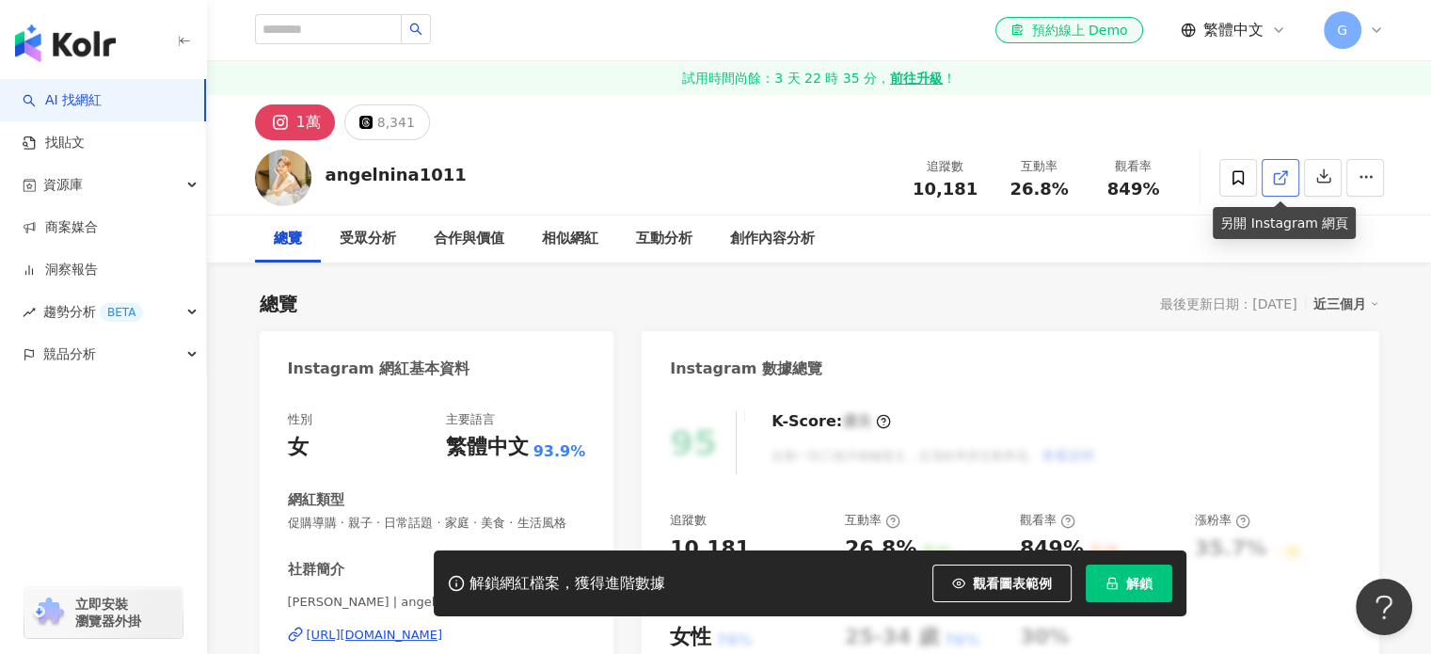
click at [1272, 169] on icon at bounding box center [1280, 177] width 17 height 17
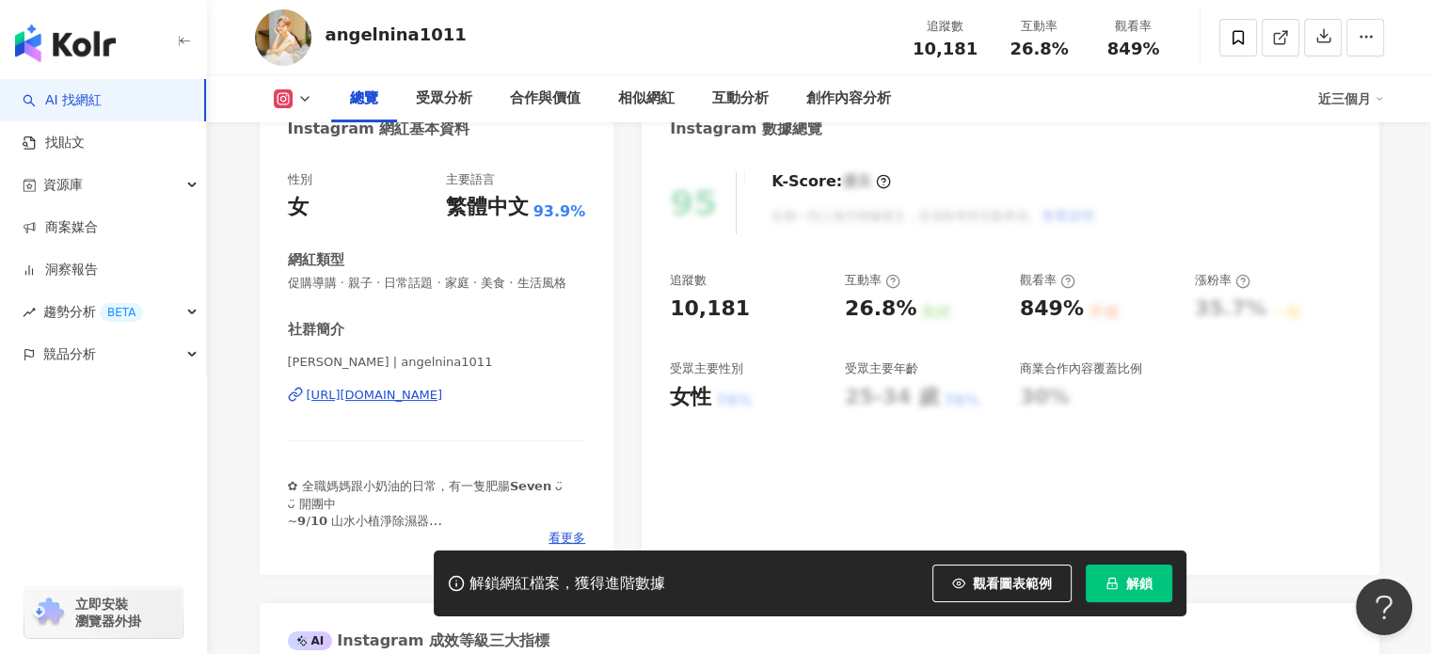
scroll to position [282, 0]
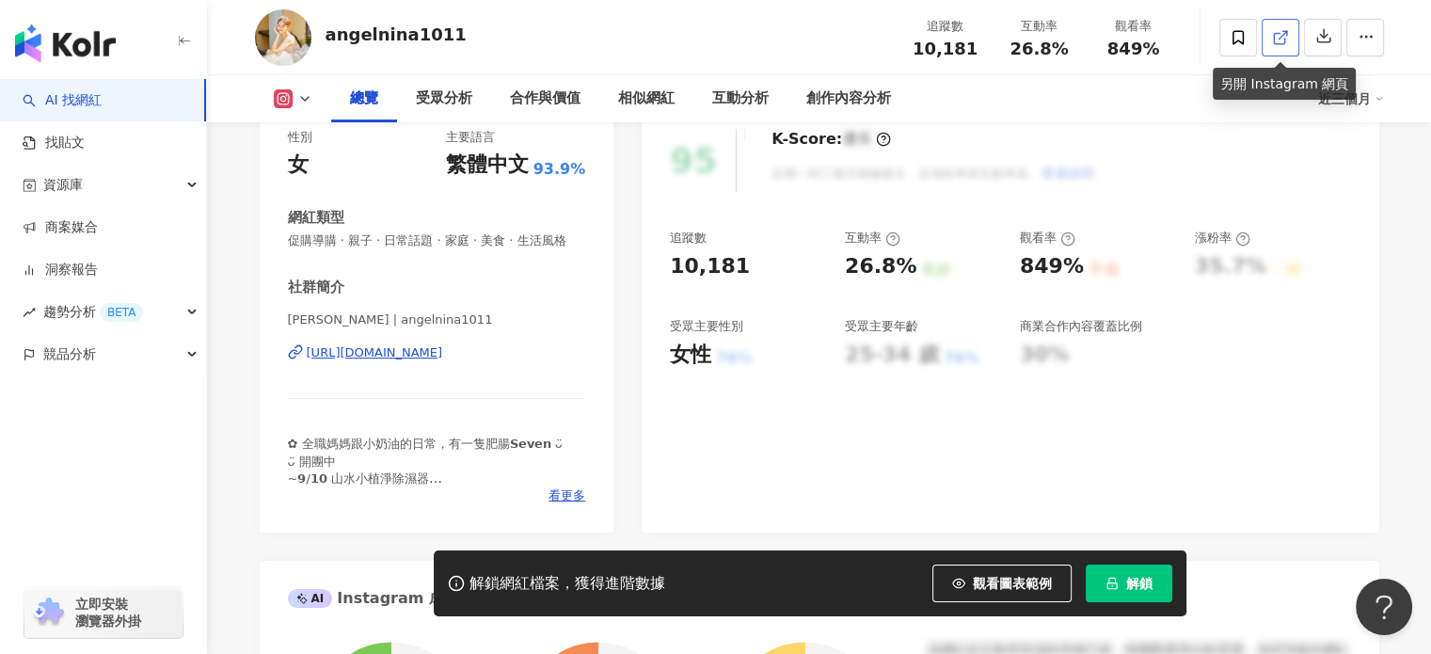
click at [1274, 44] on icon at bounding box center [1280, 37] width 17 height 17
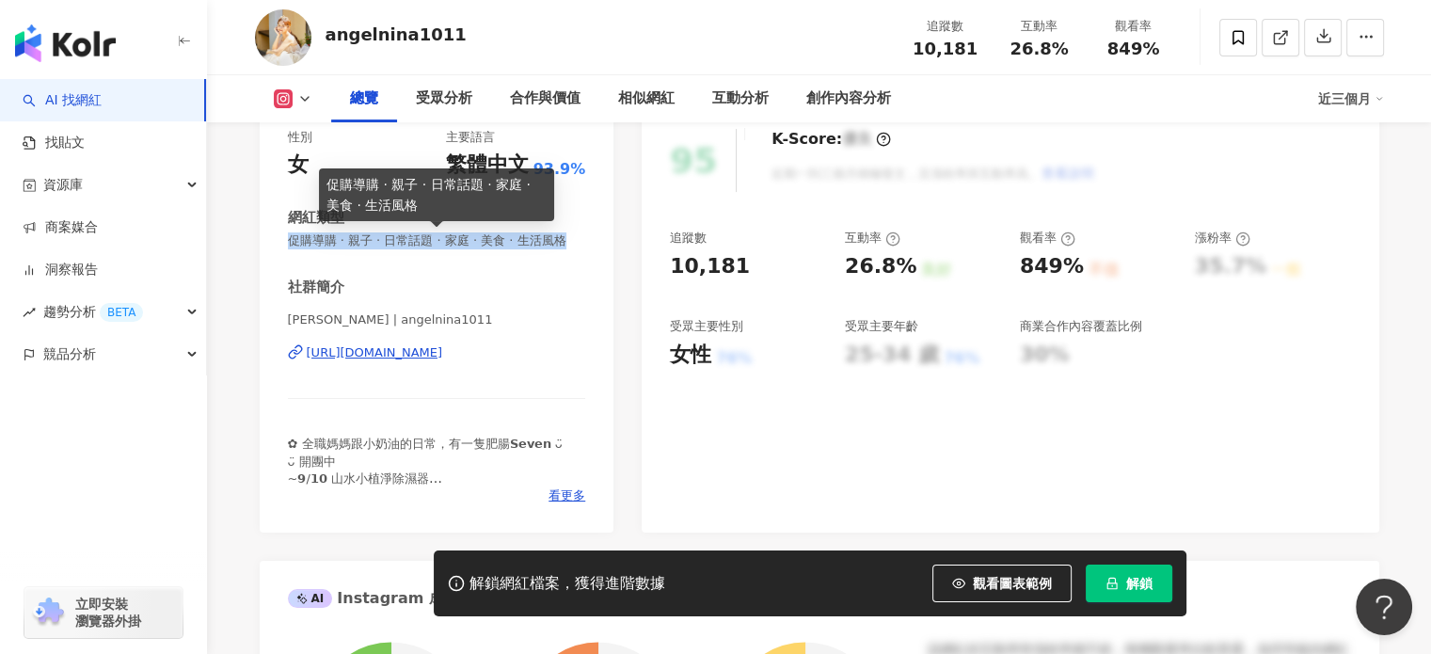
drag, startPoint x: 291, startPoint y: 244, endPoint x: 348, endPoint y: 259, distance: 59.3
click at [348, 249] on span "促購導購 · 親子 · 日常話題 · 家庭 · 美食 · 生活風格" at bounding box center [437, 240] width 298 height 17
copy span "促購導購 · 親子 · 日常話題 · 家庭 · 美食 · 生活風格"
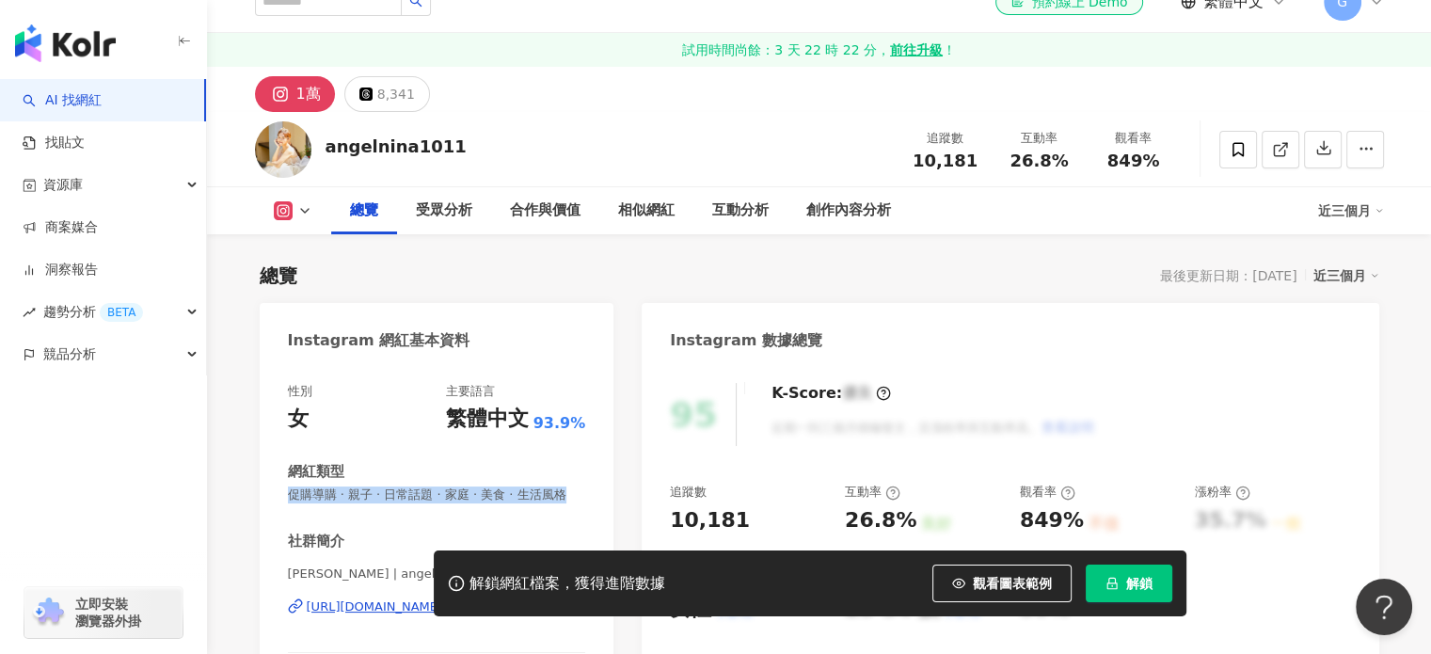
scroll to position [0, 0]
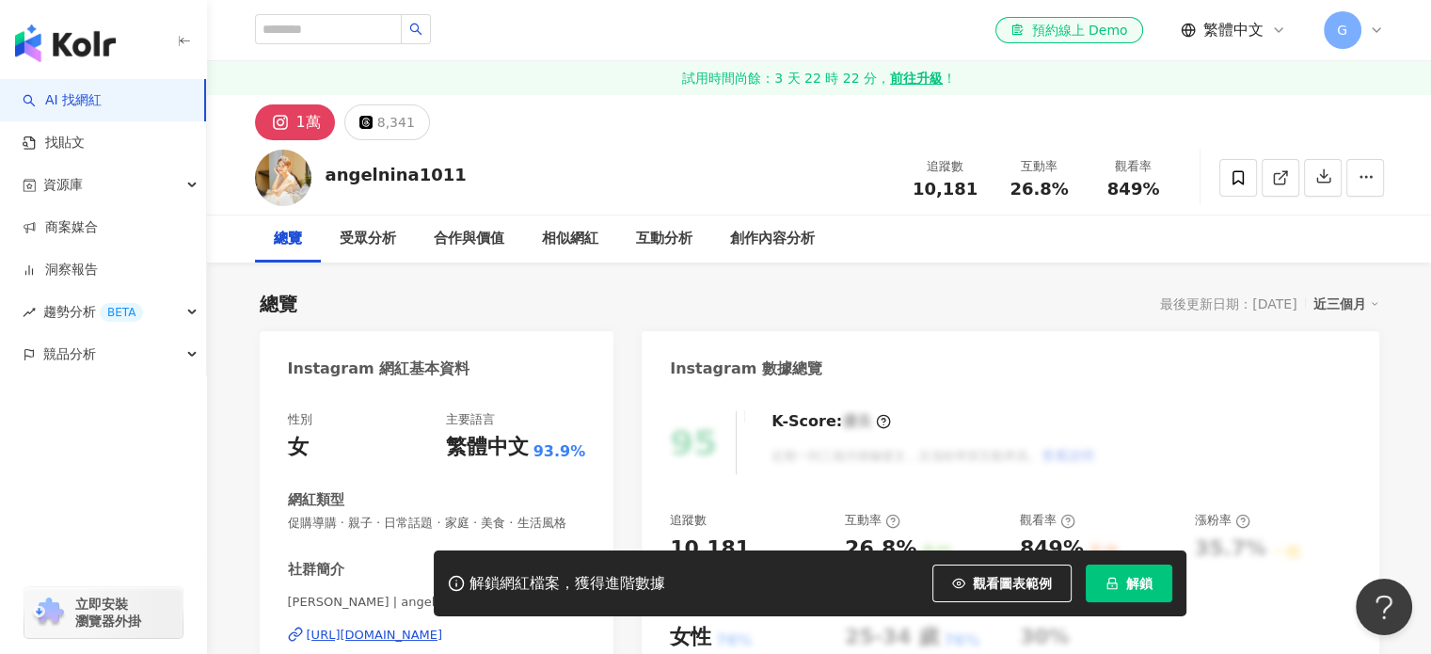
click at [1067, 411] on div "K-Score : 優良 近期一到三個月積極發文，且漲粉率與互動率高。 查看說明" at bounding box center [924, 442] width 343 height 63
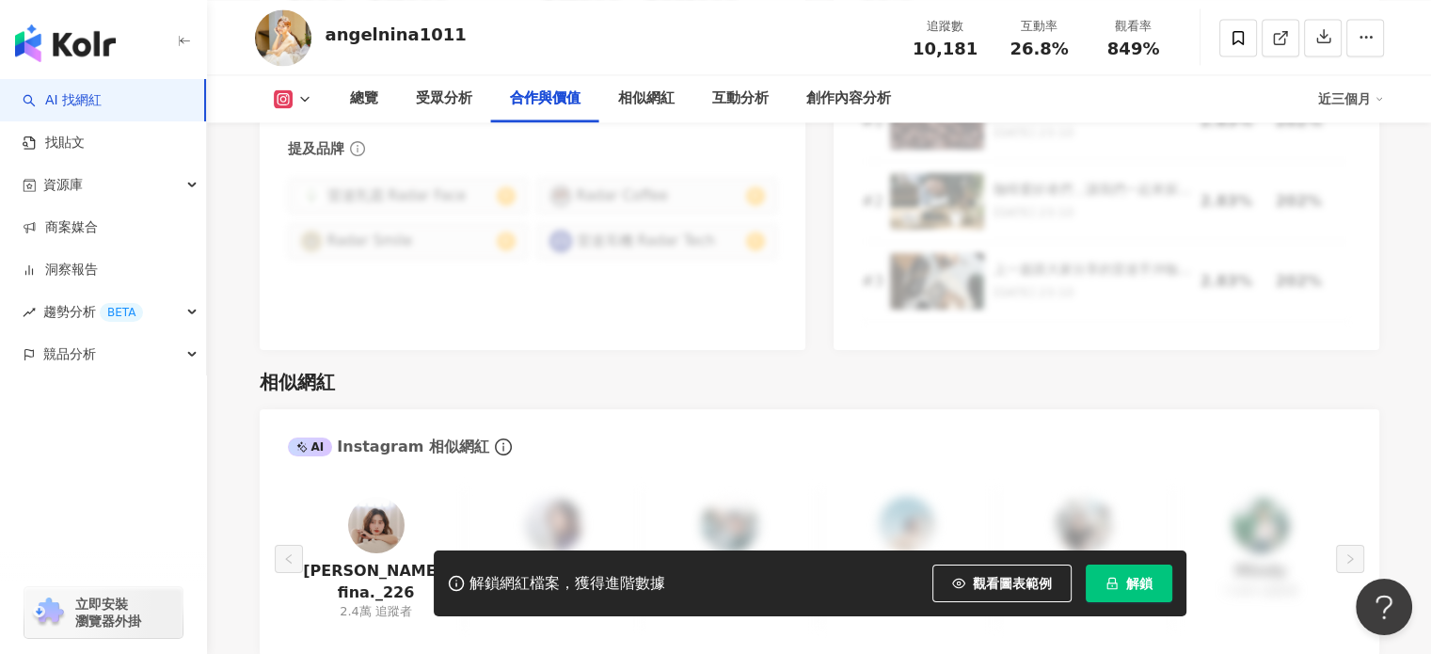
scroll to position [3388, 0]
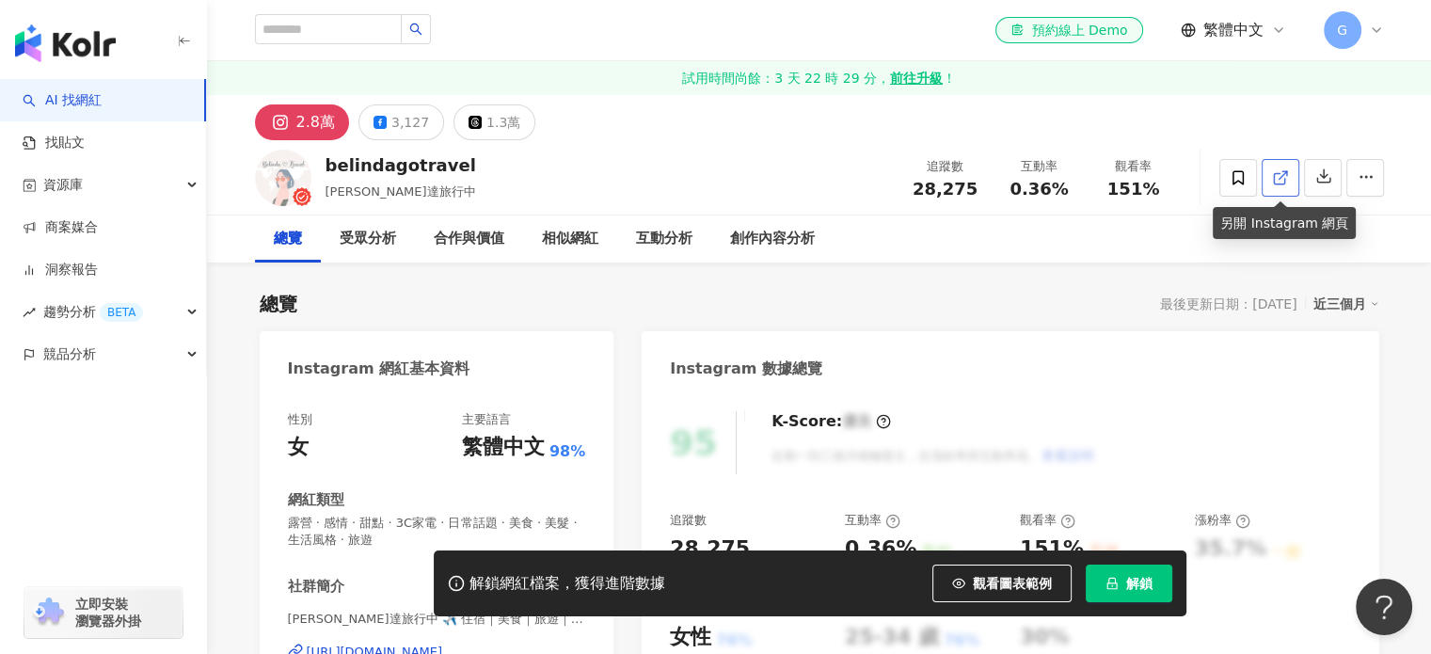
click at [1291, 181] on link at bounding box center [1281, 178] width 38 height 38
click at [1290, 174] on link at bounding box center [1281, 178] width 38 height 38
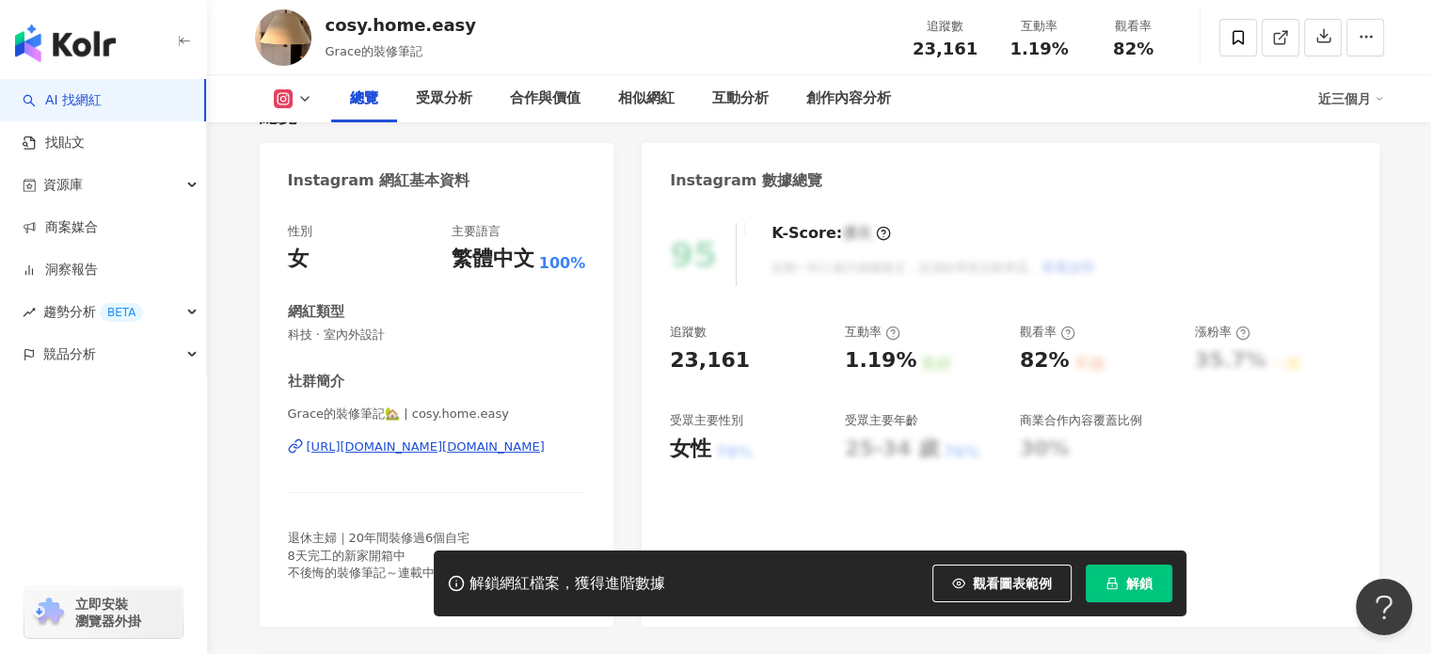
scroll to position [188, 0]
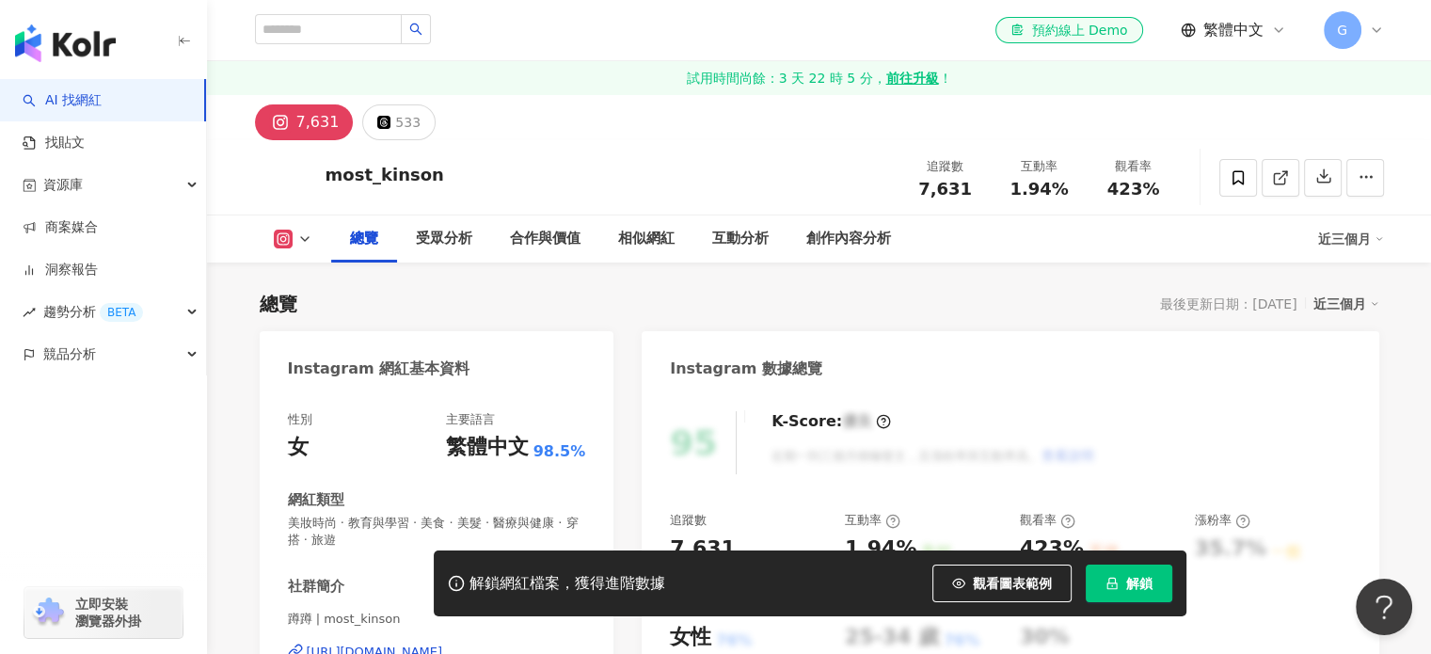
scroll to position [188, 0]
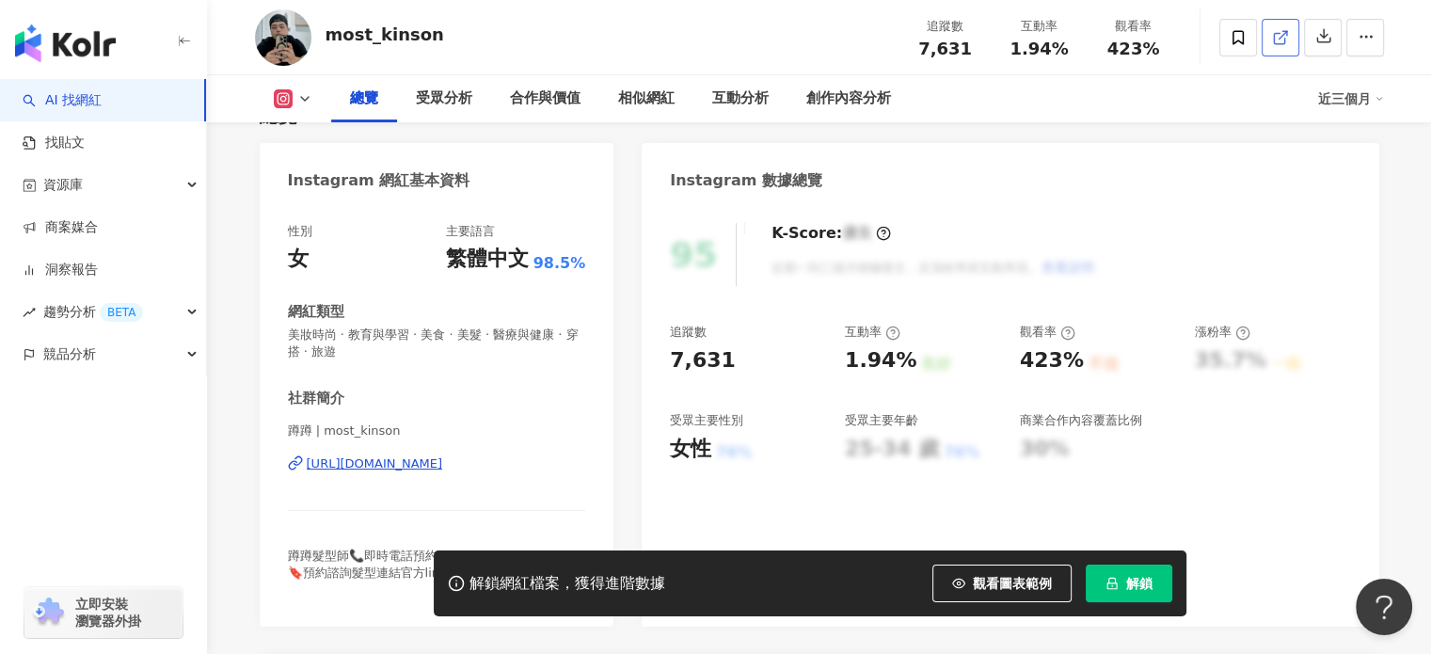
click at [1287, 31] on icon at bounding box center [1280, 37] width 17 height 17
click at [1280, 45] on span at bounding box center [1280, 37] width 17 height 20
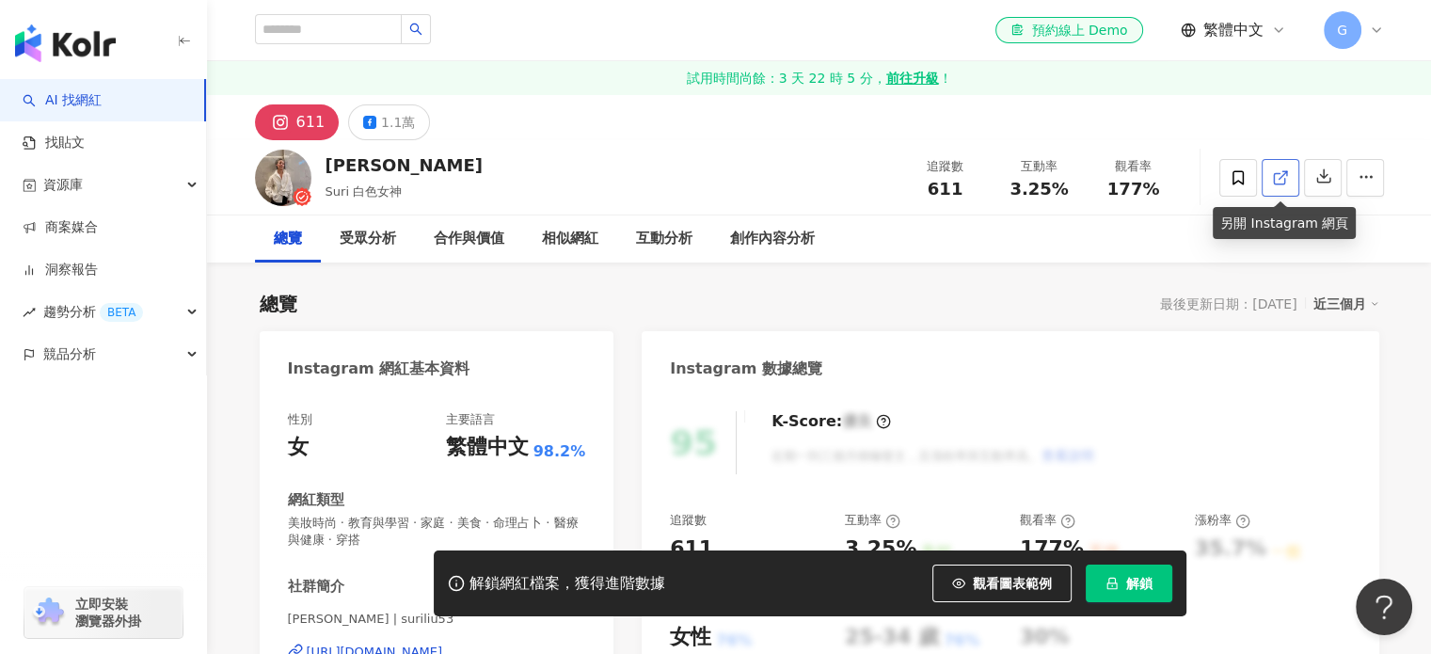
click at [1272, 180] on icon at bounding box center [1280, 177] width 17 height 17
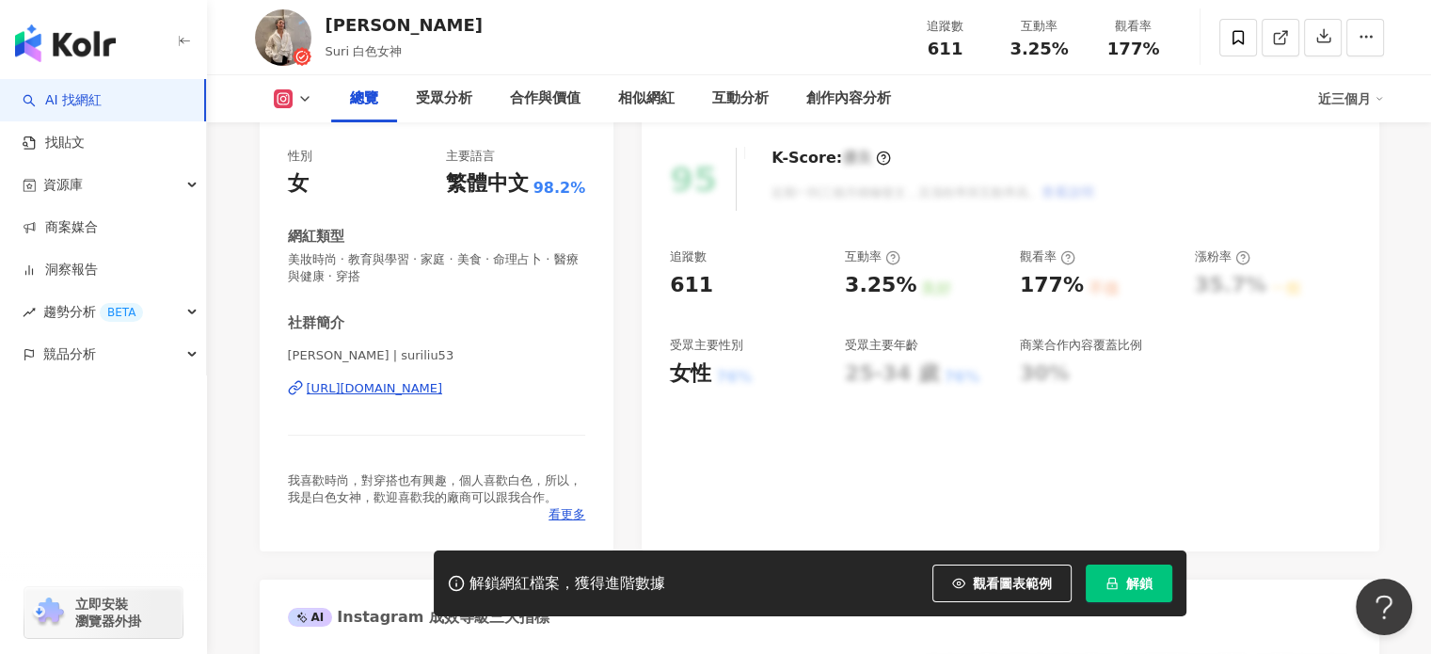
scroll to position [282, 0]
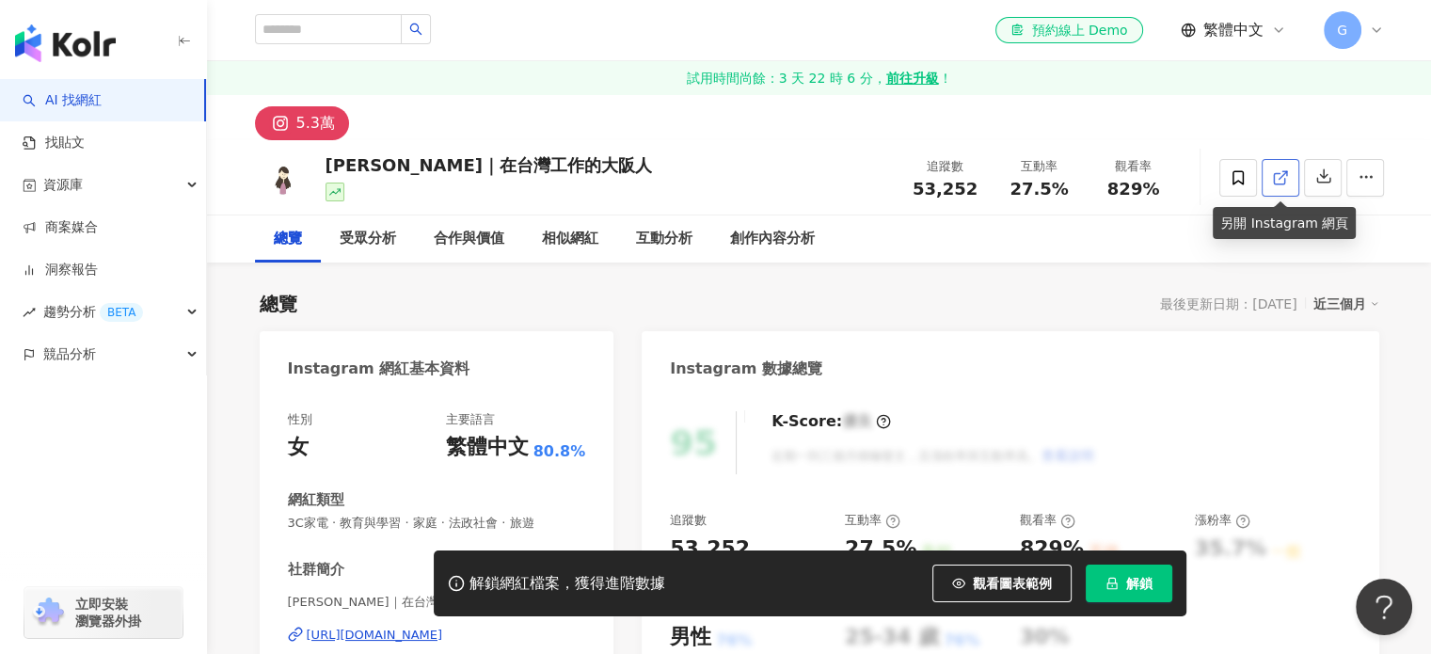
click at [1281, 168] on span at bounding box center [1280, 178] width 17 height 20
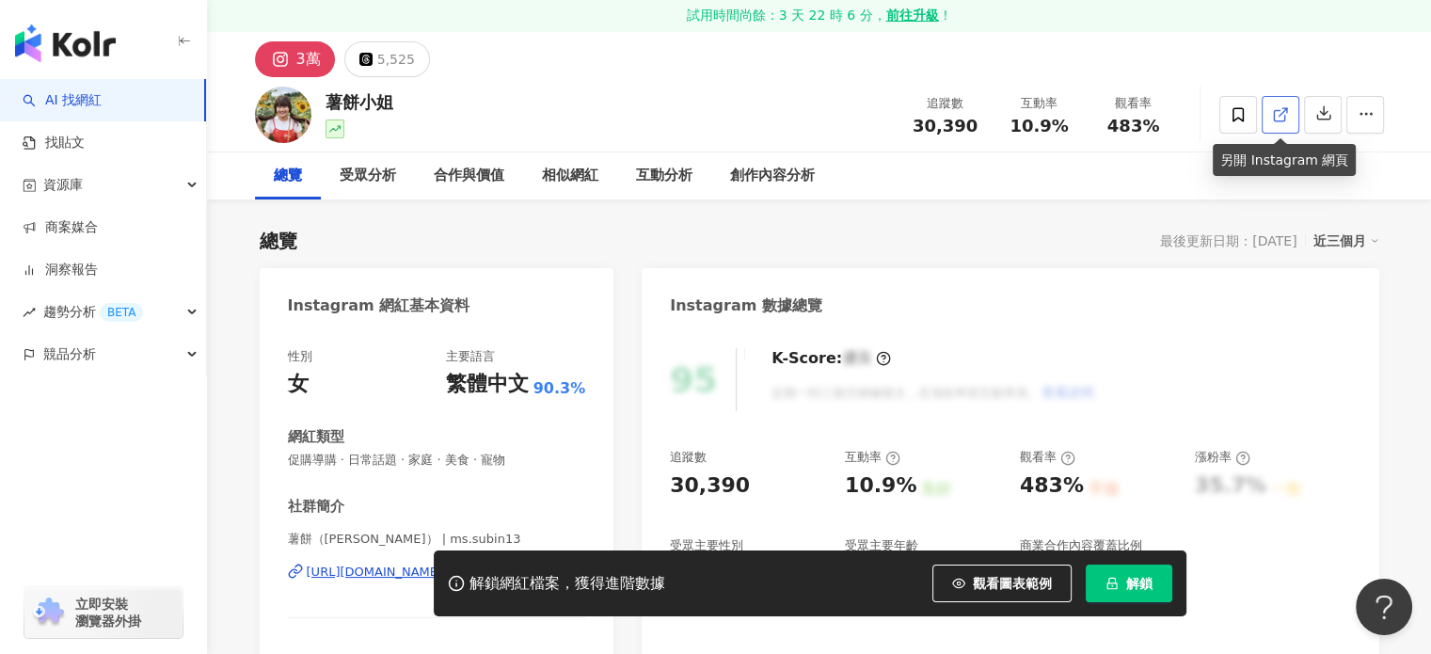
scroll to position [94, 0]
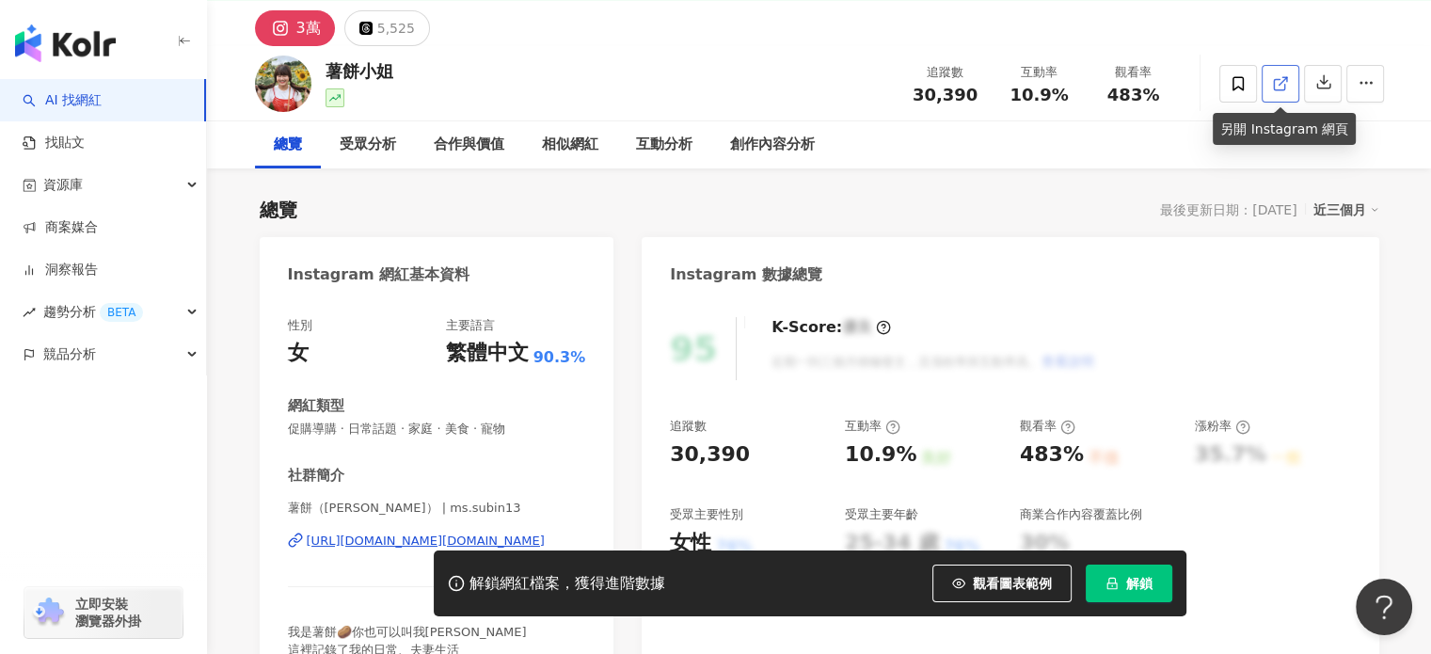
click at [1270, 89] on link at bounding box center [1281, 84] width 38 height 38
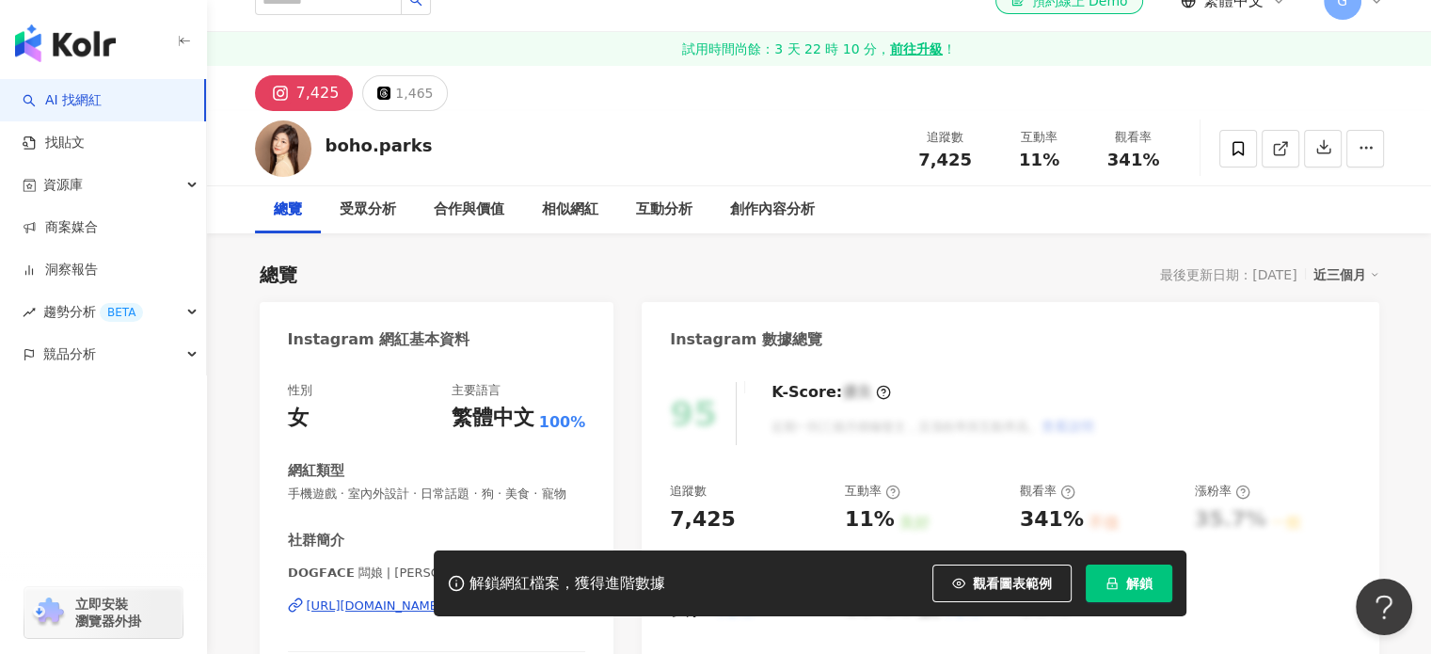
scroll to position [188, 0]
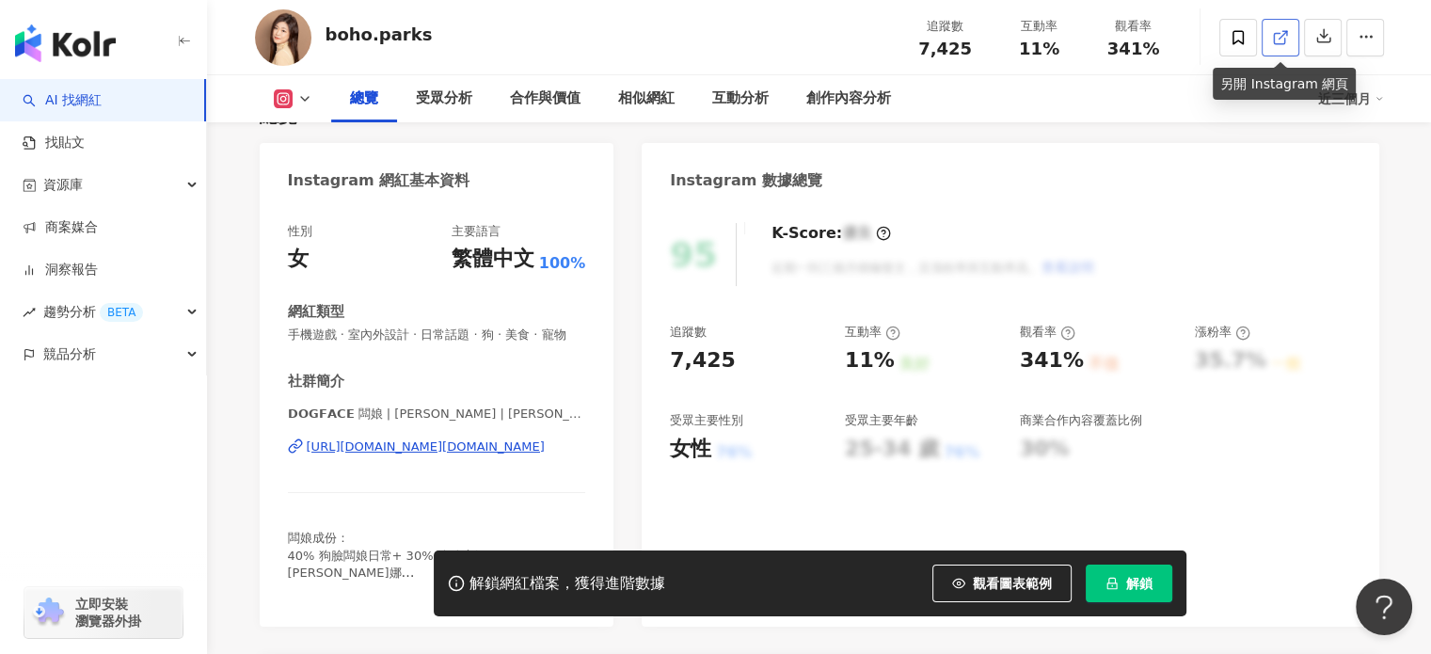
click at [1291, 46] on link at bounding box center [1281, 38] width 38 height 38
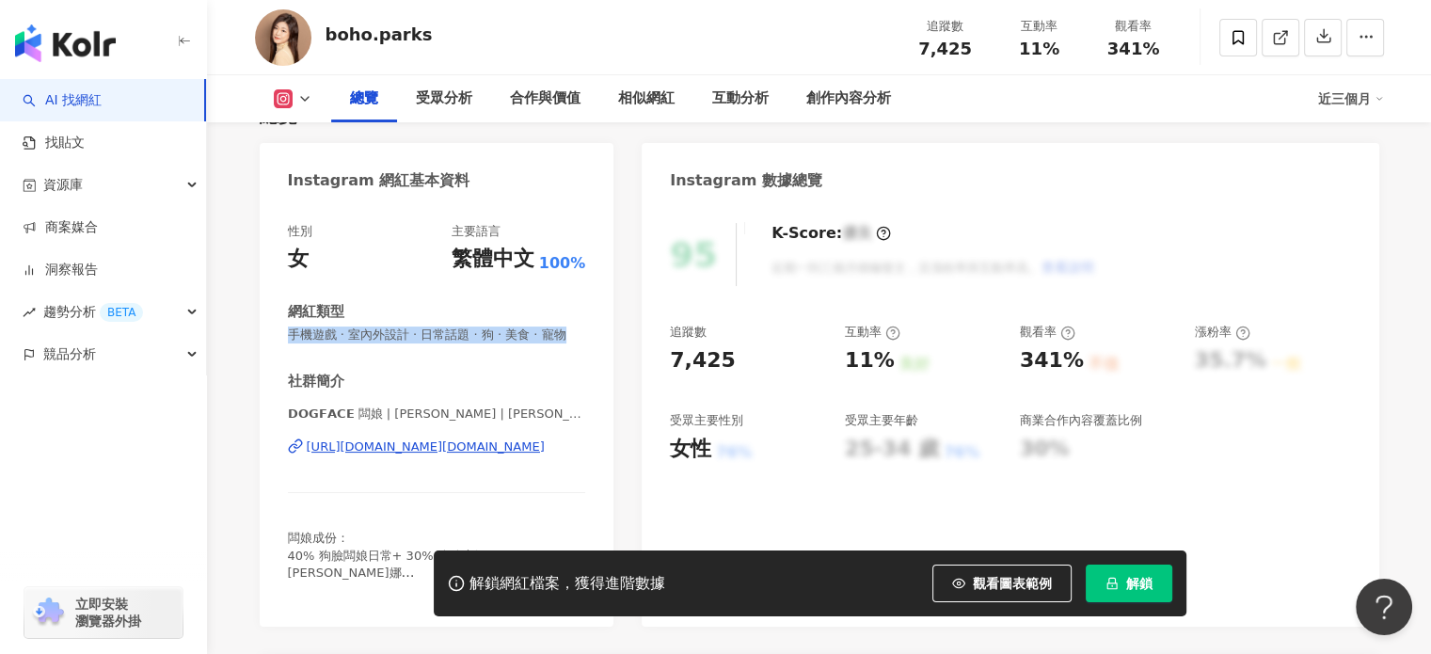
drag, startPoint x: 284, startPoint y: 337, endPoint x: 384, endPoint y: 369, distance: 104.8
click at [384, 369] on div "性別 女 主要語言 繁體中文 100% 網紅類型 手機遊戲 · 室內外設計 · 日常話題 · 狗 · 美食 · 寵物 社群簡介 𝗗𝗢𝗚𝗙𝗔𝗖𝗘 闆娘 | 朴兒…" at bounding box center [437, 415] width 355 height 423
copy span "手機遊戲 · 室內外設計 · 日常話題 · 狗 · 美食 · 寵物"
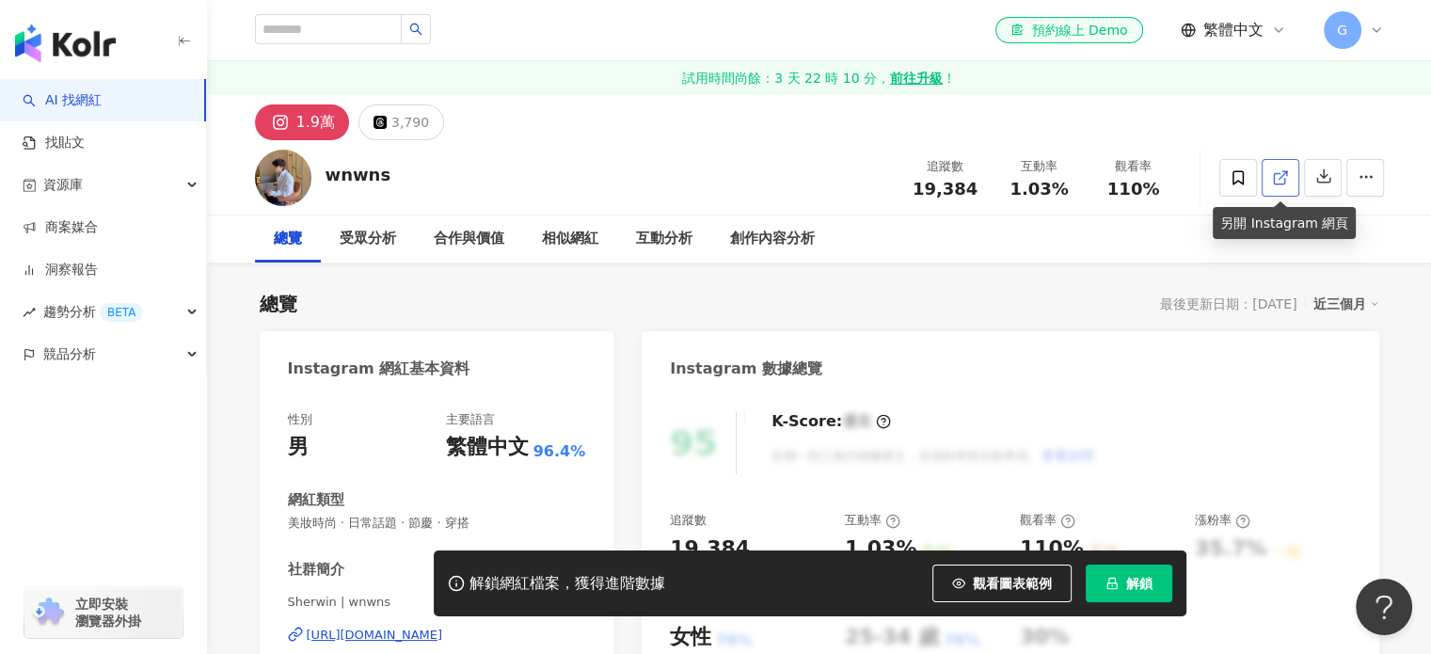
click at [1292, 174] on link at bounding box center [1281, 178] width 38 height 38
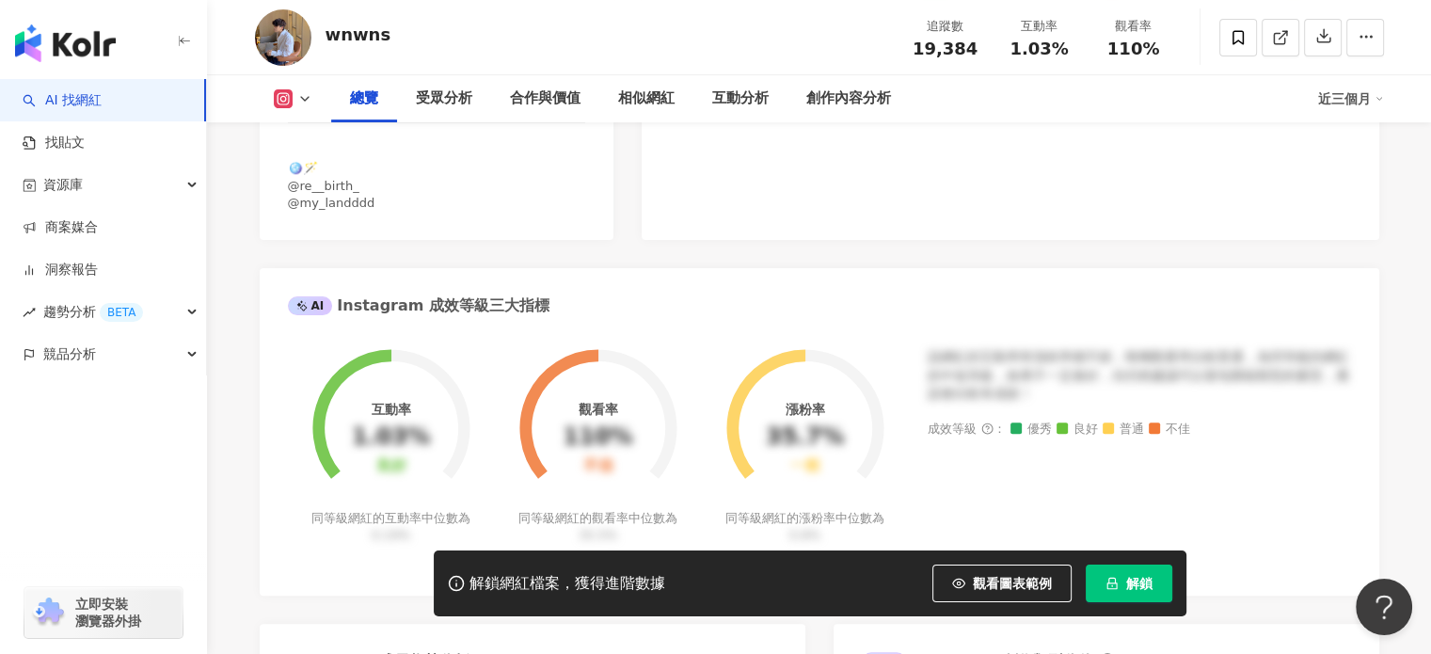
scroll to position [659, 0]
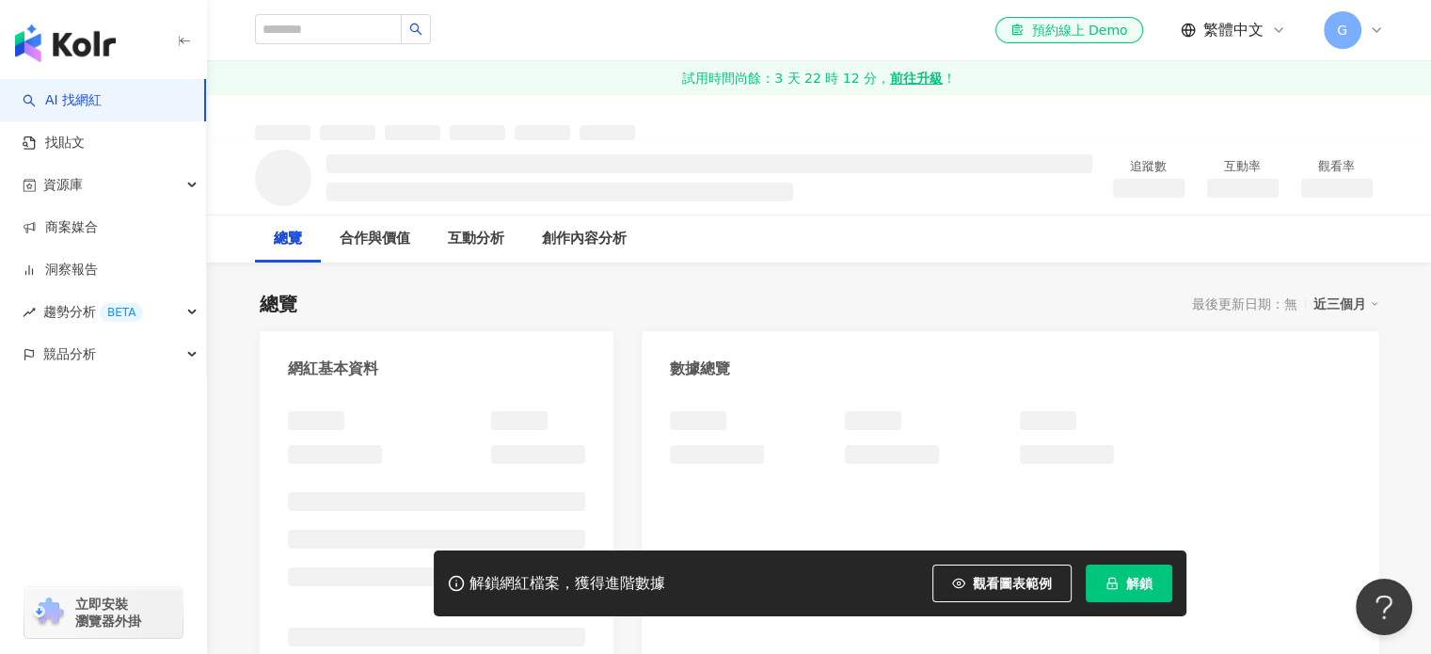
scroll to position [94, 0]
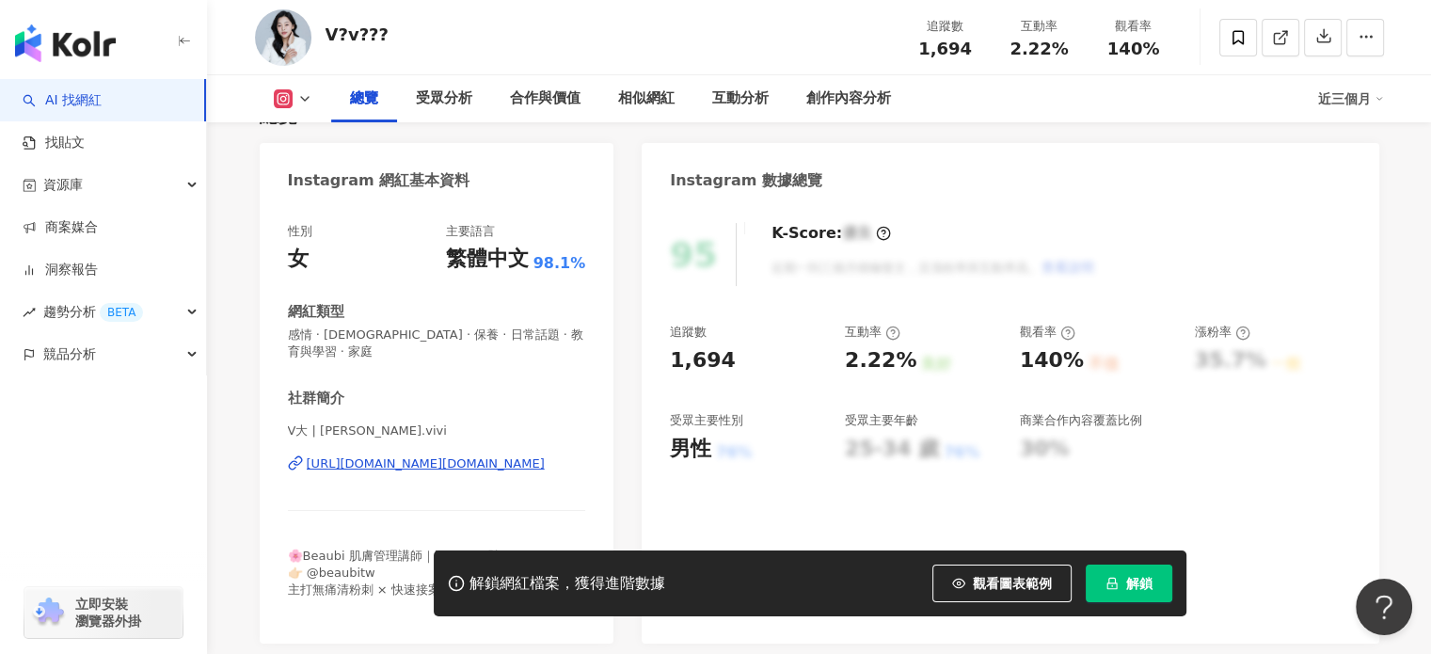
scroll to position [94, 0]
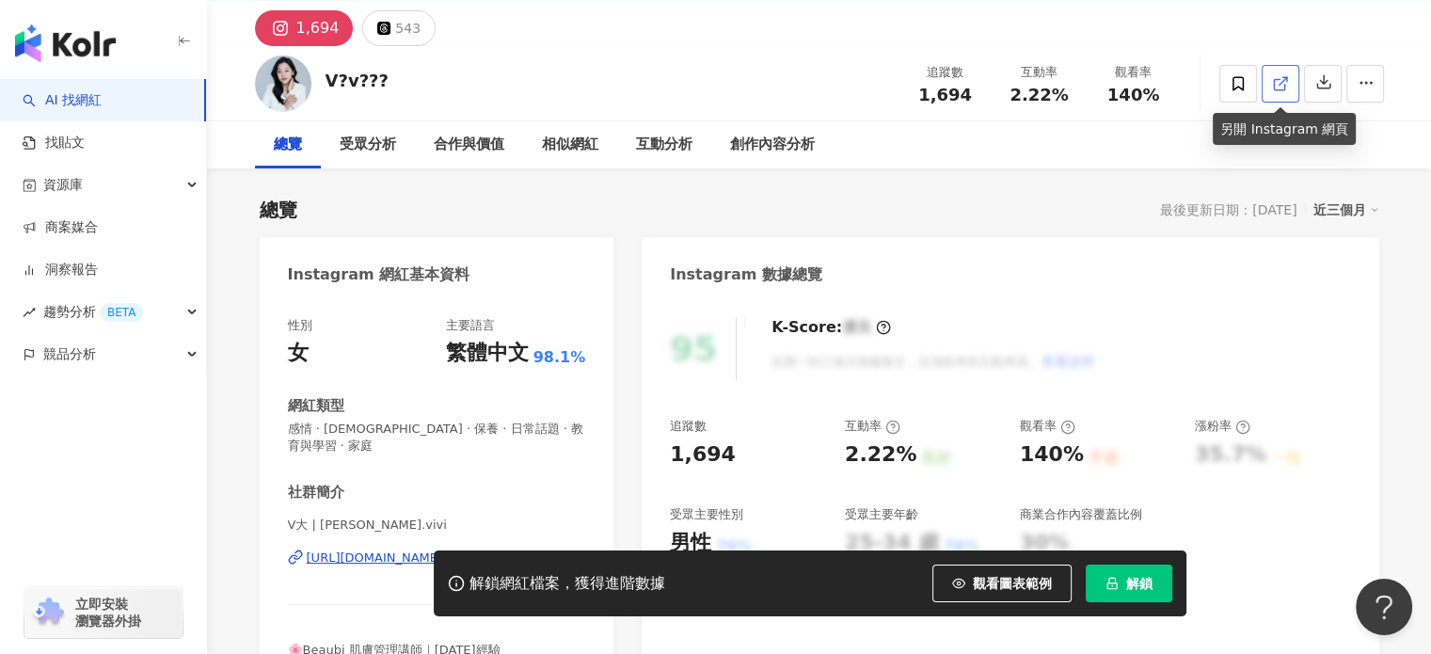
click at [1278, 82] on icon at bounding box center [1280, 83] width 17 height 17
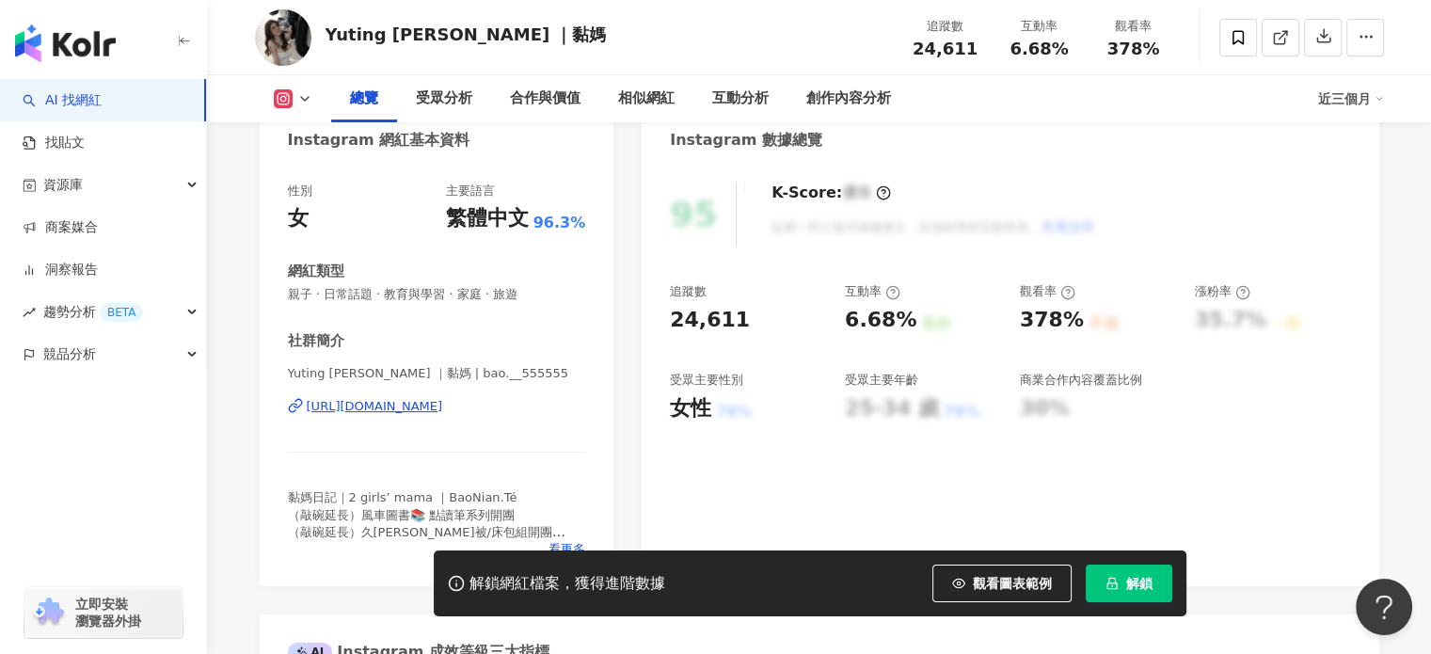
scroll to position [188, 0]
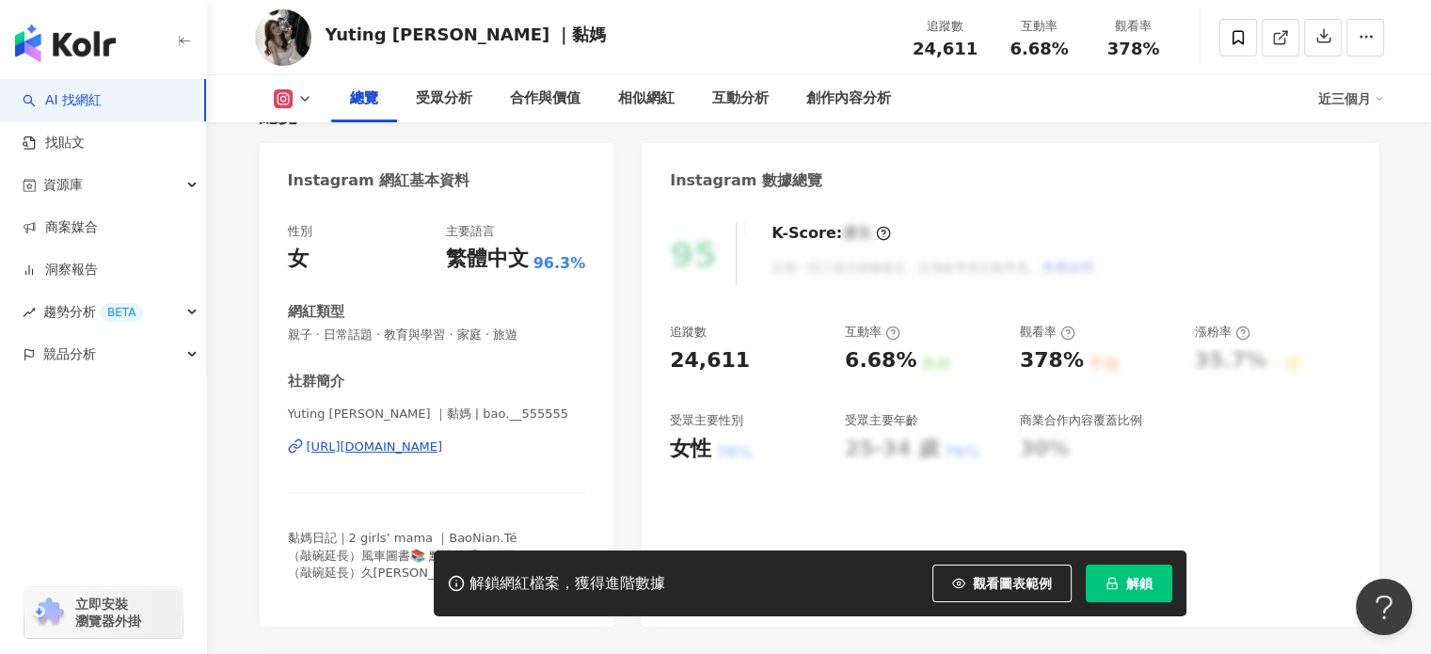
drag, startPoint x: 286, startPoint y: 340, endPoint x: 535, endPoint y: 315, distance: 249.7
click at [459, 323] on div "性別 女 主要語言 繁體中文 96.3% 網紅類型 親子 · 日常話題 · 教育與學習 · 家庭 · 旅遊 社群簡介 Yuting [PERSON_NAME]…" at bounding box center [437, 415] width 355 height 423
click at [1277, 27] on span at bounding box center [1280, 37] width 17 height 20
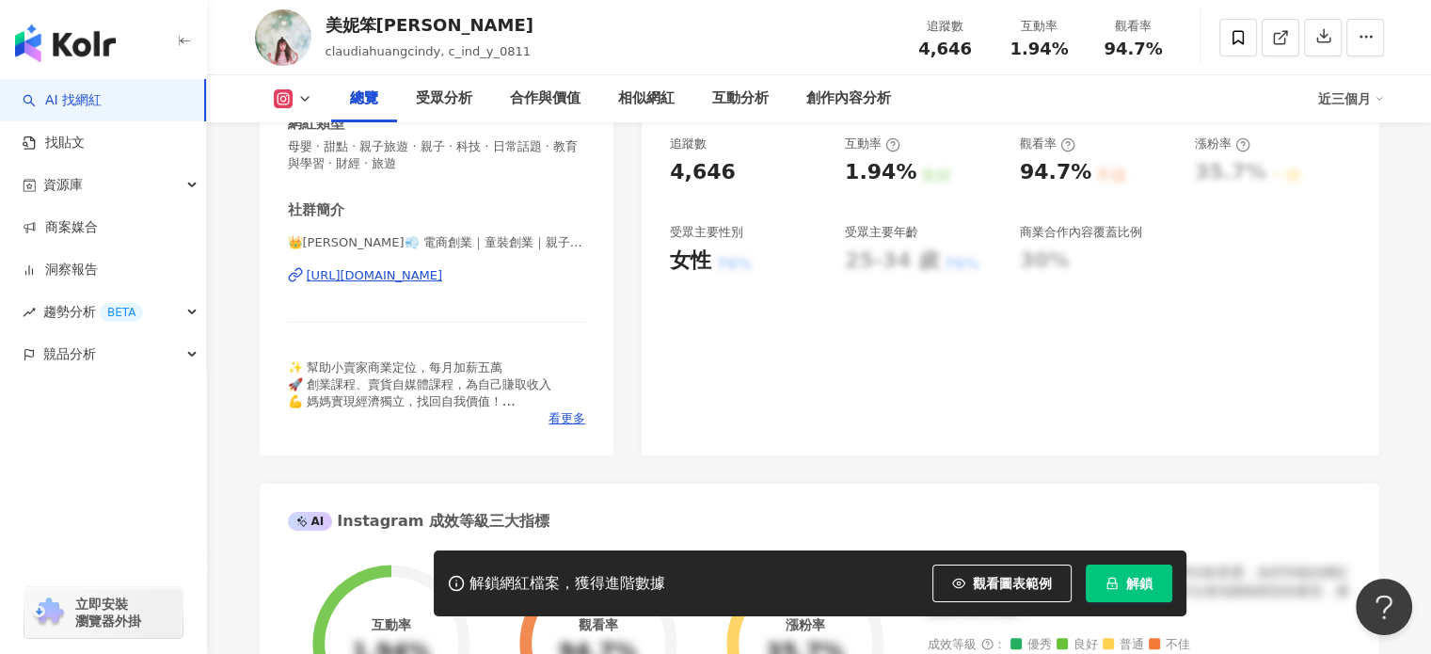
scroll to position [753, 0]
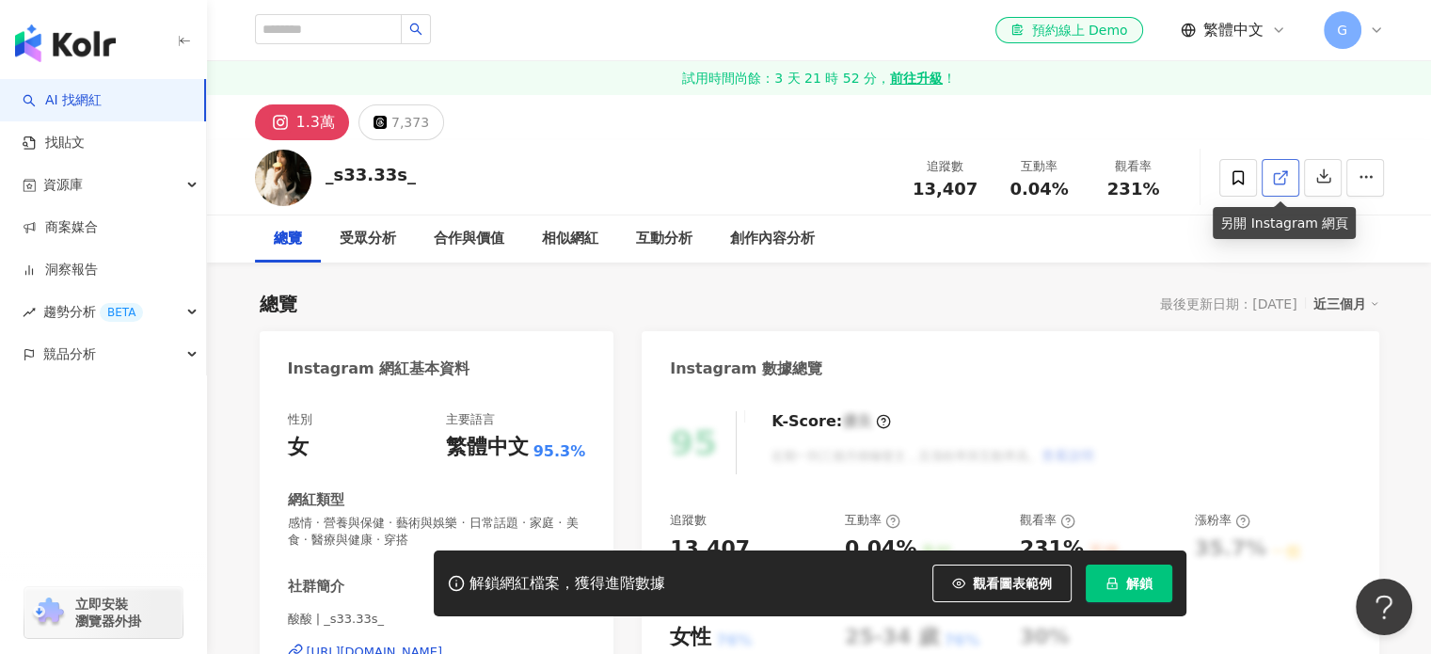
click at [1287, 182] on icon at bounding box center [1280, 177] width 17 height 17
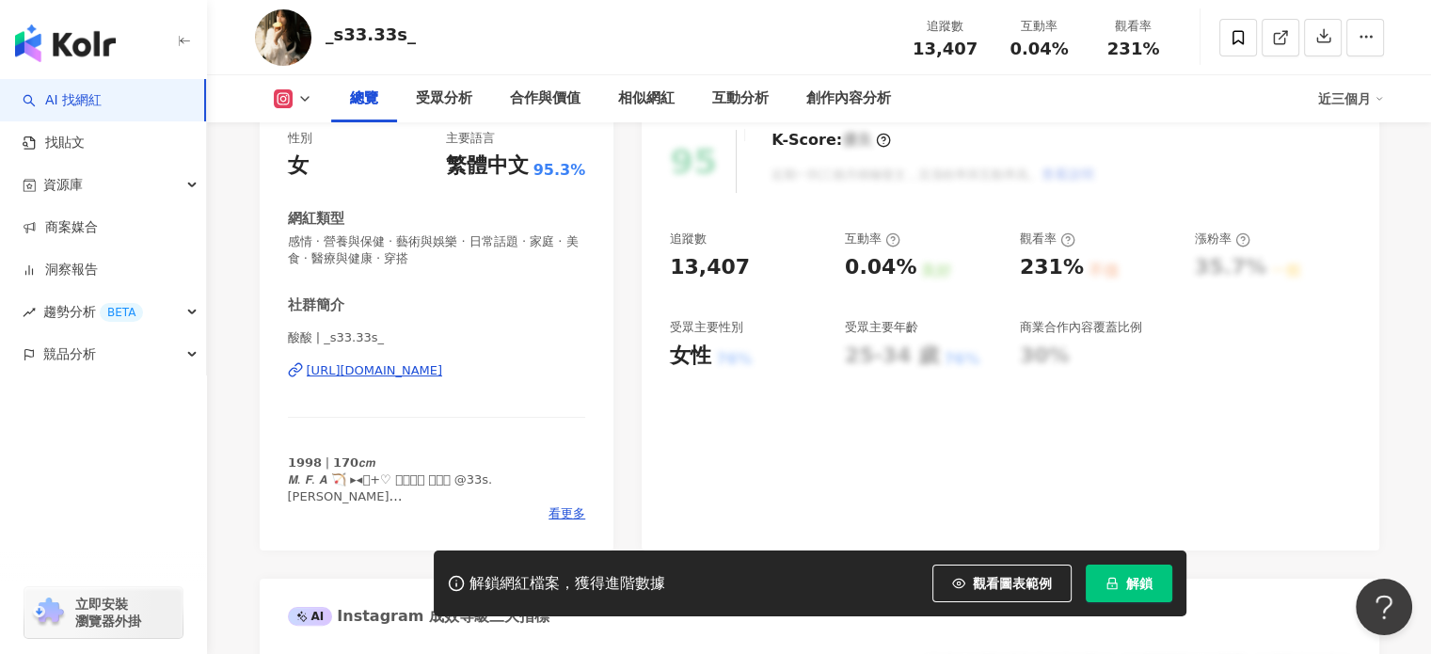
scroll to position [282, 0]
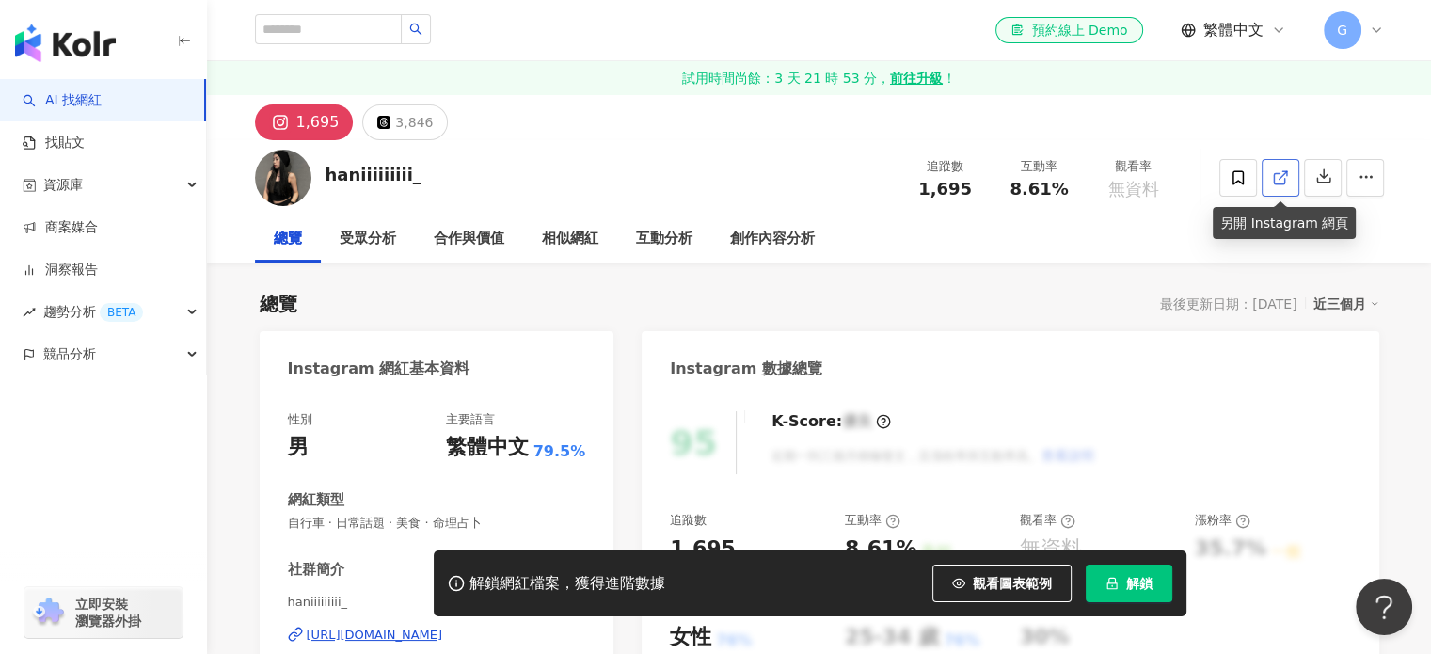
click at [1292, 175] on link at bounding box center [1281, 178] width 38 height 38
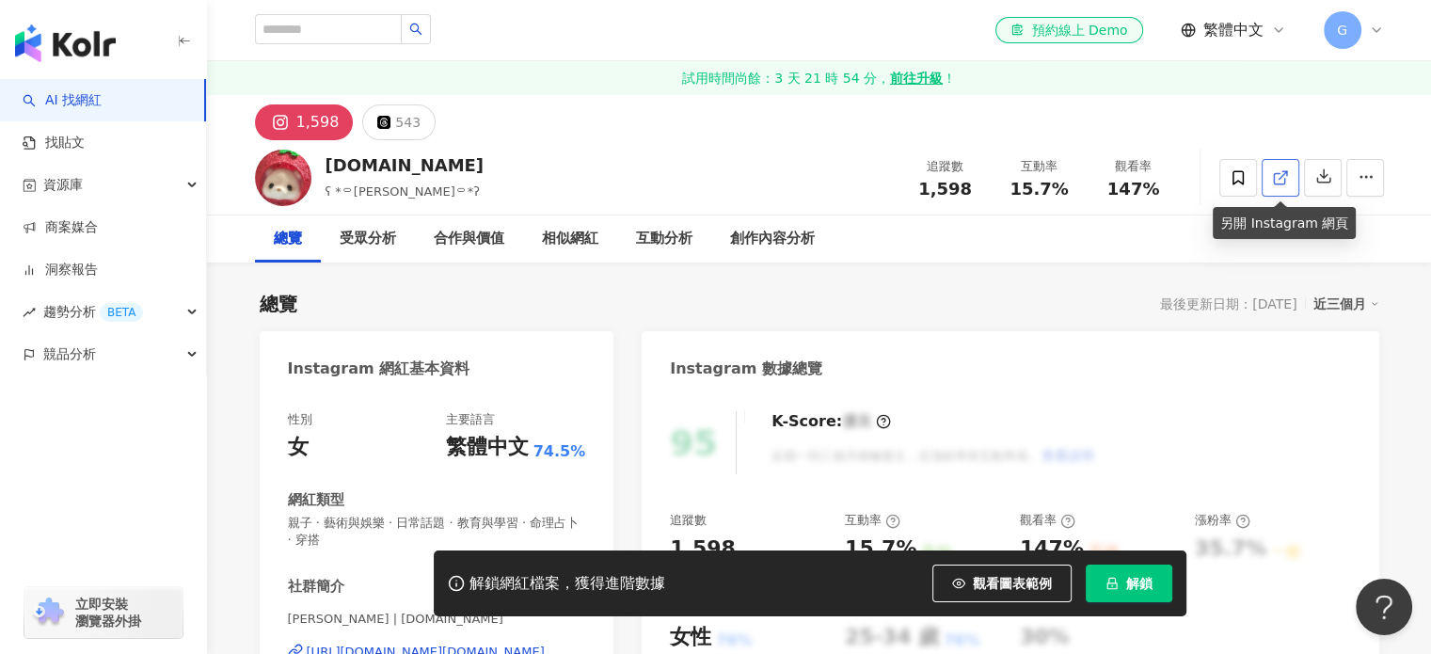
click at [1286, 175] on icon at bounding box center [1280, 177] width 17 height 17
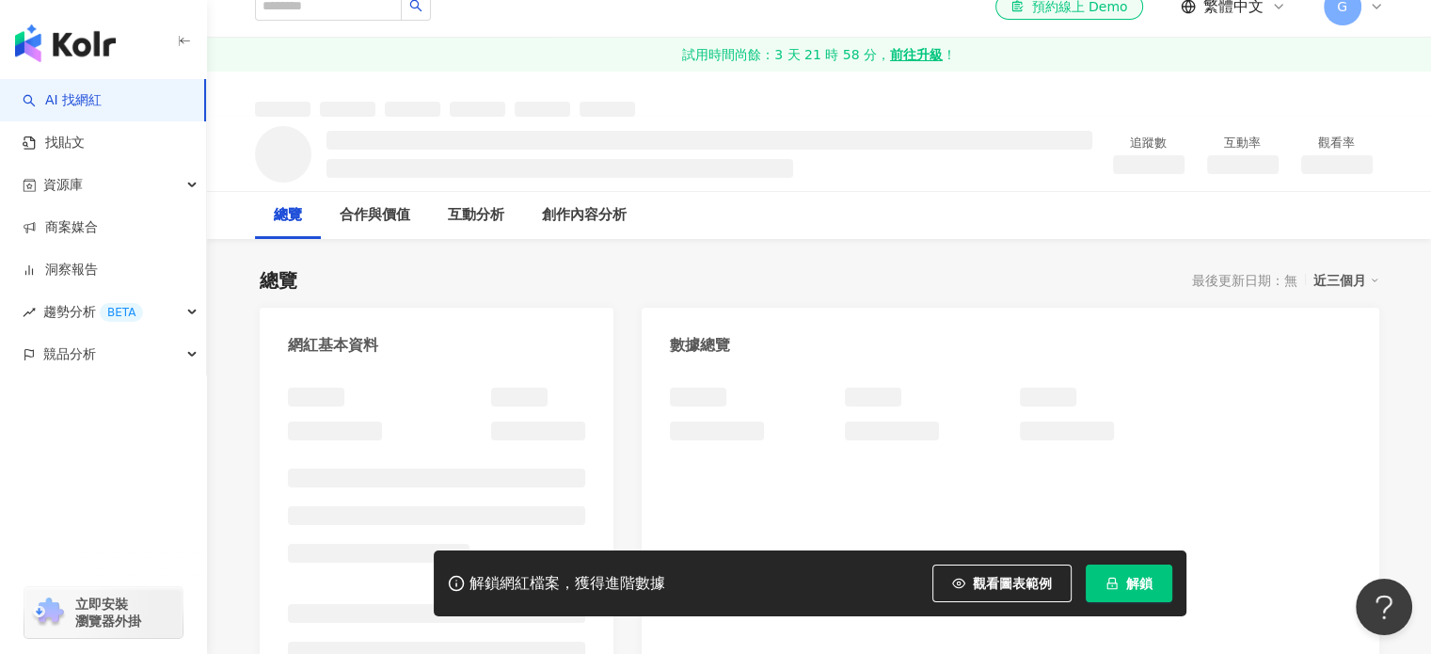
scroll to position [90, 0]
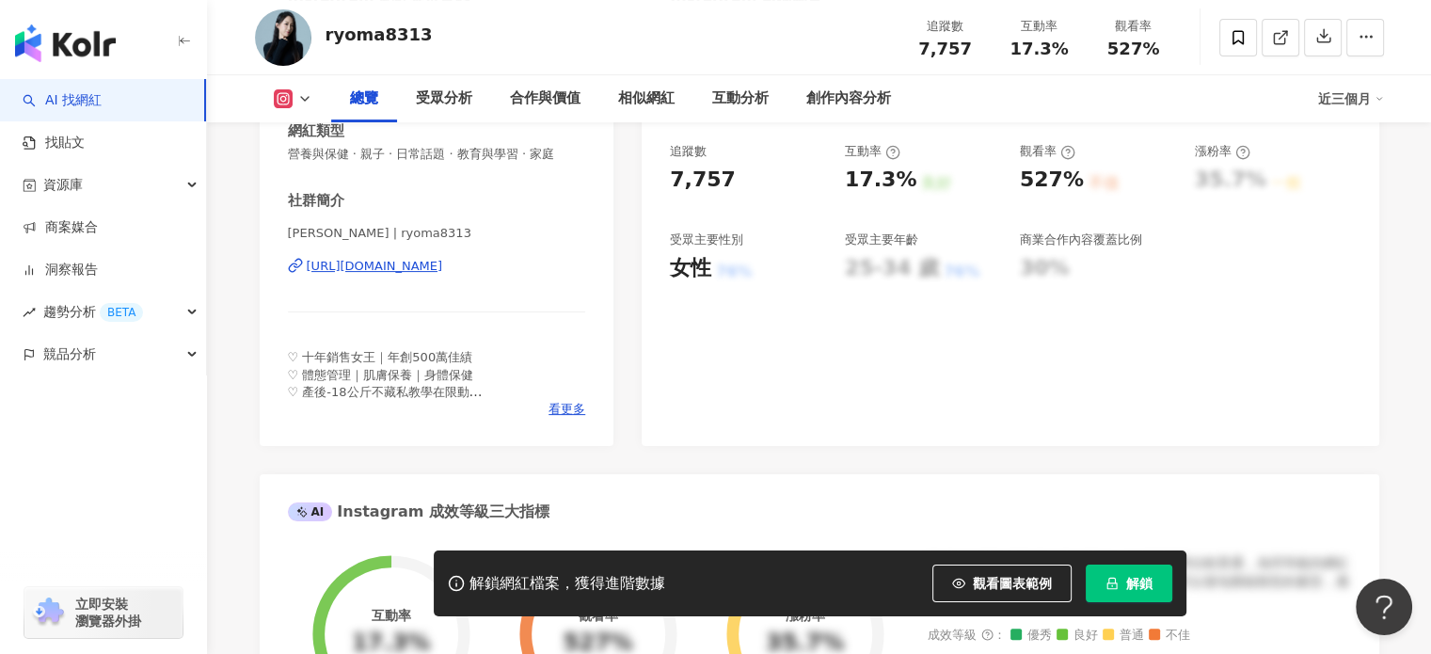
scroll to position [376, 0]
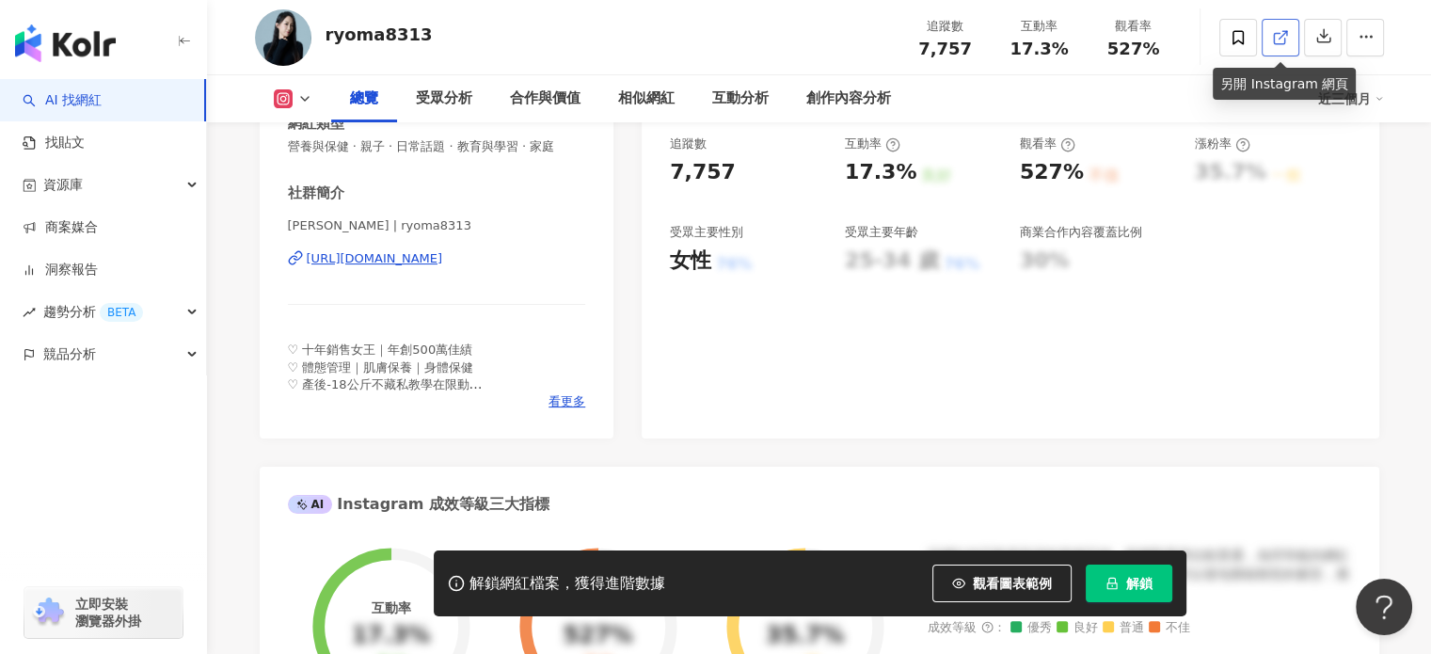
click at [1269, 29] on link at bounding box center [1281, 38] width 38 height 38
